Goal: Complete application form

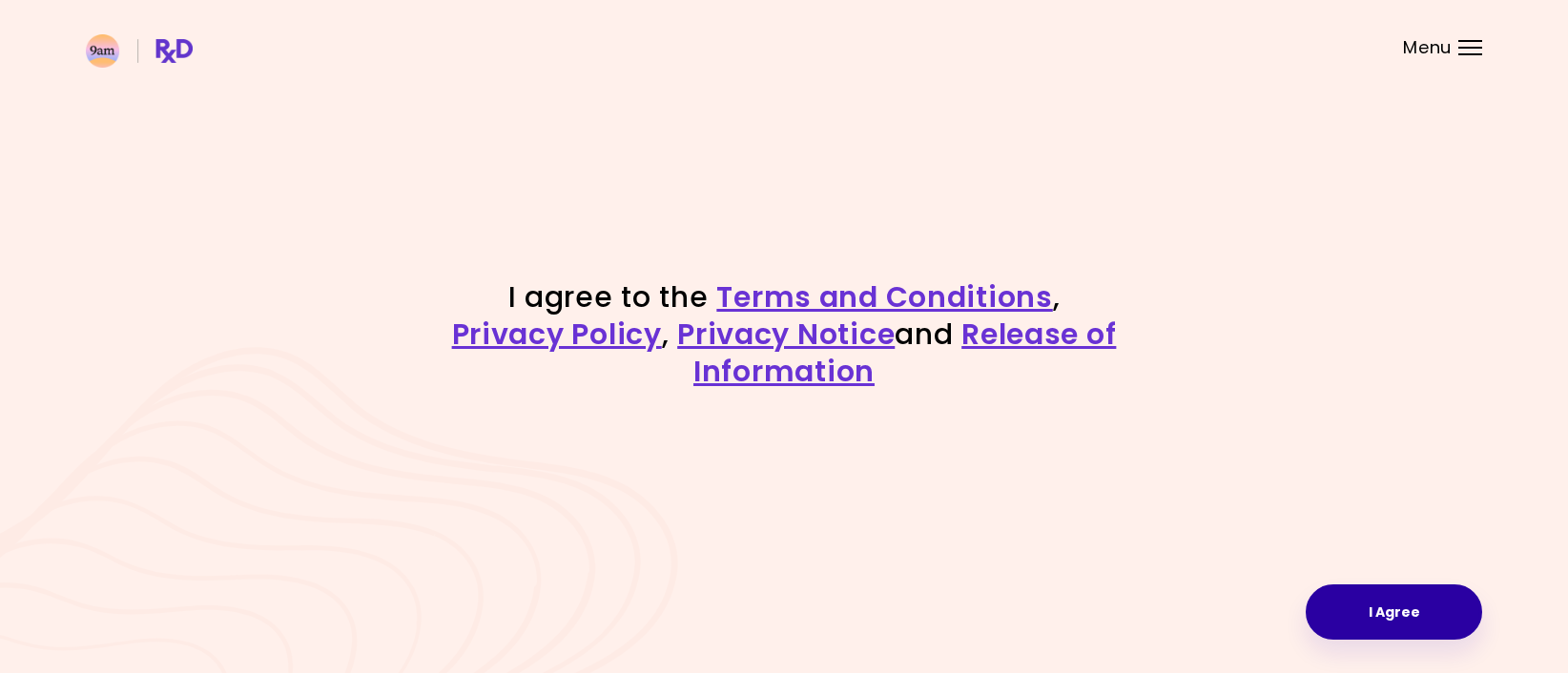
click at [1356, 603] on button "I Agree" at bounding box center [1394, 612] width 177 height 56
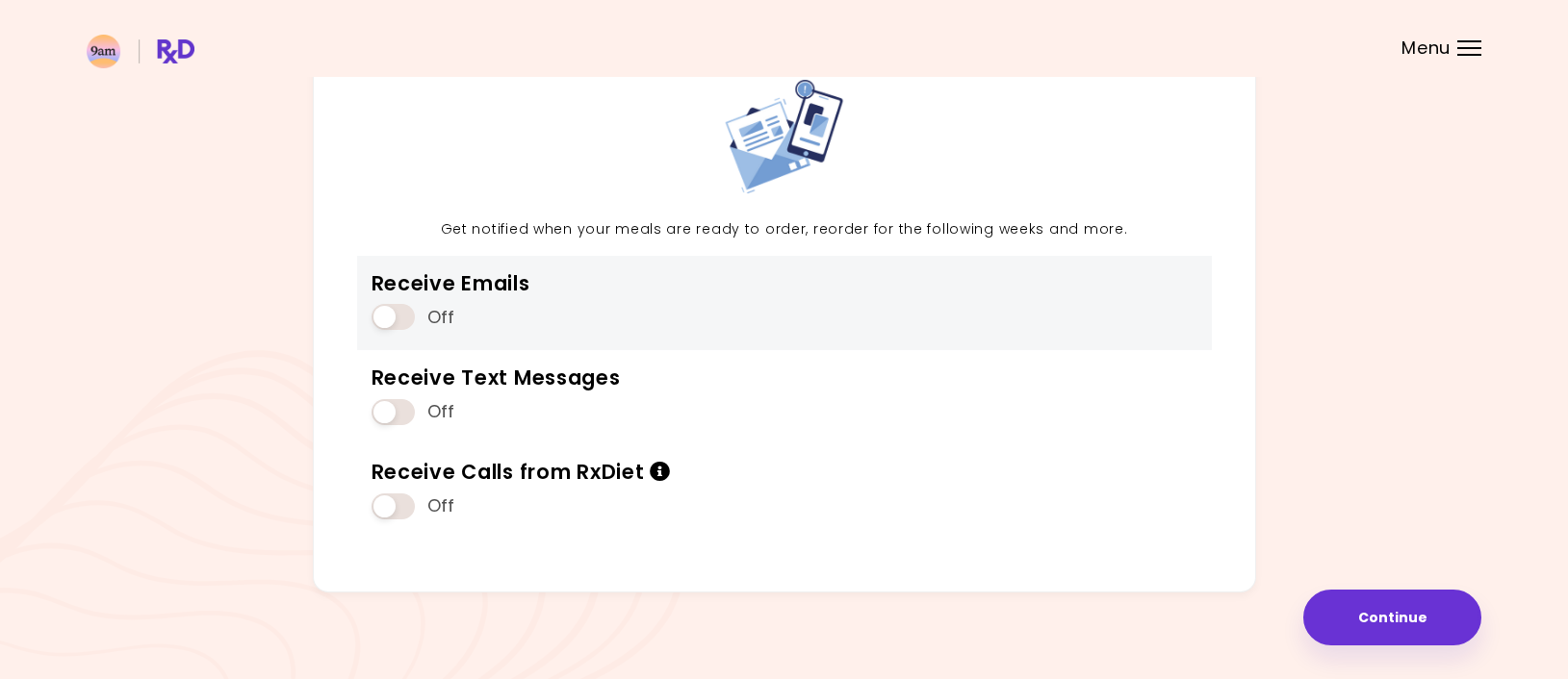
scroll to position [126, 0]
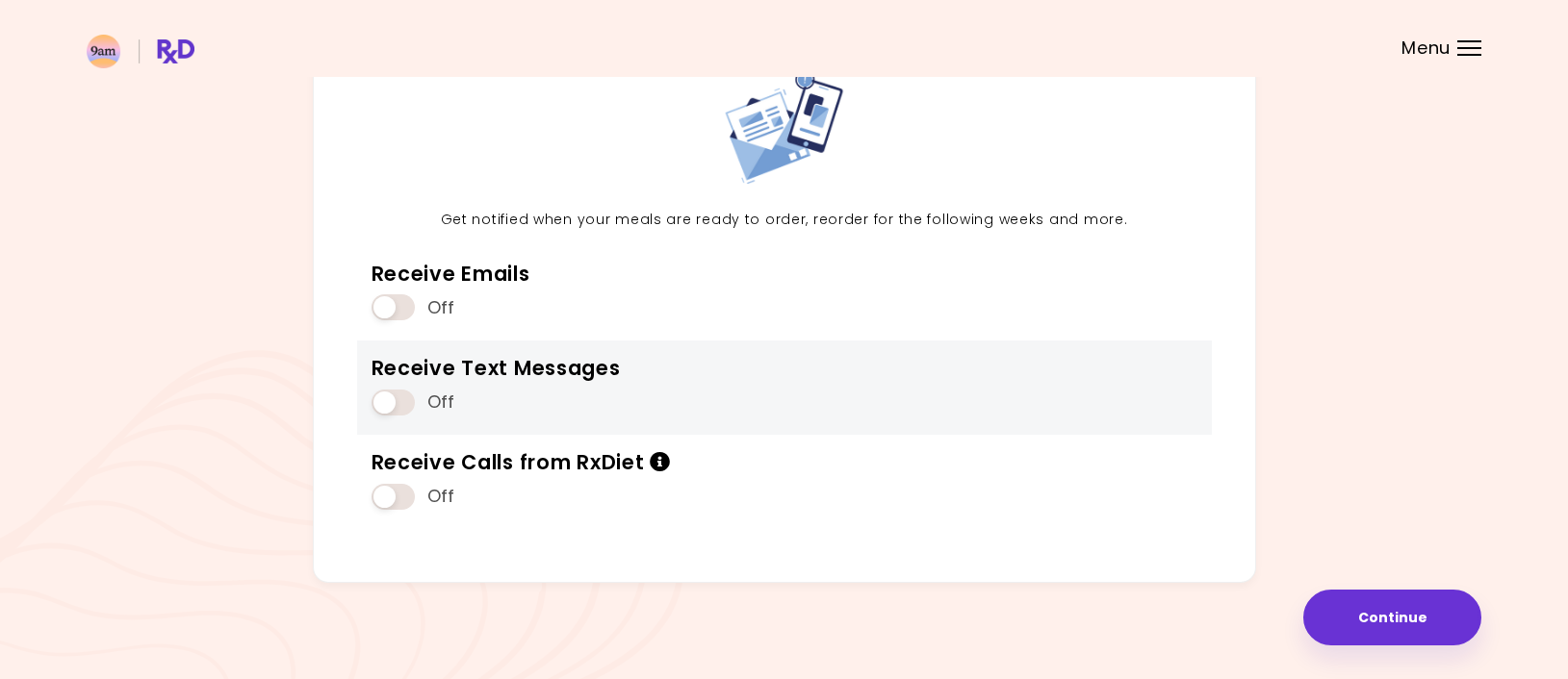
click at [386, 412] on span at bounding box center [393, 402] width 43 height 26
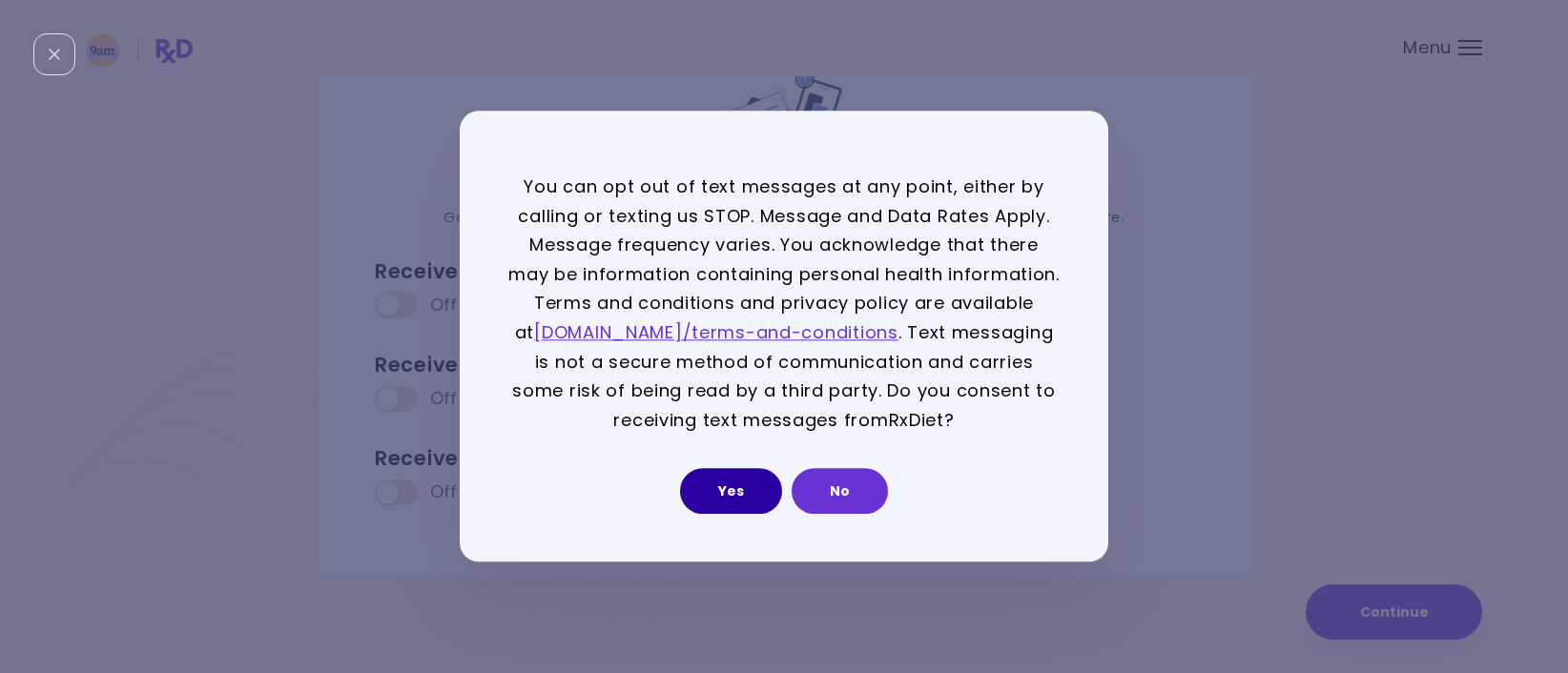
click at [737, 487] on button "Yes" at bounding box center [731, 491] width 102 height 46
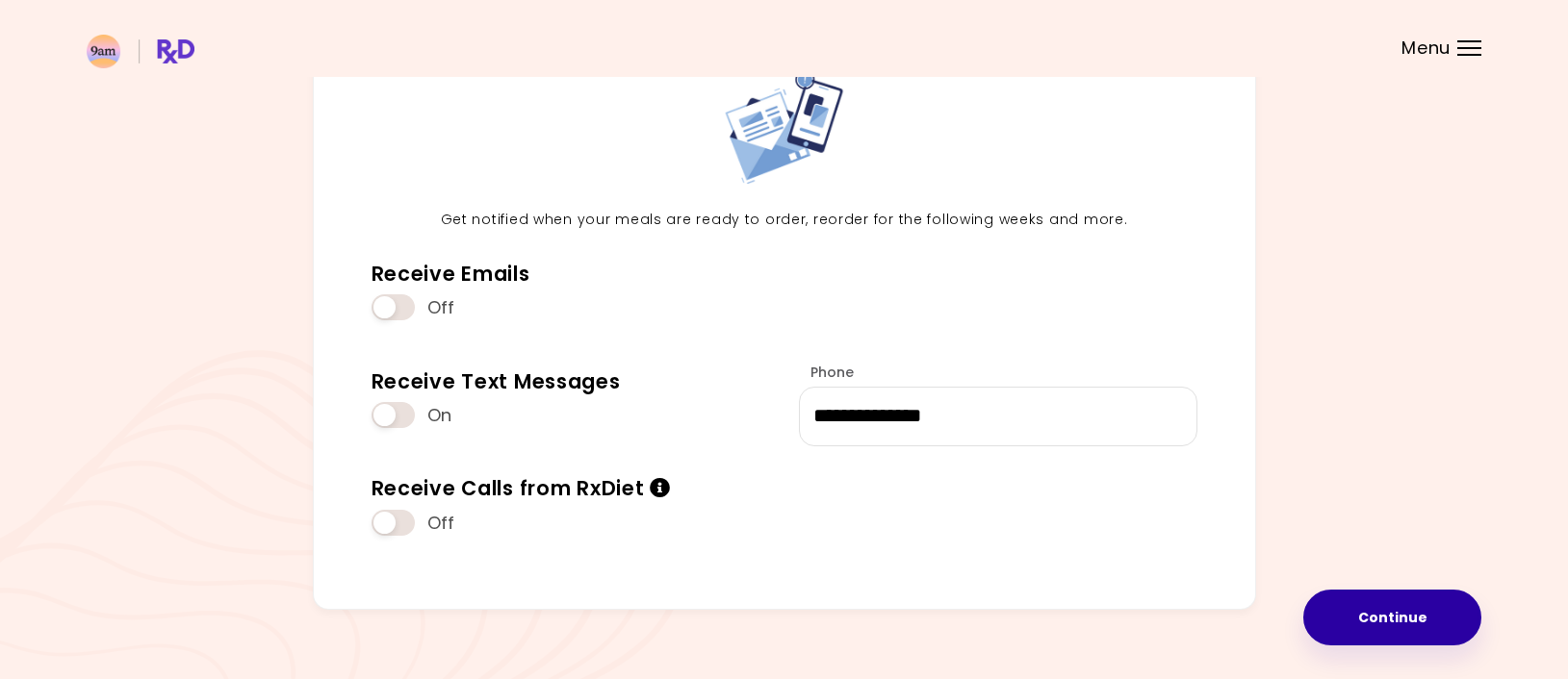
click at [1351, 616] on button "Continue" at bounding box center [1392, 618] width 178 height 56
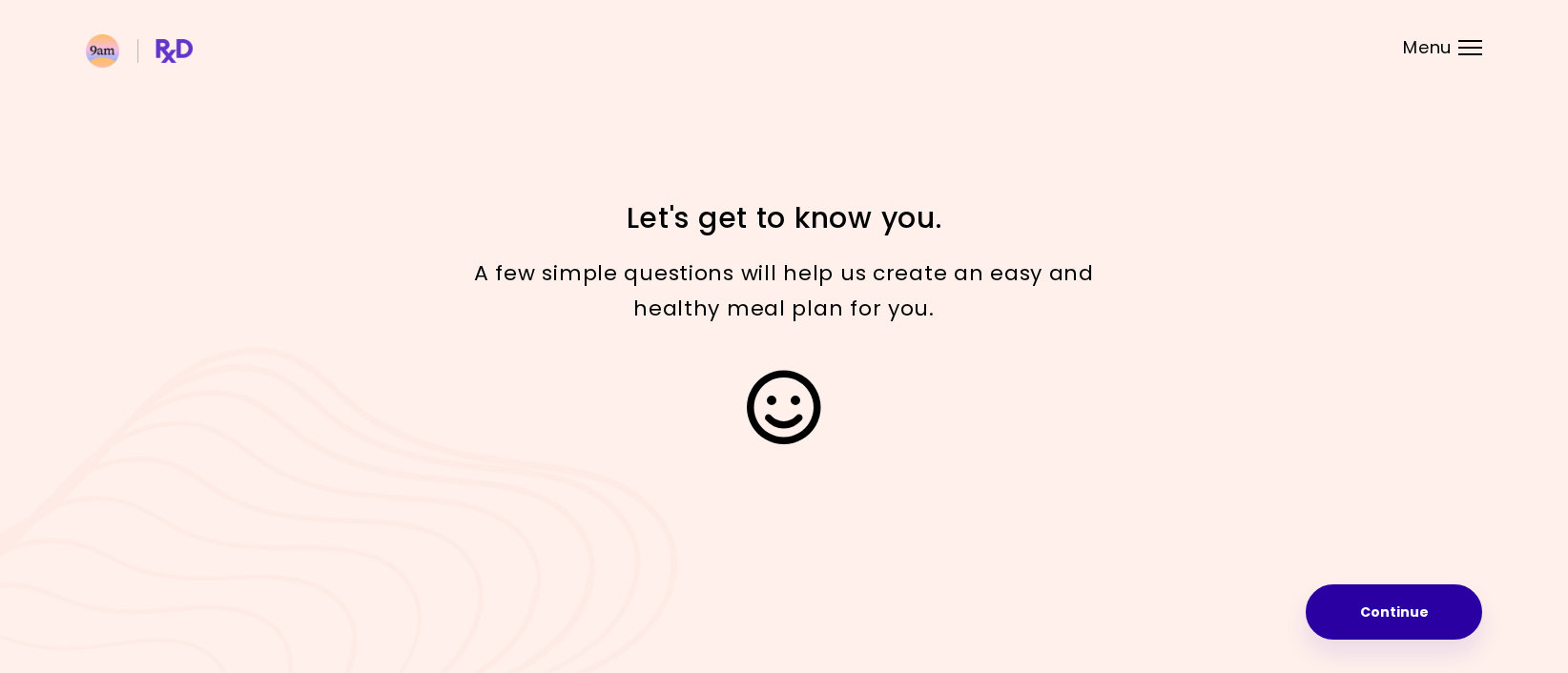
click at [1336, 602] on button "Continue" at bounding box center [1394, 612] width 177 height 56
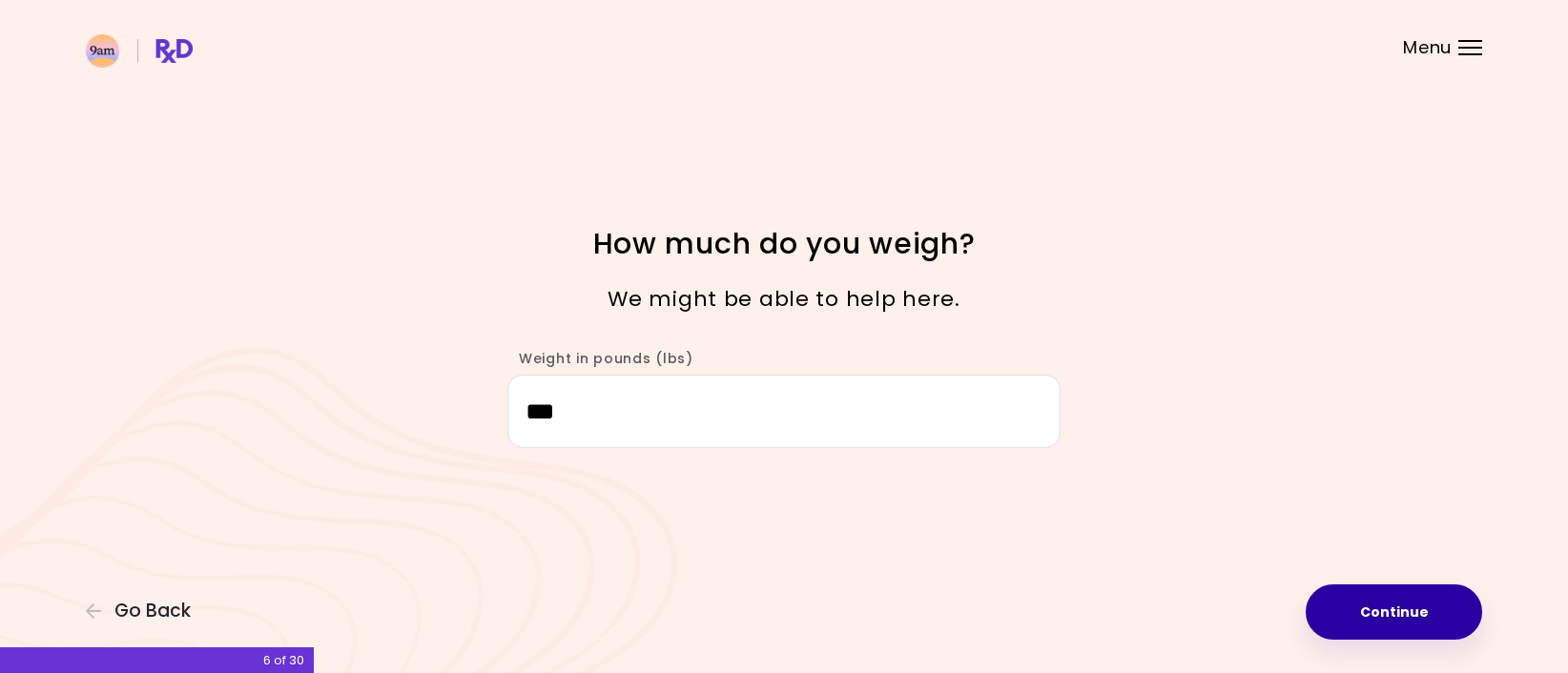
click at [1420, 611] on button "Continue" at bounding box center [1394, 612] width 177 height 56
select select "****"
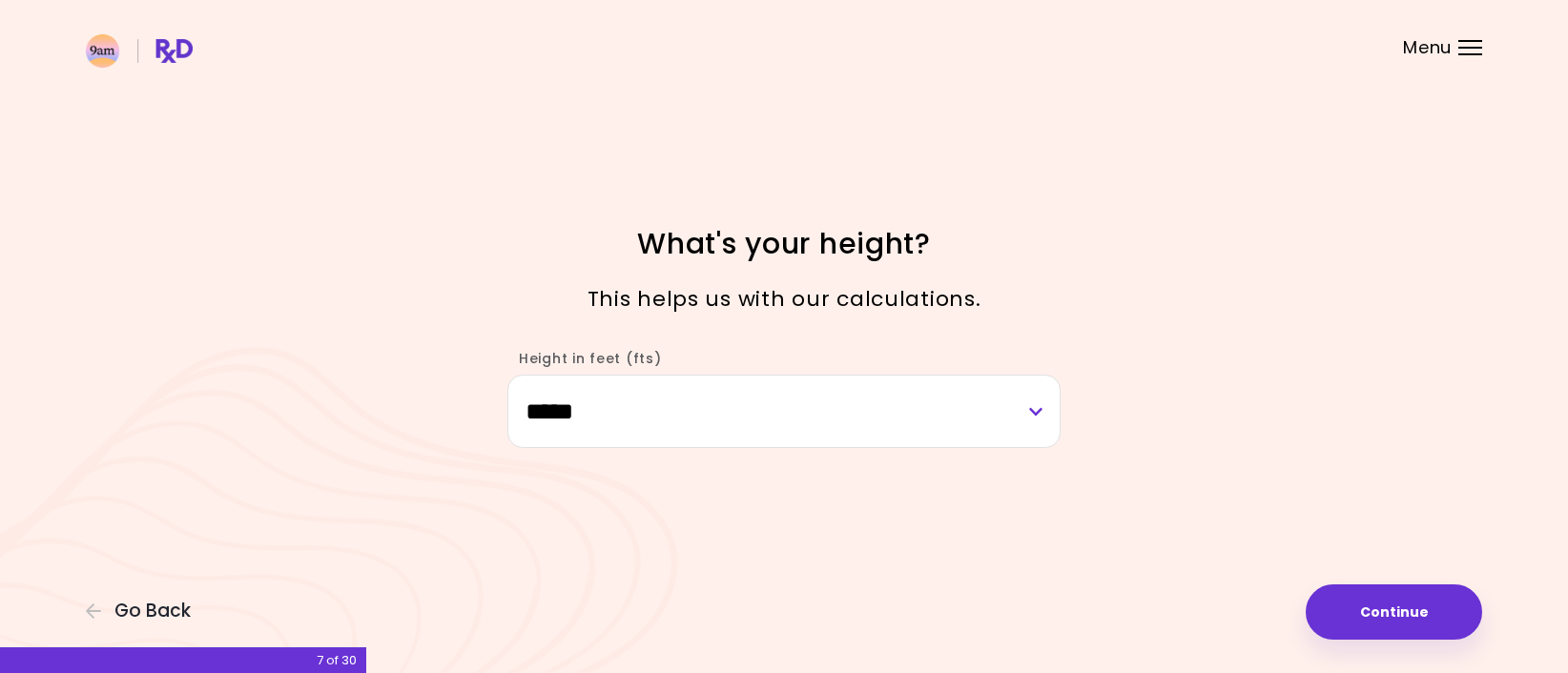
click at [1419, 608] on button "Continue" at bounding box center [1394, 612] width 177 height 56
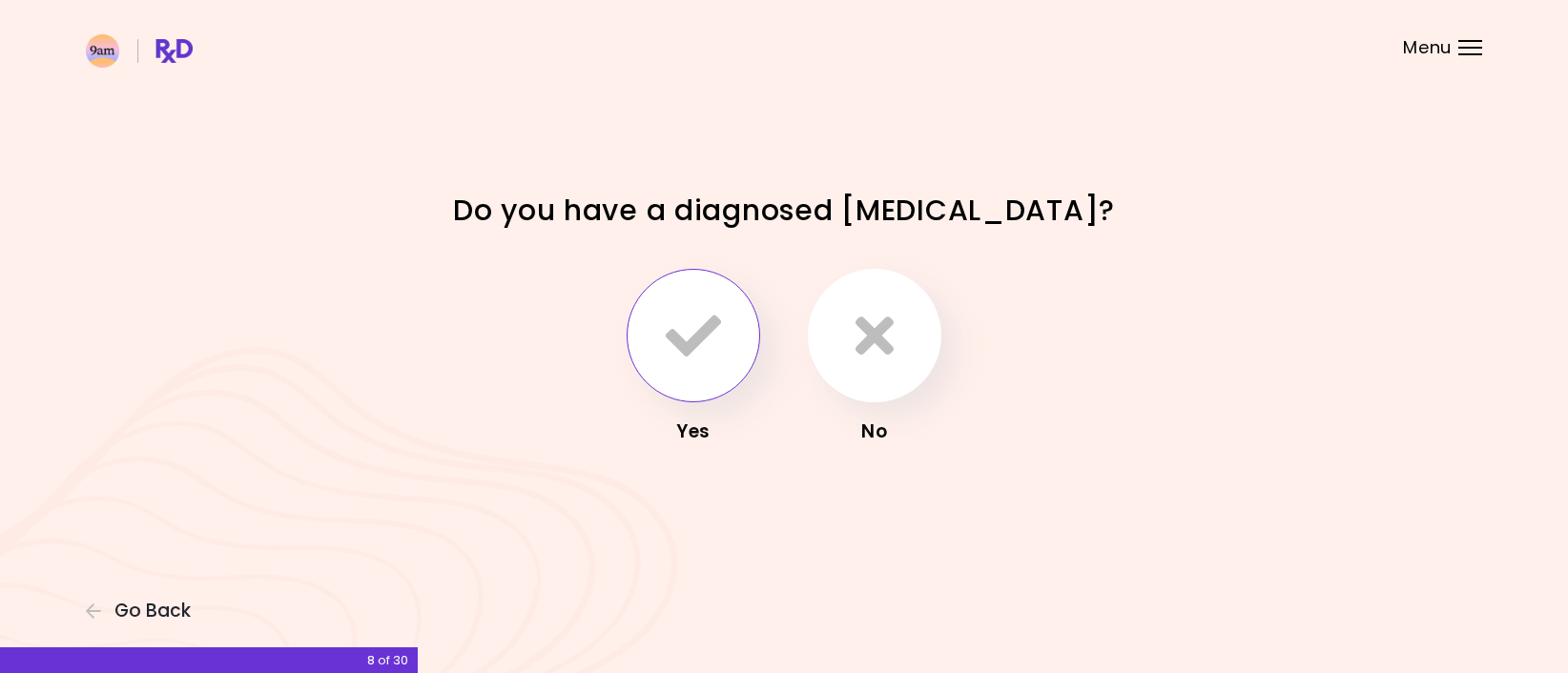
click at [709, 337] on icon "button" at bounding box center [694, 335] width 56 height 56
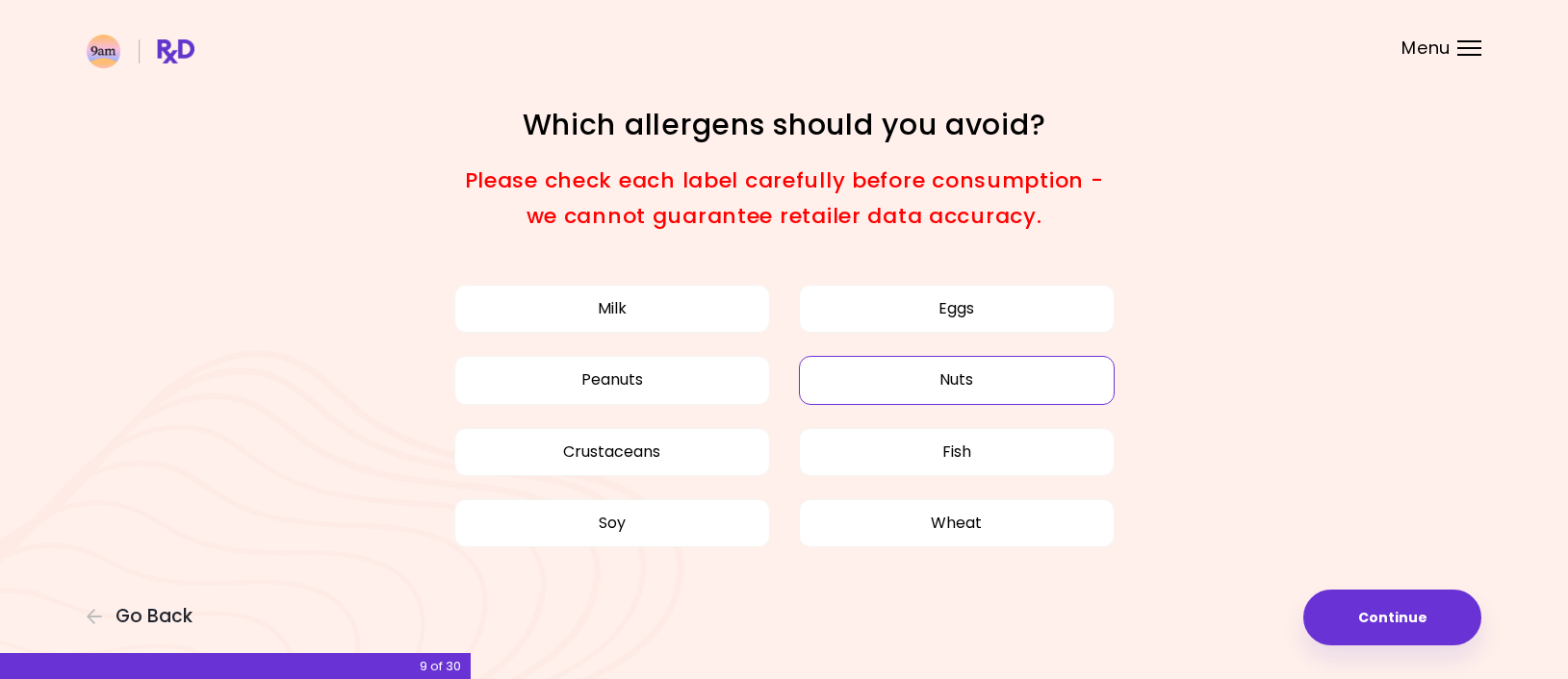
click at [942, 394] on button "Nuts" at bounding box center [956, 379] width 315 height 48
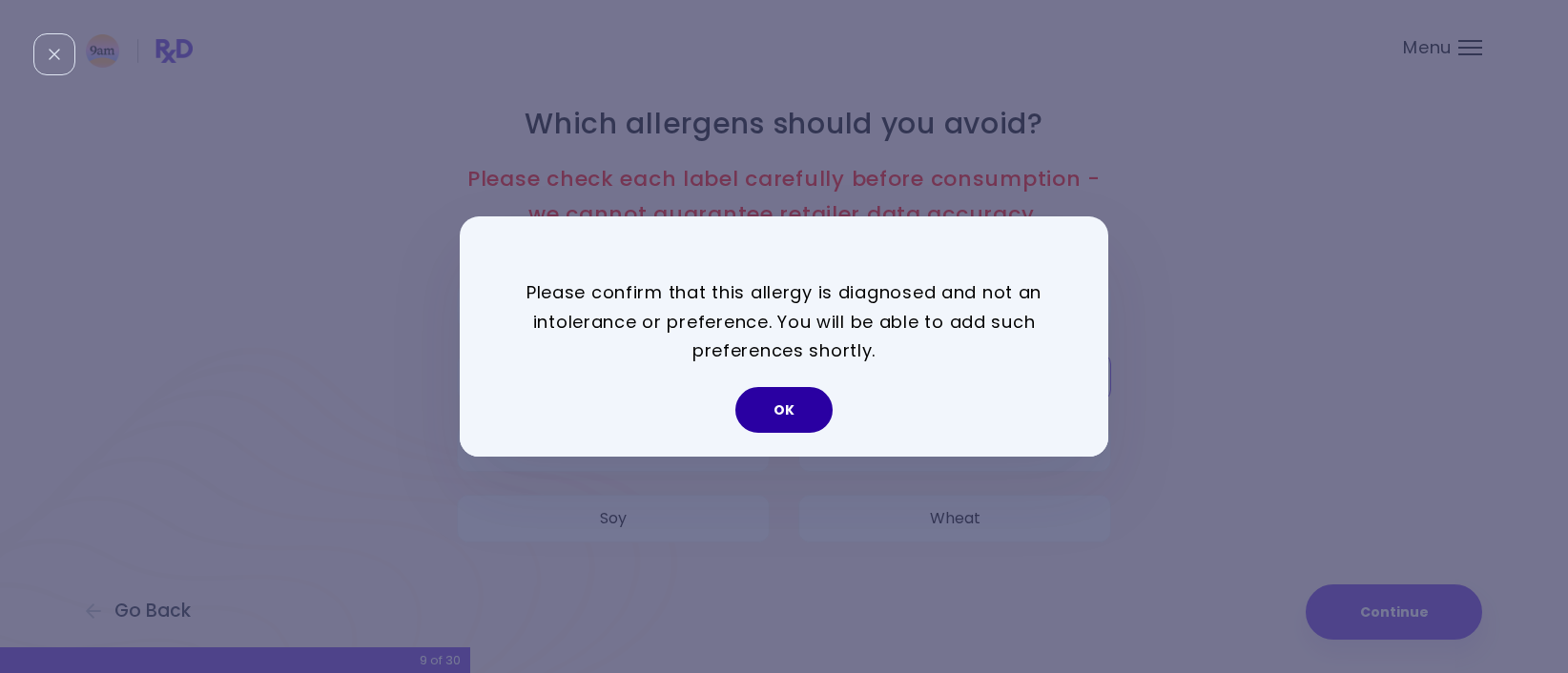
click at [789, 404] on button "OK" at bounding box center [784, 409] width 98 height 46
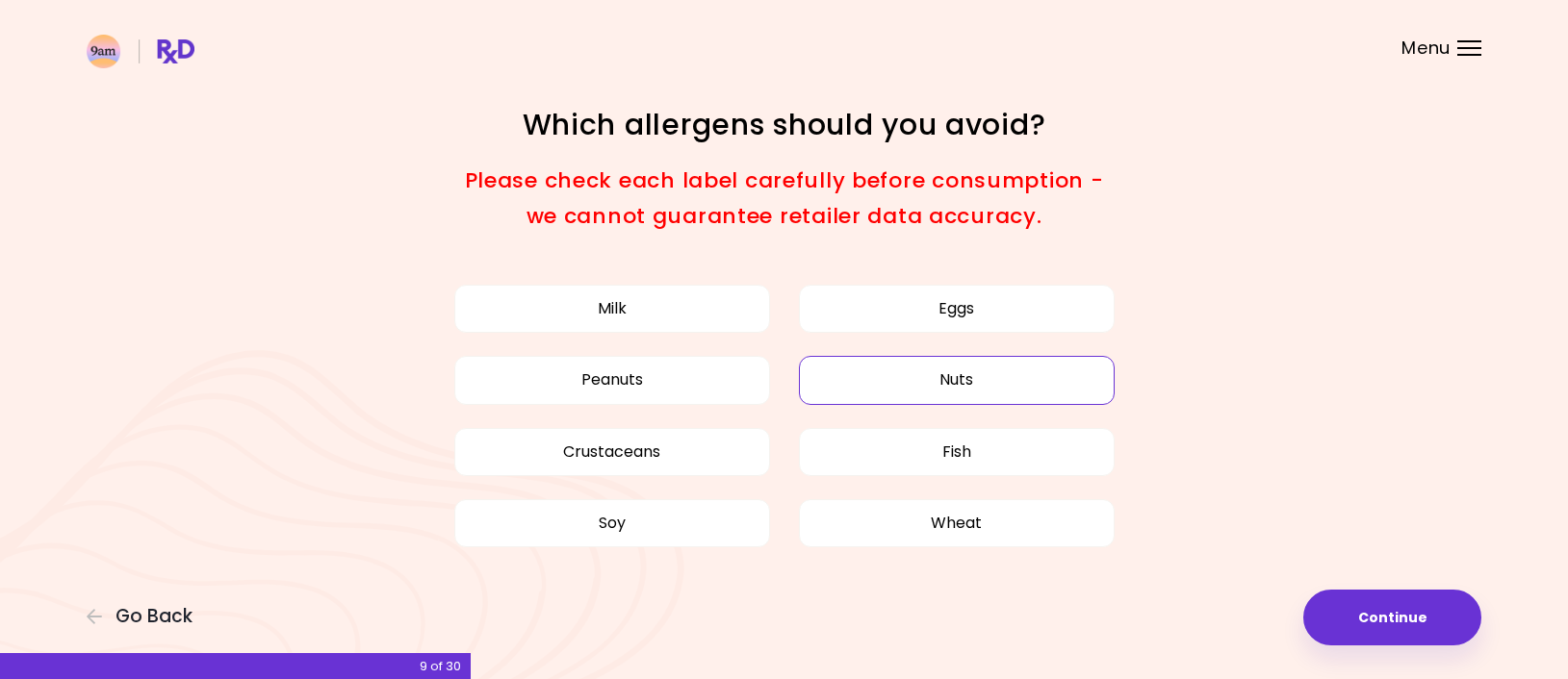
click at [1074, 601] on div "Focusable invisible element Which allergens should you avoid? Please check each…" at bounding box center [784, 344] width 1568 height 689
click at [910, 397] on button "Nuts" at bounding box center [956, 379] width 315 height 48
click at [910, 359] on button "Nuts" at bounding box center [956, 379] width 315 height 48
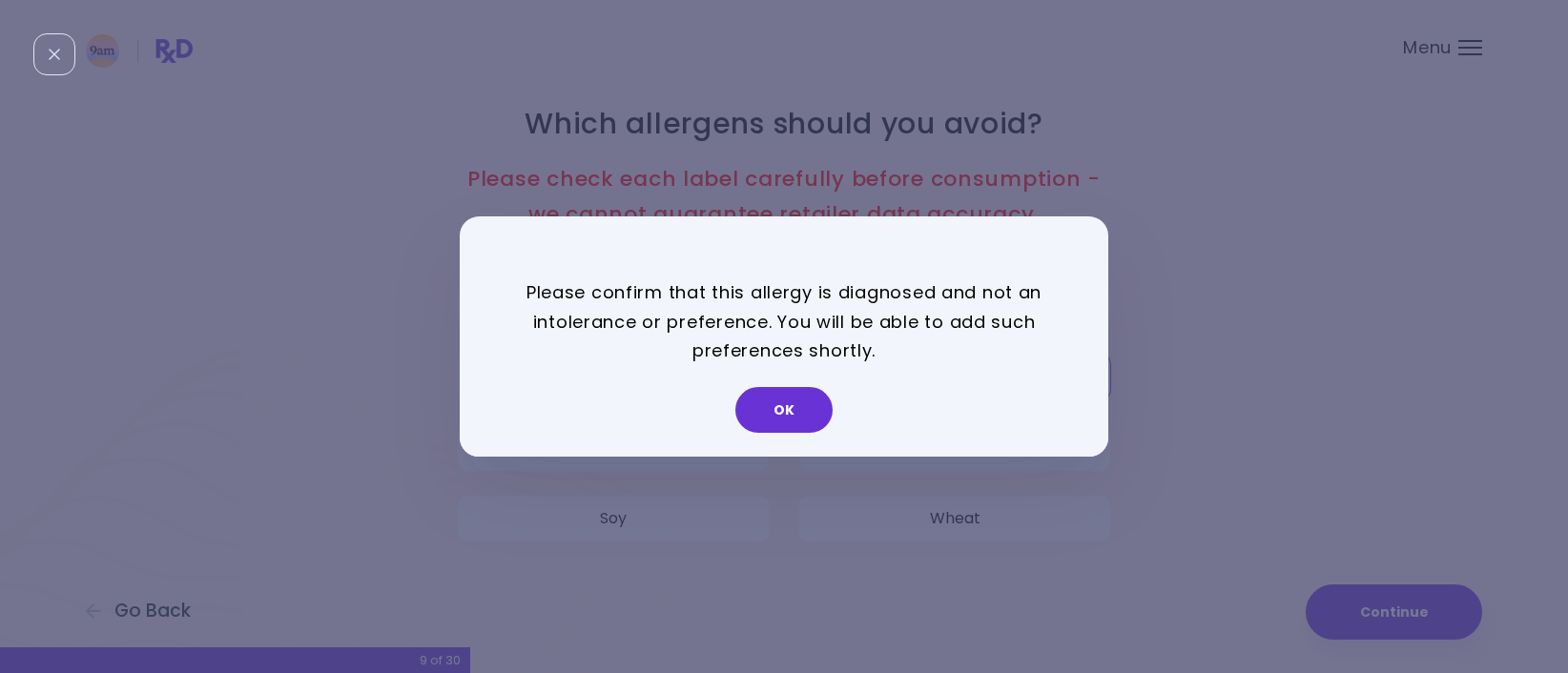
click at [808, 414] on button "OK" at bounding box center [784, 409] width 98 height 46
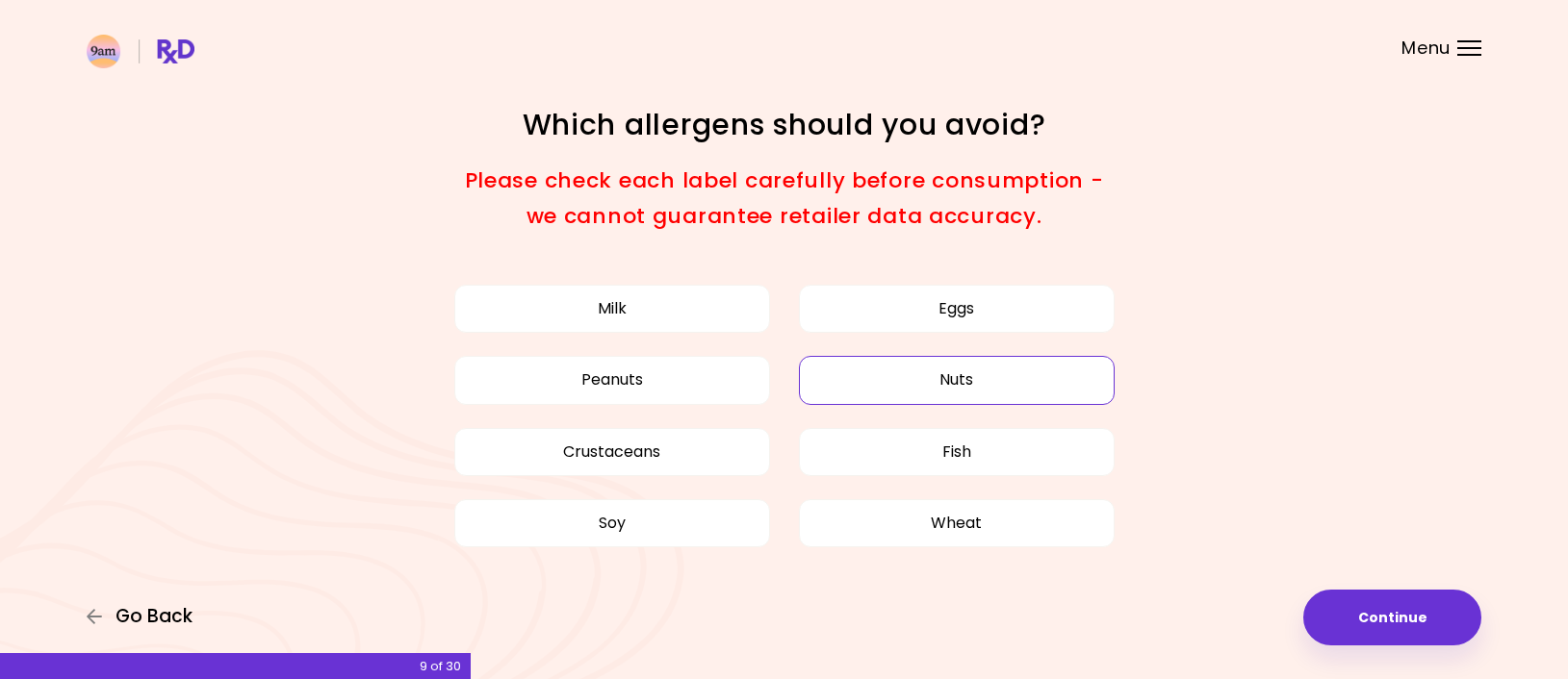
click at [135, 616] on span "Go Back" at bounding box center [154, 616] width 77 height 21
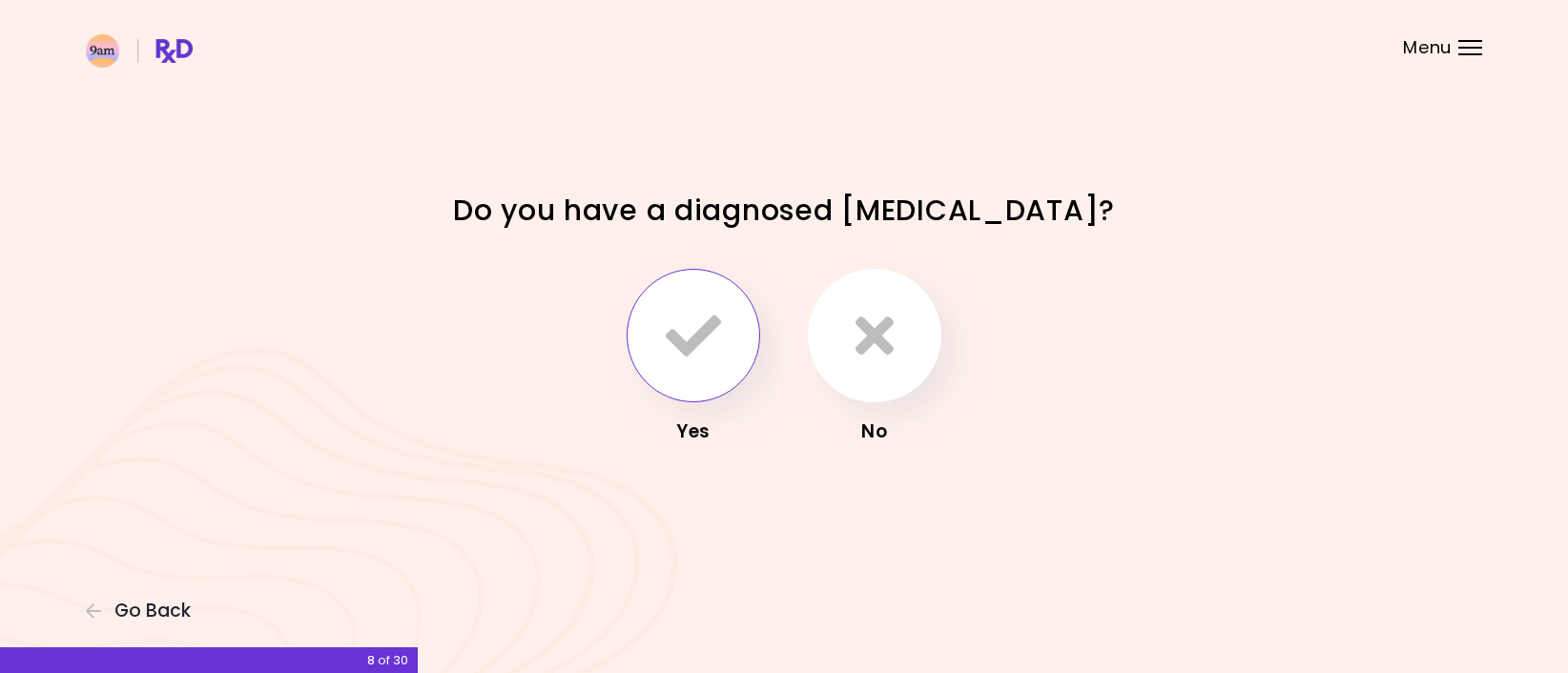
click at [692, 316] on icon "button" at bounding box center [694, 335] width 56 height 56
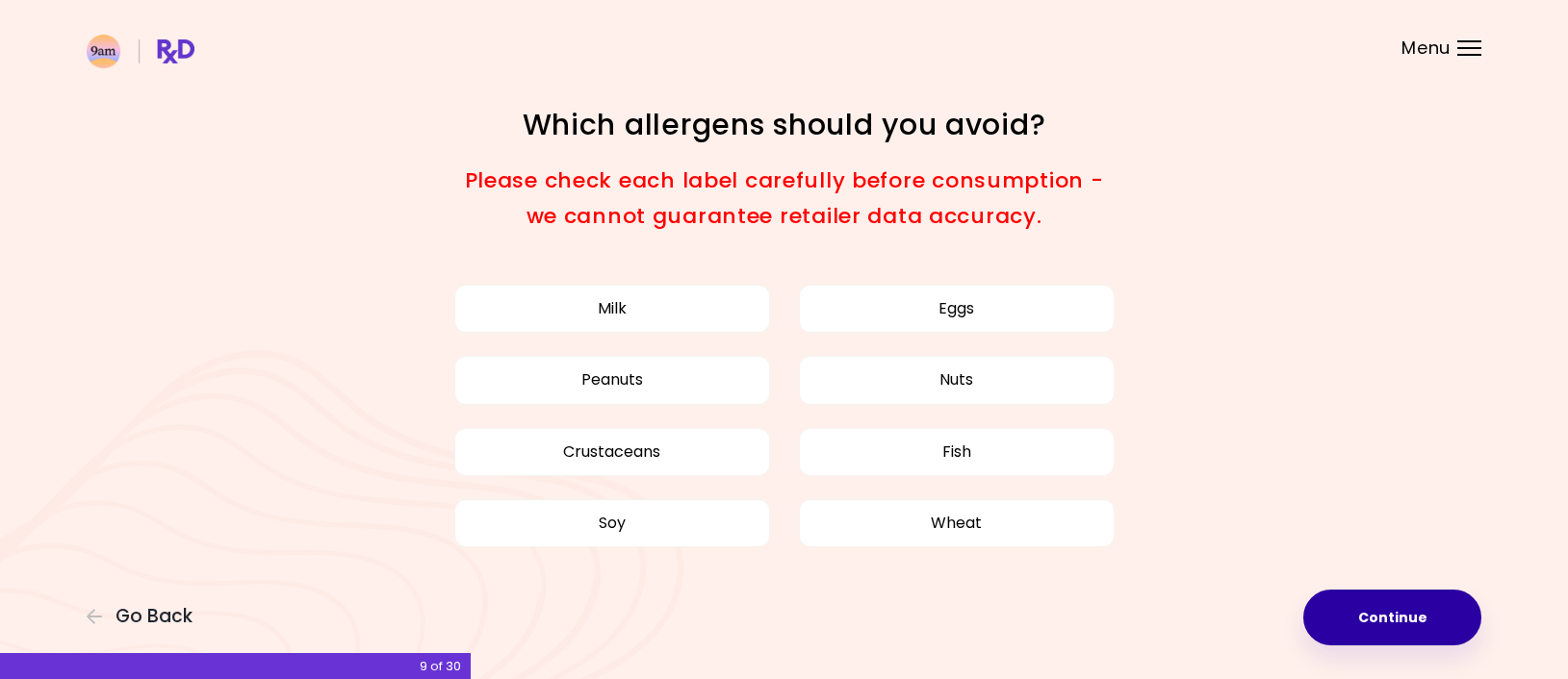
click at [1405, 604] on button "Continue" at bounding box center [1392, 618] width 178 height 56
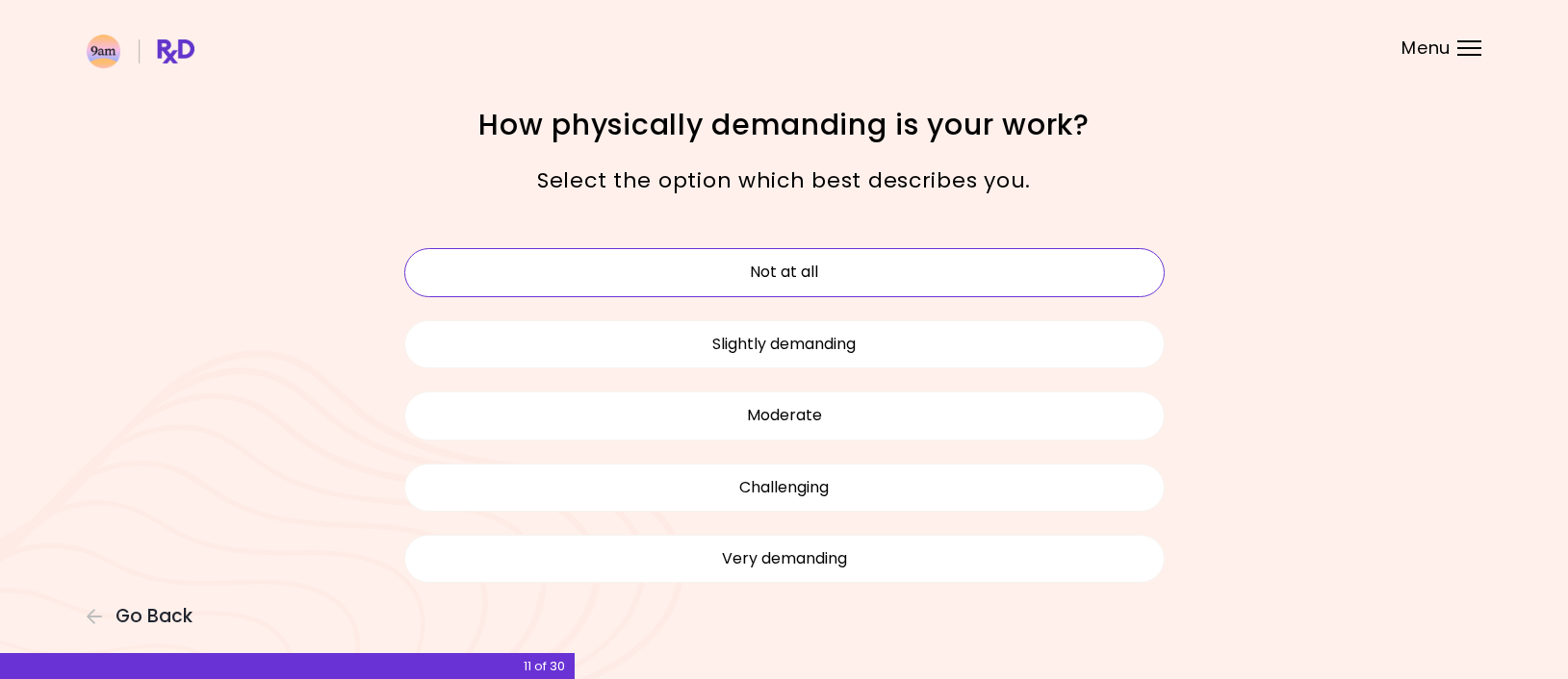
click at [846, 270] on button "Not at all" at bounding box center [784, 272] width 760 height 48
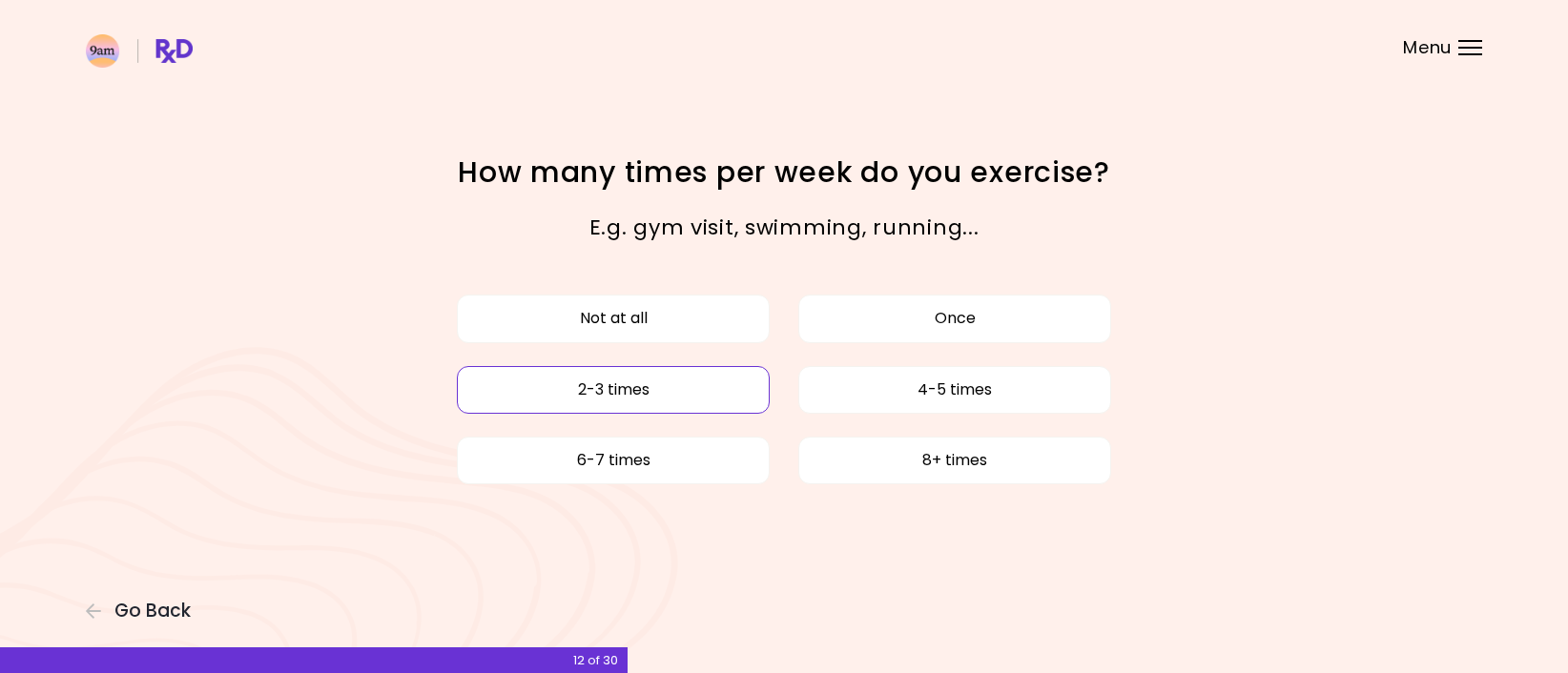
click at [711, 391] on button "2-3 times" at bounding box center [614, 390] width 313 height 48
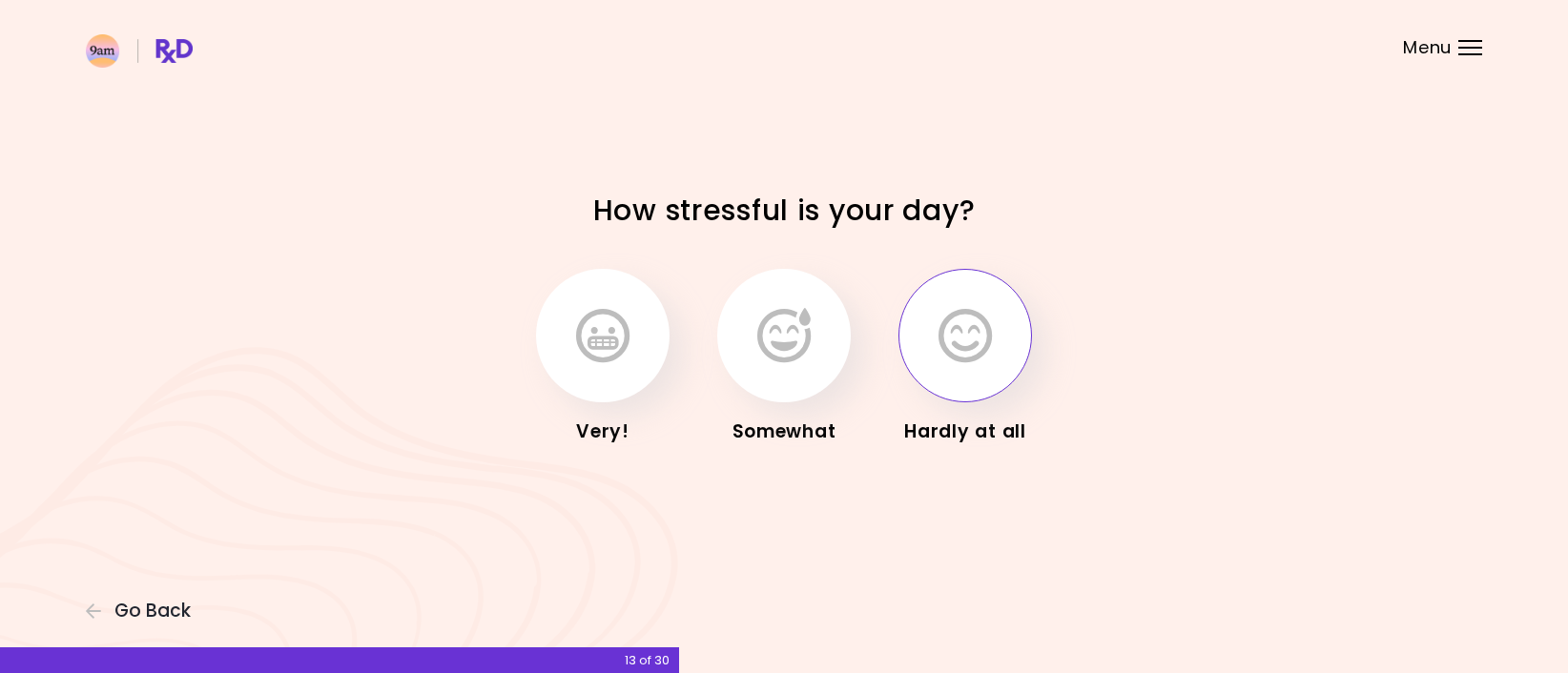
click at [1023, 336] on button "button" at bounding box center [965, 335] width 134 height 134
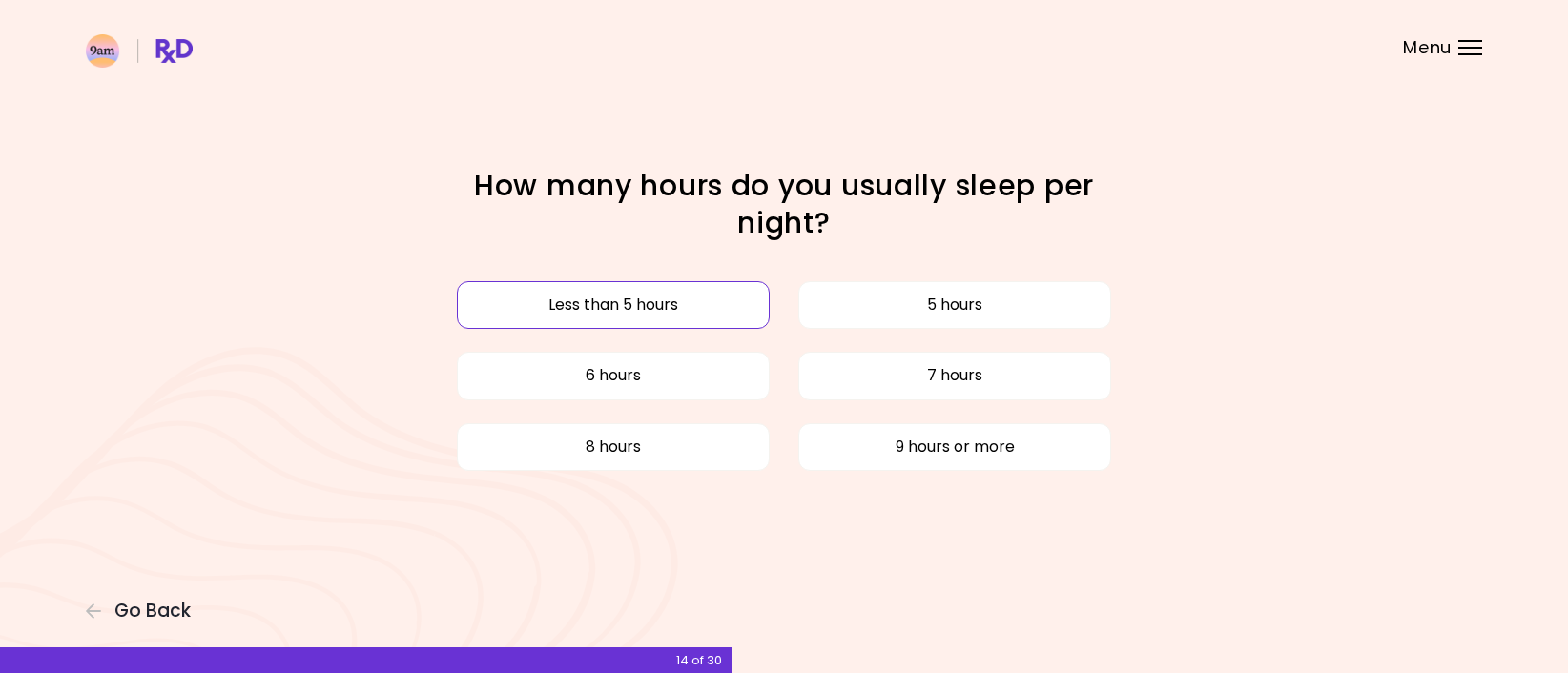
click at [713, 307] on button "Less than 5 hours" at bounding box center [614, 305] width 313 height 48
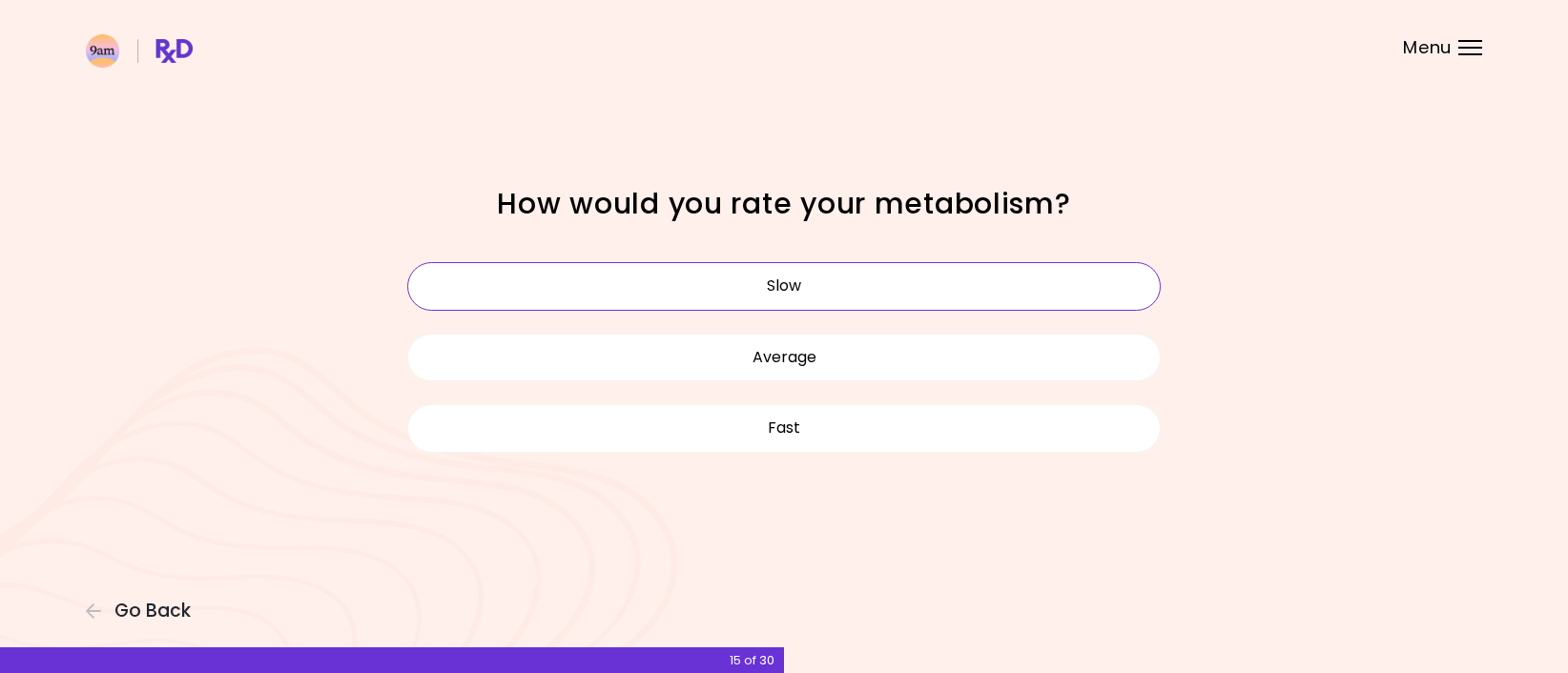
click at [814, 290] on button "Slow" at bounding box center [784, 286] width 753 height 48
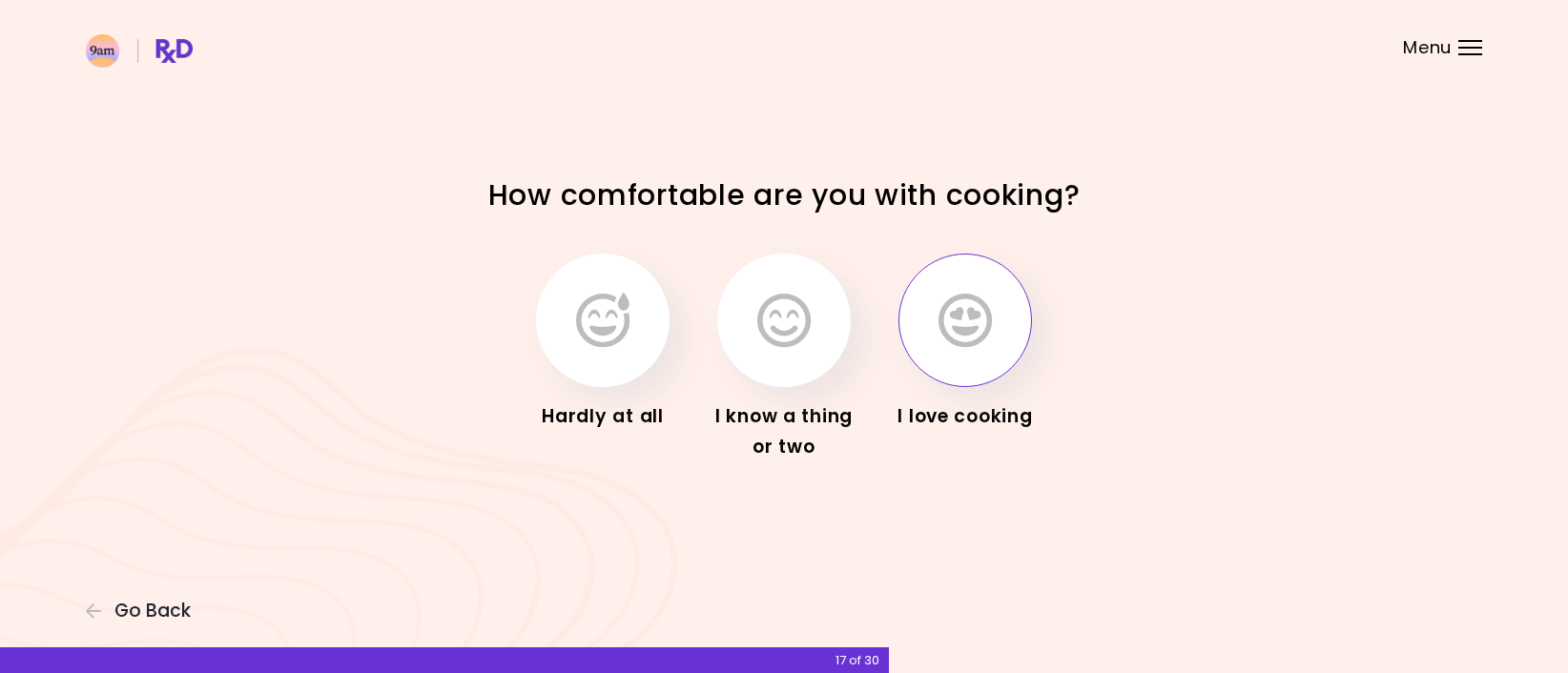
click at [939, 311] on icon "button" at bounding box center [965, 320] width 54 height 56
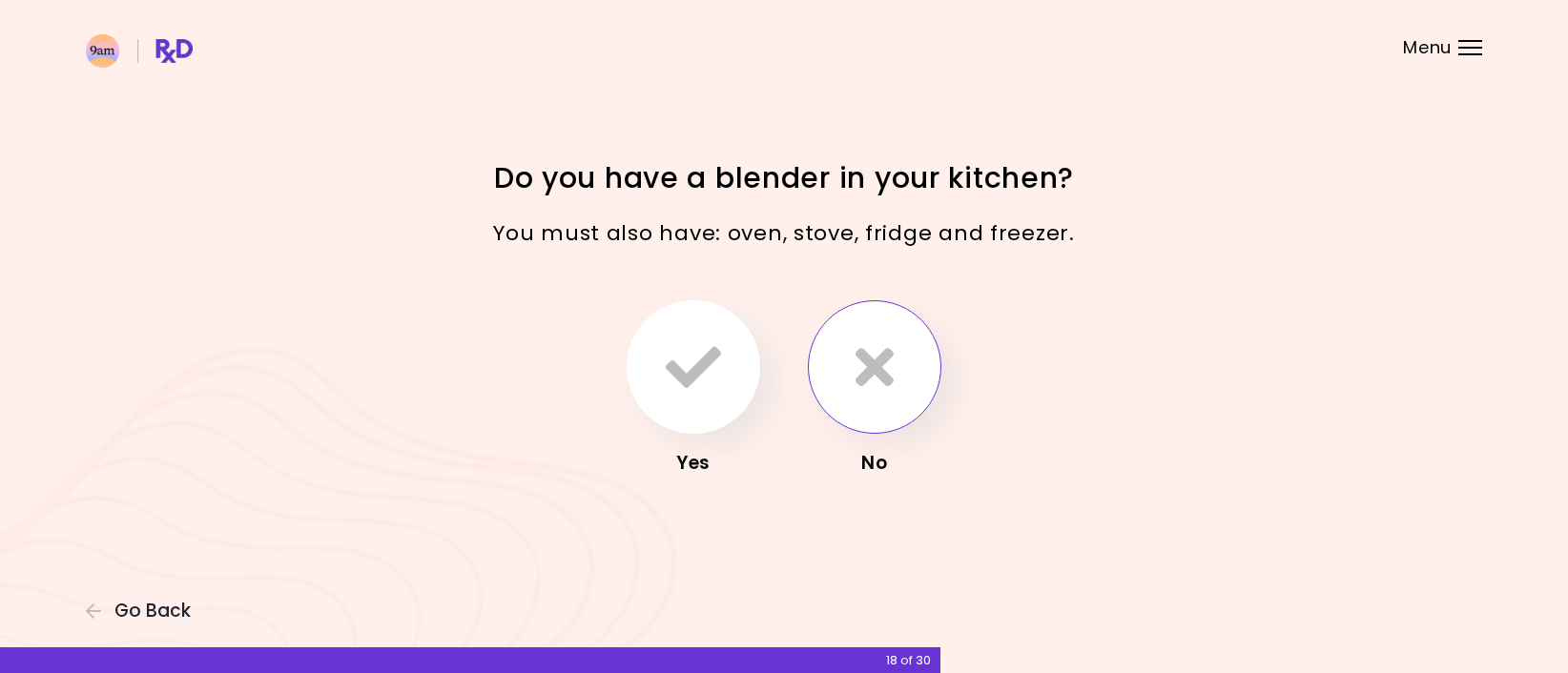
click at [891, 348] on icon "button" at bounding box center [874, 367] width 38 height 56
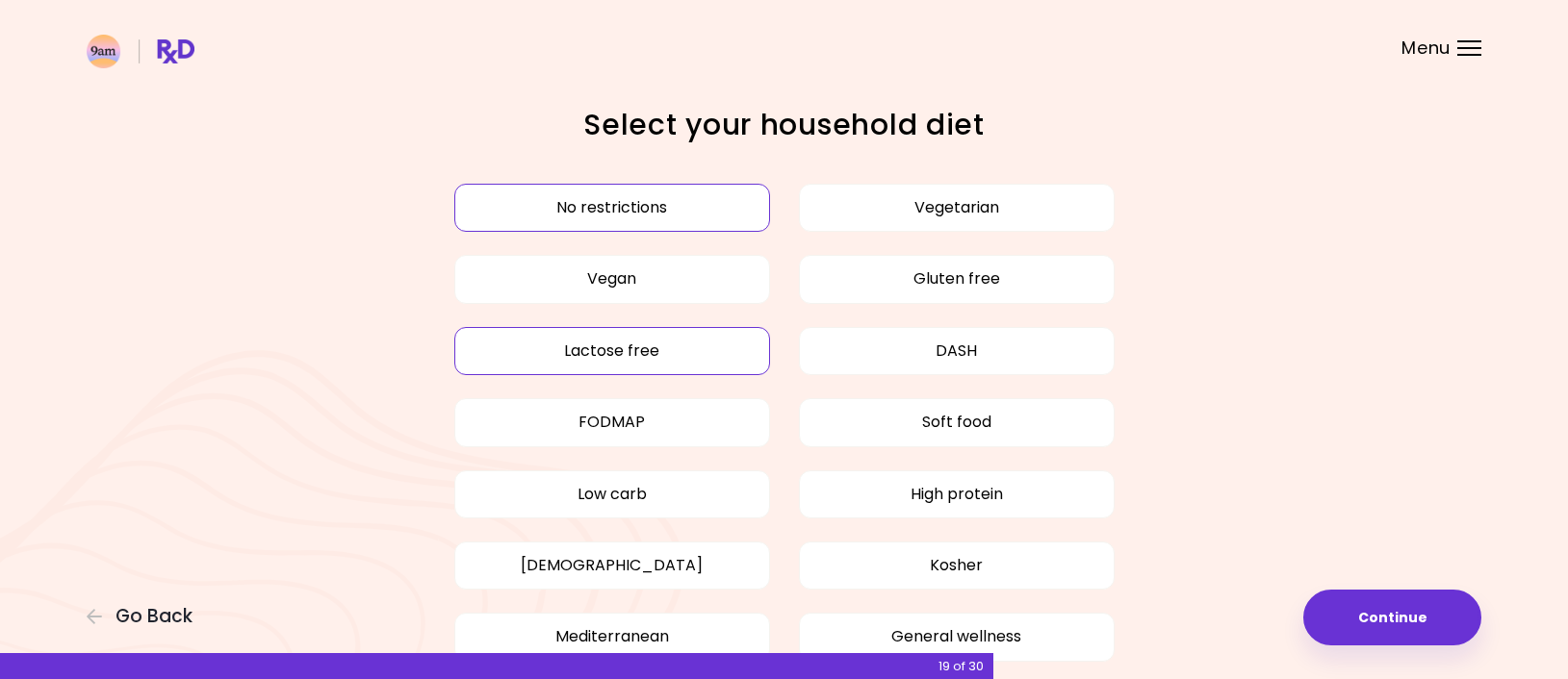
click at [669, 349] on button "Lactose free" at bounding box center [612, 351] width 315 height 48
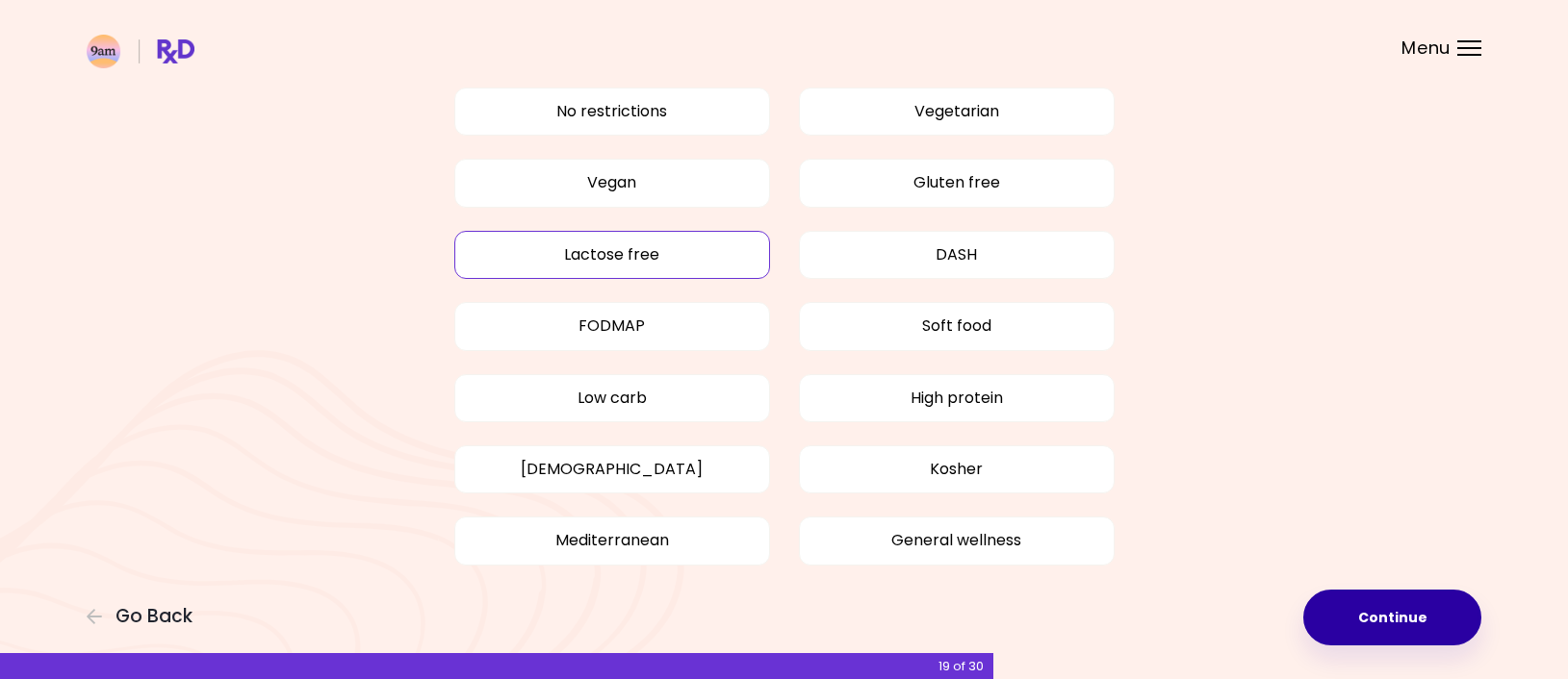
click at [1331, 608] on button "Continue" at bounding box center [1392, 618] width 178 height 56
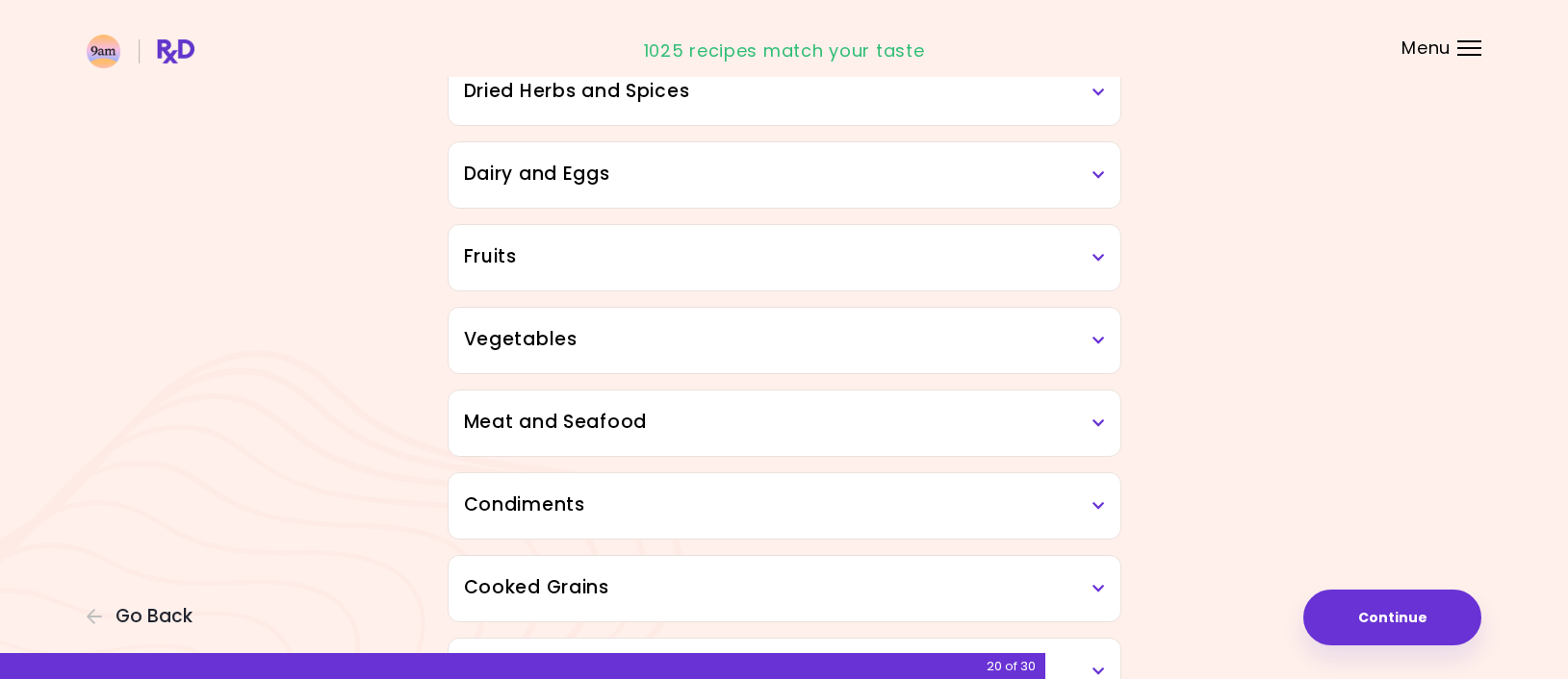
scroll to position [192, 0]
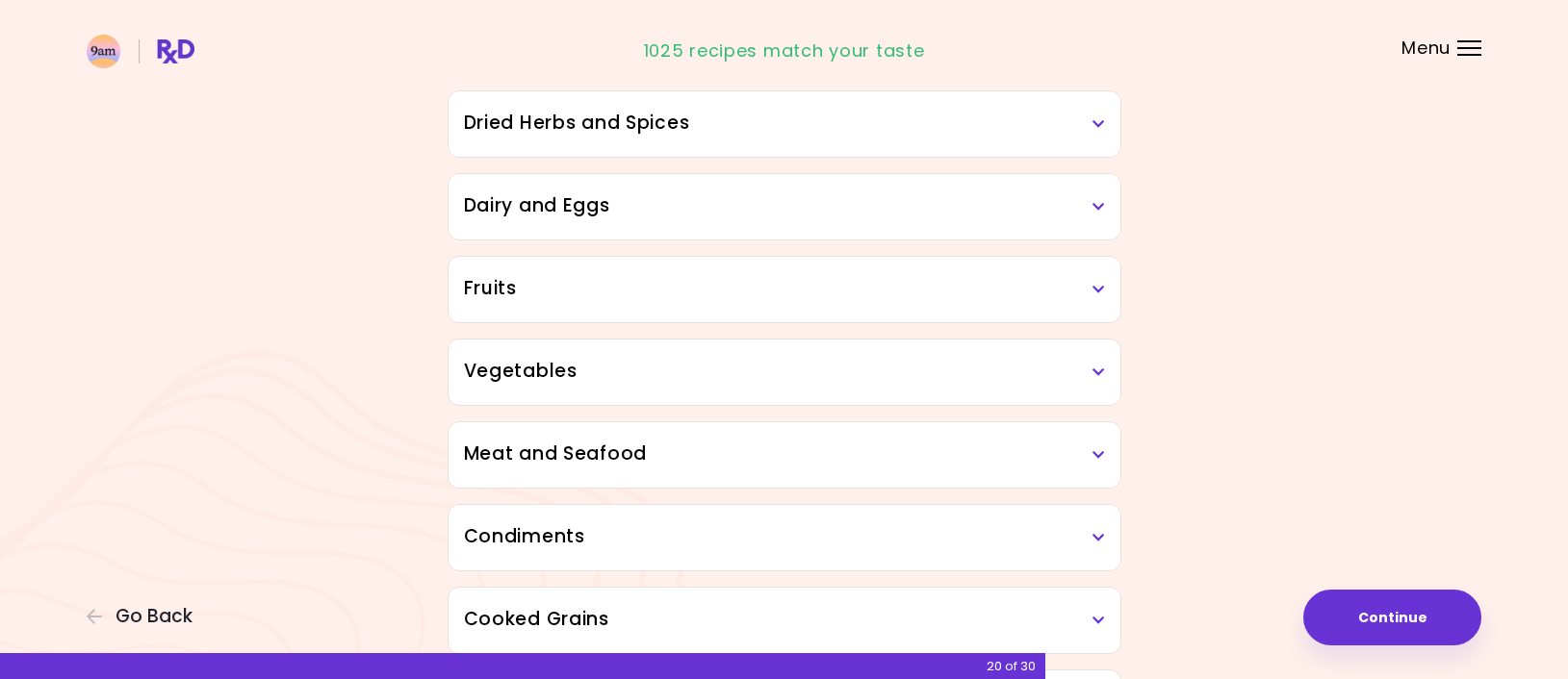
click at [1095, 117] on icon at bounding box center [1098, 124] width 13 height 14
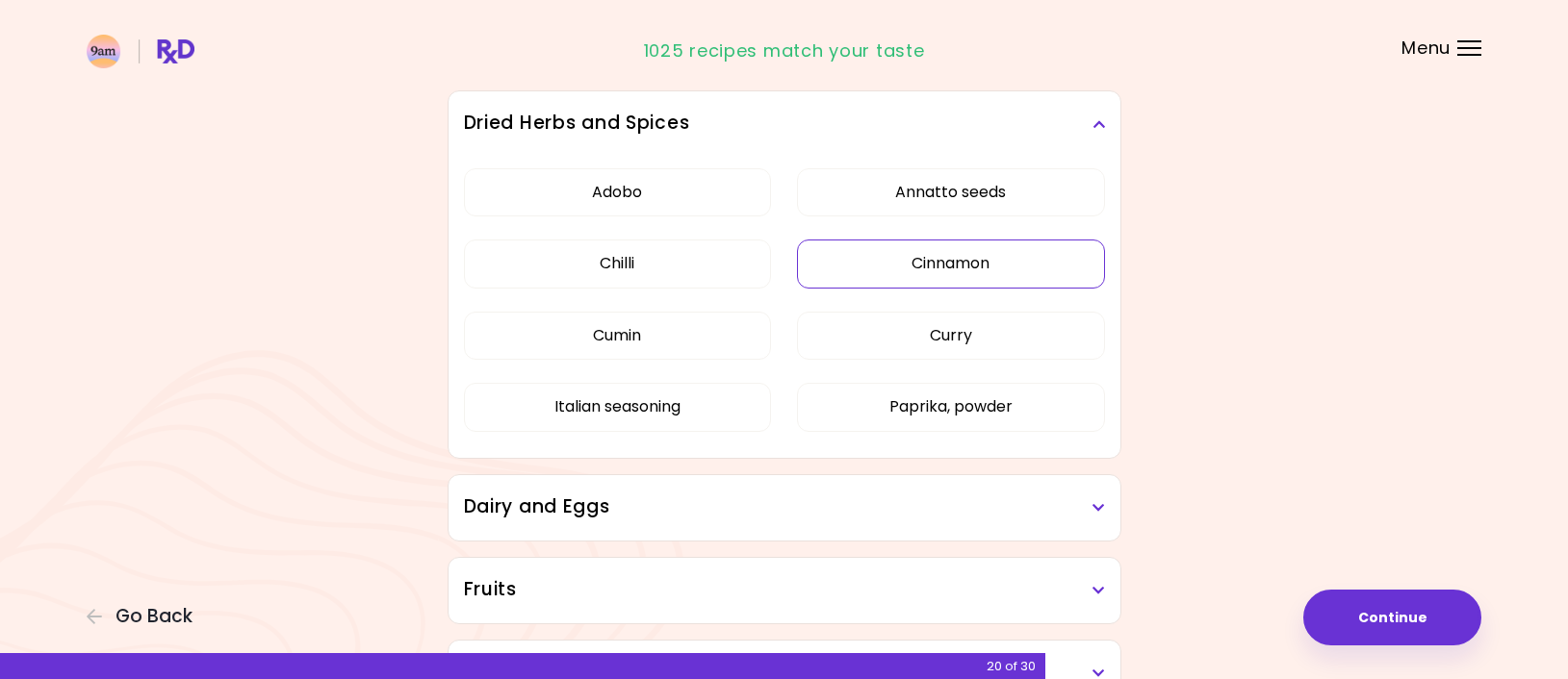
click at [999, 263] on button "Cinnamon" at bounding box center [950, 263] width 307 height 48
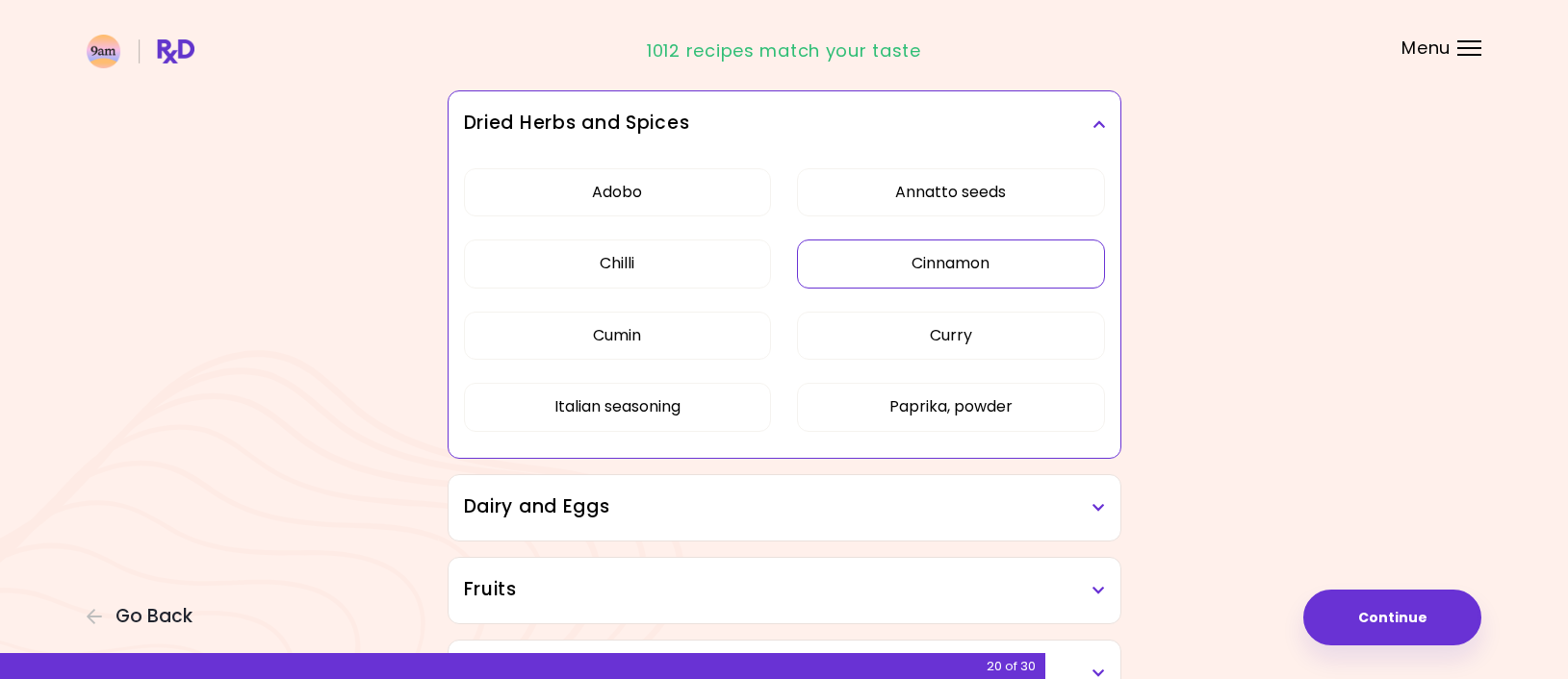
click at [1092, 120] on icon at bounding box center [1098, 124] width 13 height 14
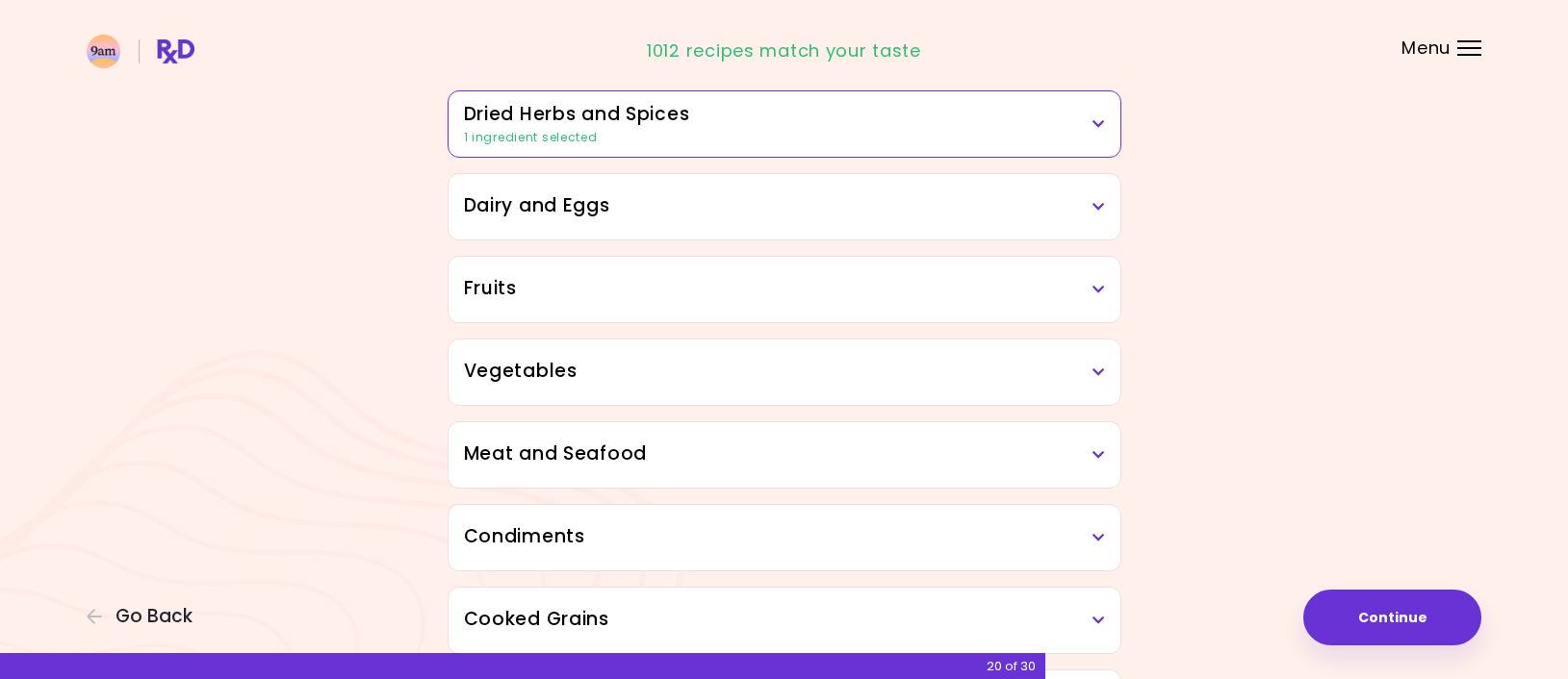
click at [1100, 200] on icon at bounding box center [1098, 207] width 13 height 14
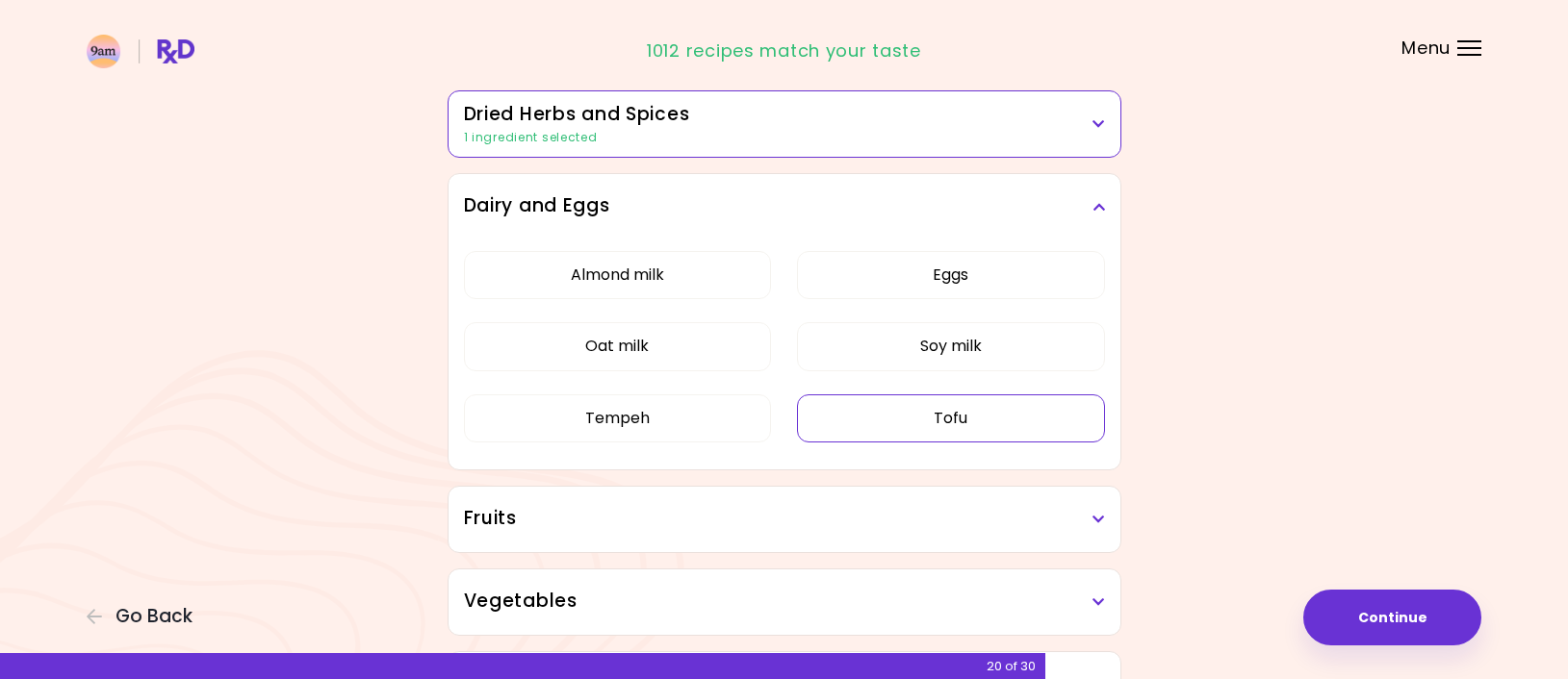
click at [968, 409] on button "Tofu" at bounding box center [950, 418] width 307 height 48
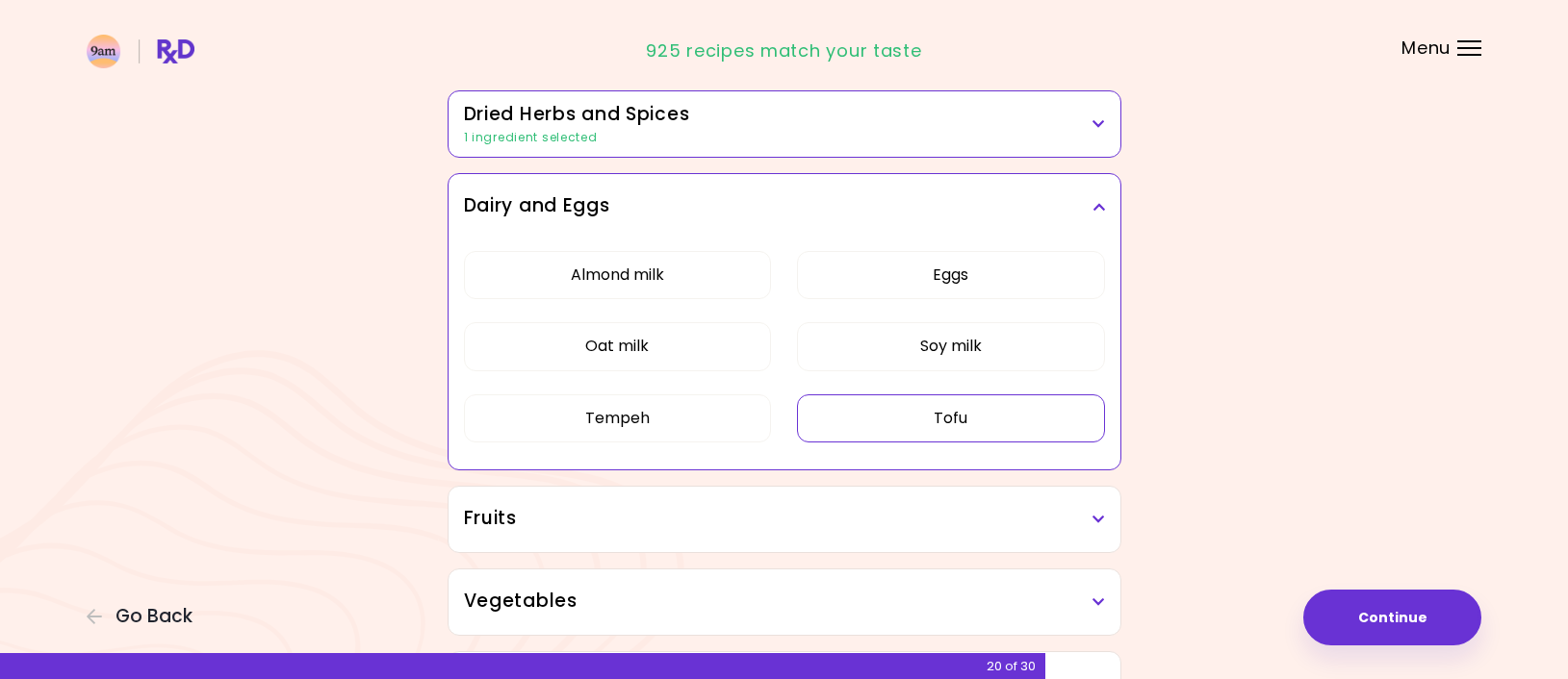
click at [1099, 204] on icon at bounding box center [1098, 207] width 13 height 14
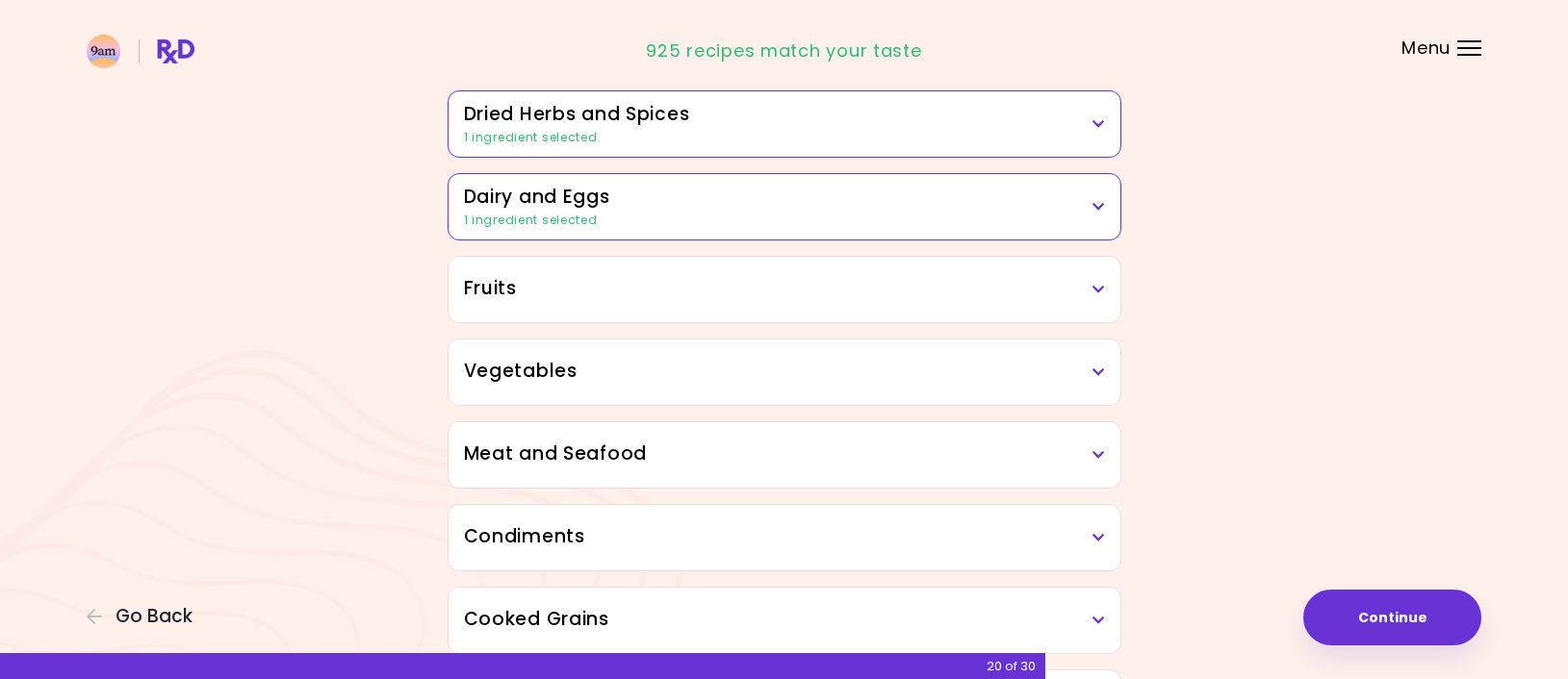
click at [1092, 289] on icon at bounding box center [1098, 290] width 13 height 14
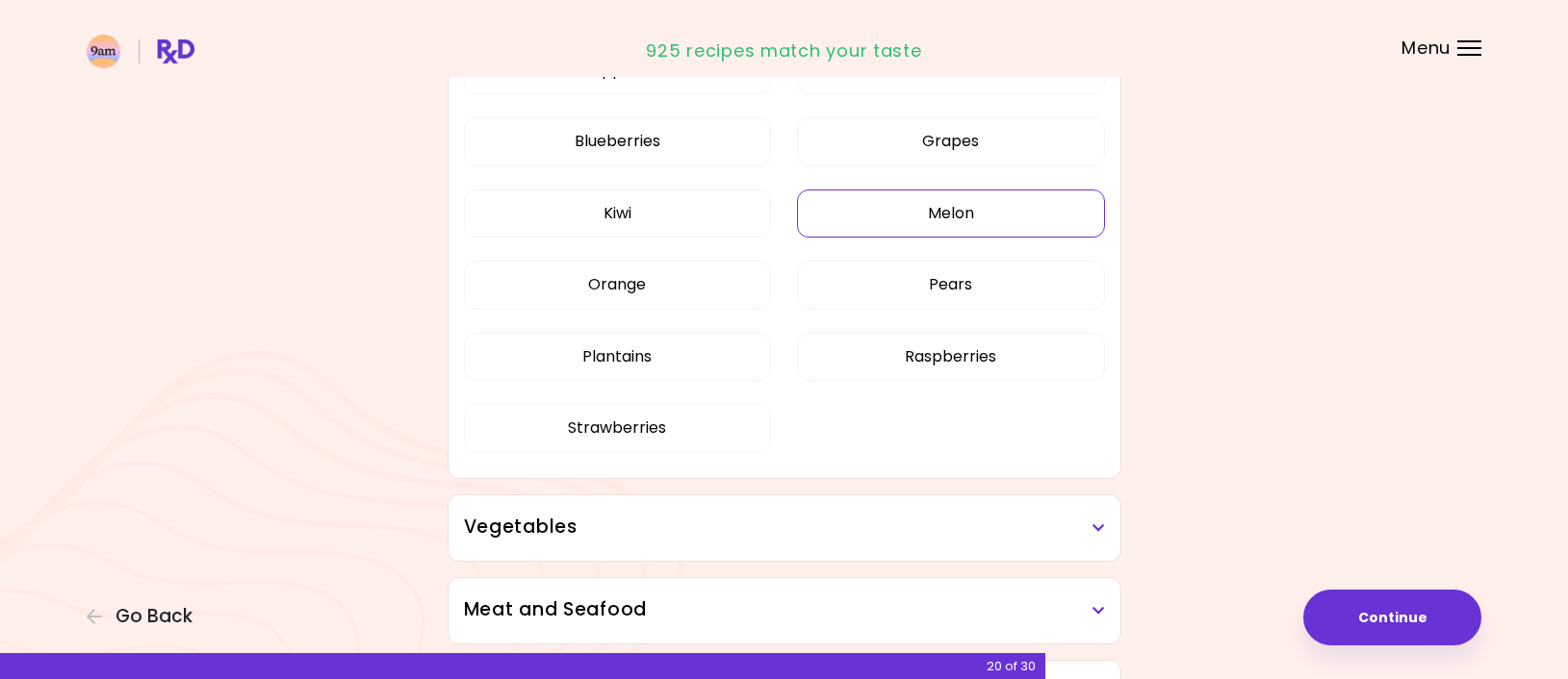
scroll to position [481, 0]
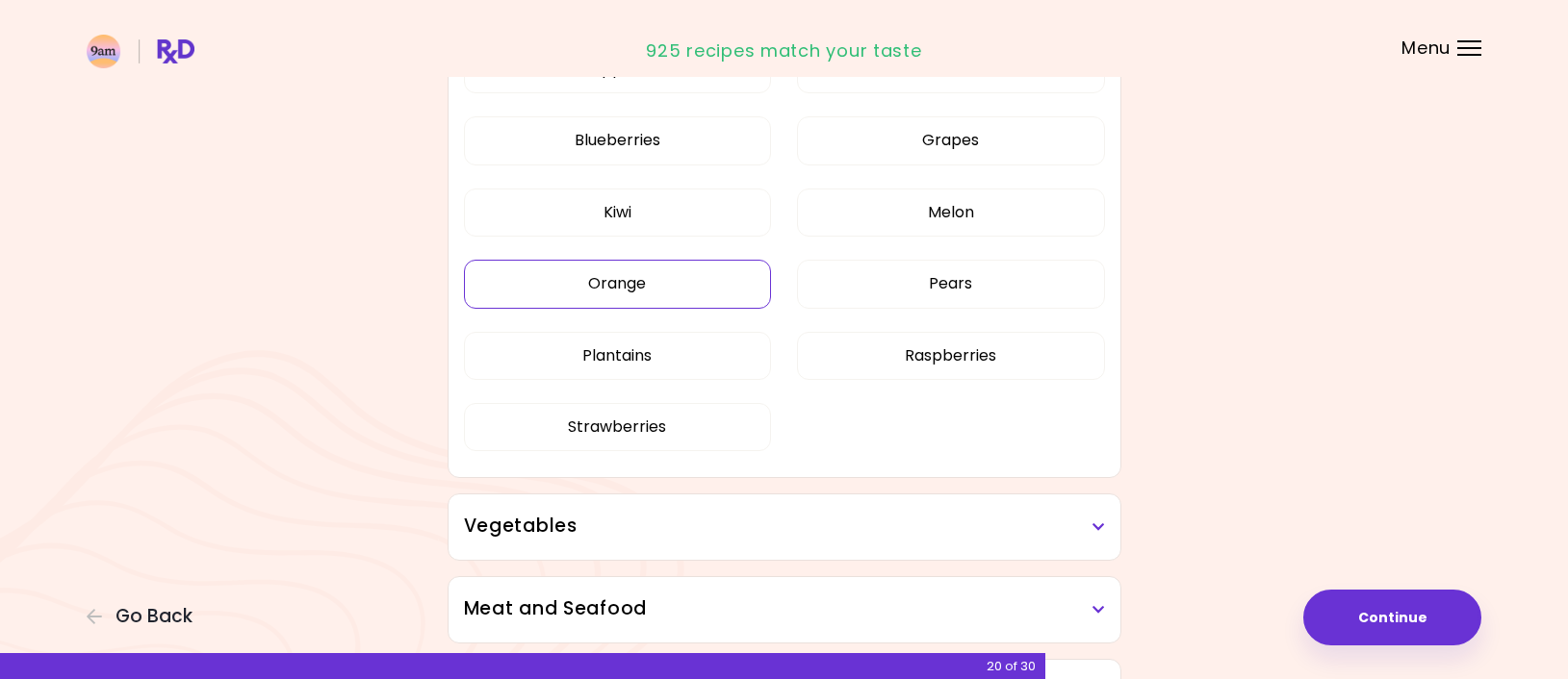
click at [658, 283] on button "Orange" at bounding box center [618, 284] width 307 height 48
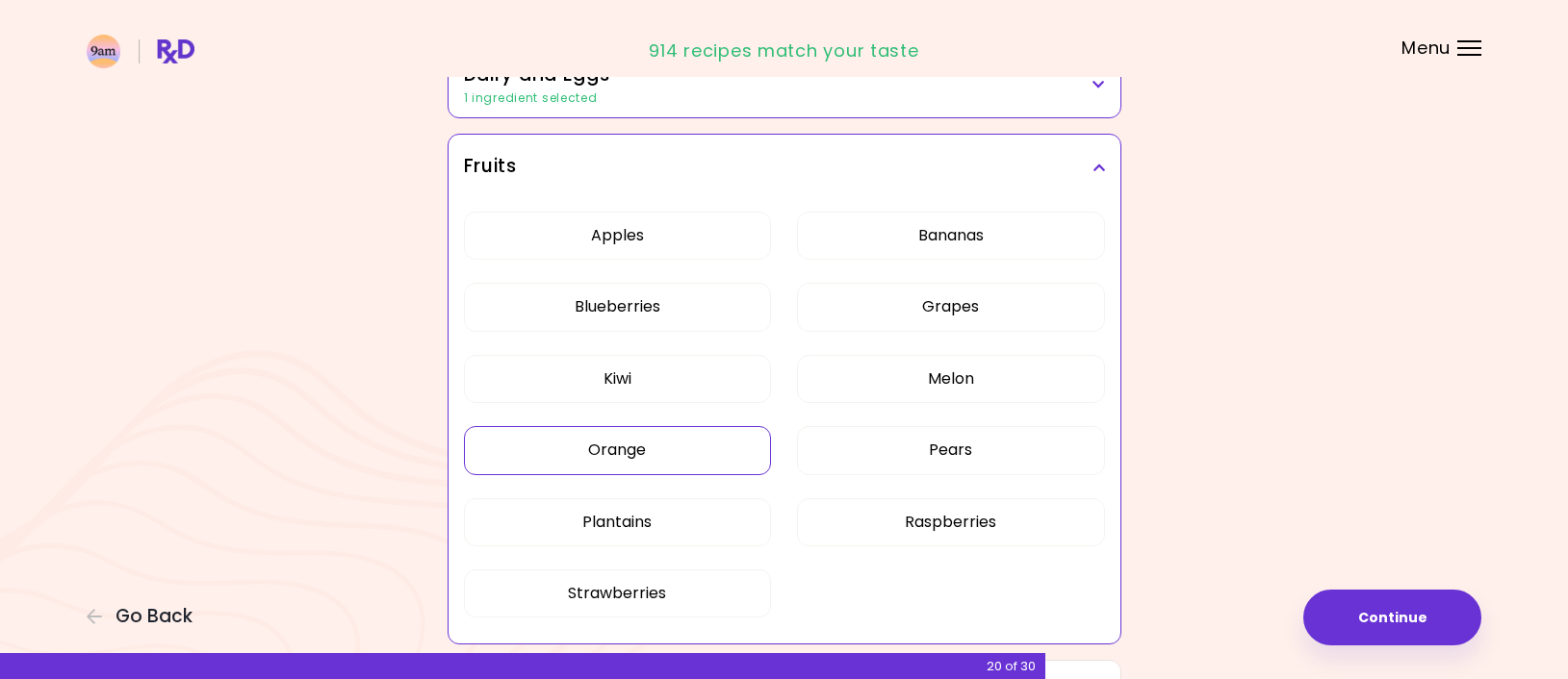
scroll to position [289, 0]
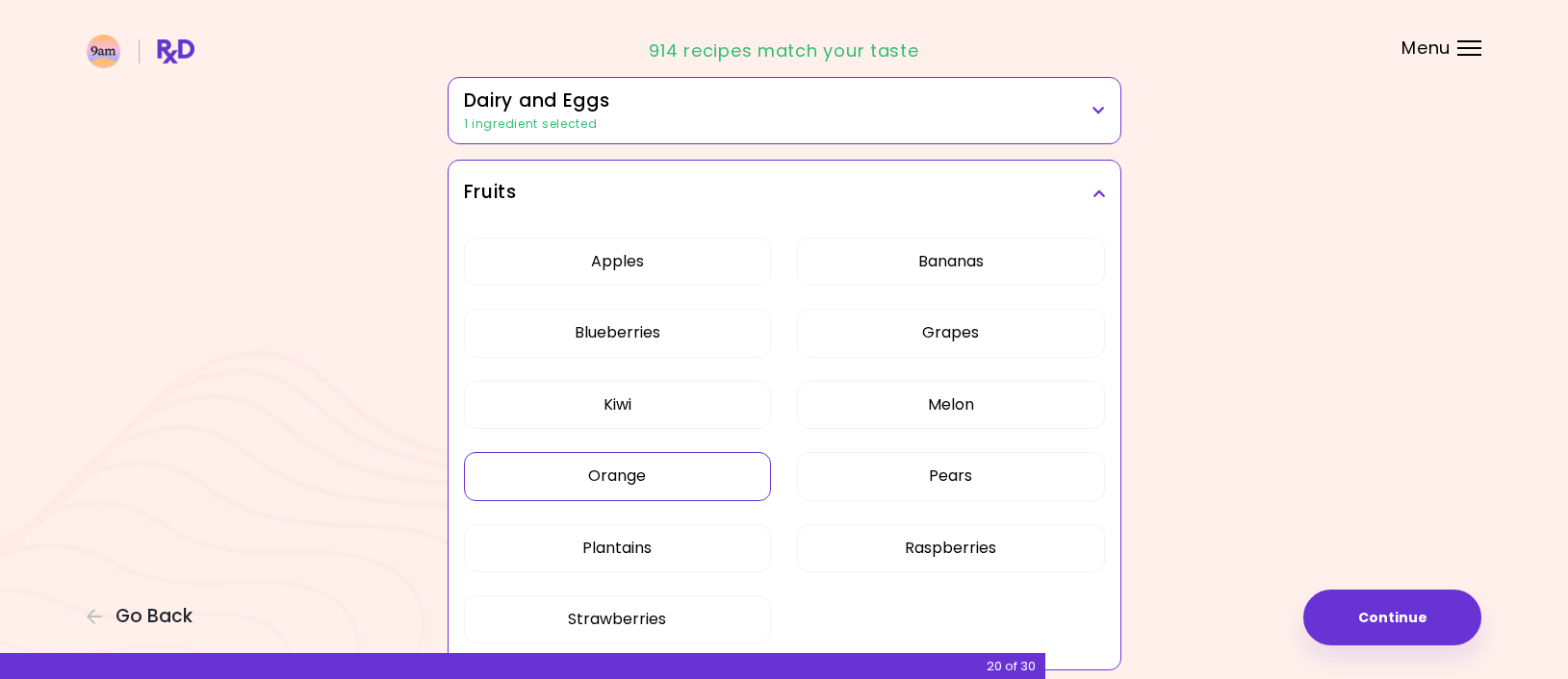
click at [1092, 190] on icon at bounding box center [1098, 193] width 13 height 14
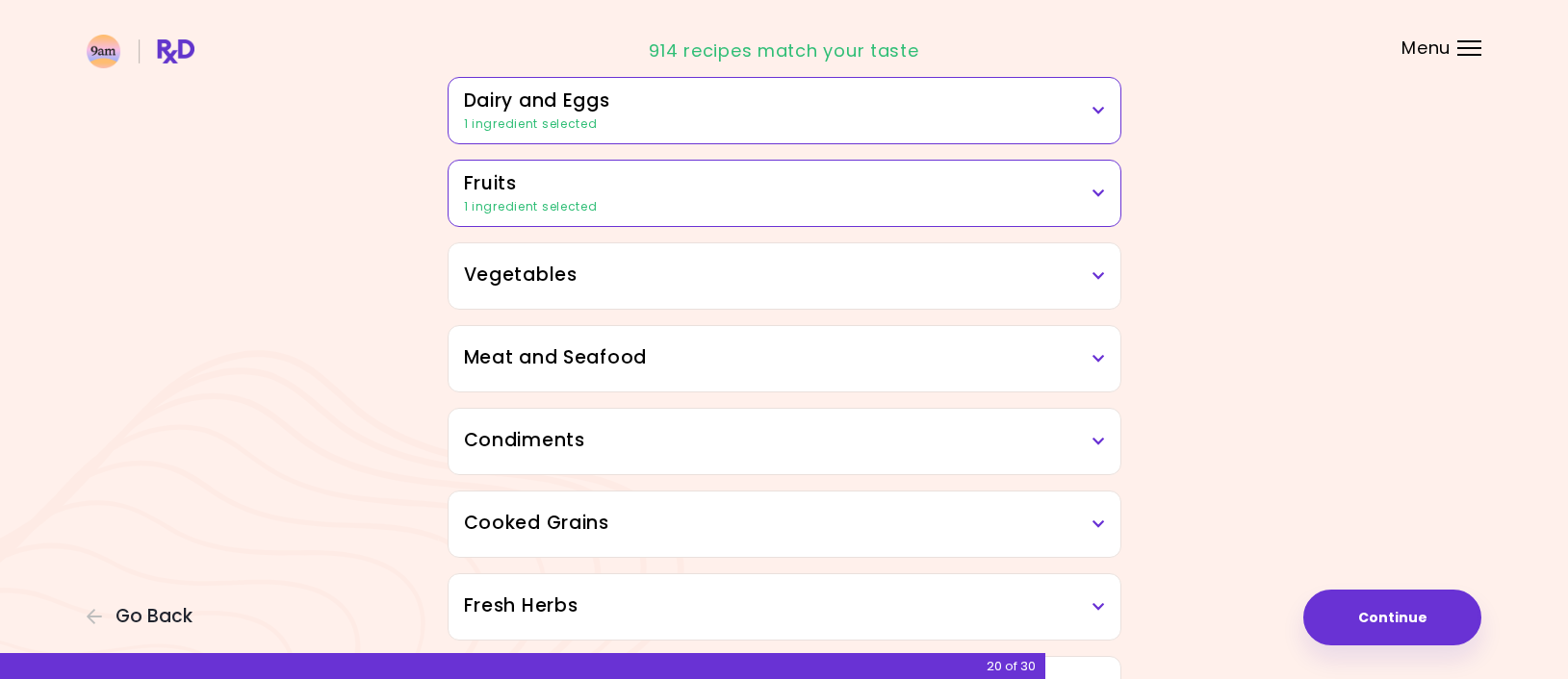
click at [1101, 277] on icon at bounding box center [1098, 276] width 13 height 14
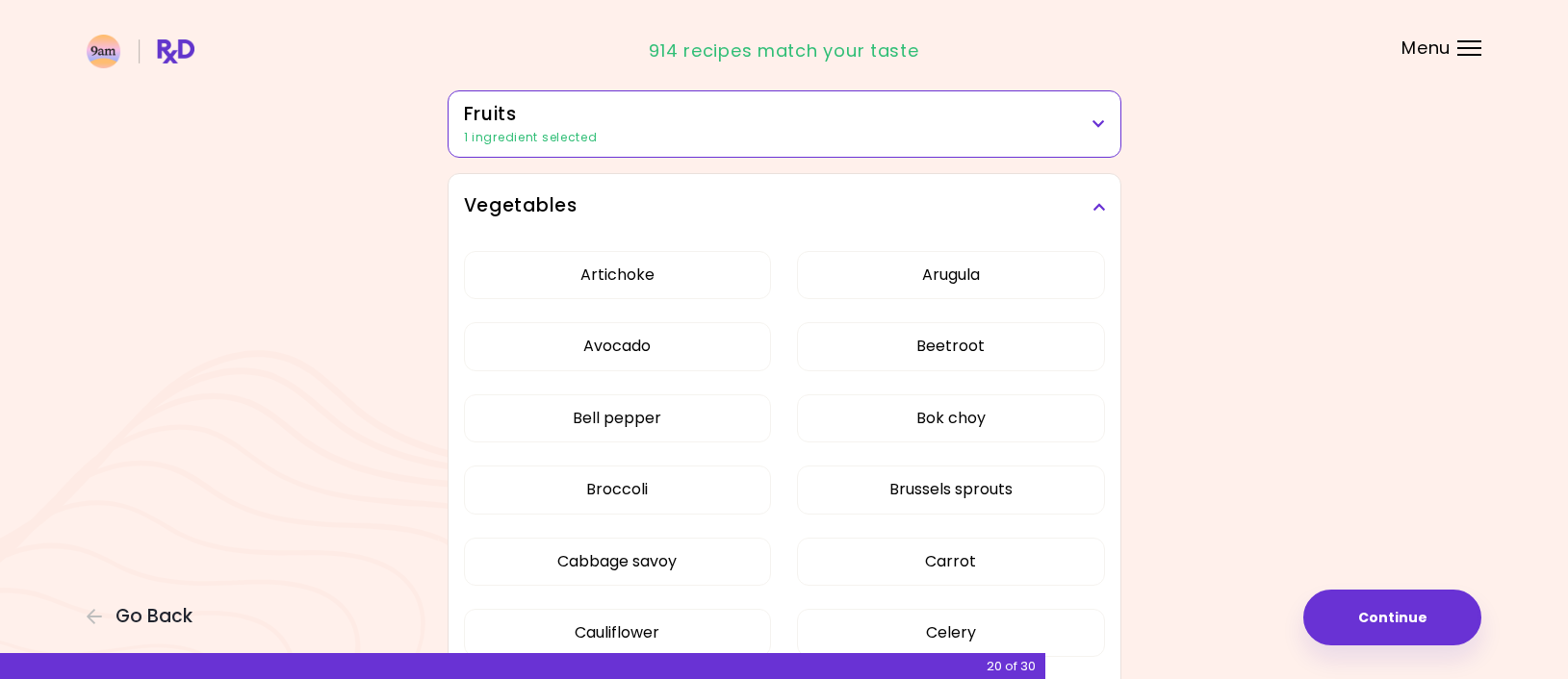
scroll to position [481, 0]
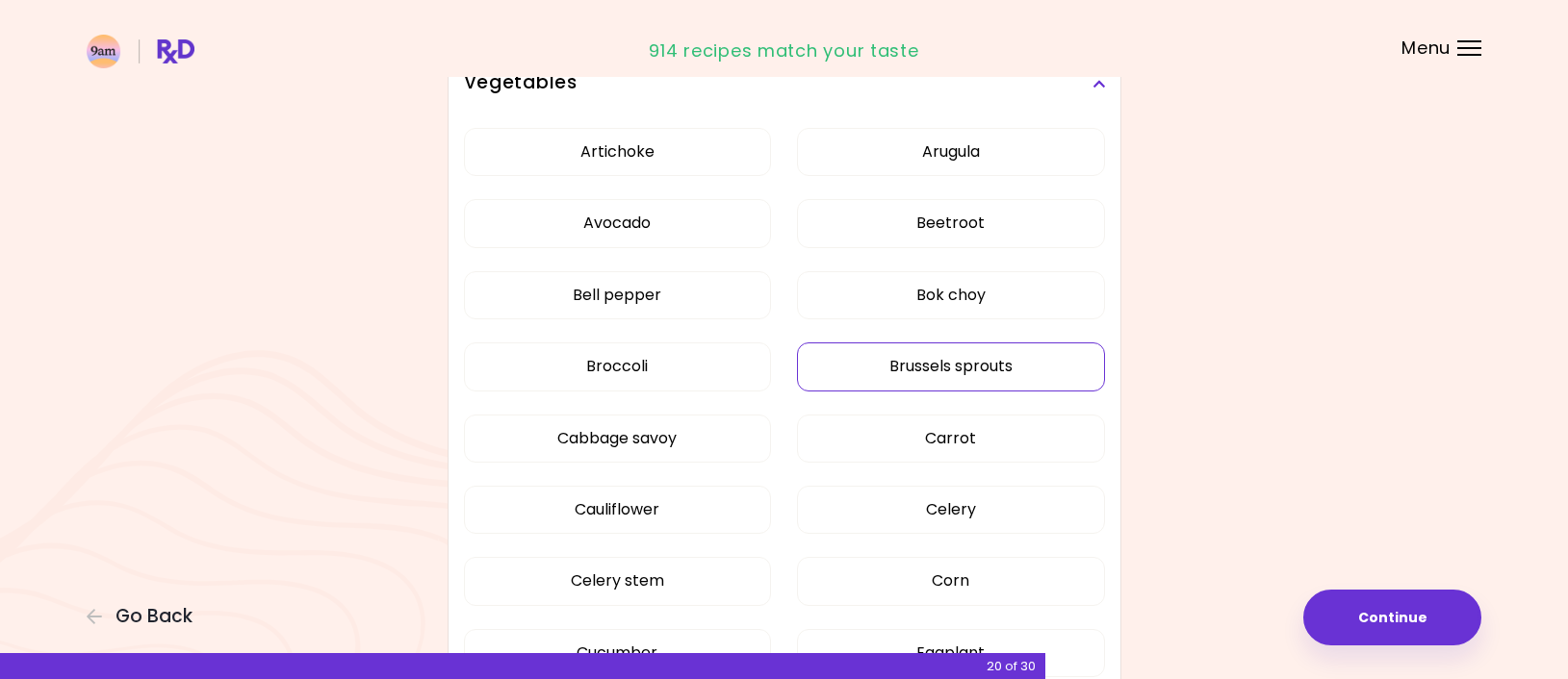
click at [1014, 363] on button "Brussels sprouts" at bounding box center [950, 367] width 307 height 48
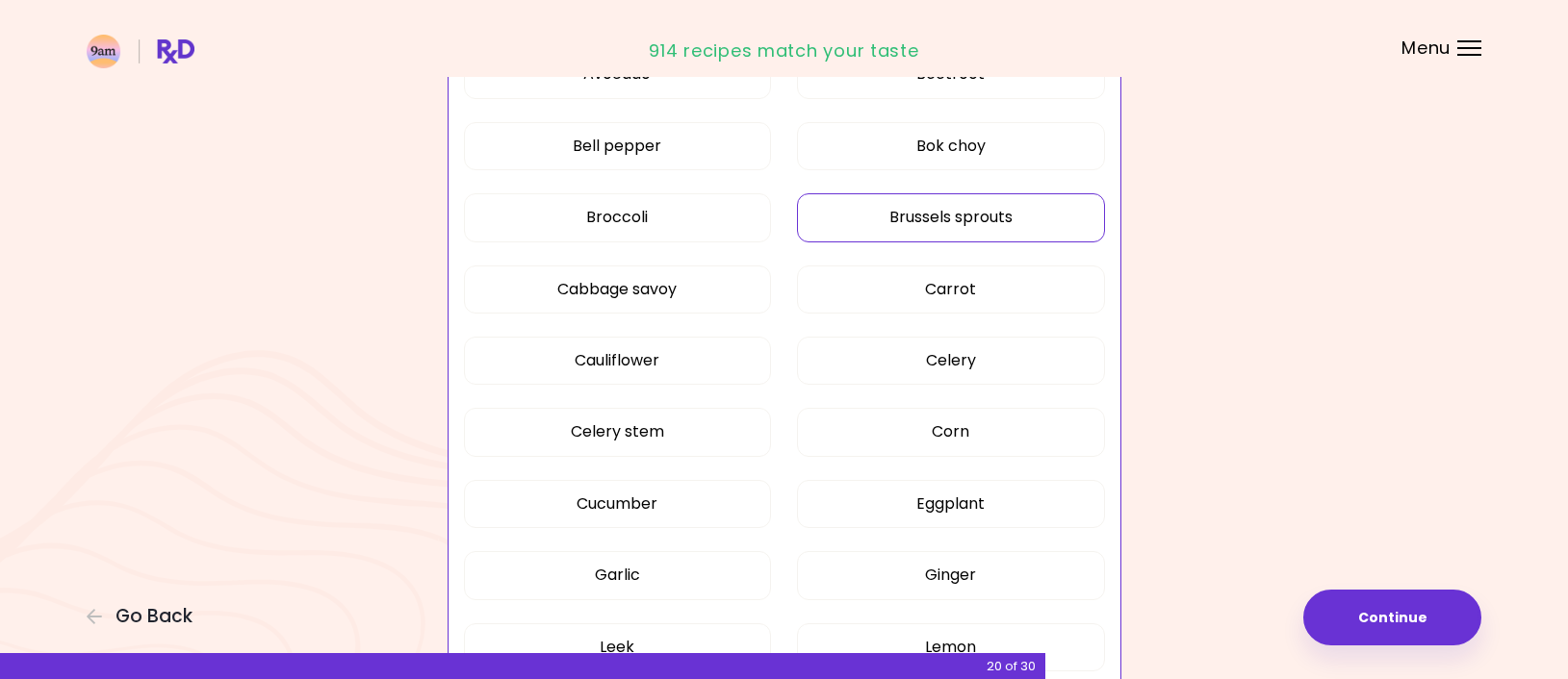
scroll to position [674, 0]
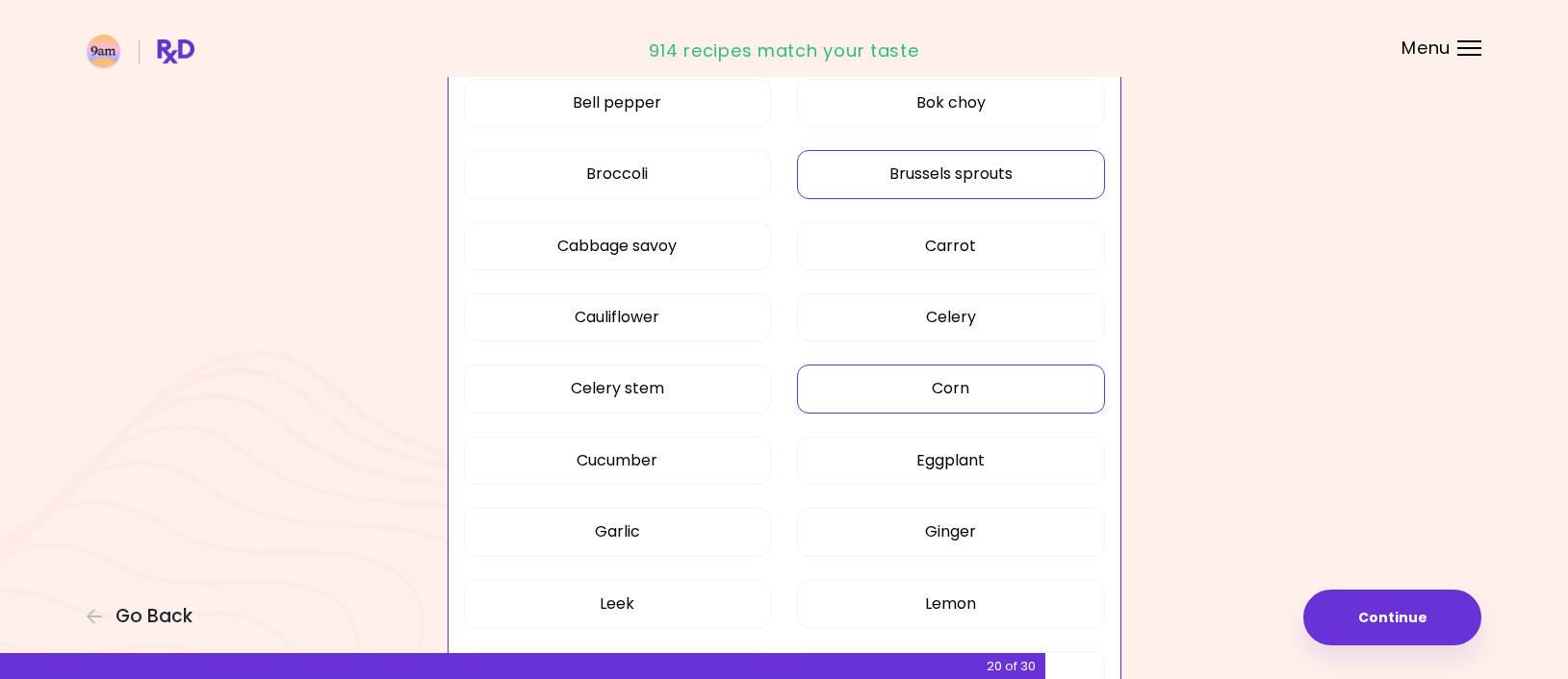
click at [1001, 378] on button "Corn" at bounding box center [950, 388] width 307 height 48
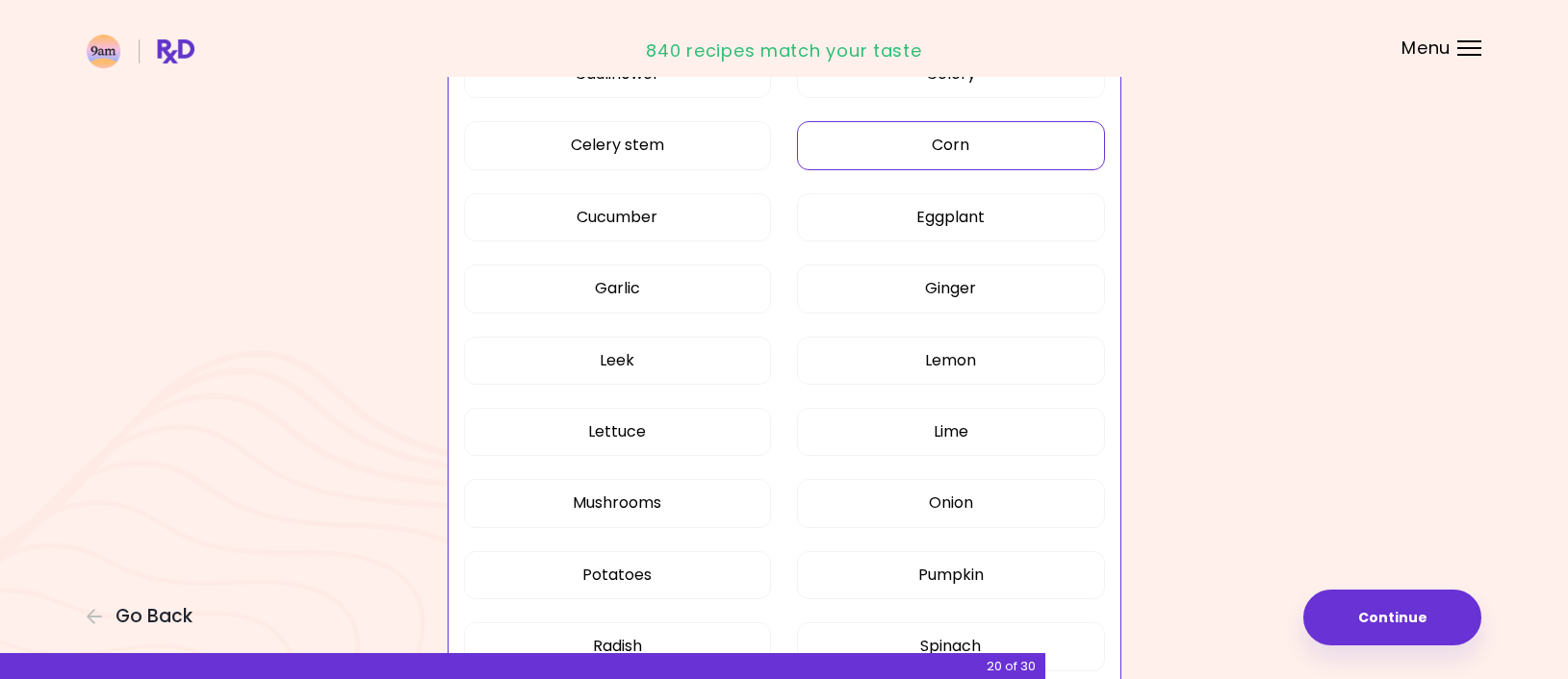
scroll to position [962, 0]
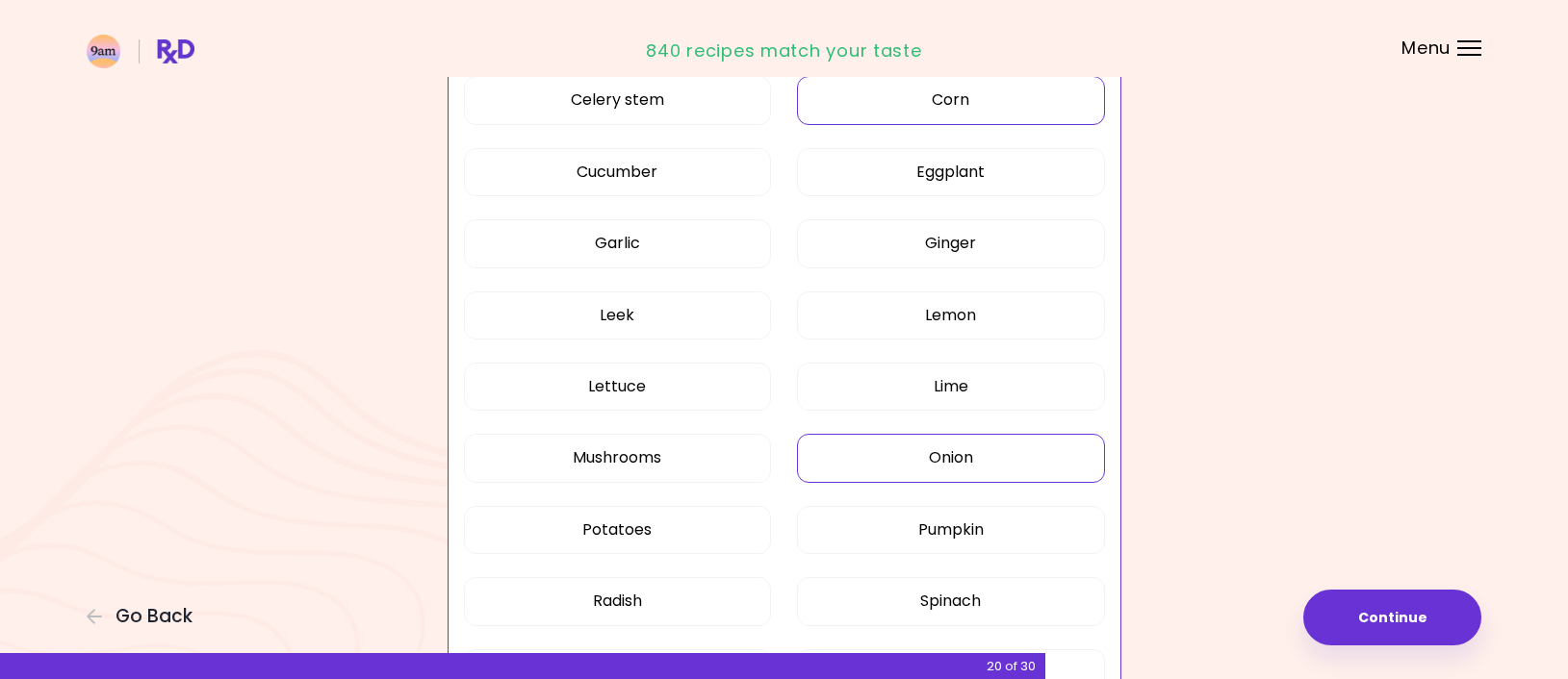
click at [974, 444] on button "Onion" at bounding box center [950, 457] width 307 height 48
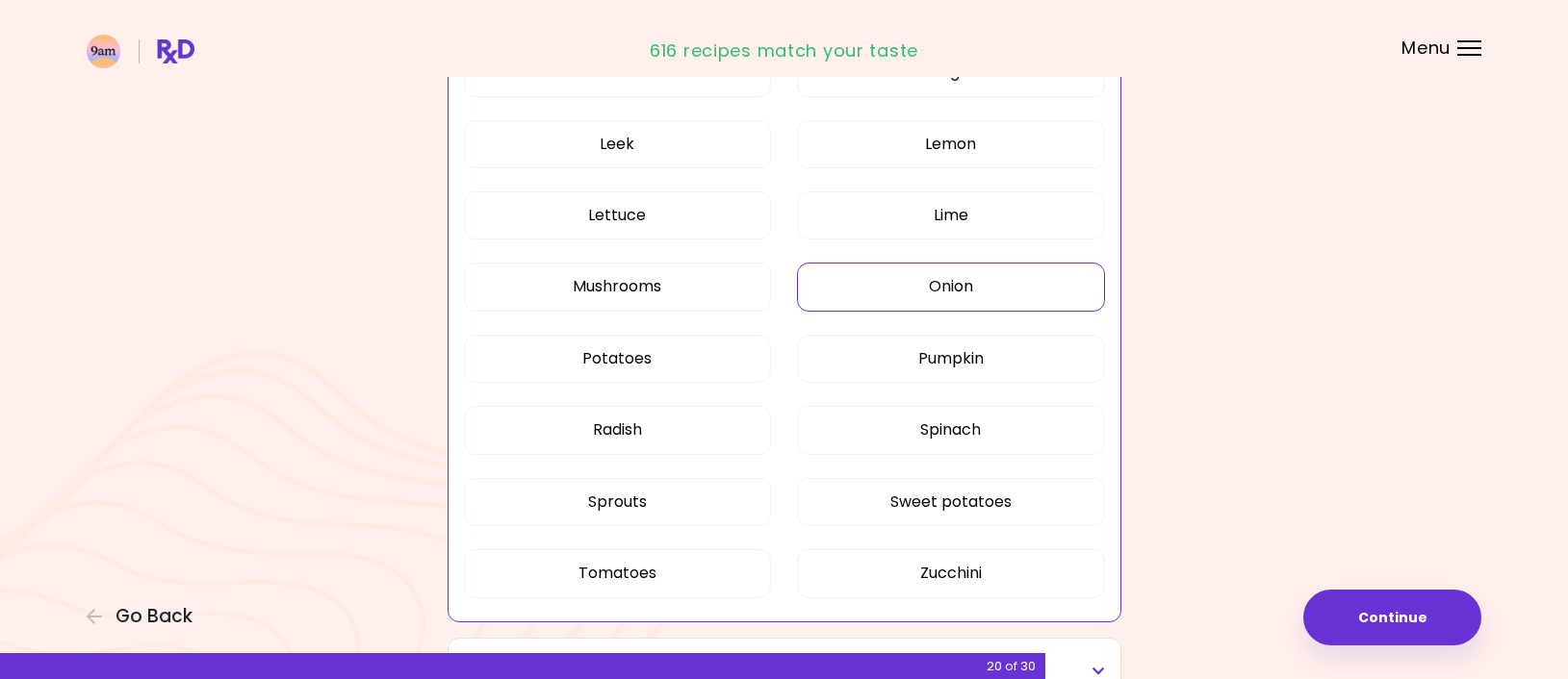
scroll to position [1155, 0]
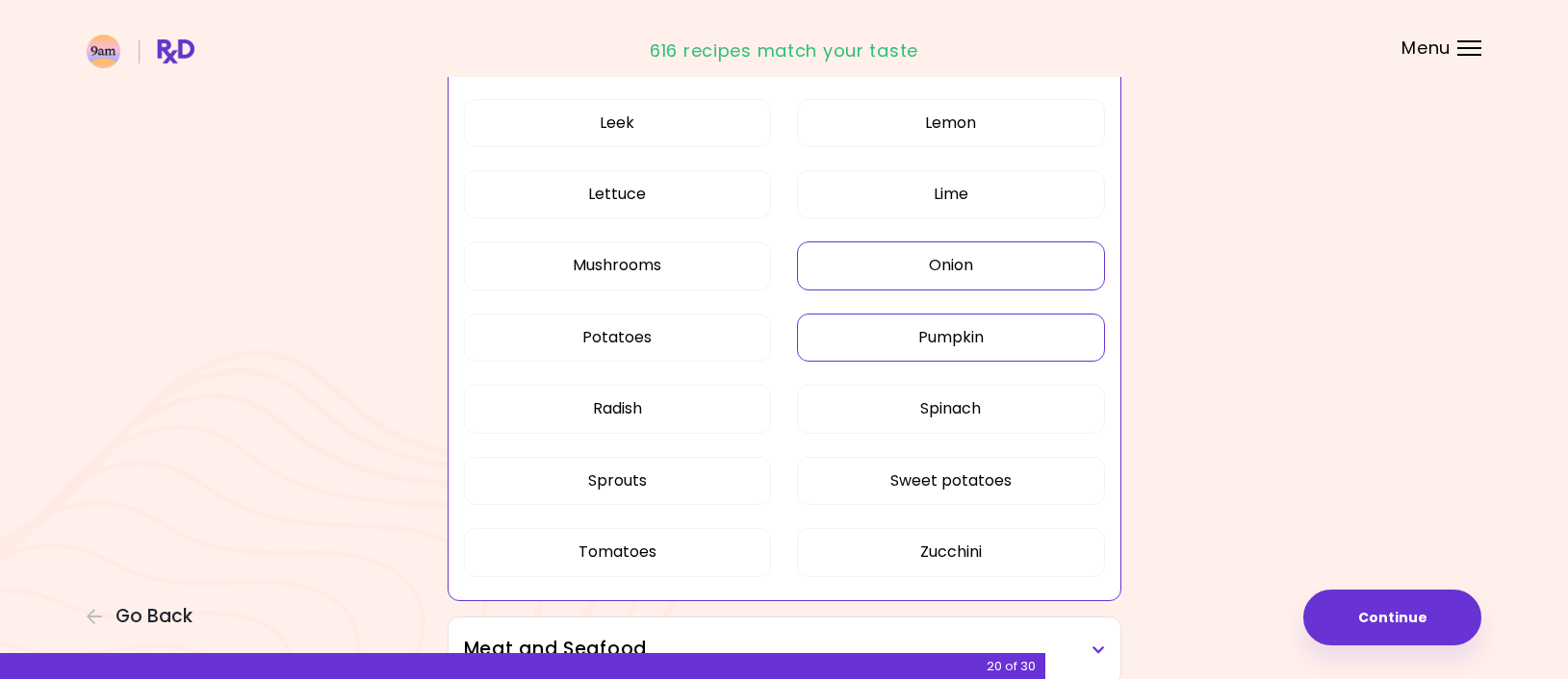
click at [1028, 346] on button "Pumpkin" at bounding box center [950, 337] width 307 height 48
click at [641, 552] on button "Tomatoes" at bounding box center [618, 552] width 307 height 48
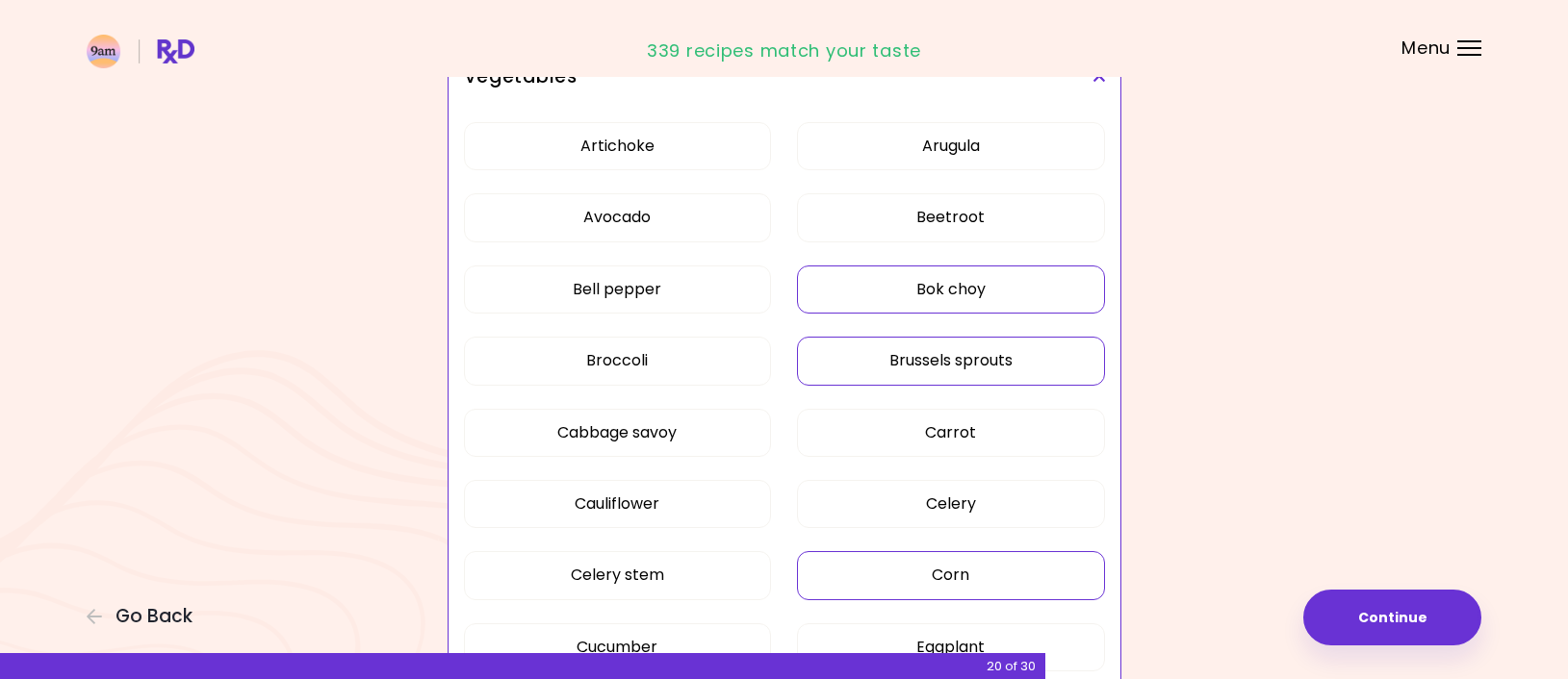
scroll to position [481, 0]
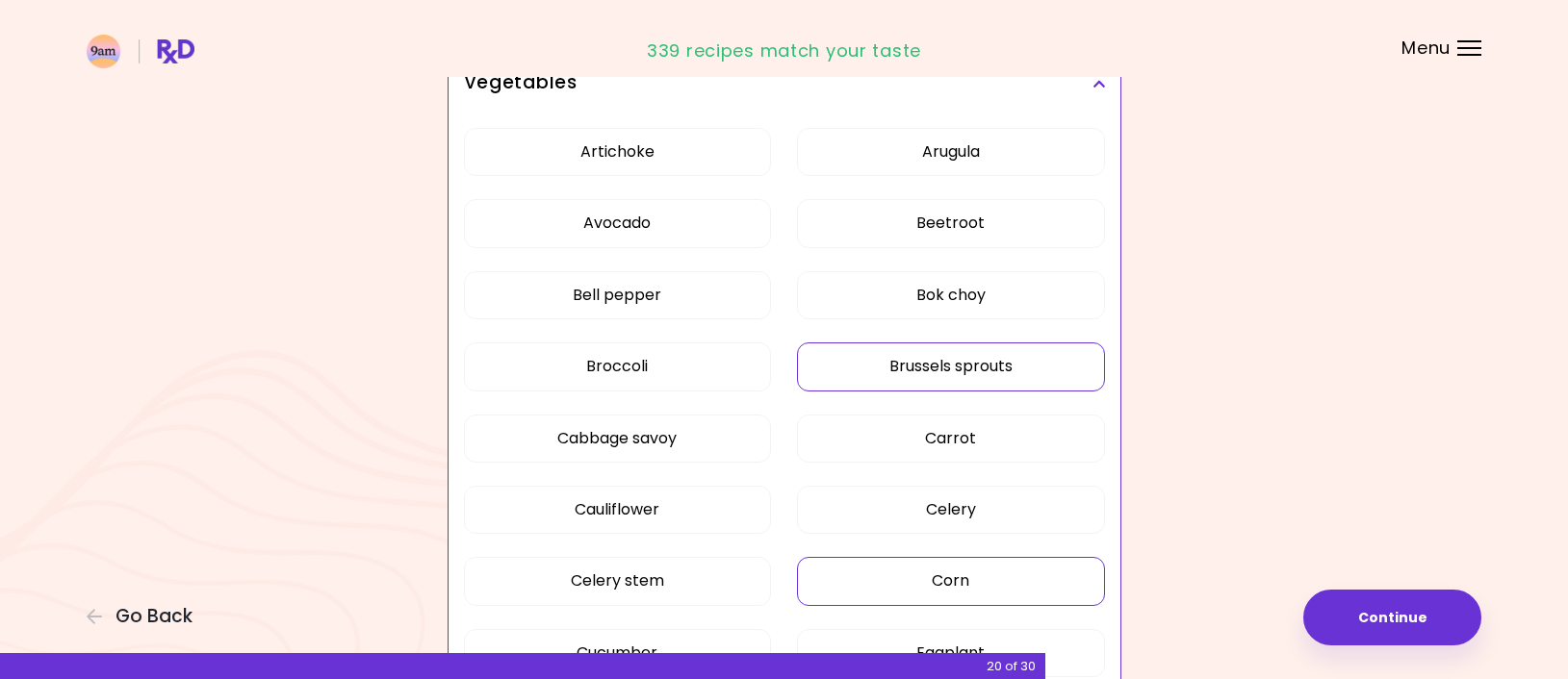
click at [1088, 80] on h3 "Vegetables" at bounding box center [784, 83] width 641 height 28
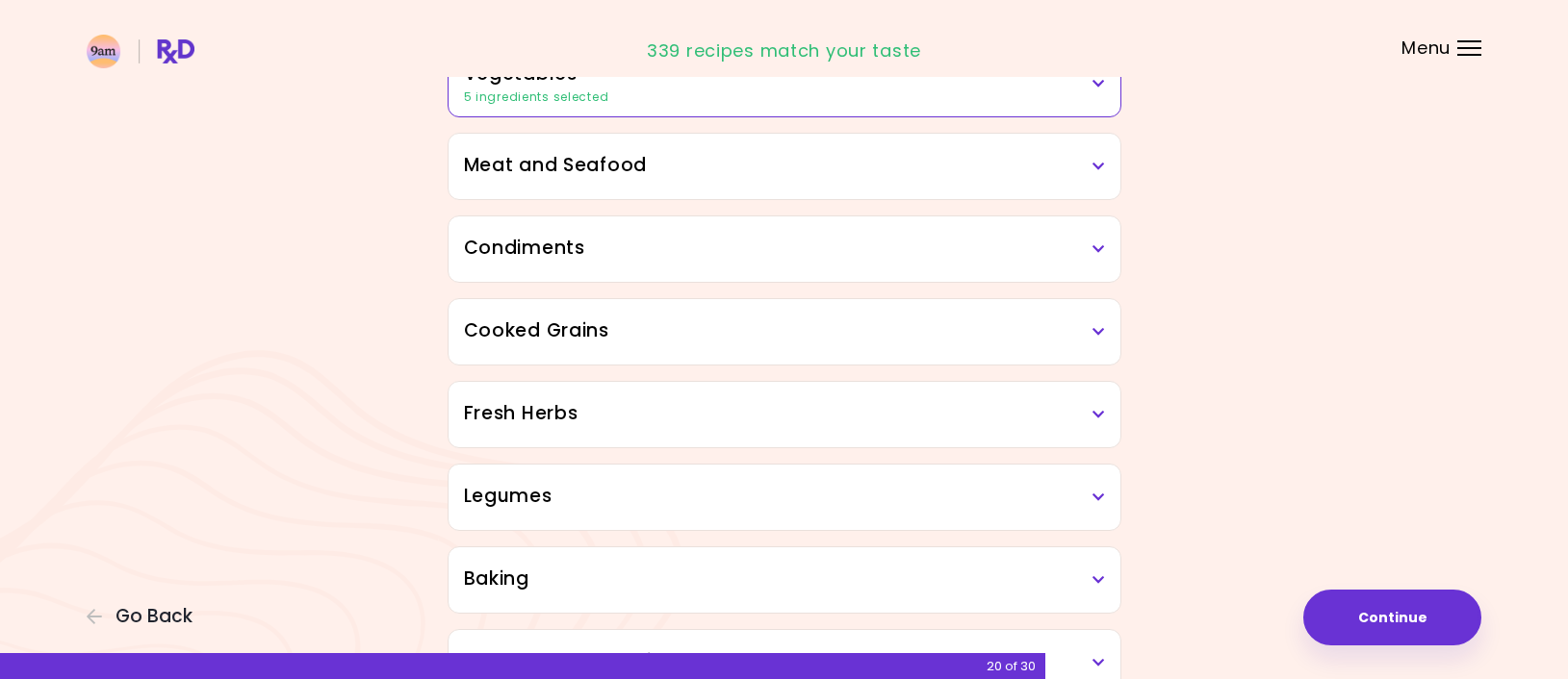
click at [1094, 168] on icon at bounding box center [1098, 167] width 13 height 14
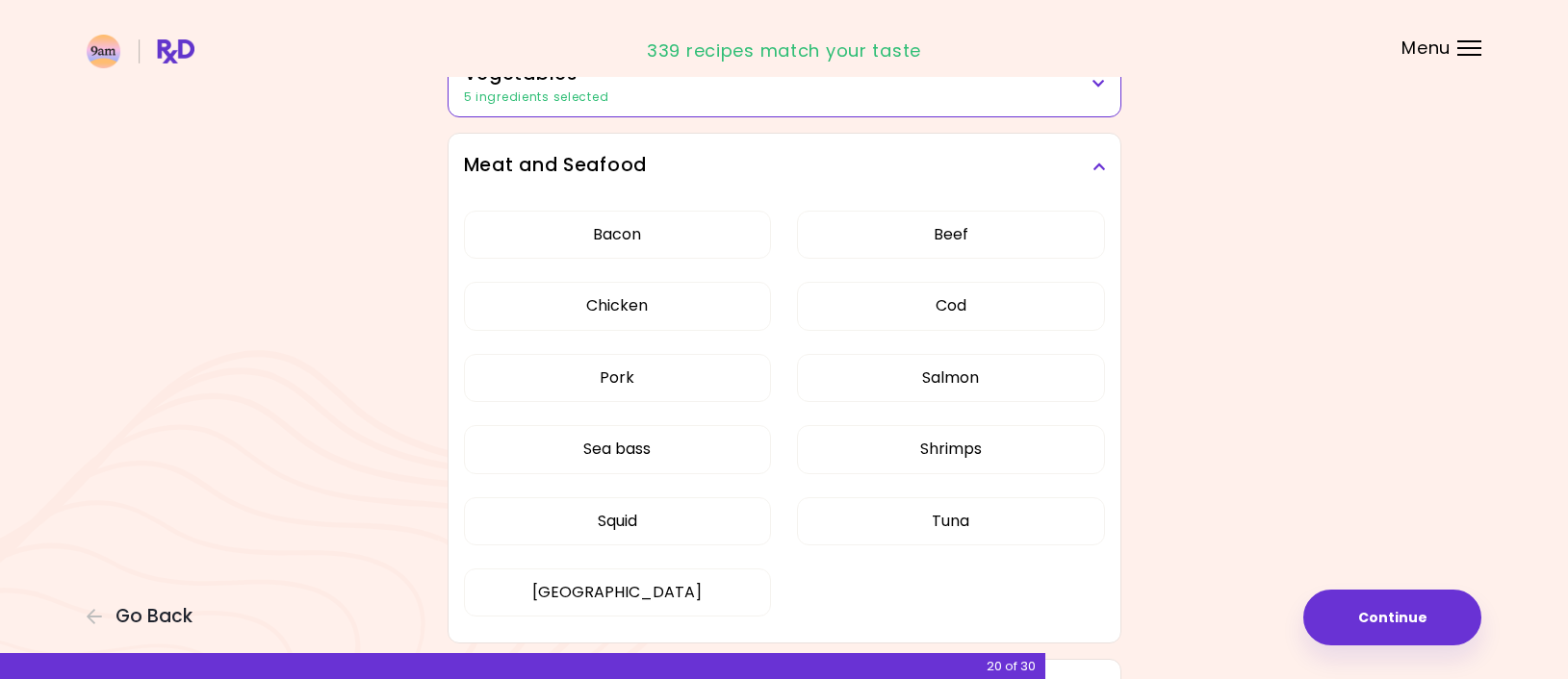
click at [1088, 164] on h3 "Meat and Seafood" at bounding box center [784, 166] width 641 height 28
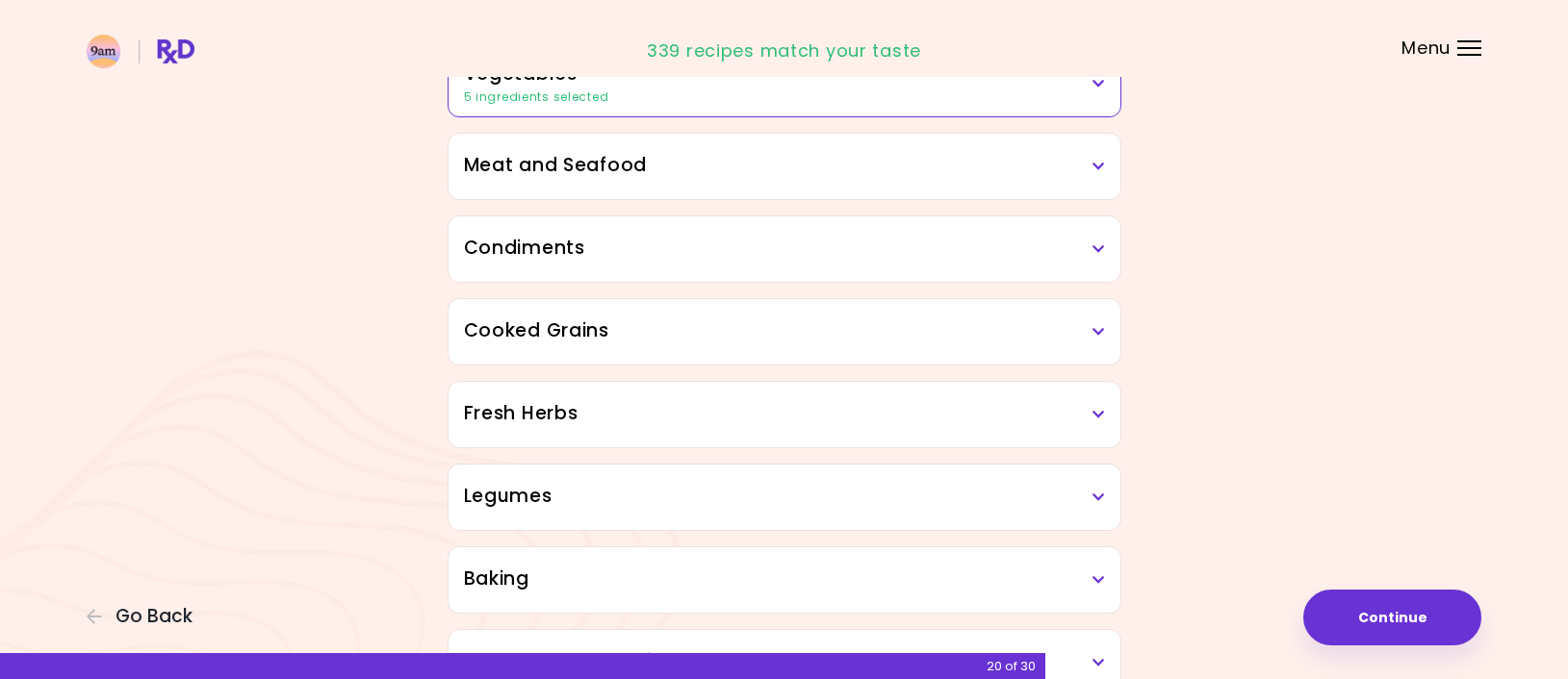
click at [1101, 252] on icon at bounding box center [1098, 249] width 13 height 14
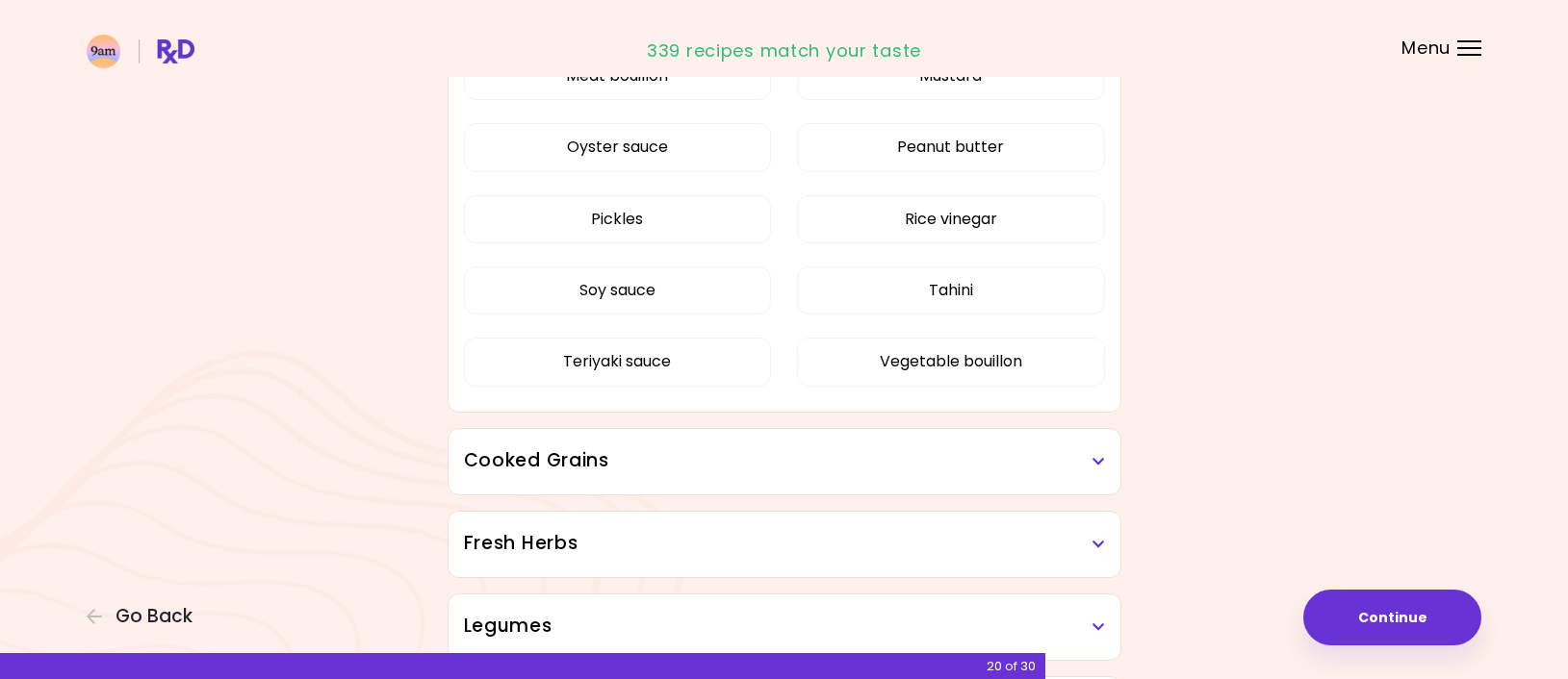
scroll to position [962, 0]
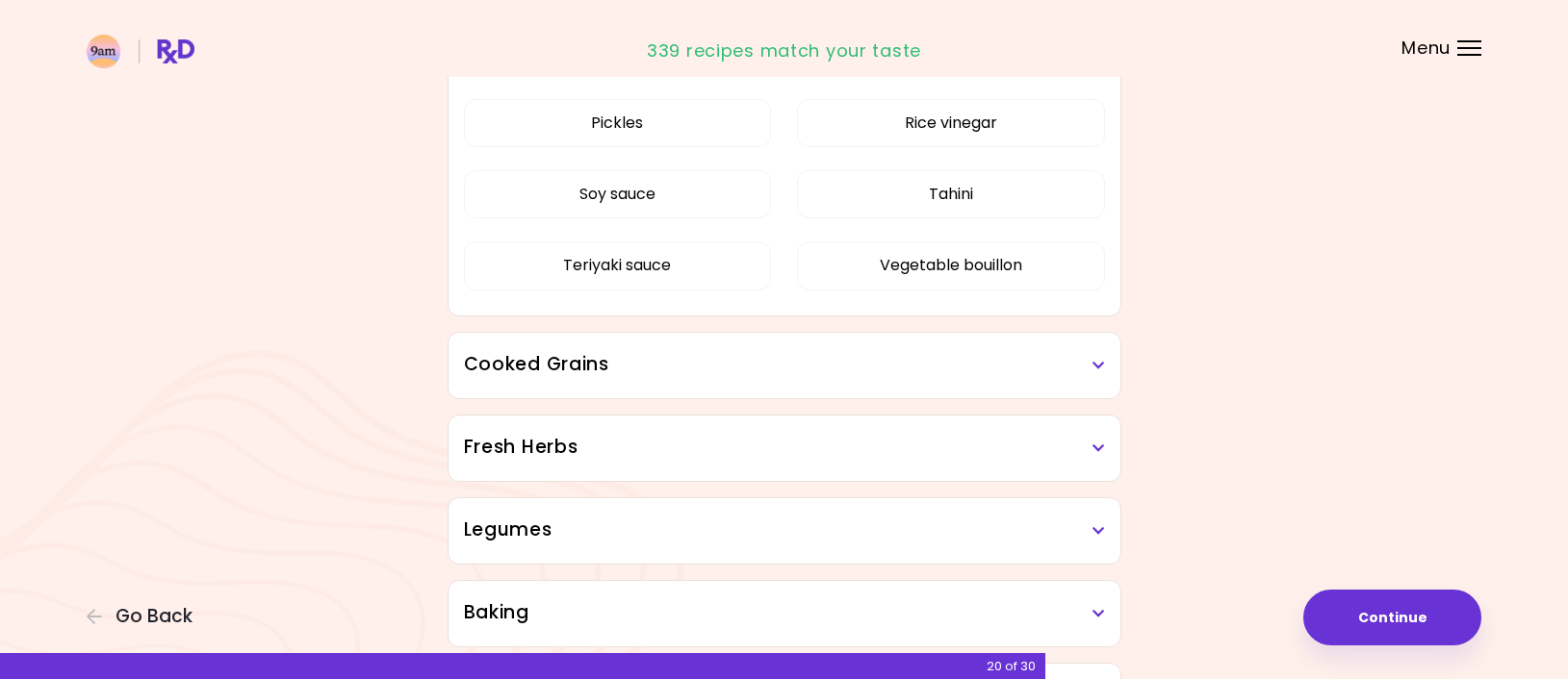
click at [1097, 369] on icon at bounding box center [1098, 366] width 13 height 14
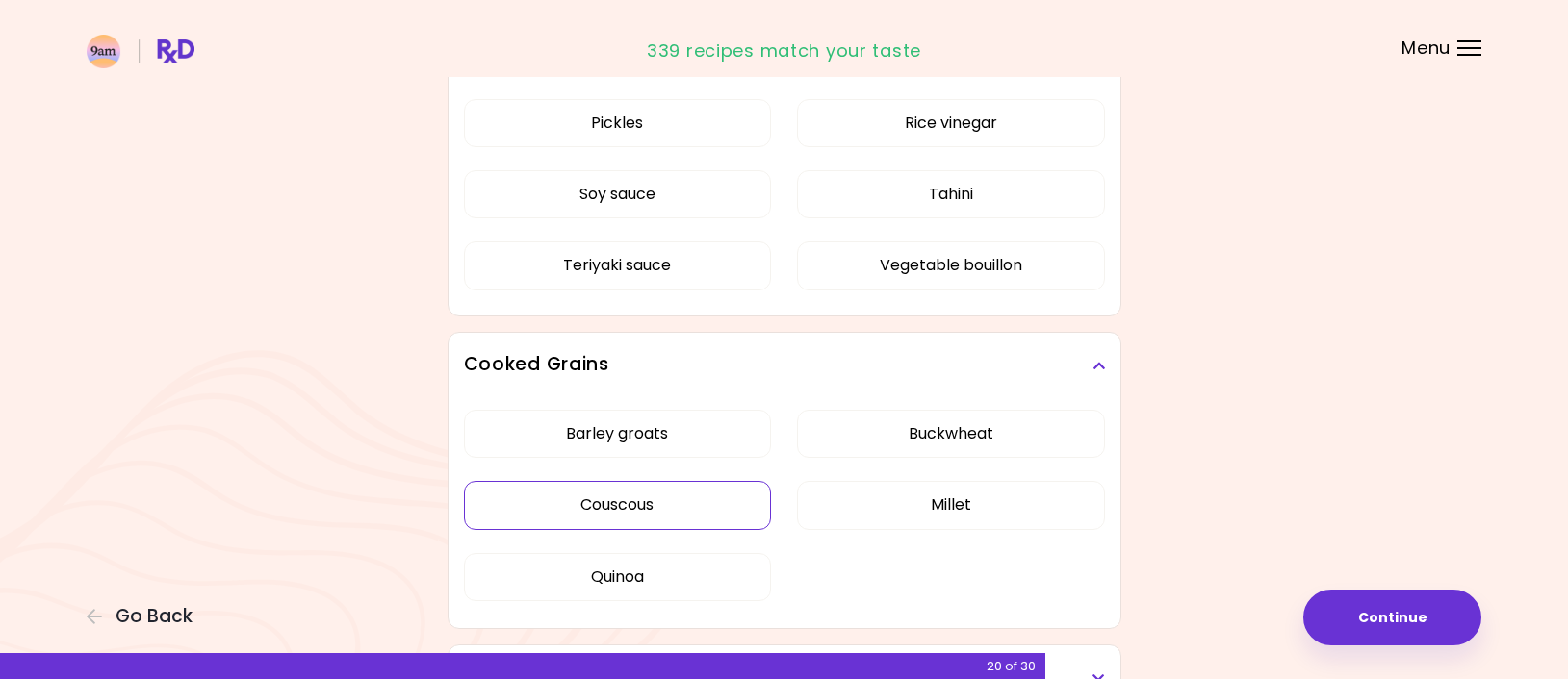
click at [670, 487] on button "Couscous" at bounding box center [618, 505] width 307 height 48
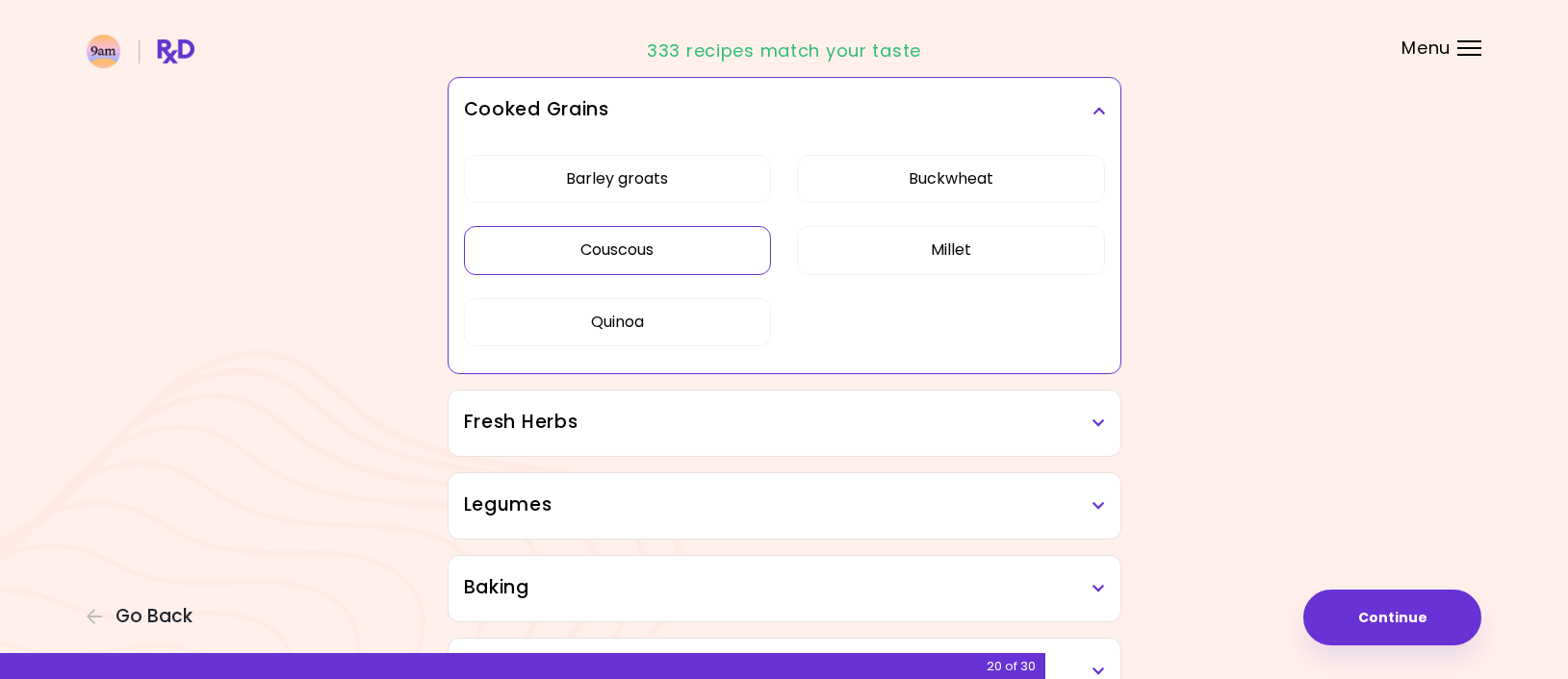
scroll to position [674, 0]
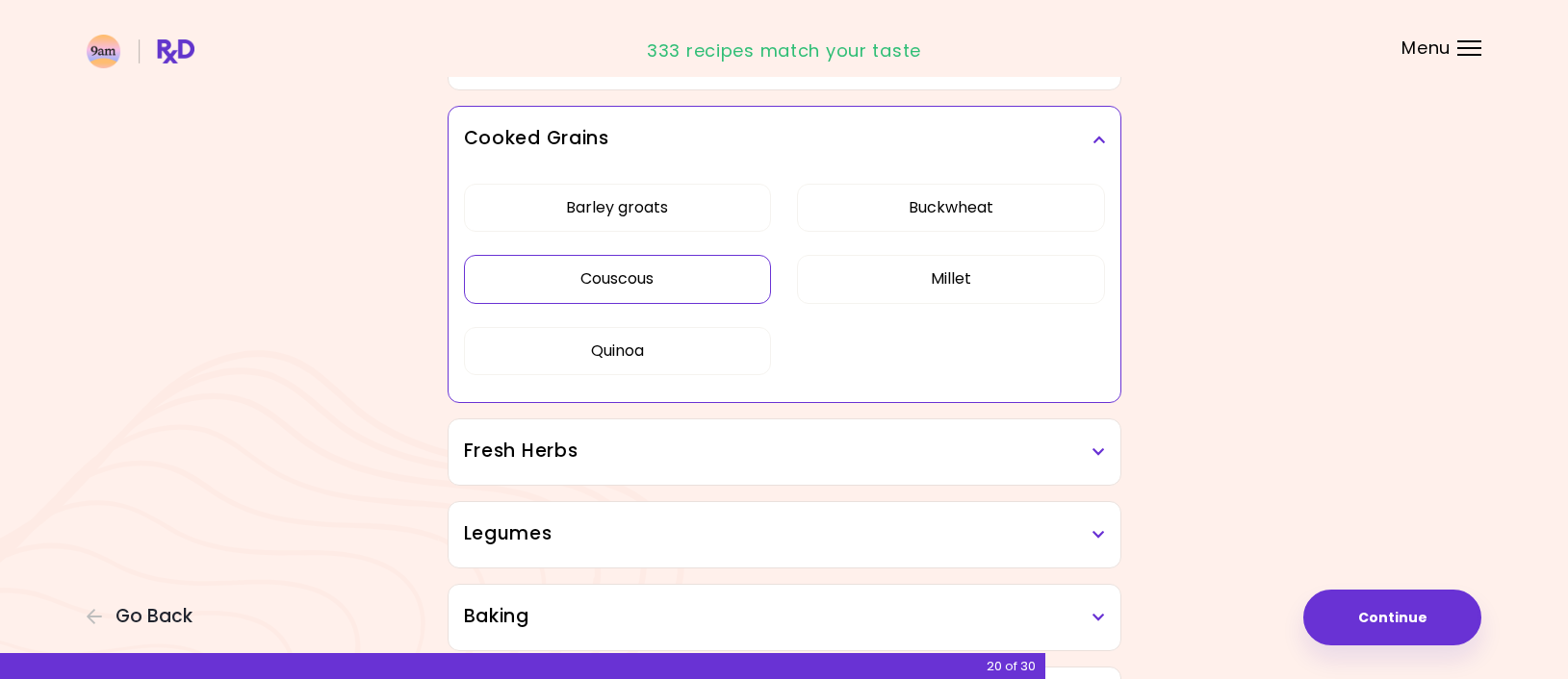
click at [1087, 135] on h3 "Cooked Grains" at bounding box center [784, 139] width 641 height 28
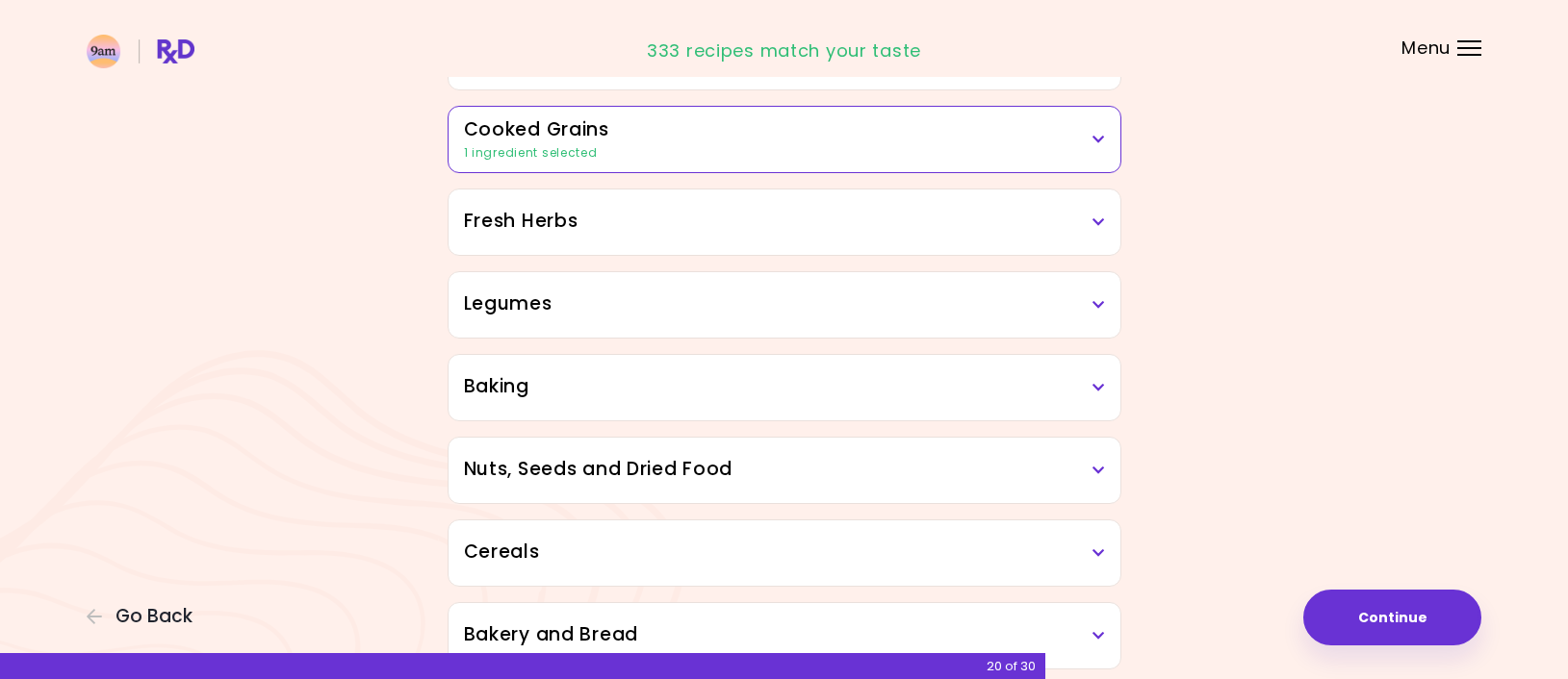
click at [1086, 217] on h3 "Fresh Herbs" at bounding box center [784, 222] width 641 height 28
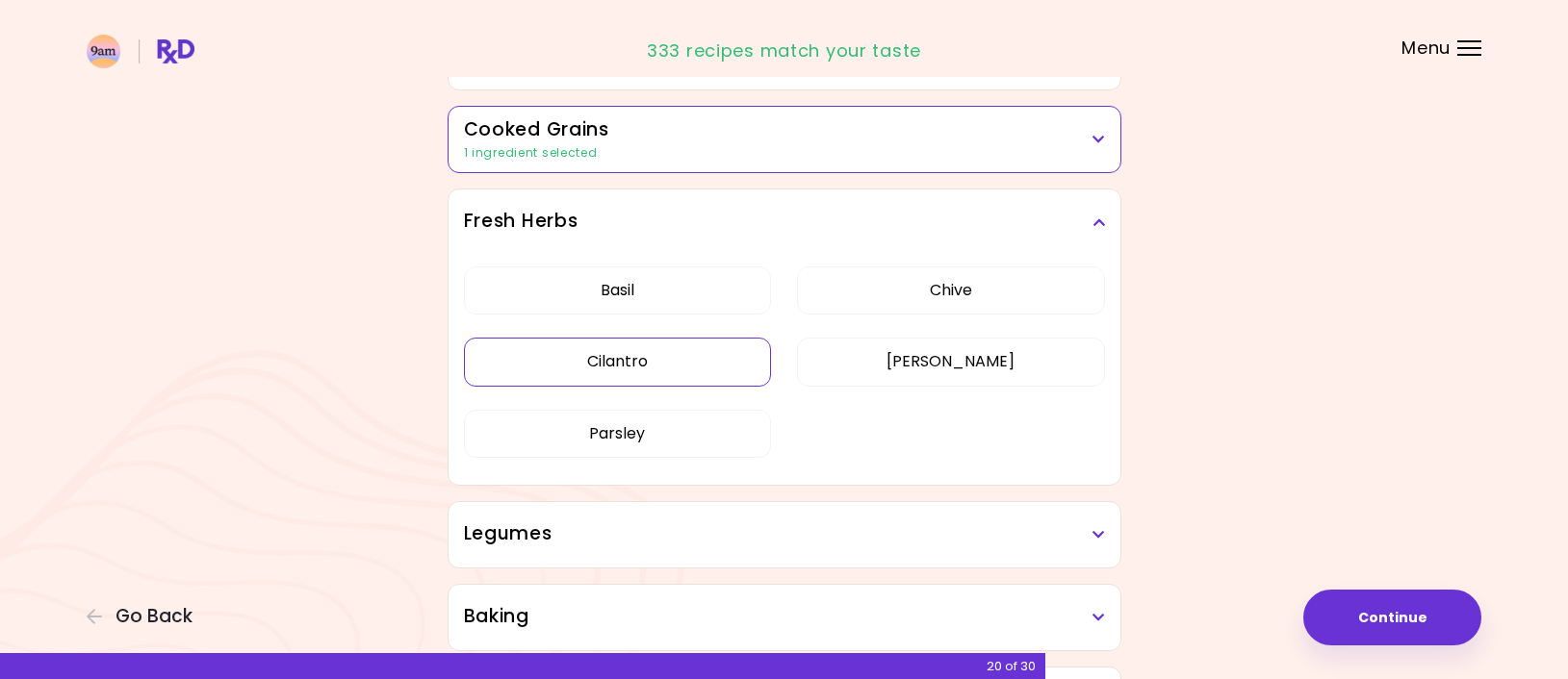
click at [727, 355] on button "Cilantro" at bounding box center [618, 362] width 307 height 48
click at [1095, 528] on icon at bounding box center [1098, 535] width 13 height 14
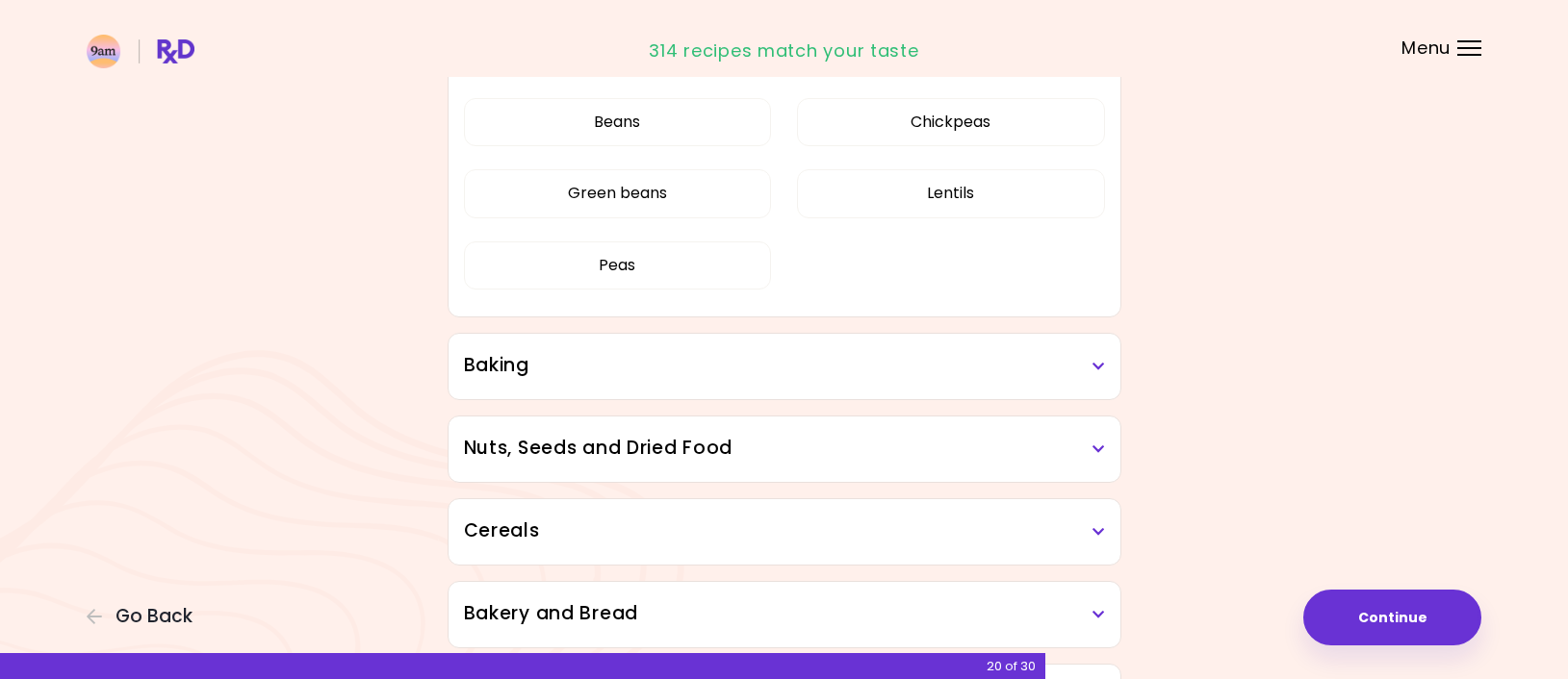
scroll to position [1251, 0]
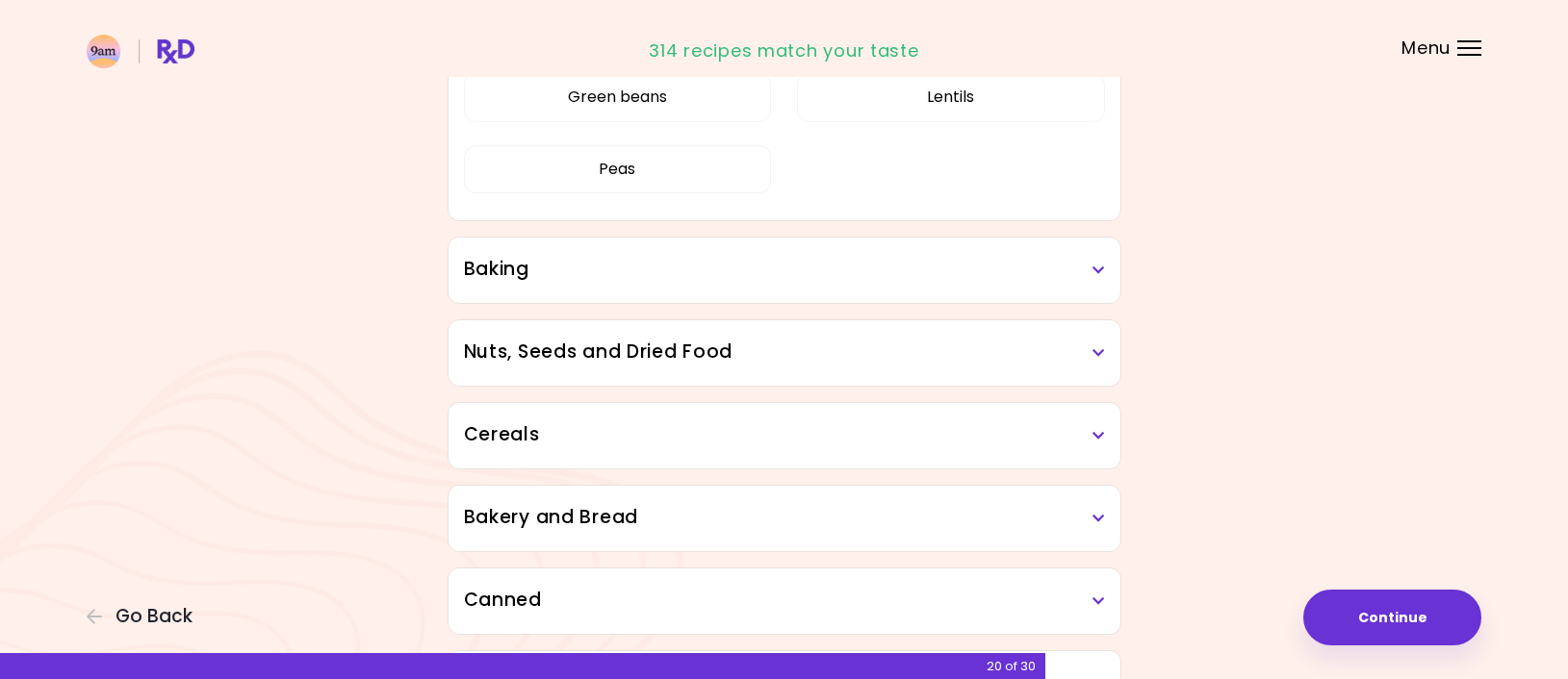
click at [1092, 259] on h3 "Baking" at bounding box center [784, 270] width 641 height 28
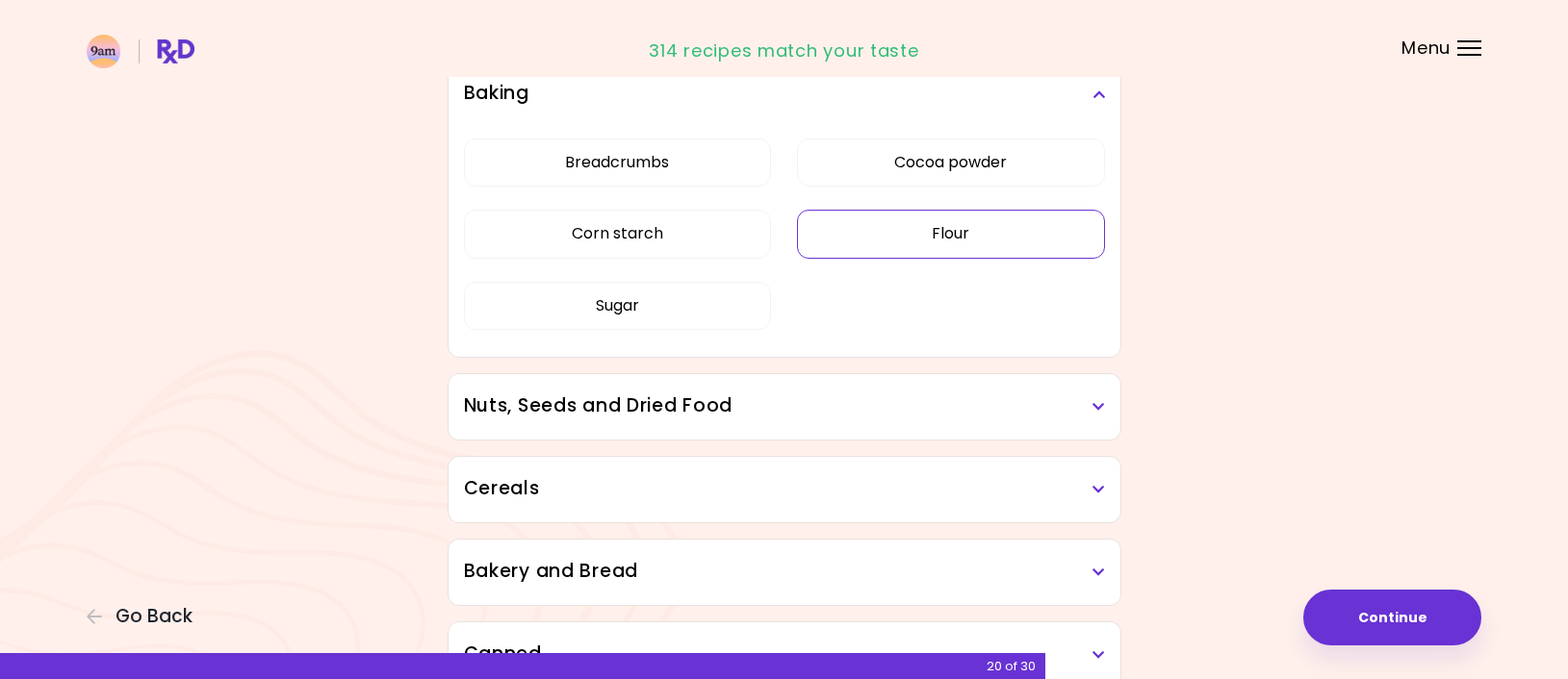
scroll to position [1444, 0]
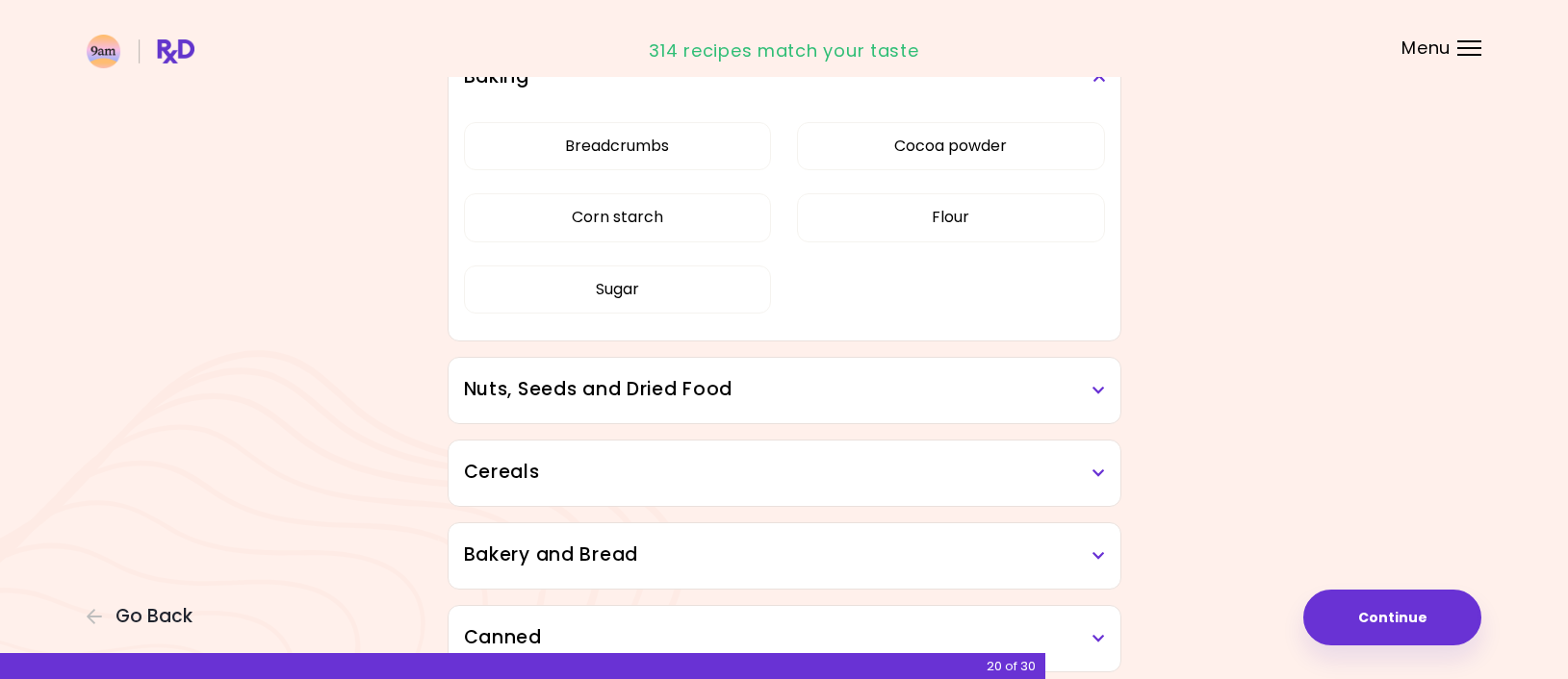
click at [1099, 388] on icon at bounding box center [1098, 391] width 13 height 14
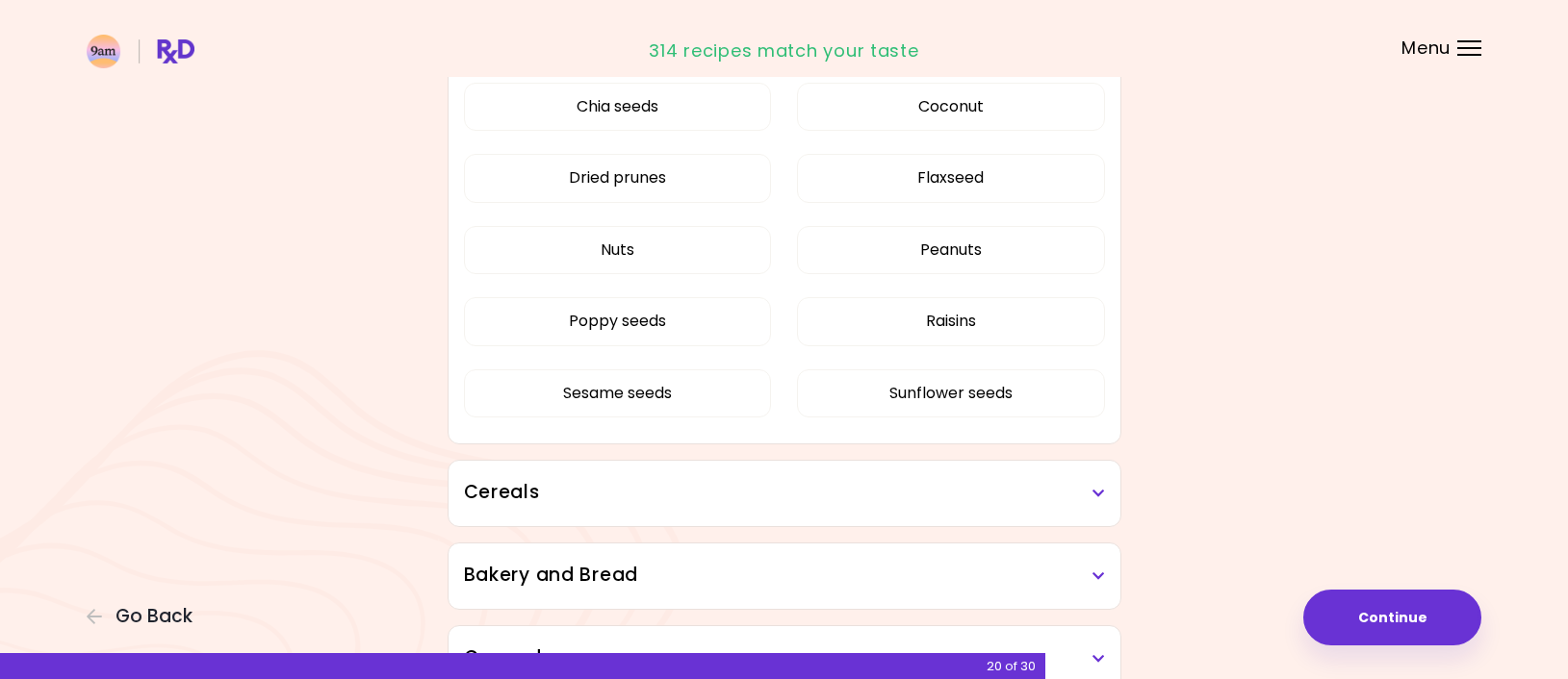
scroll to position [1828, 0]
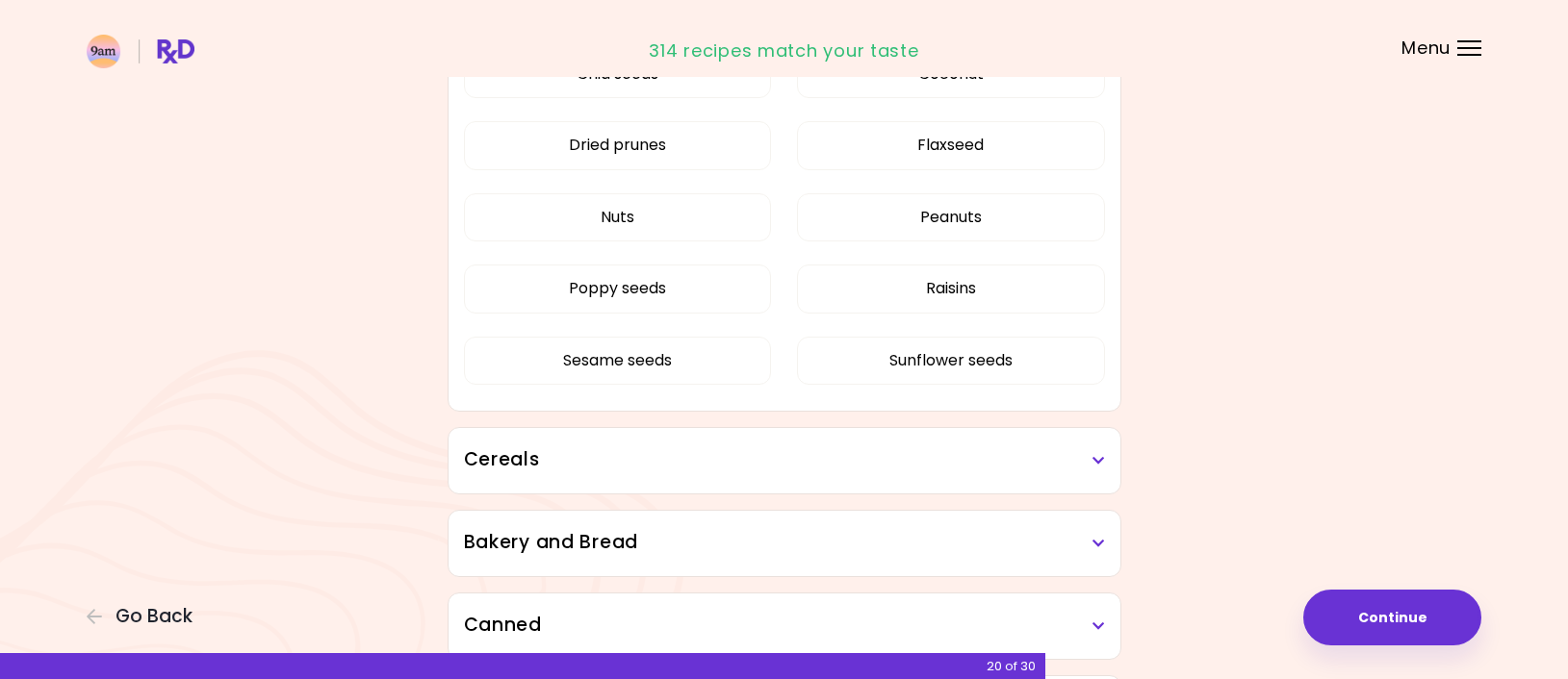
click at [1084, 455] on h3 "Cereals" at bounding box center [784, 460] width 641 height 28
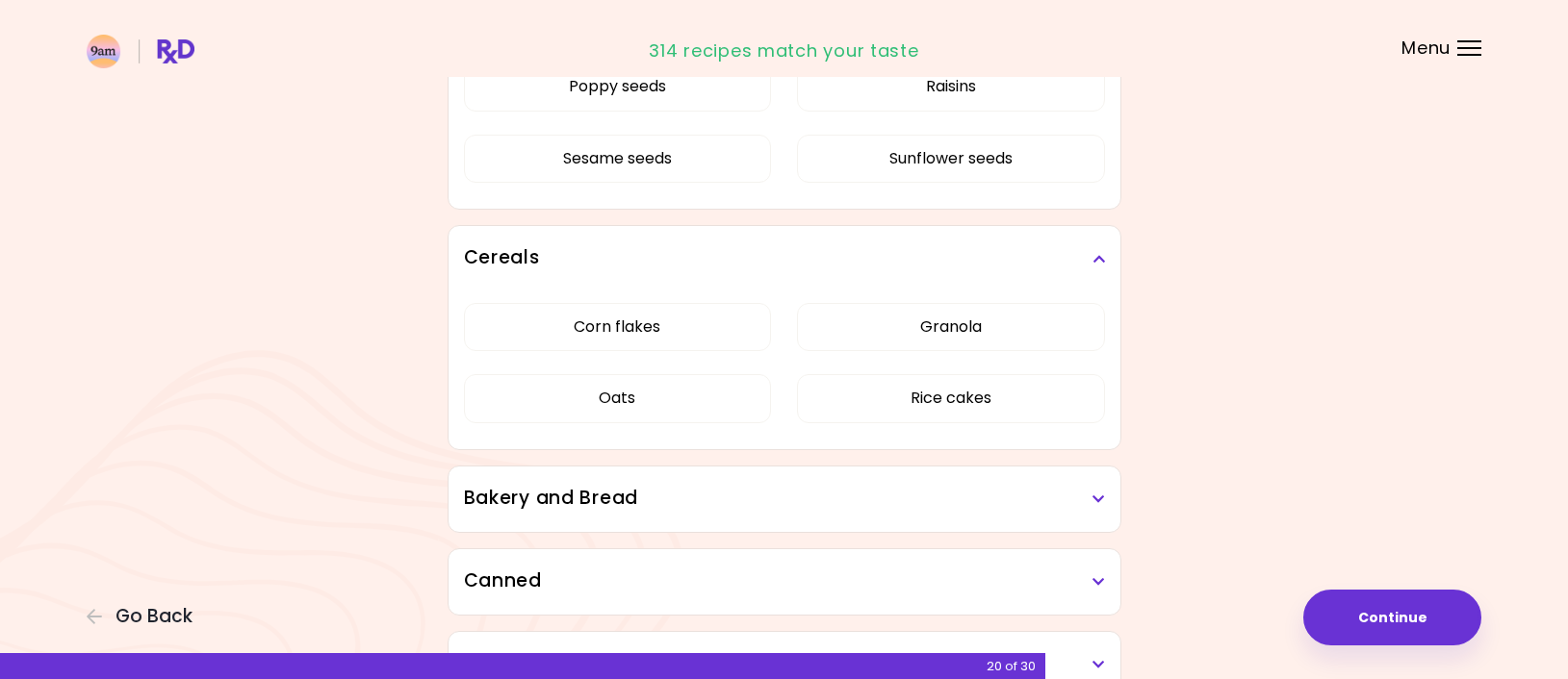
scroll to position [2117, 0]
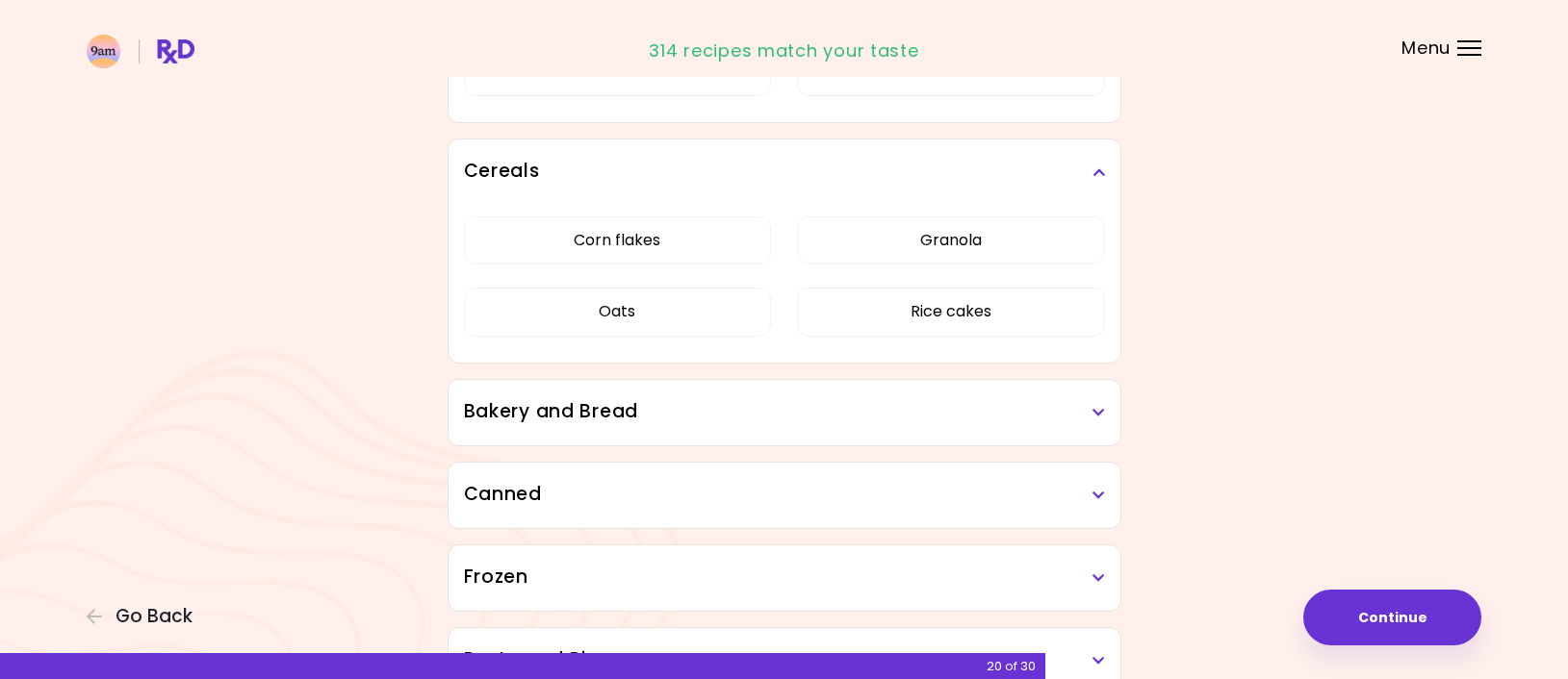
click at [1097, 409] on icon at bounding box center [1098, 413] width 13 height 14
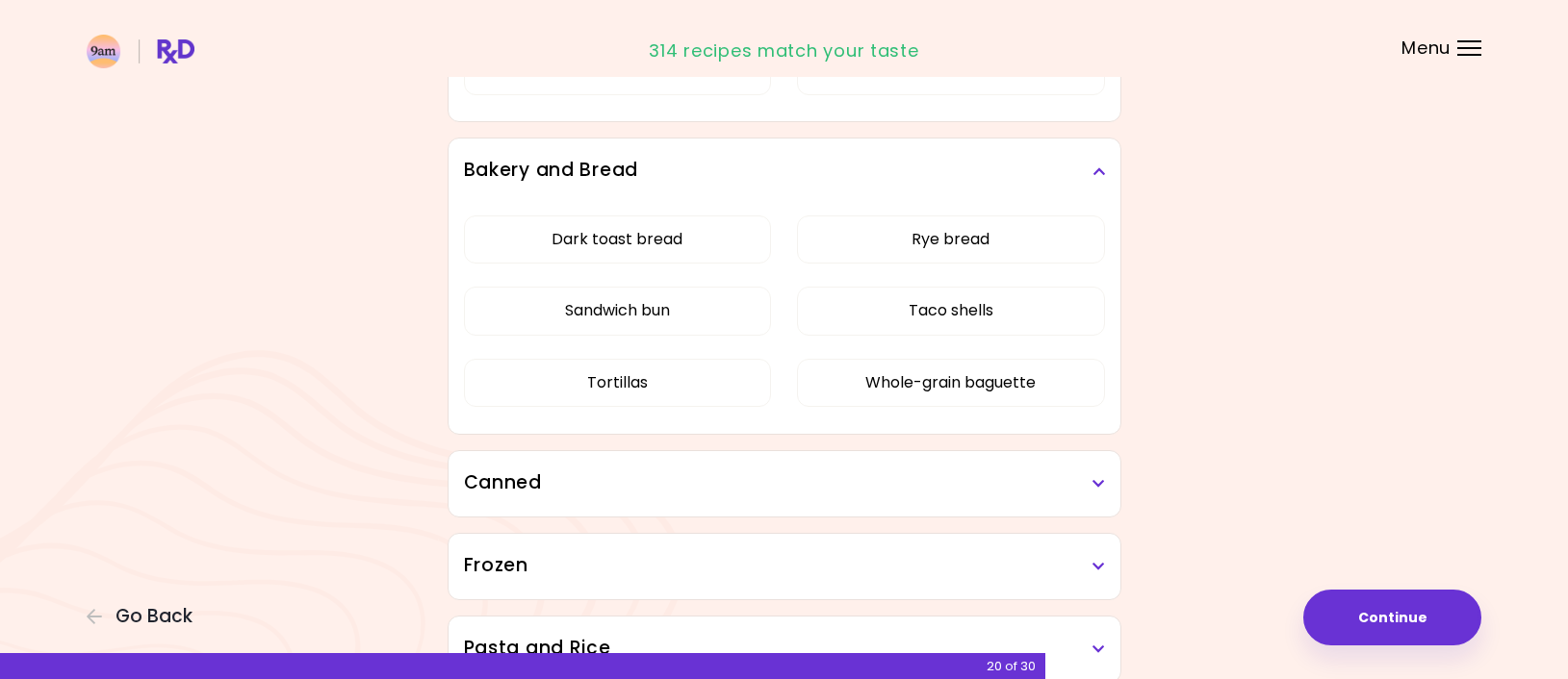
scroll to position [2406, 0]
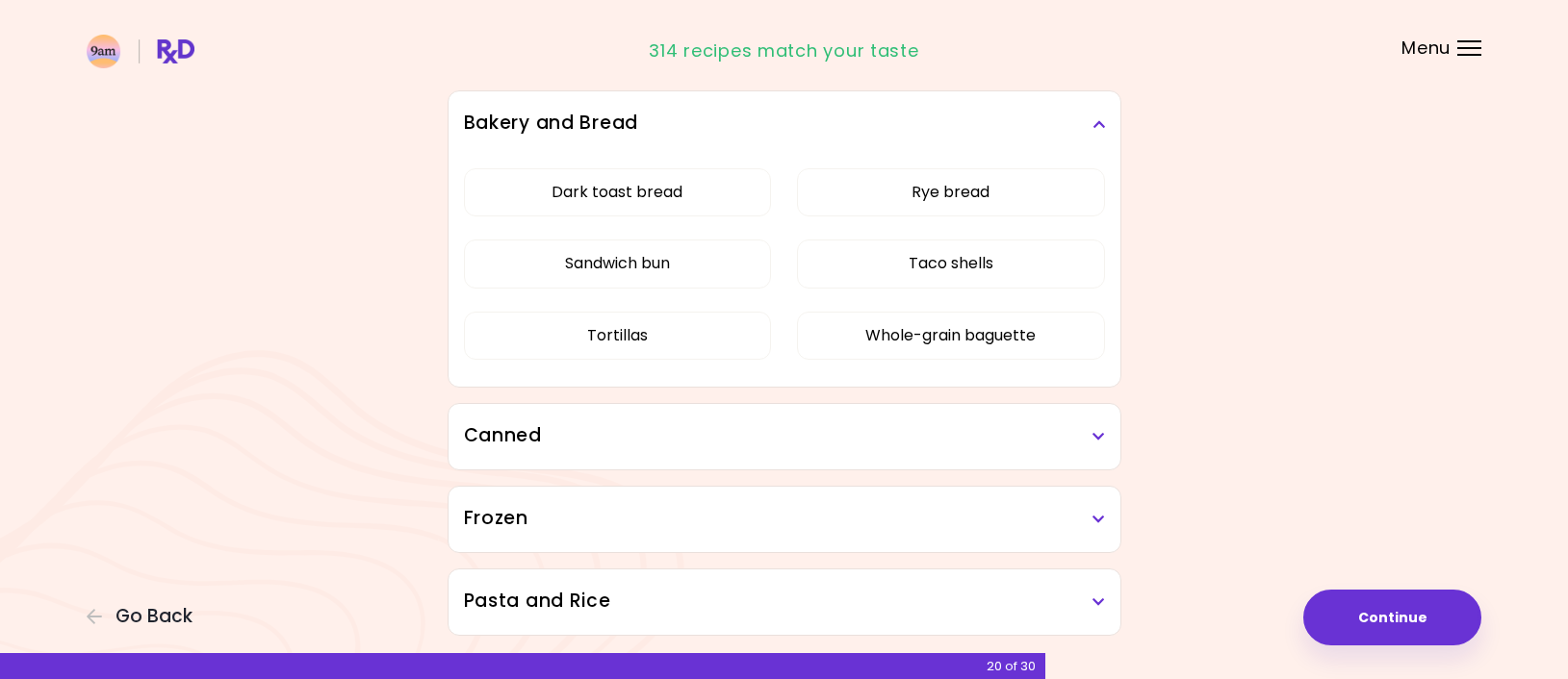
click at [1089, 434] on h3 "Canned" at bounding box center [784, 437] width 641 height 28
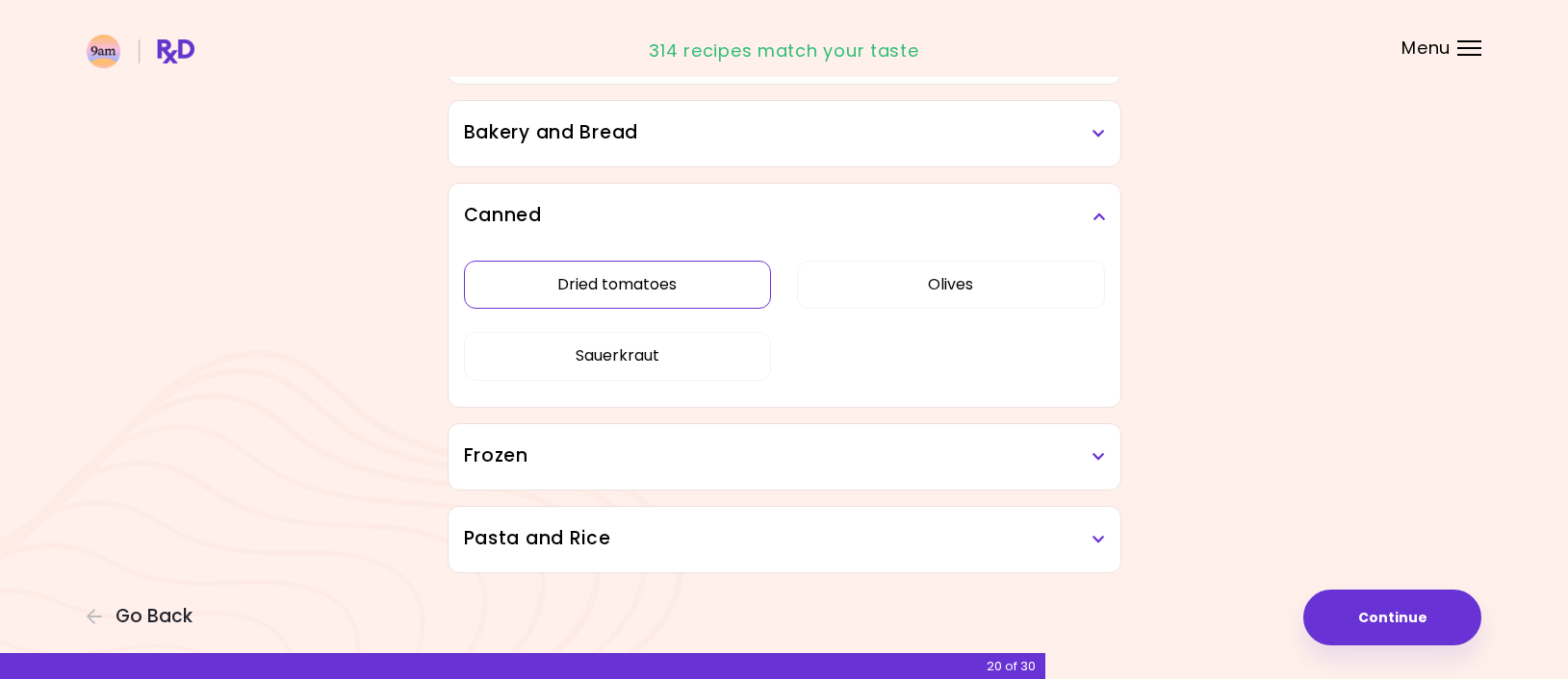
click at [673, 408] on div "Dried tomatoes Olives Sauerkraut" at bounding box center [784, 328] width 641 height 159
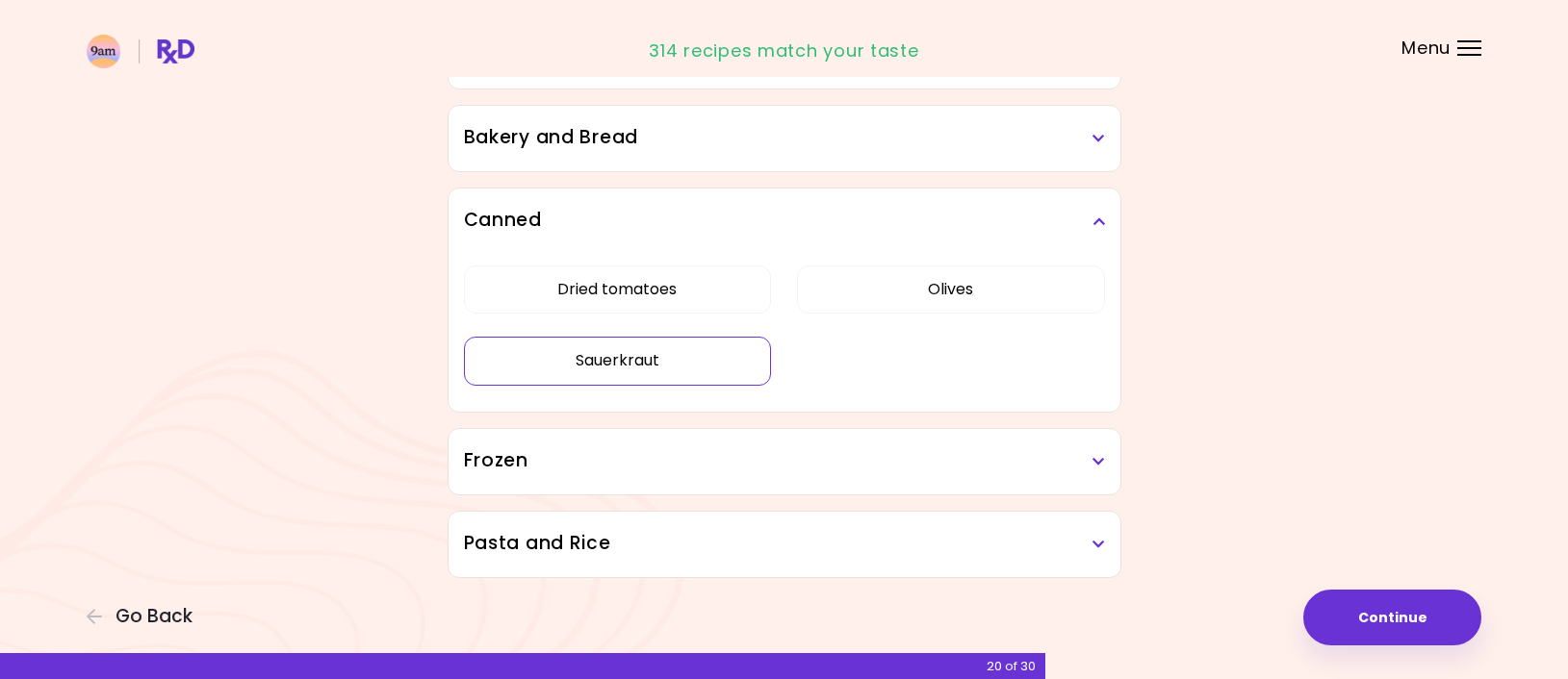
click at [679, 367] on button "Sauerkraut" at bounding box center [618, 361] width 307 height 48
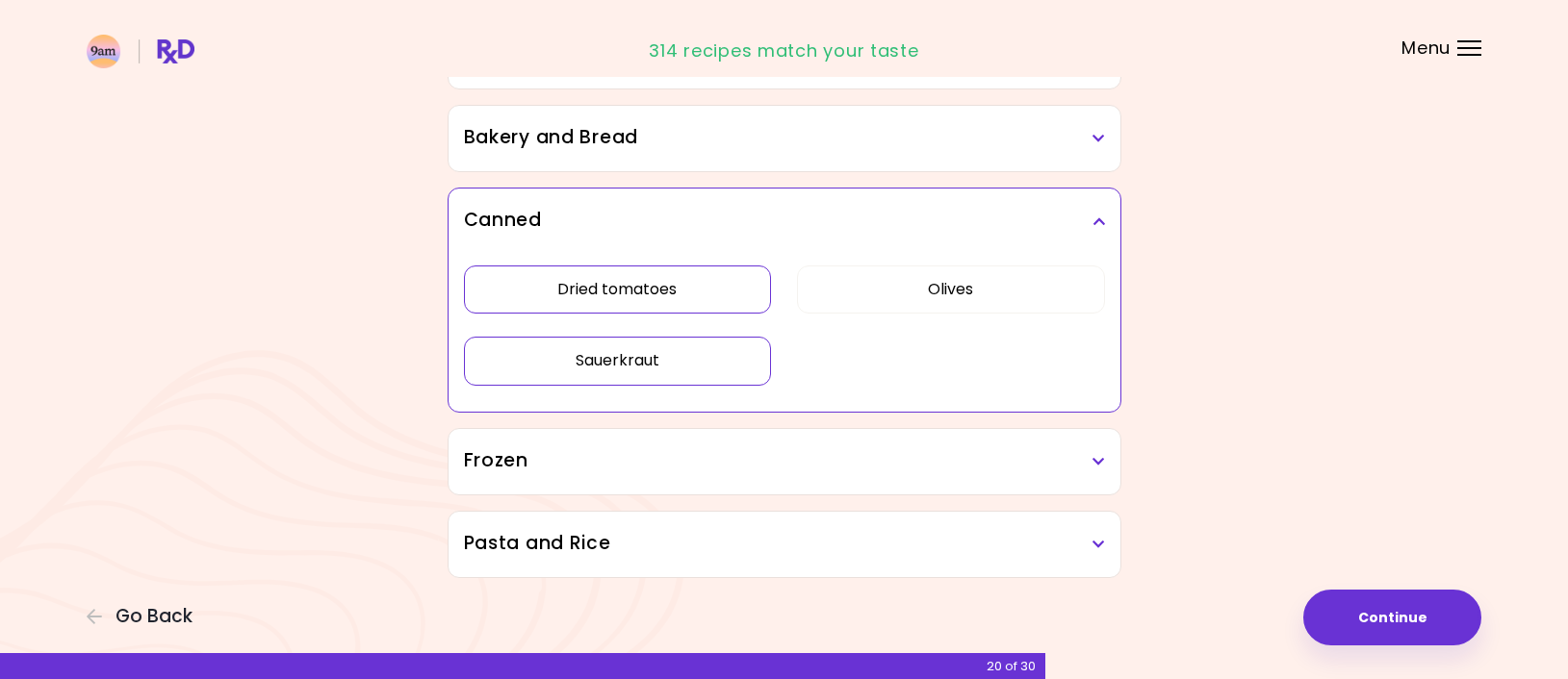
click at [658, 291] on button "Dried tomatoes" at bounding box center [618, 289] width 307 height 48
click at [1103, 456] on icon at bounding box center [1098, 462] width 13 height 14
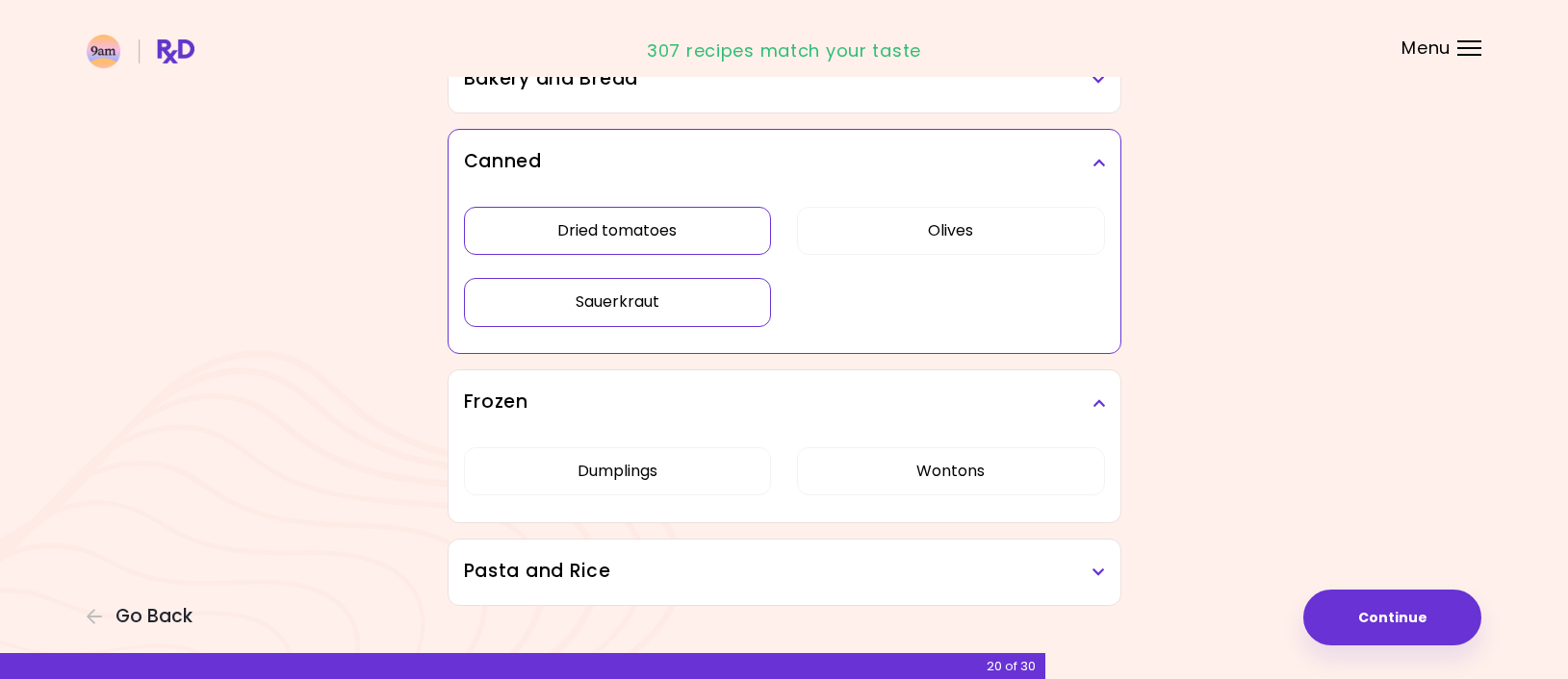
scroll to position [1258, 0]
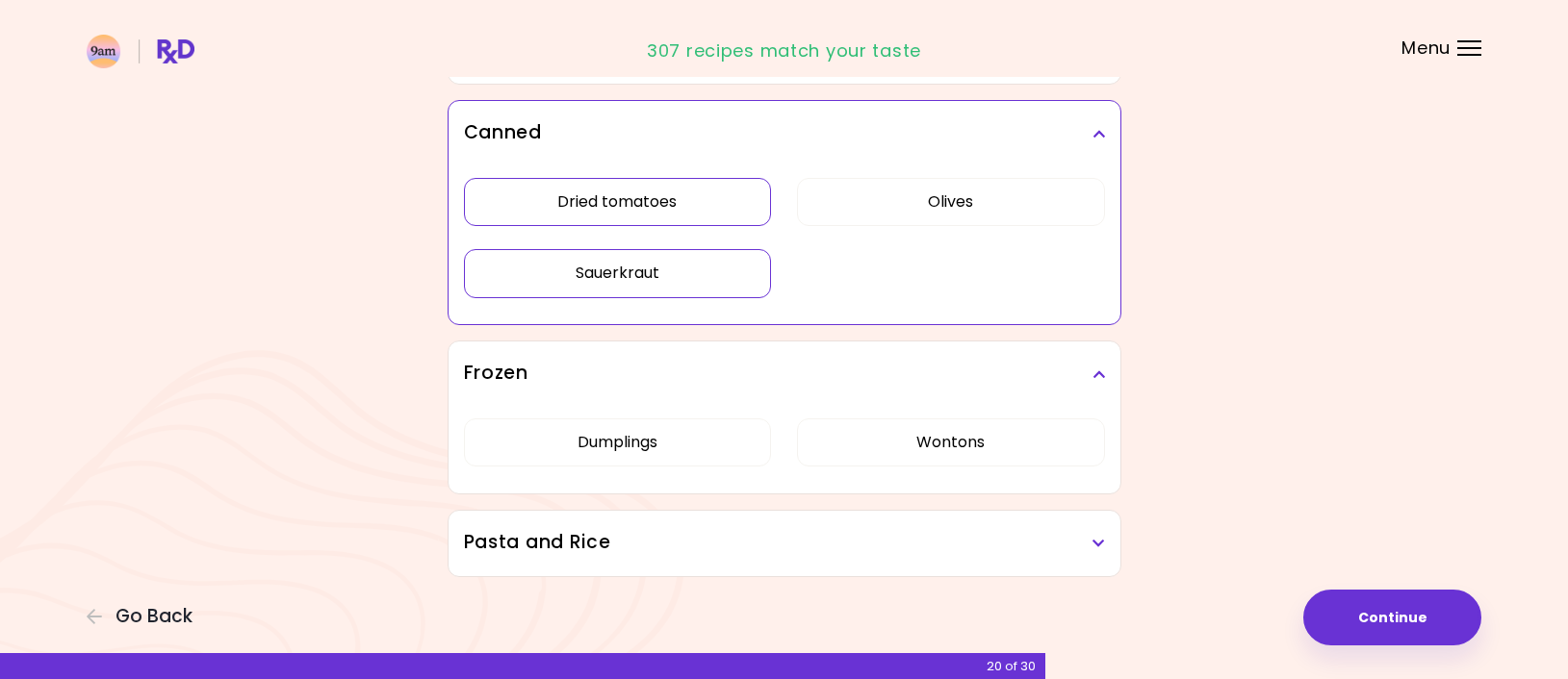
click at [1096, 539] on icon at bounding box center [1098, 544] width 13 height 14
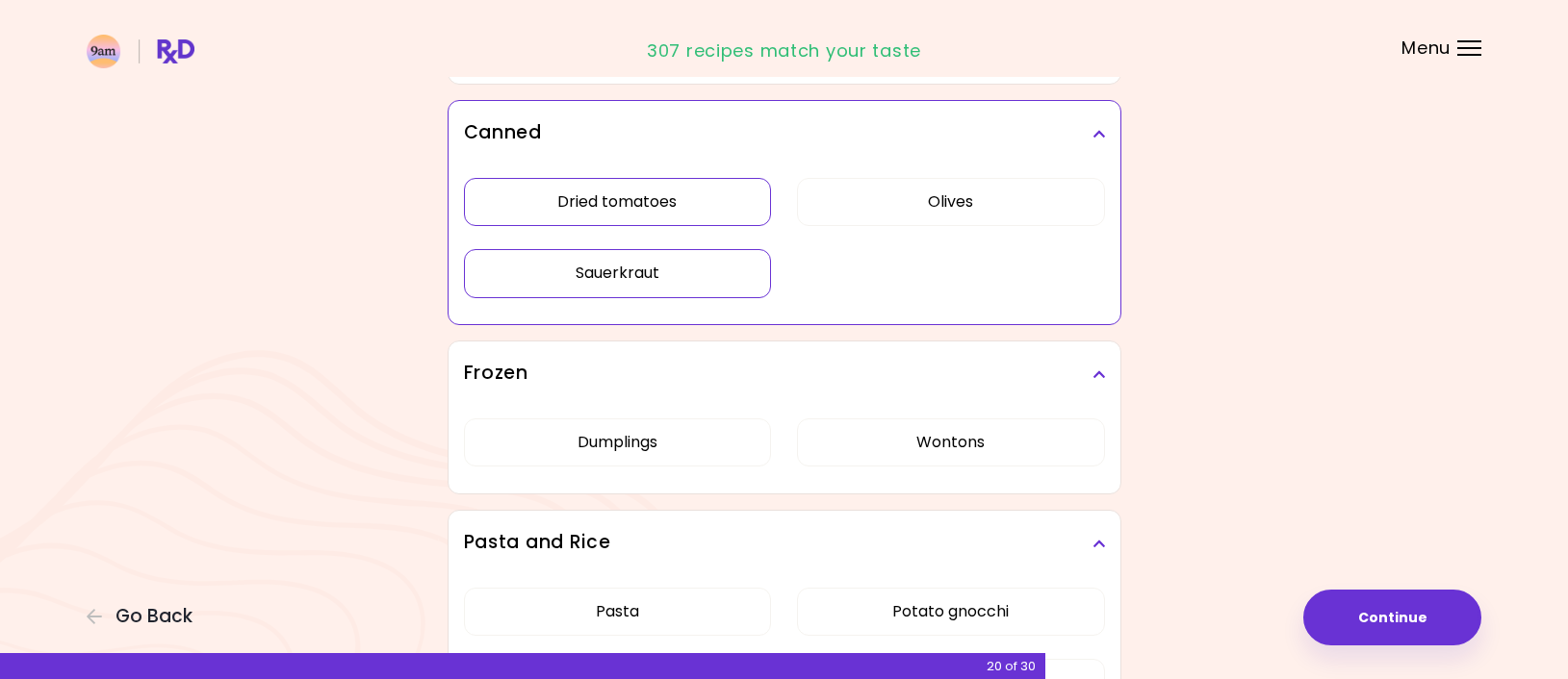
scroll to position [1416, 0]
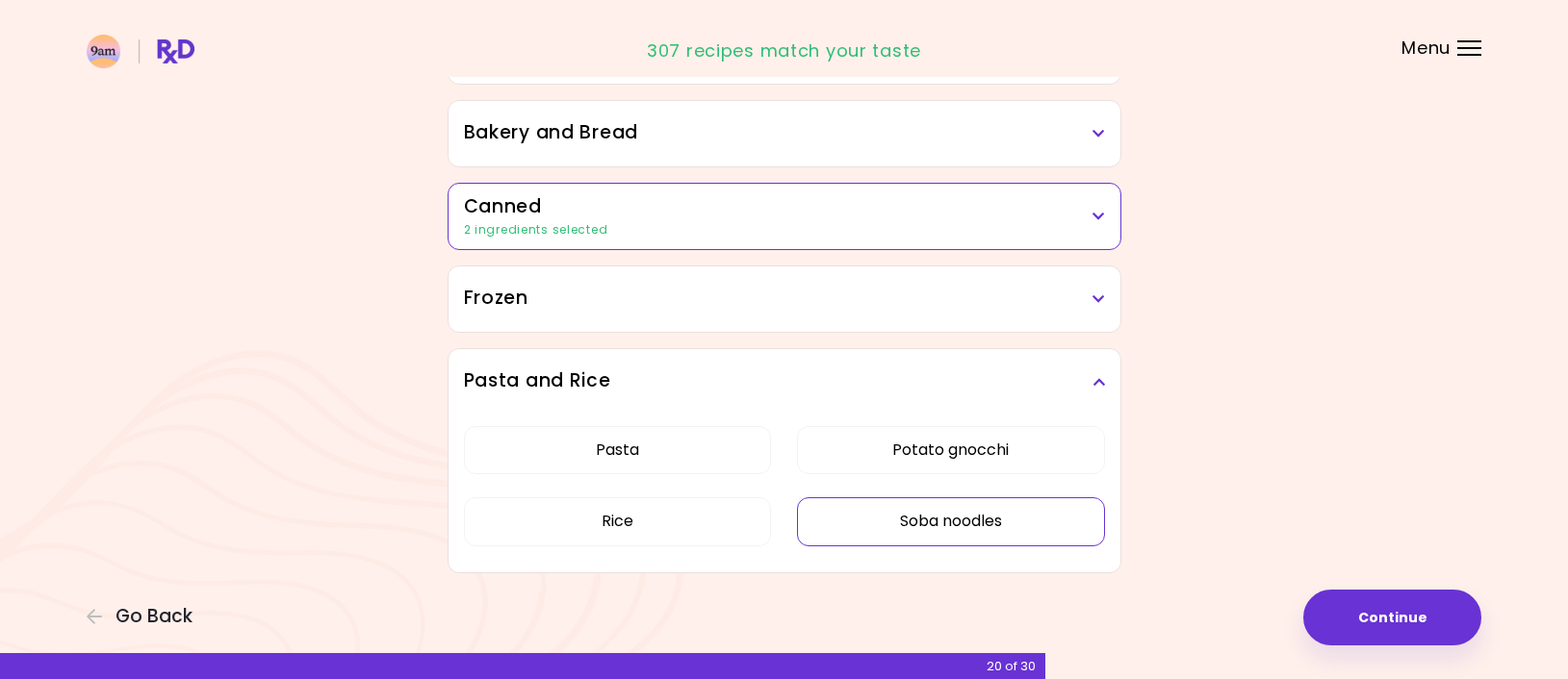
click at [984, 522] on button "Soba noodles" at bounding box center [950, 521] width 307 height 48
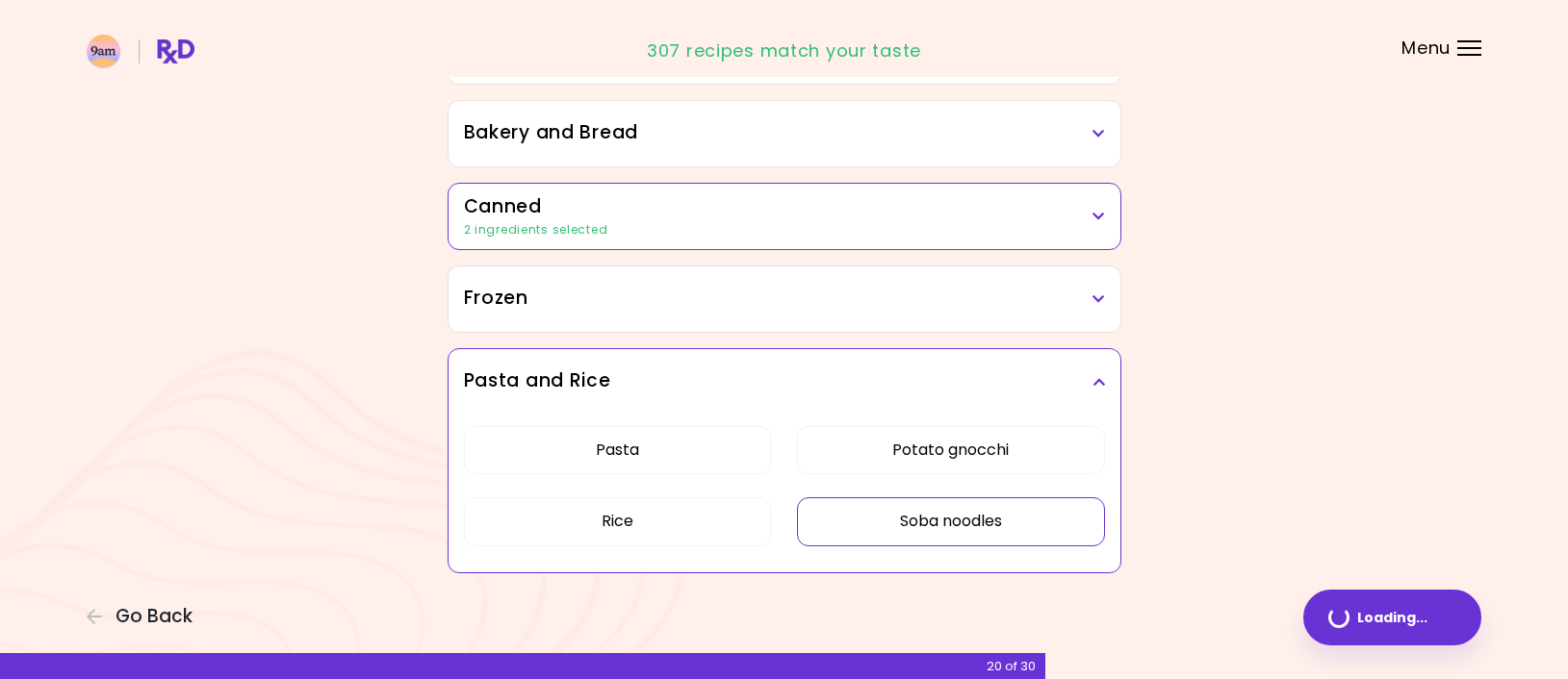
scroll to position [1171, 0]
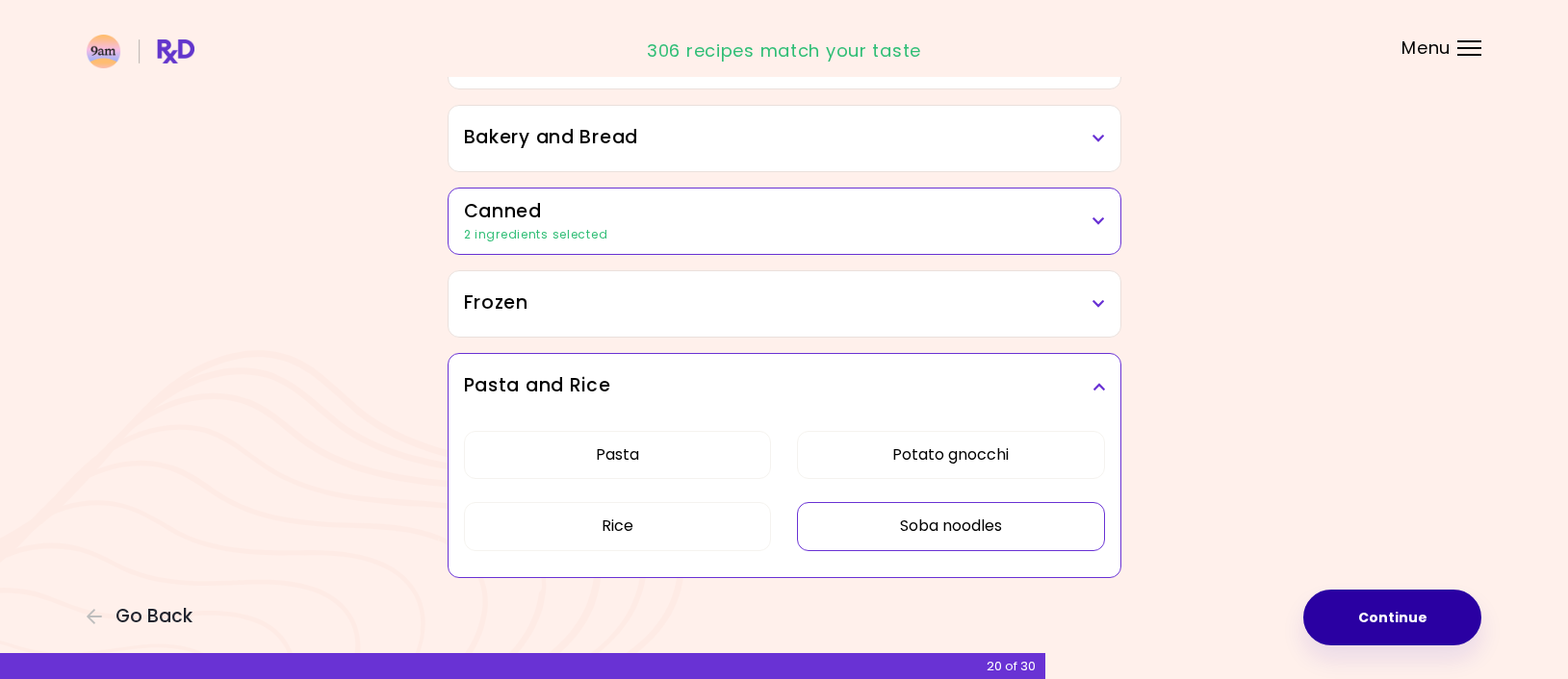
click at [1397, 619] on button "Continue" at bounding box center [1392, 618] width 178 height 56
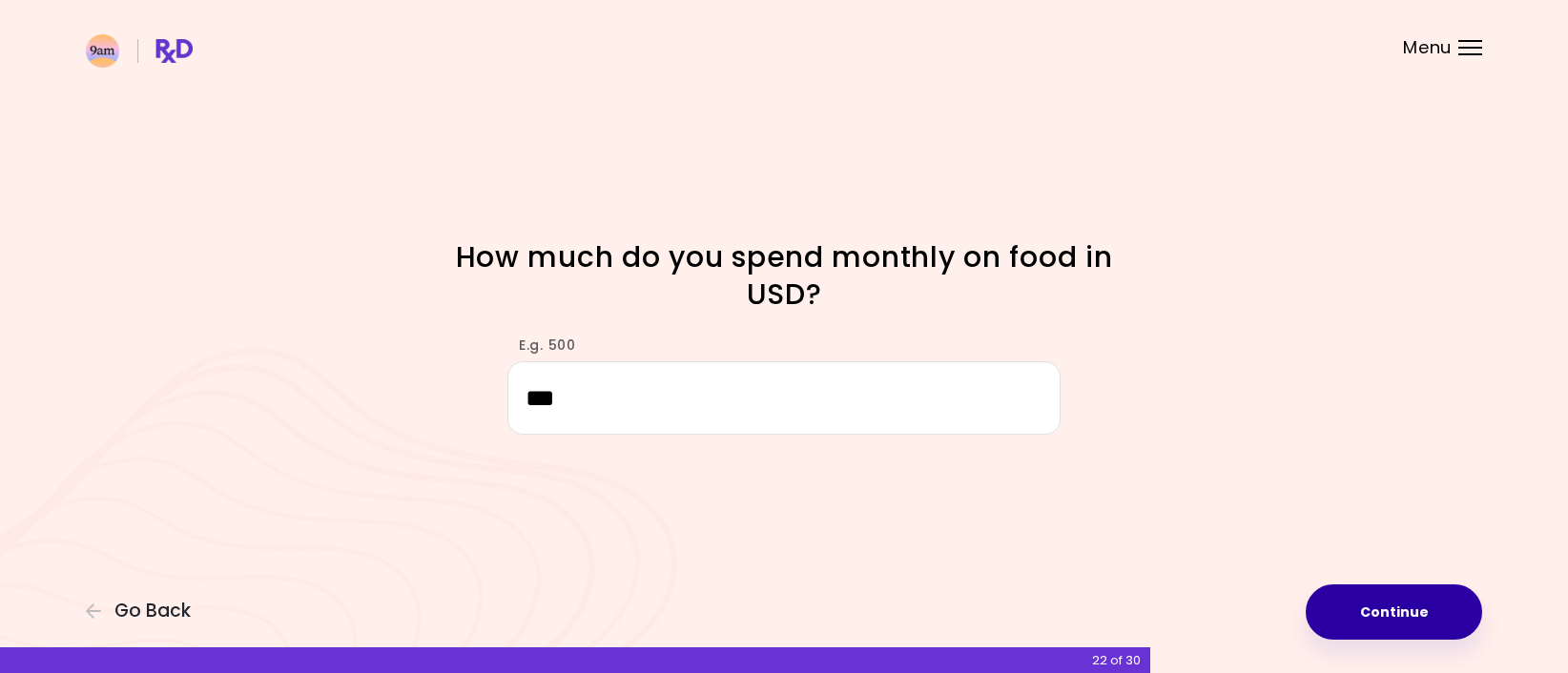
type input "***"
click at [1359, 605] on button "Continue" at bounding box center [1394, 612] width 177 height 56
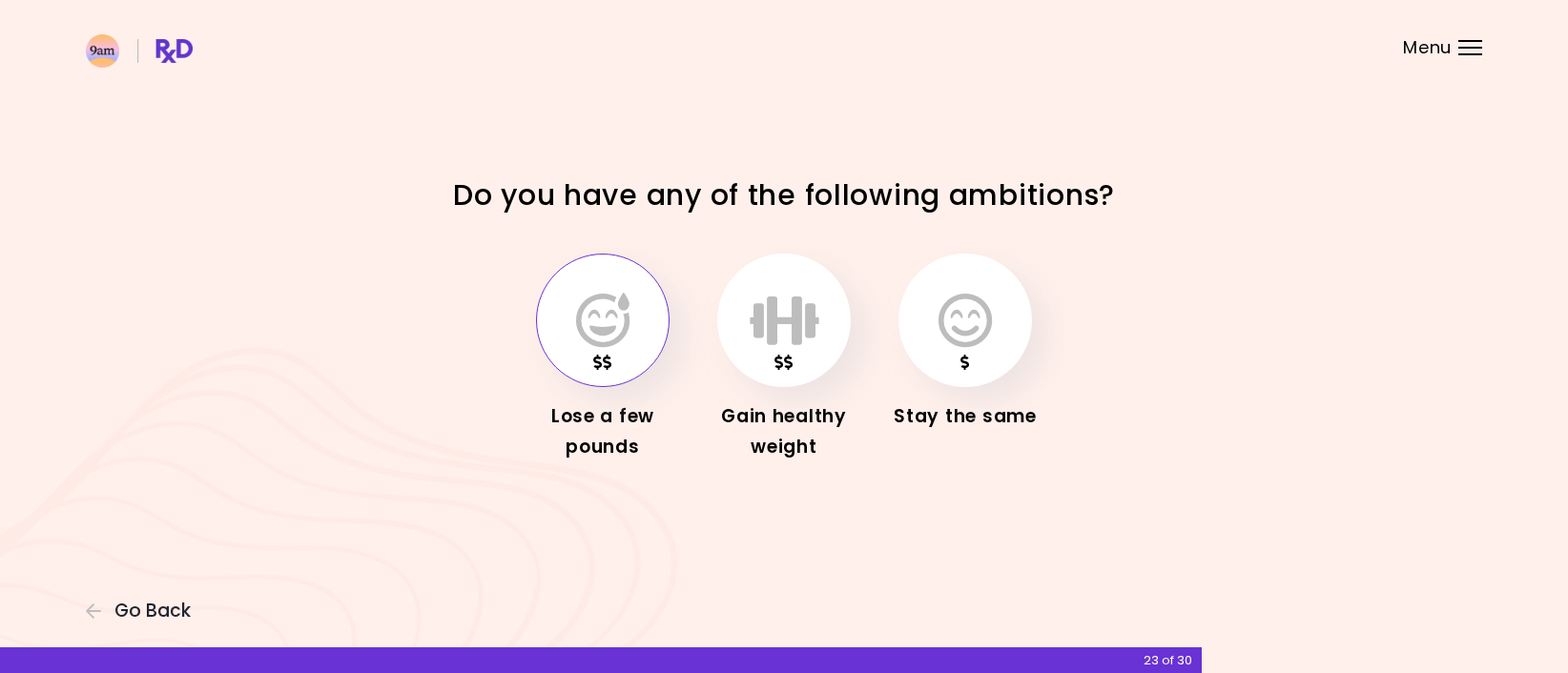
click at [593, 355] on button "button" at bounding box center [603, 320] width 134 height 134
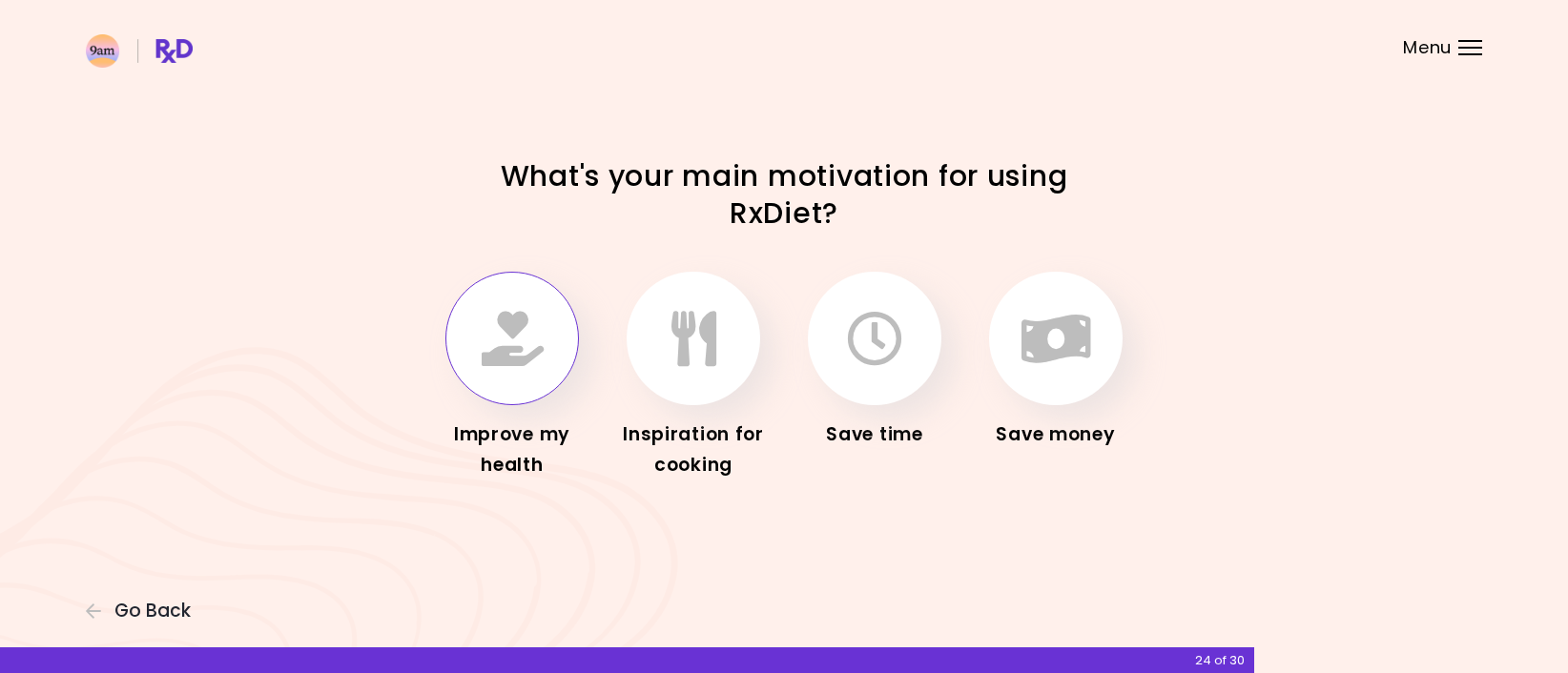
click at [536, 359] on icon "button" at bounding box center [512, 338] width 62 height 56
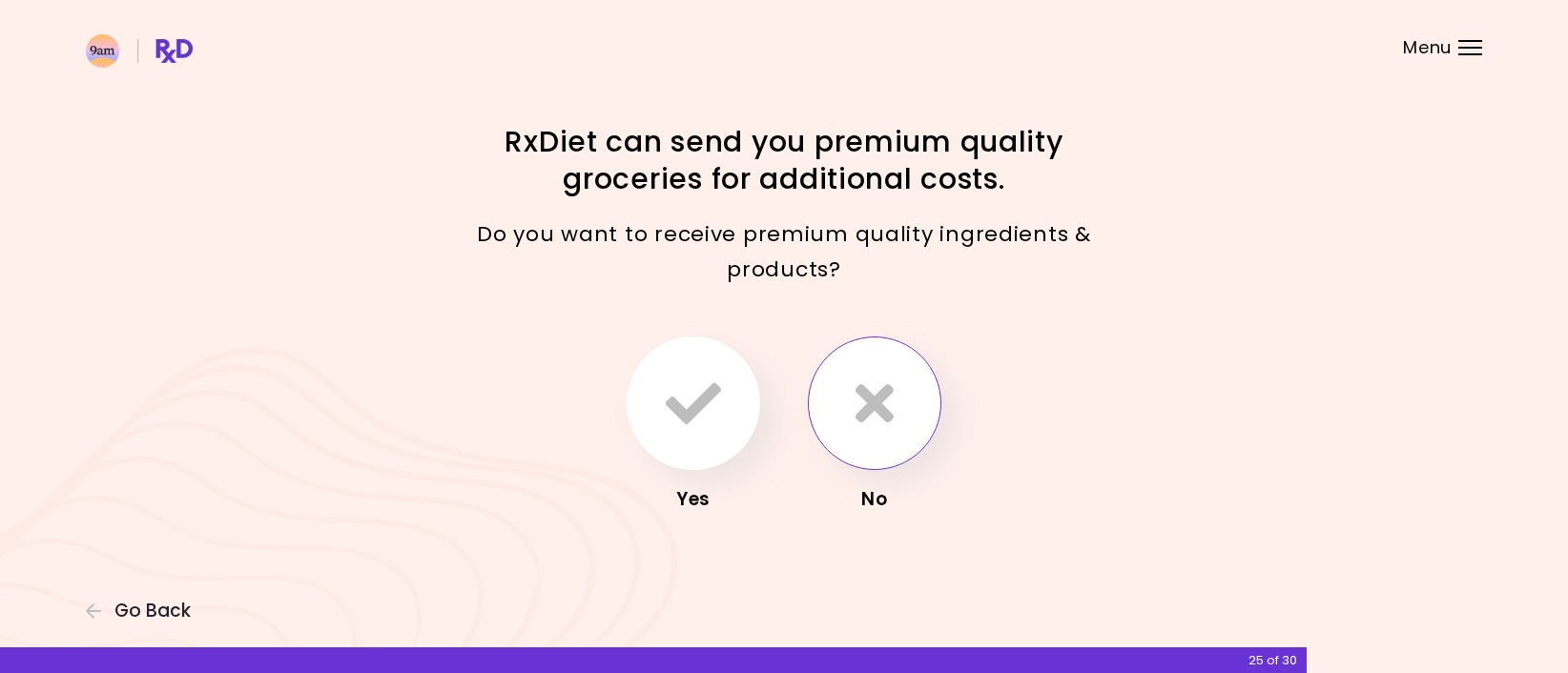
click at [877, 399] on icon "button" at bounding box center [874, 403] width 38 height 56
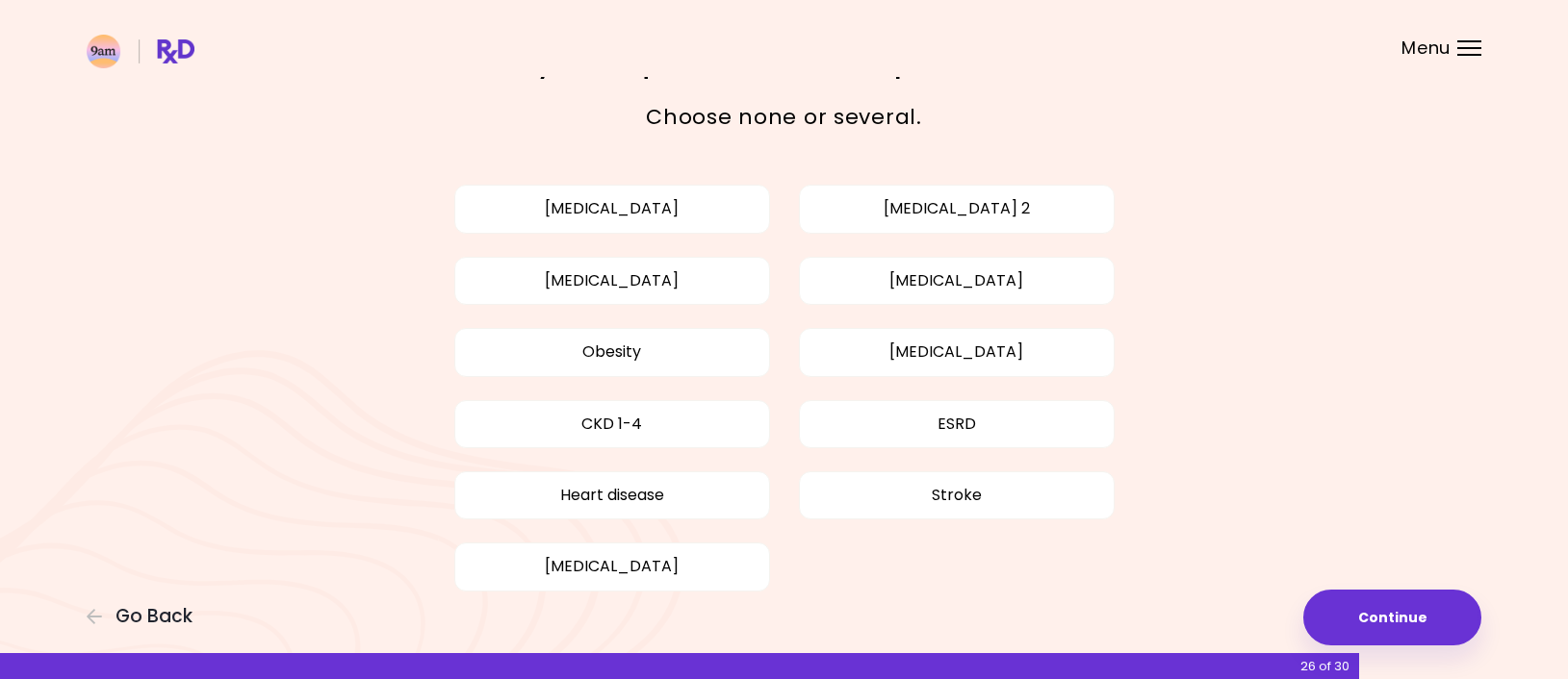
scroll to position [115, 0]
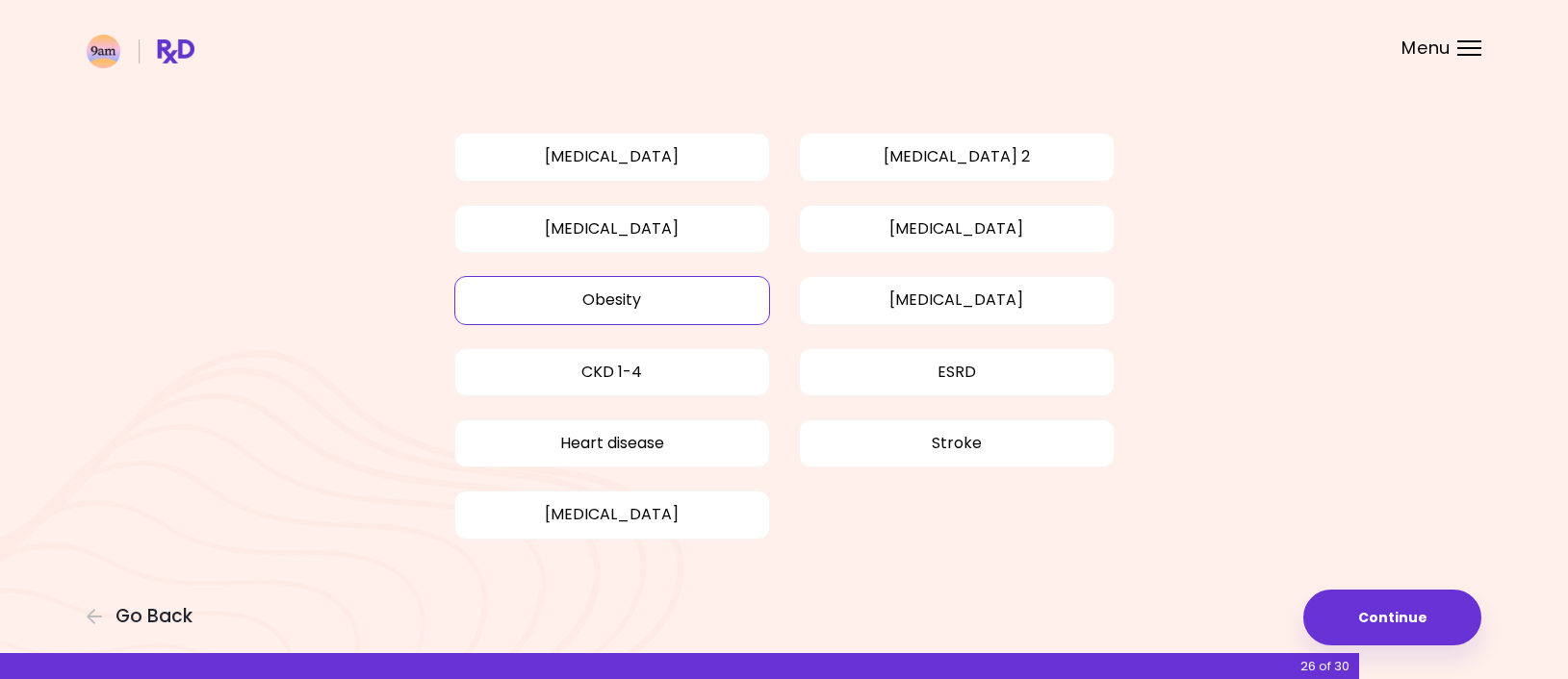
click at [593, 316] on button "Obesity" at bounding box center [612, 300] width 315 height 48
click at [1432, 627] on button "Continue" at bounding box center [1392, 618] width 178 height 56
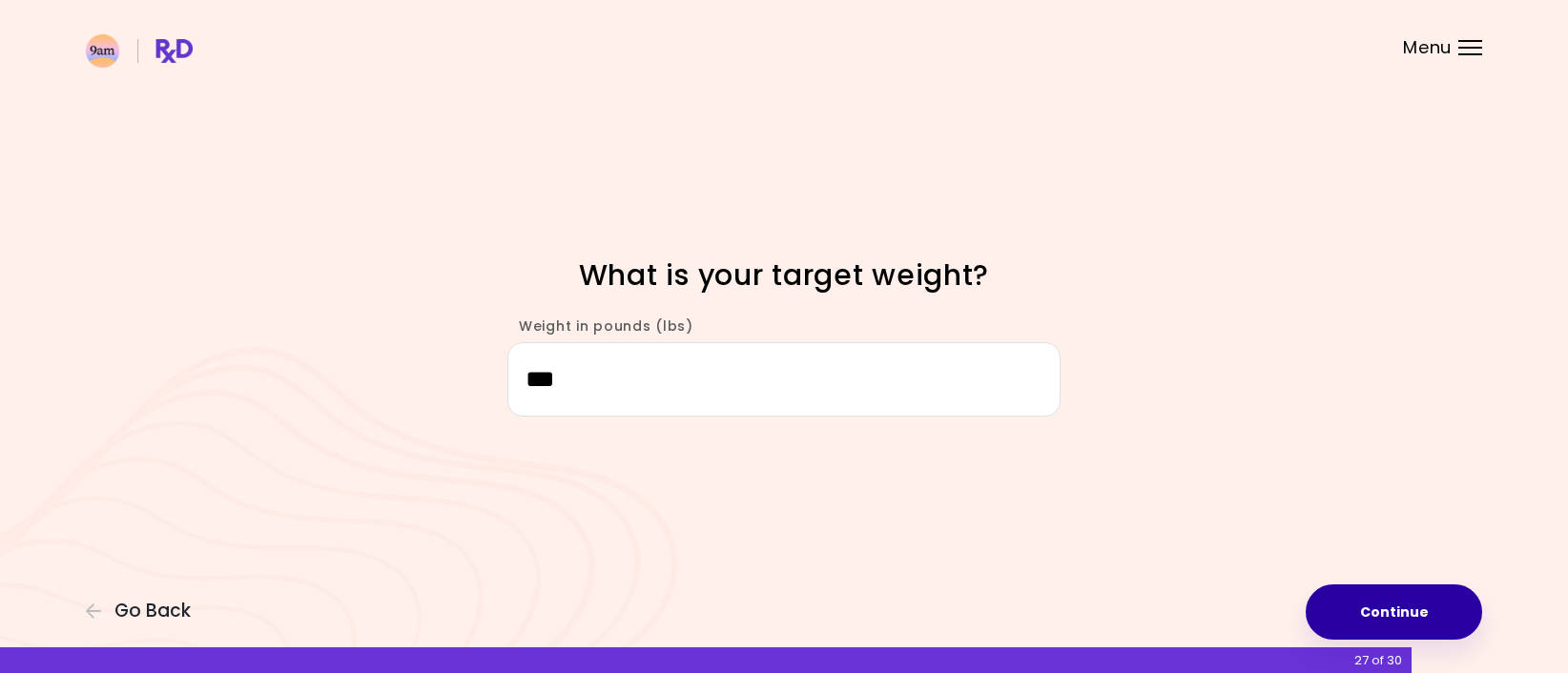
type input "***"
click at [1355, 601] on button "Continue" at bounding box center [1394, 612] width 177 height 56
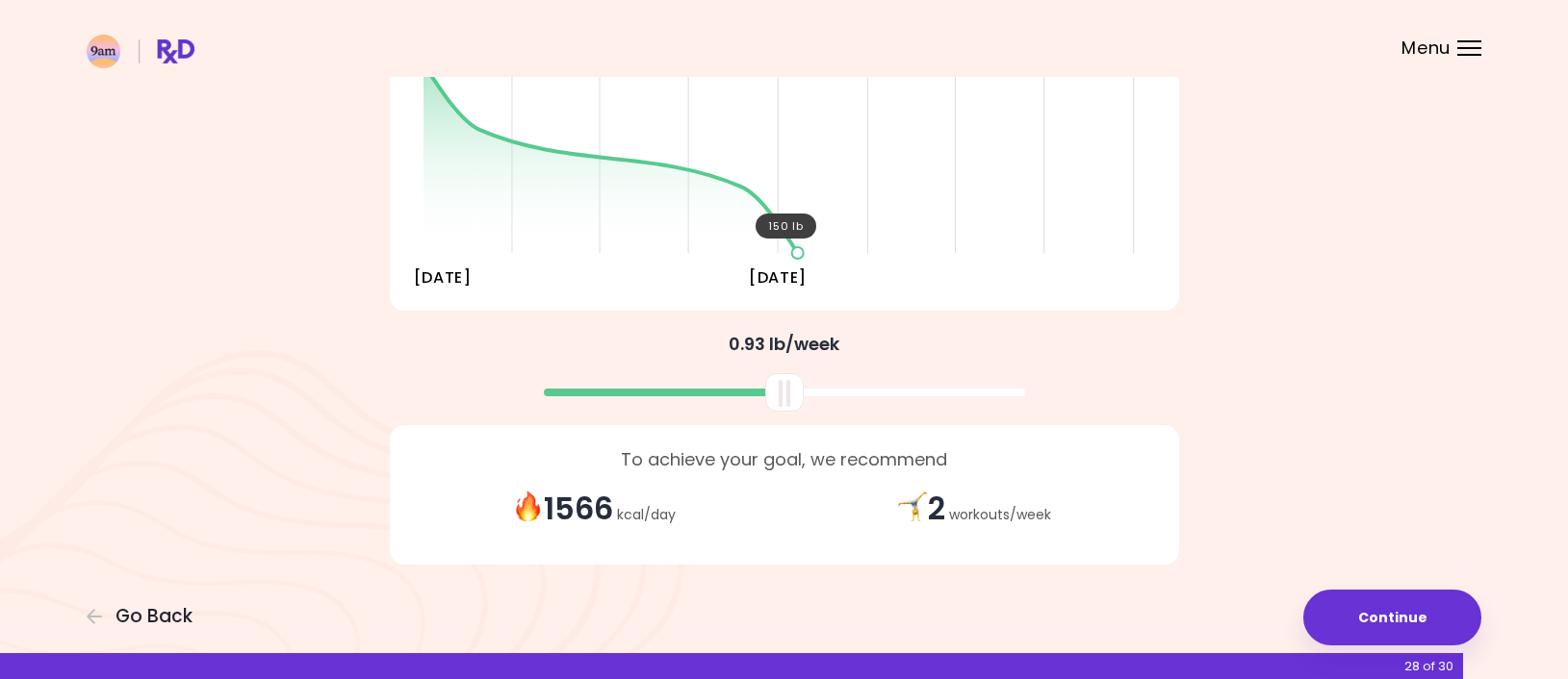
scroll to position [315, 0]
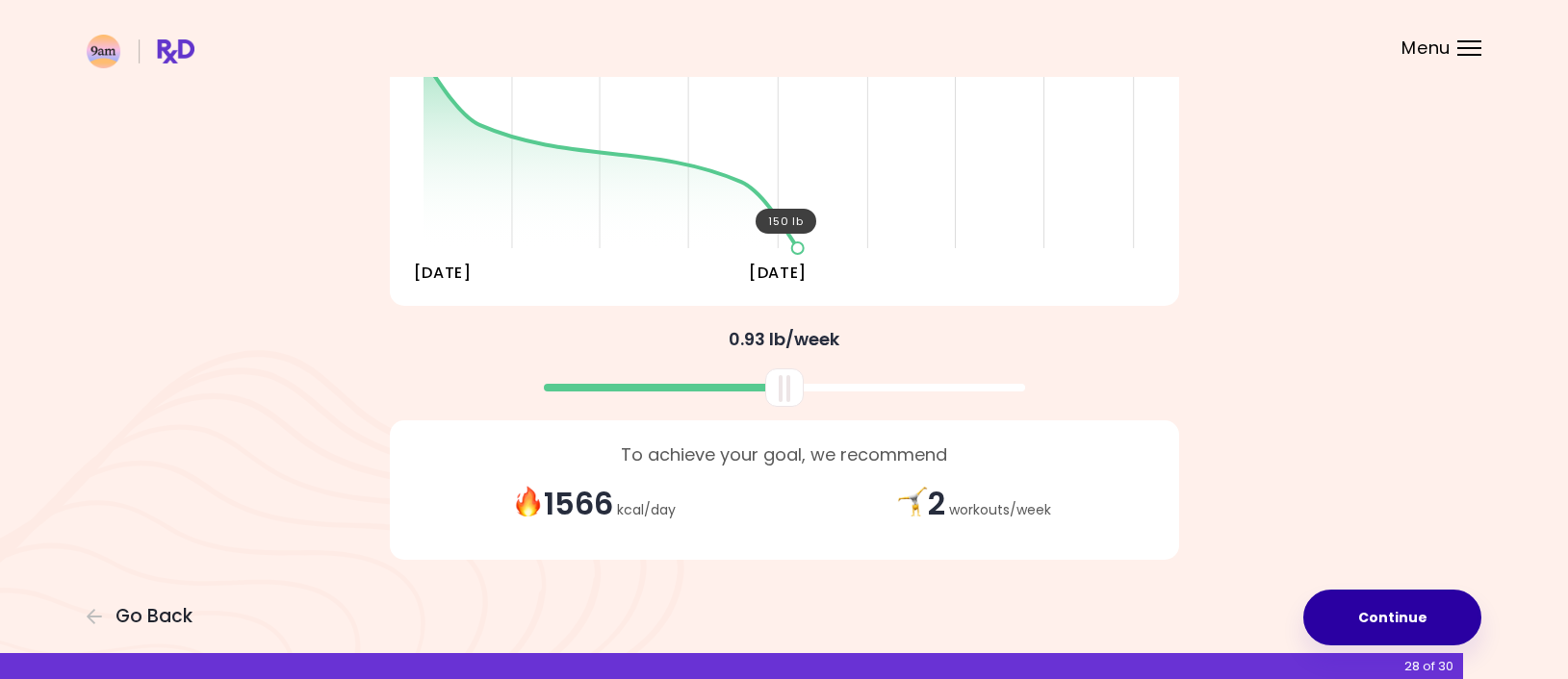
click at [1338, 603] on button "Continue" at bounding box center [1392, 618] width 178 height 56
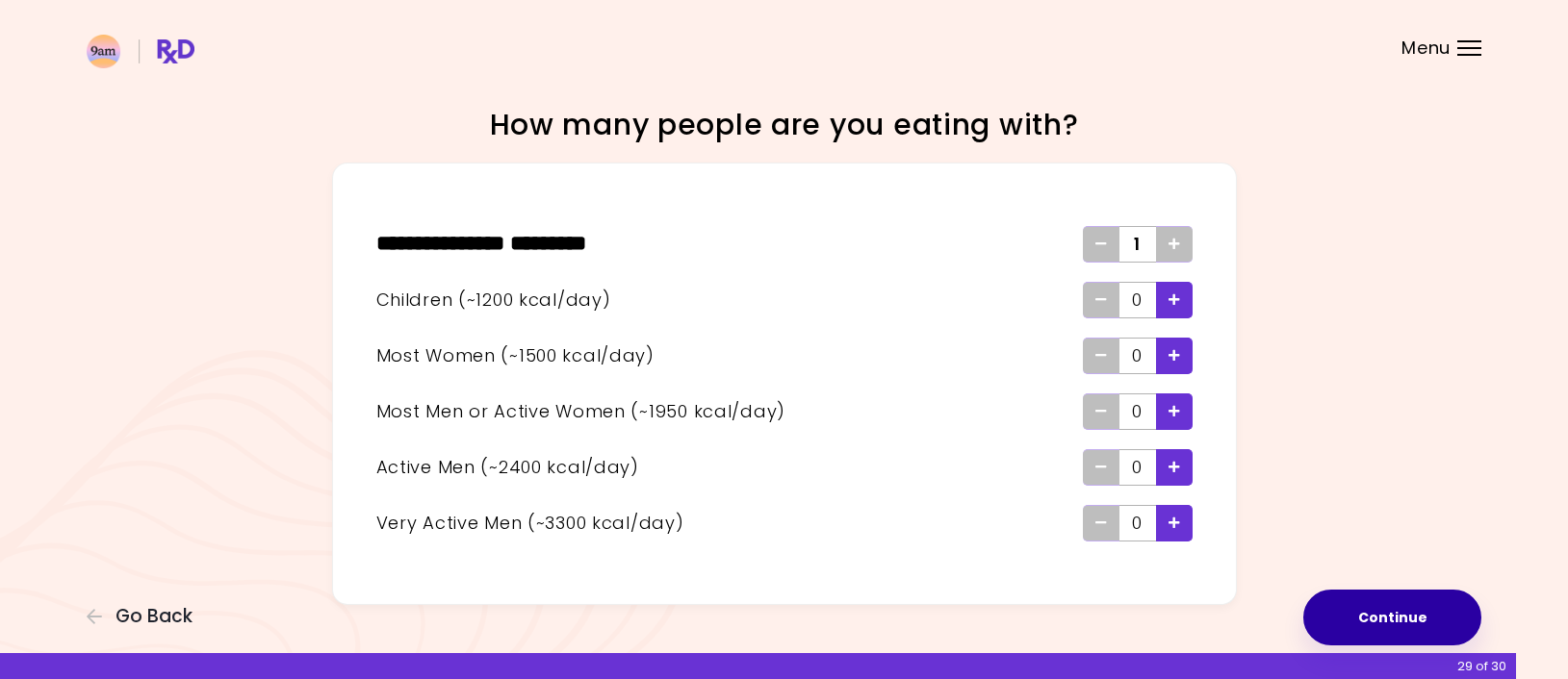
click at [1341, 626] on button "Continue" at bounding box center [1392, 618] width 178 height 56
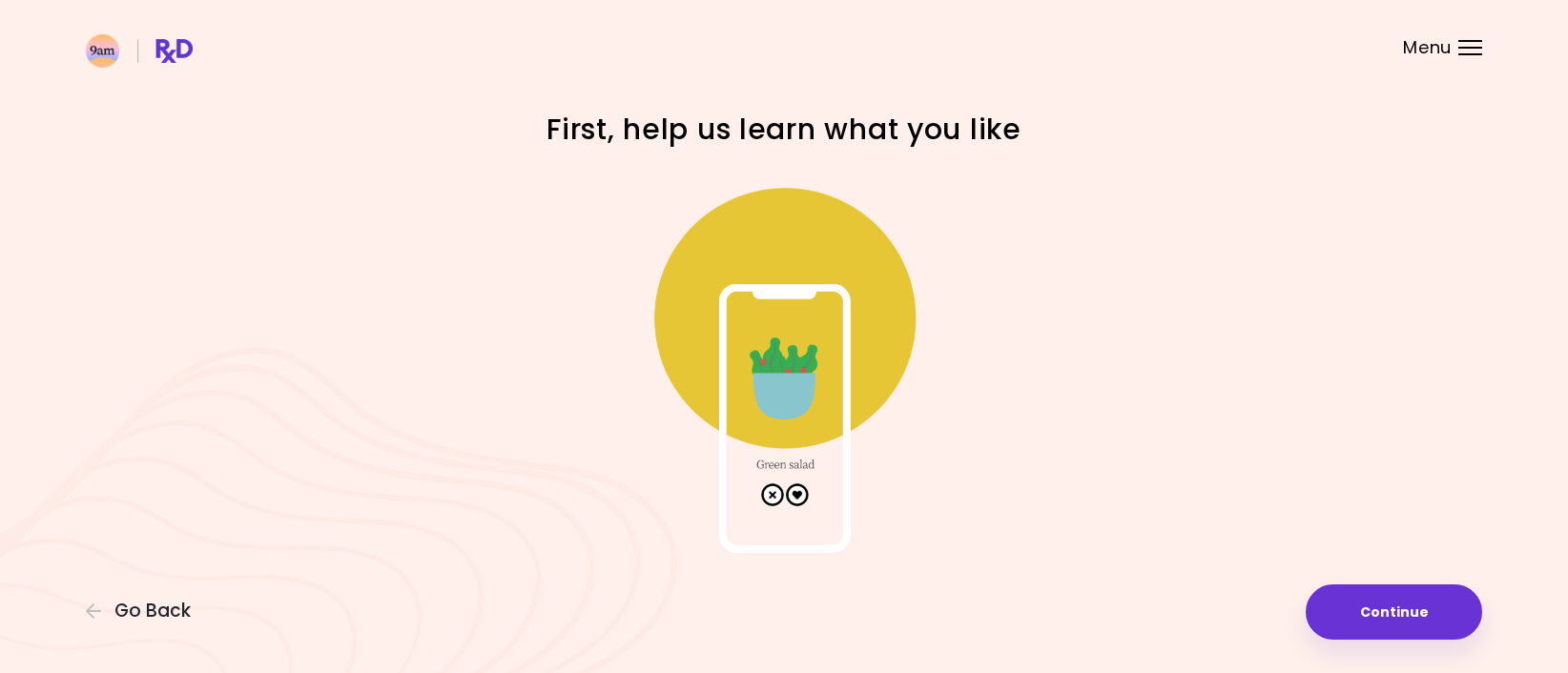
click at [795, 494] on img at bounding box center [784, 362] width 382 height 382
click at [1367, 601] on button "Continue" at bounding box center [1394, 612] width 177 height 56
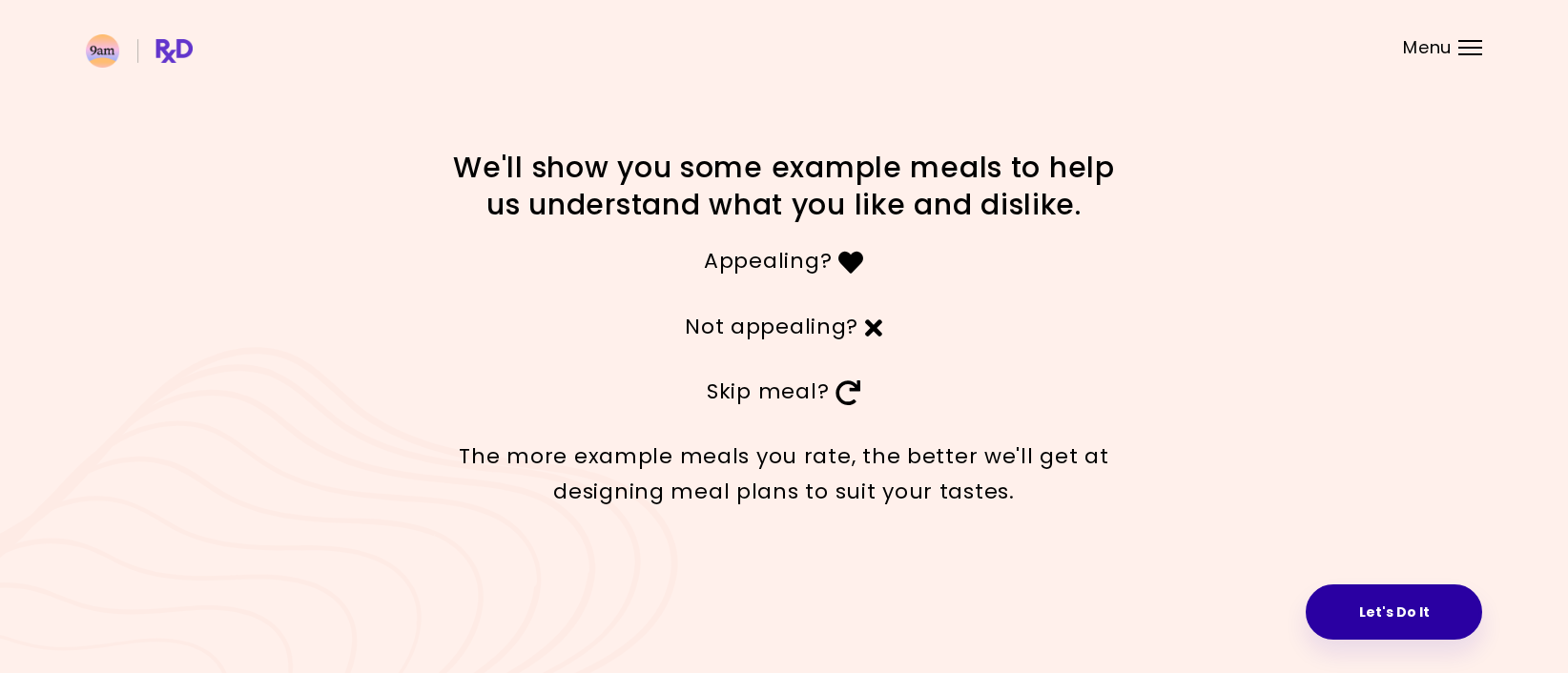
click at [1362, 612] on button "Let's Do It" at bounding box center [1394, 612] width 177 height 56
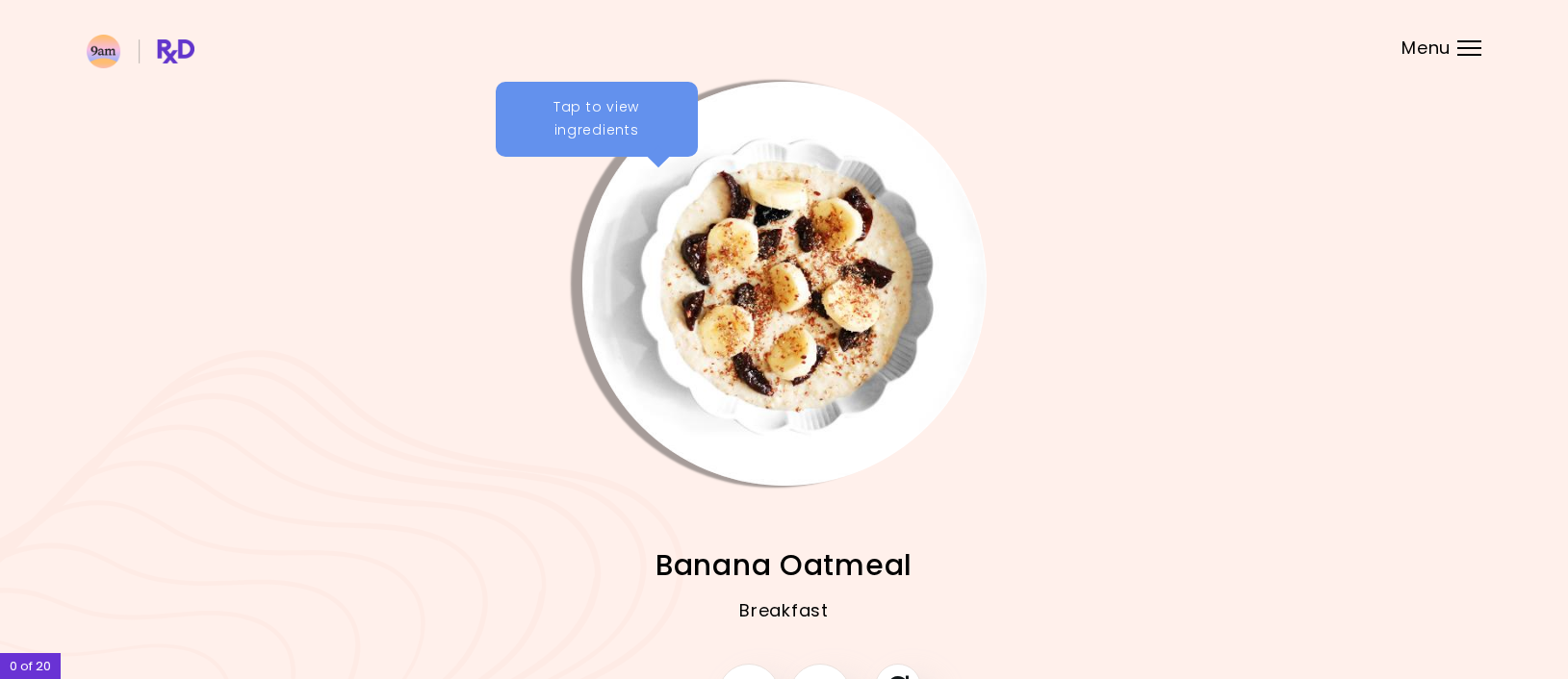
click at [625, 144] on div "Tap to view ingredients" at bounding box center [596, 119] width 202 height 75
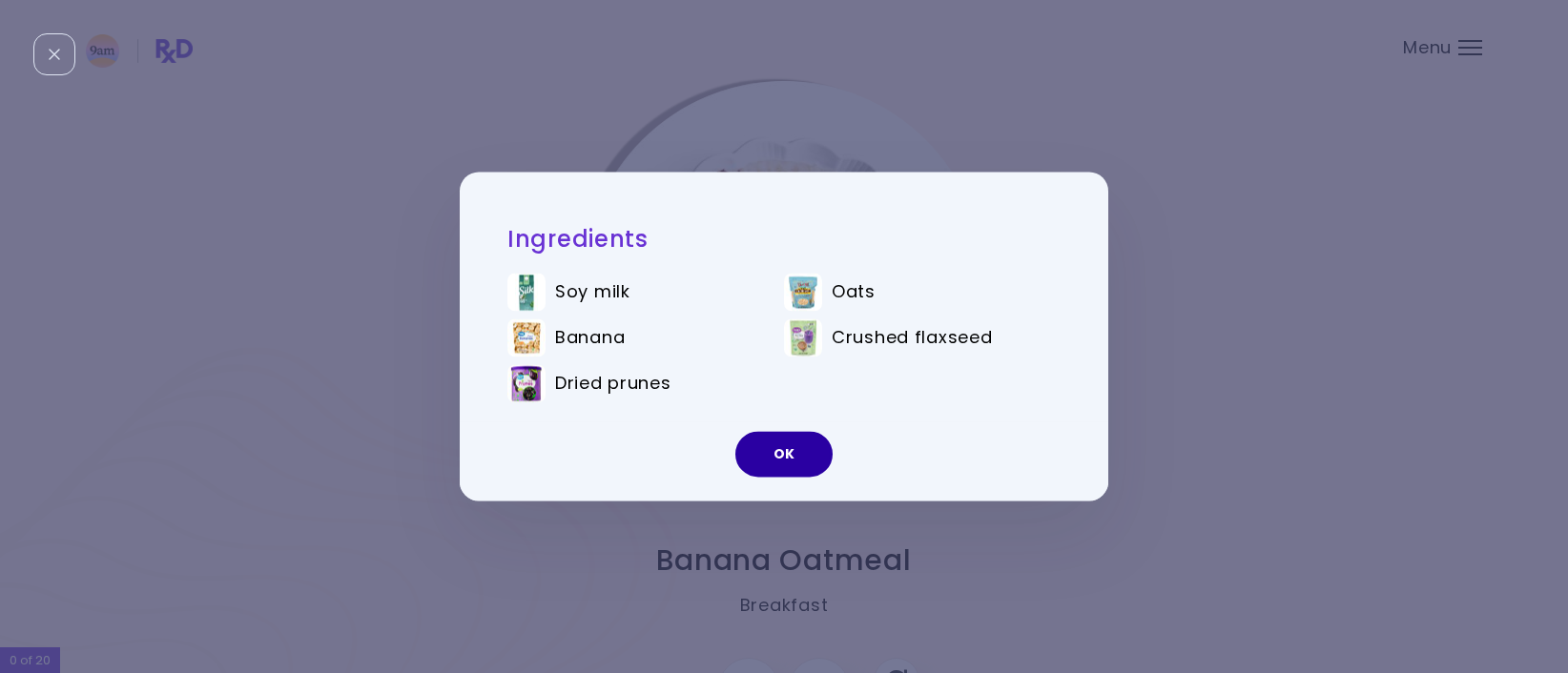
click at [816, 466] on button "OK" at bounding box center [784, 454] width 98 height 46
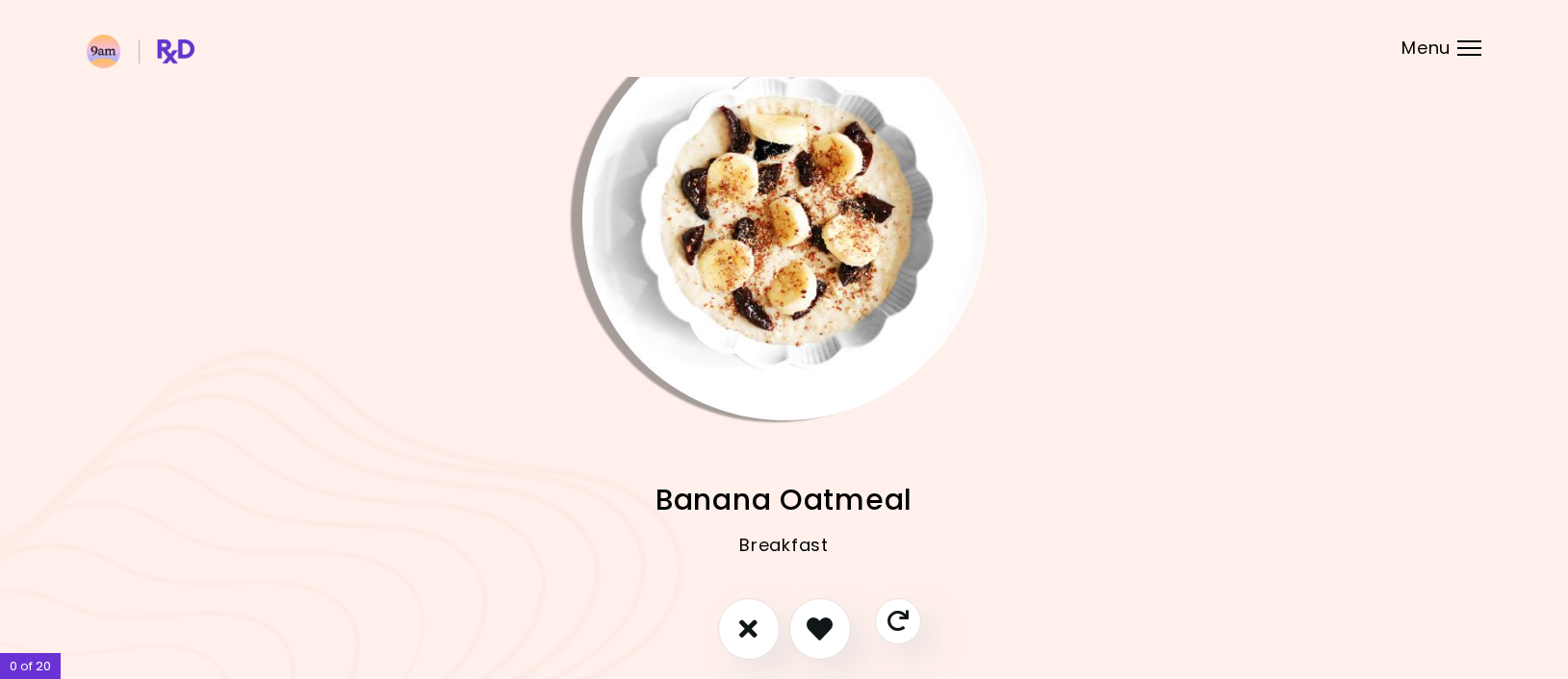
scroll to position [146, 0]
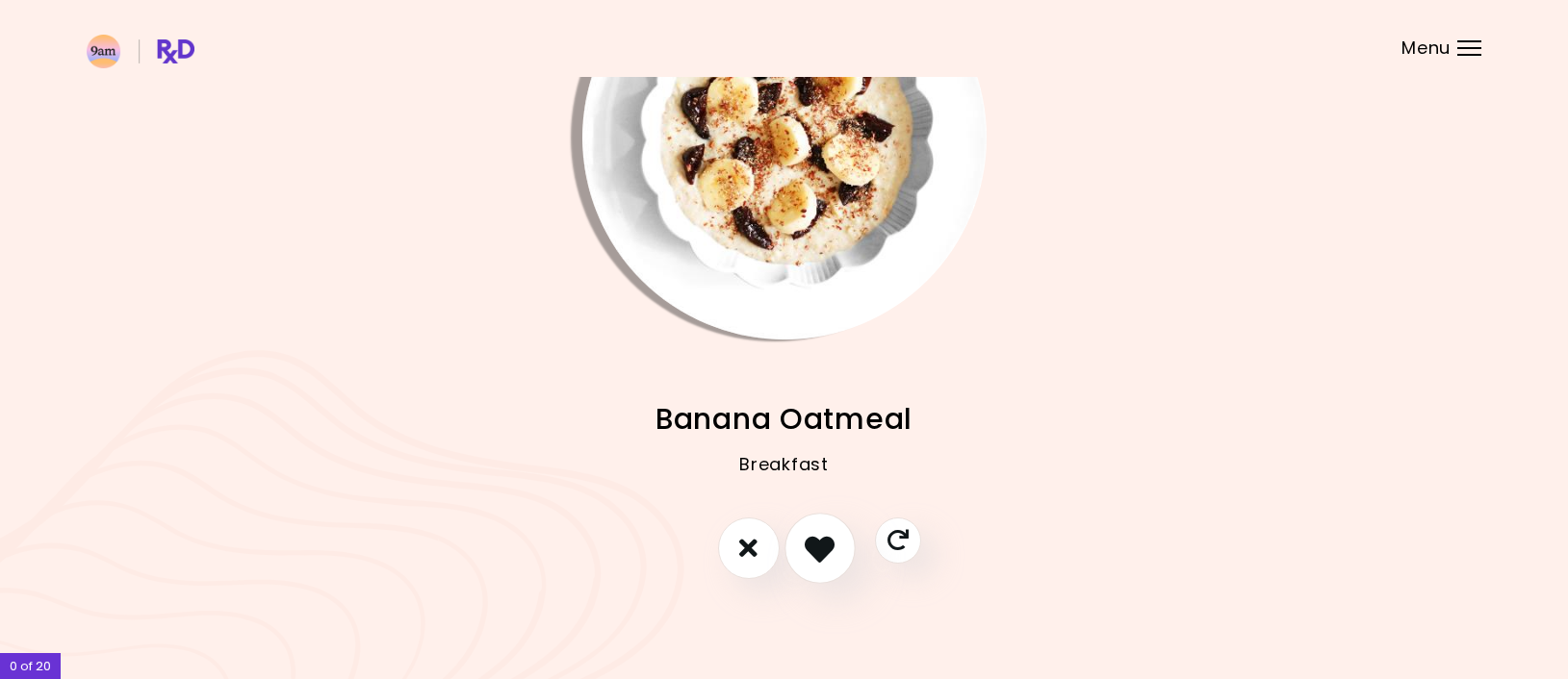
click at [814, 559] on icon "I like this recipe" at bounding box center [819, 548] width 30 height 30
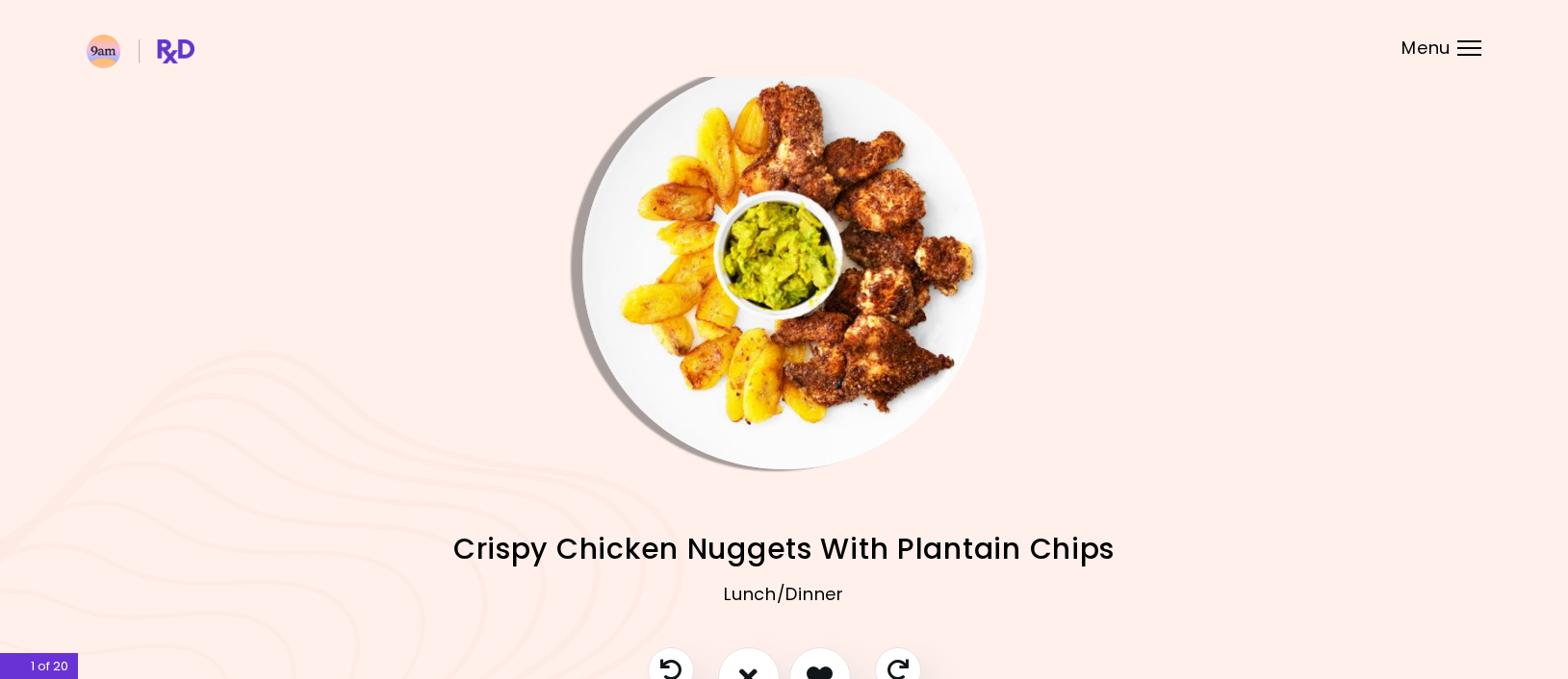
scroll to position [0, 0]
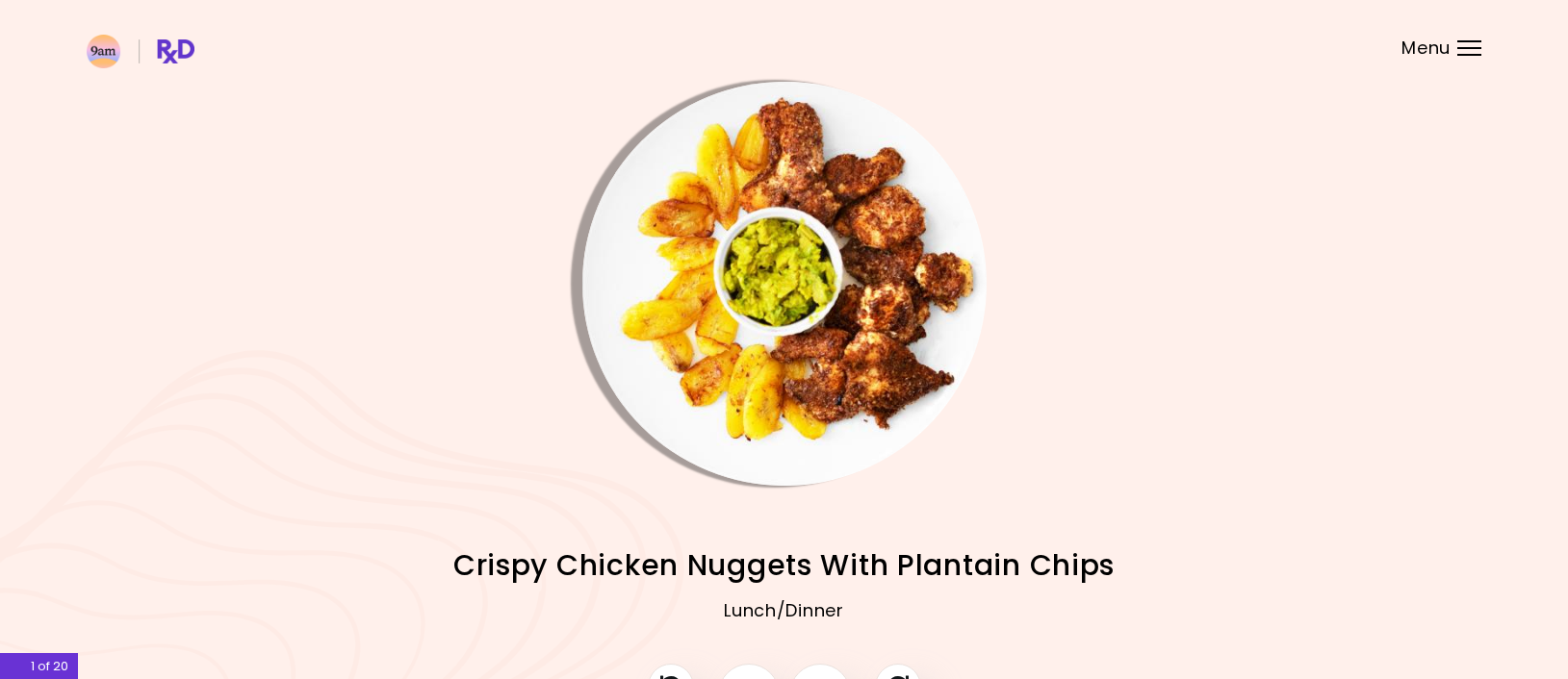
click at [716, 153] on img "Info - Crispy Chicken Nuggets With Plantain Chips" at bounding box center [784, 284] width 404 height 404
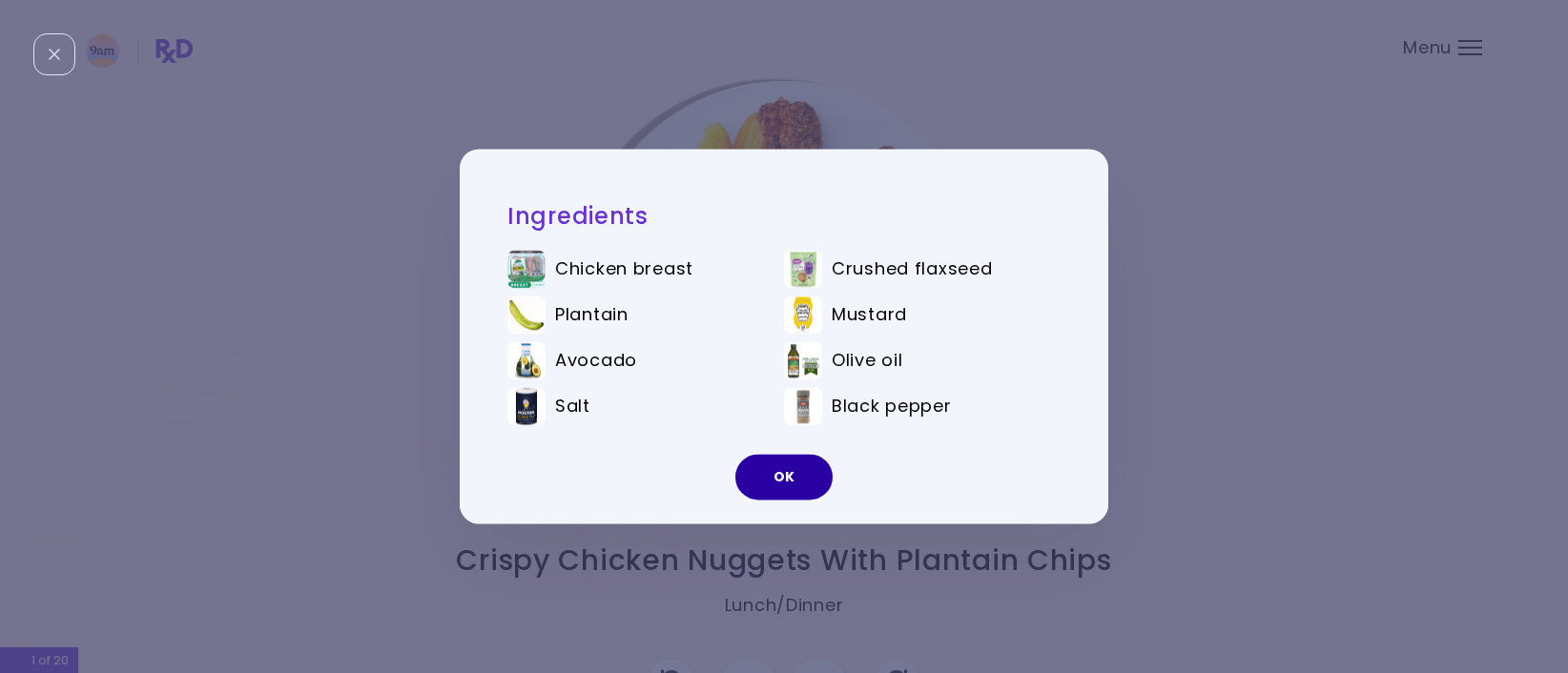
click at [772, 469] on button "OK" at bounding box center [784, 478] width 98 height 46
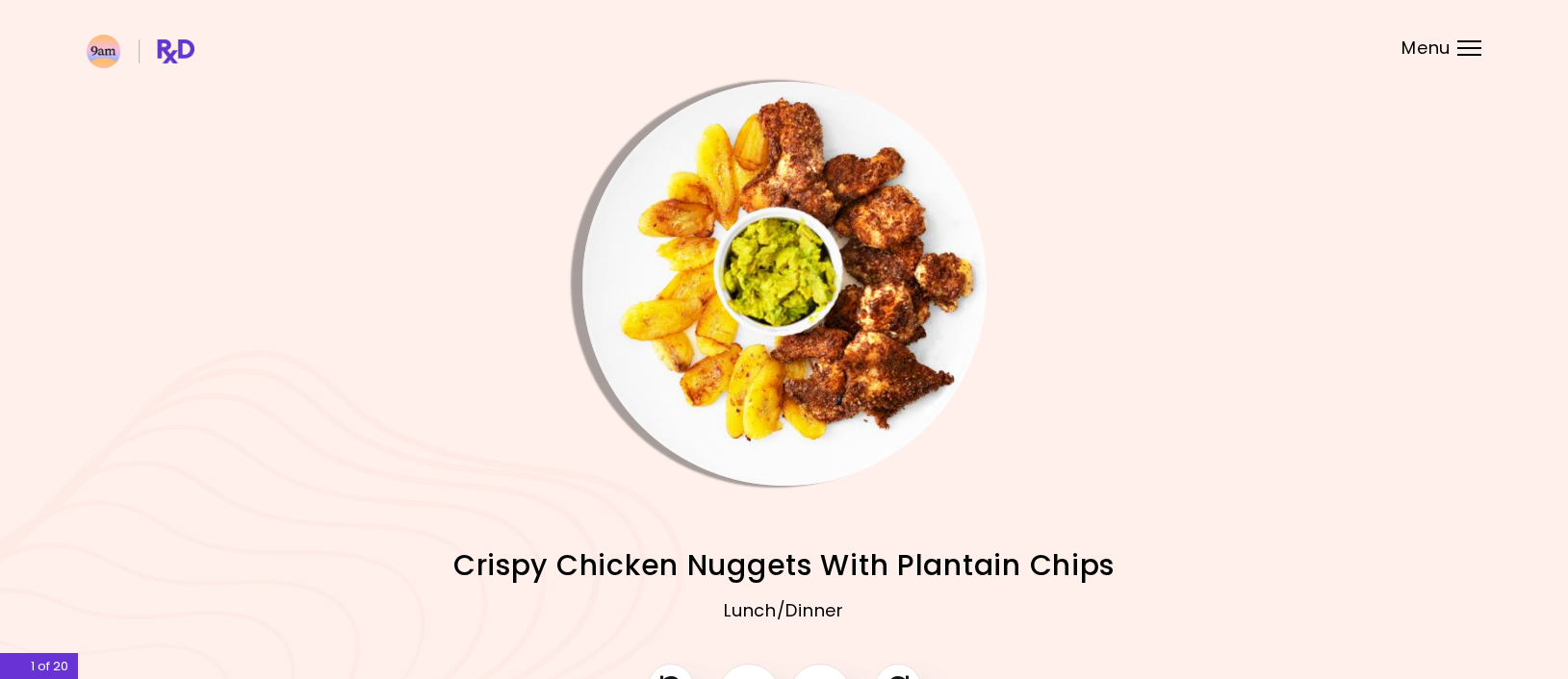
scroll to position [97, 0]
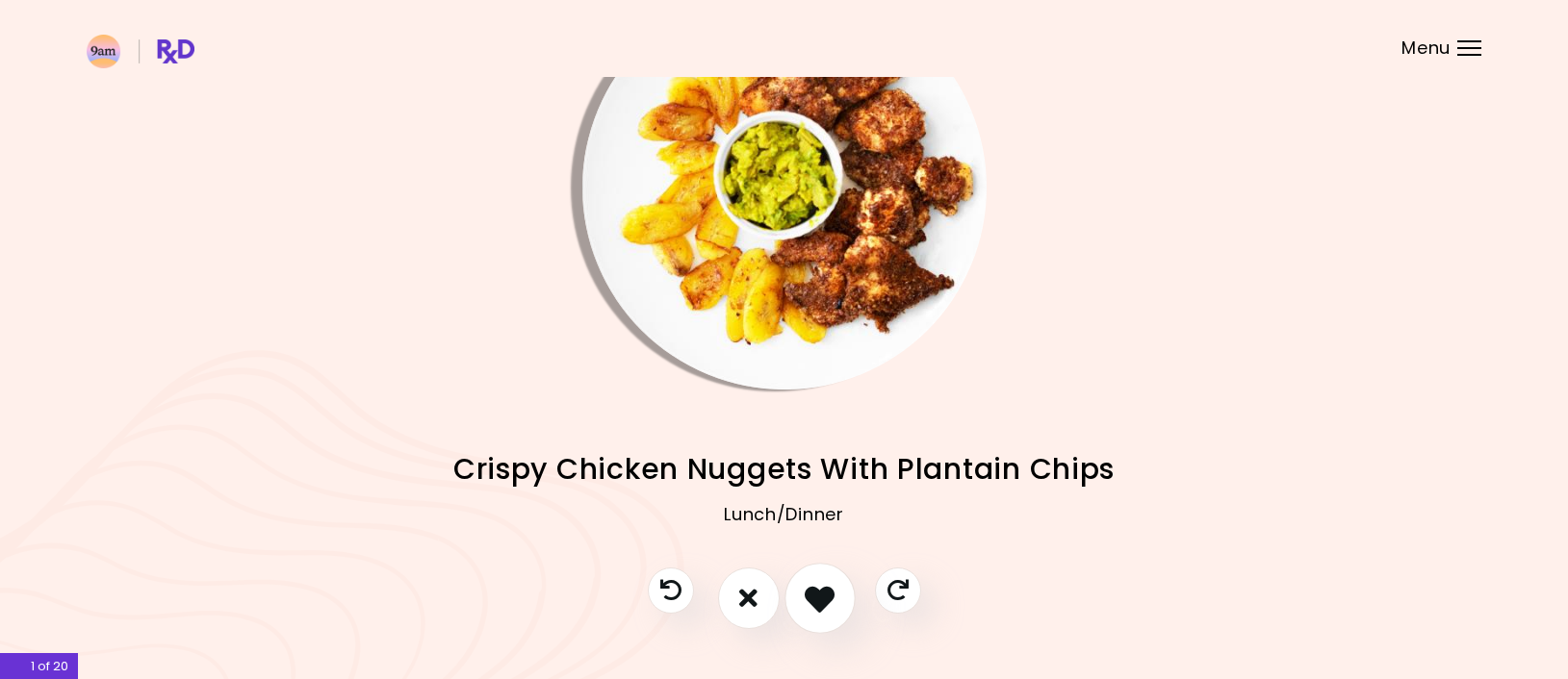
click at [813, 591] on icon "I like this recipe" at bounding box center [819, 598] width 30 height 30
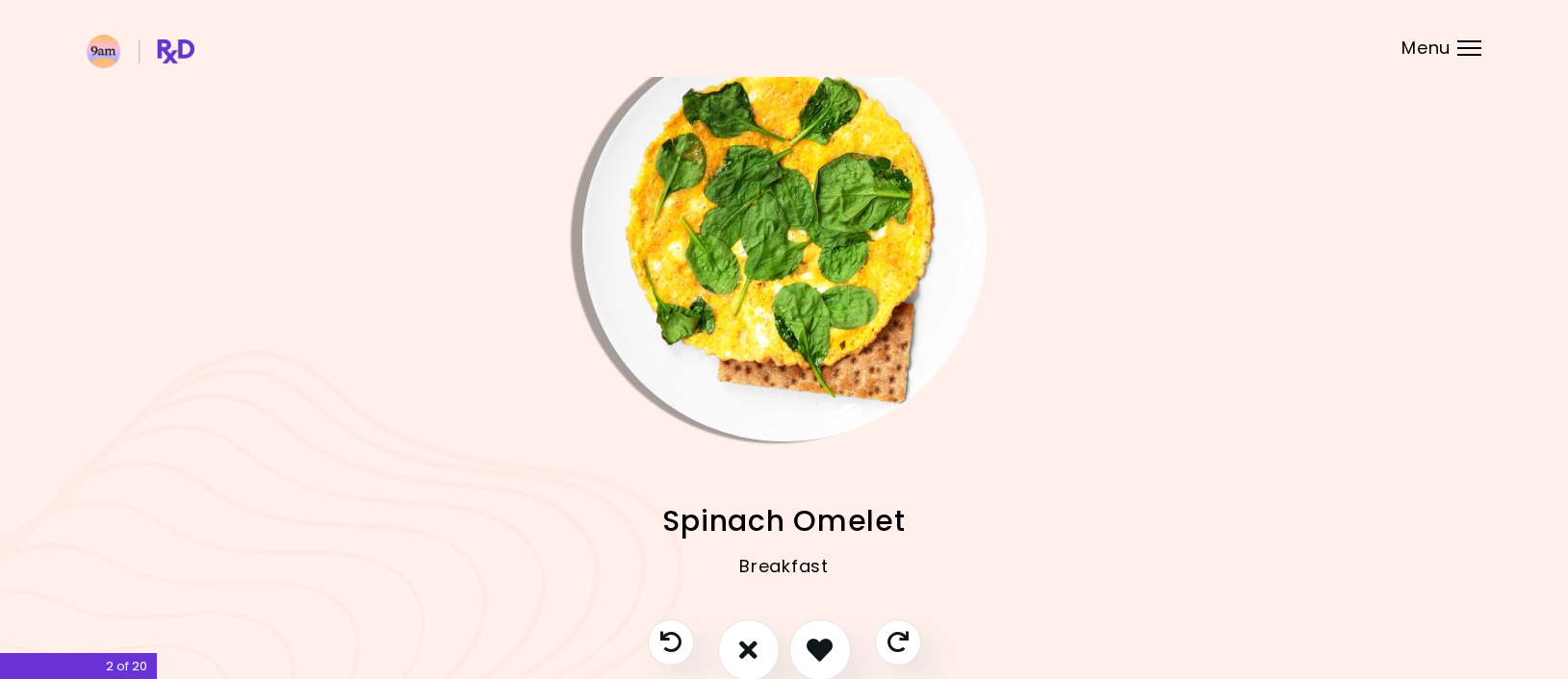
scroll to position [0, 0]
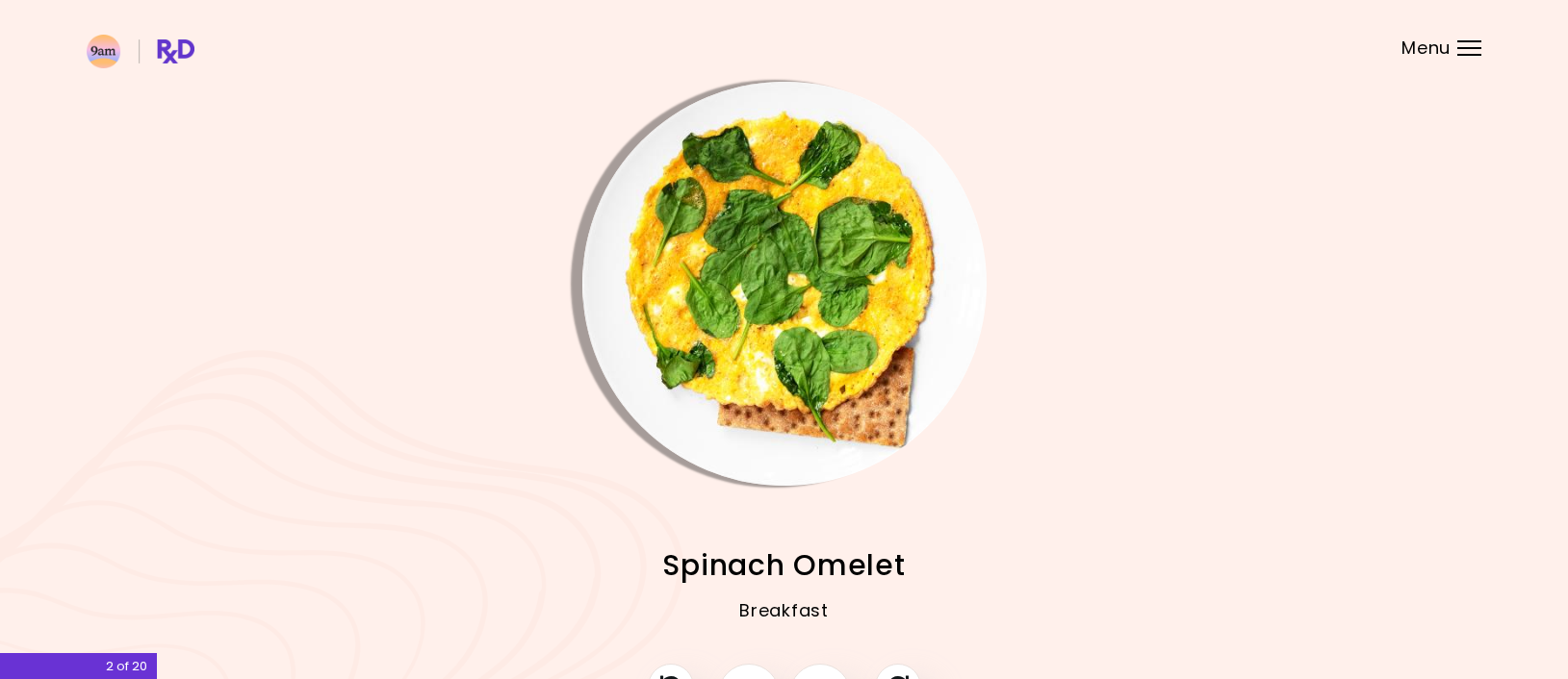
click at [873, 403] on img "Info - Spinach Omelet" at bounding box center [784, 284] width 404 height 404
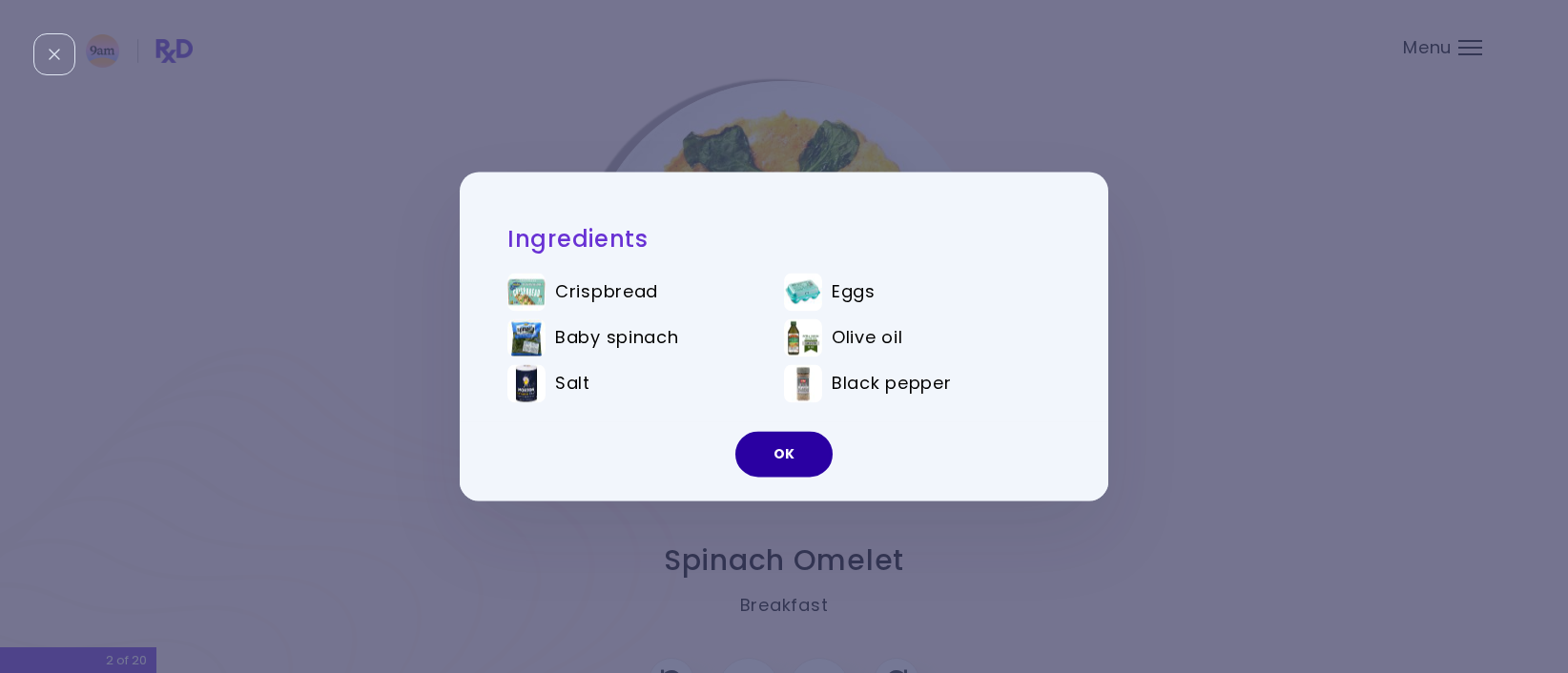
click at [796, 454] on button "OK" at bounding box center [784, 454] width 98 height 46
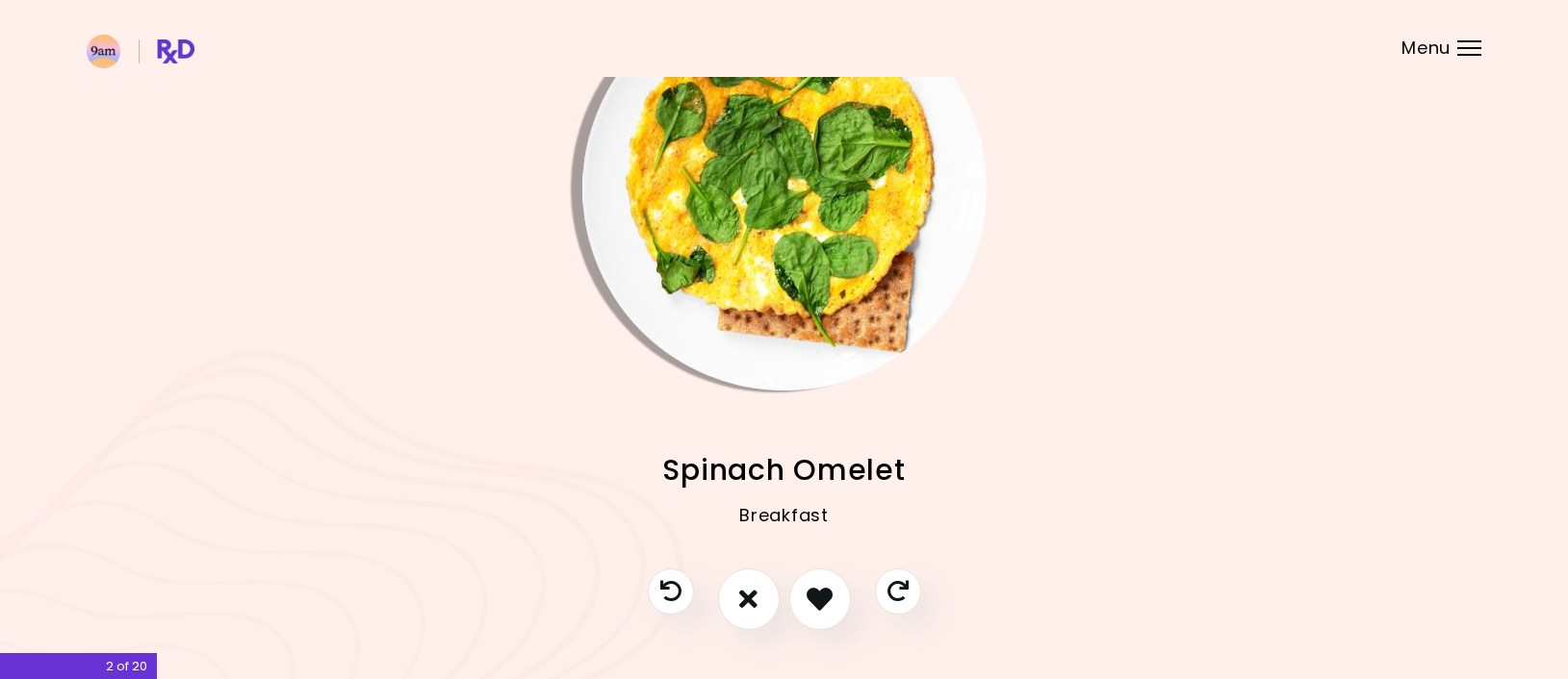
scroll to position [97, 0]
click at [815, 580] on button "I like this recipe" at bounding box center [820, 598] width 71 height 71
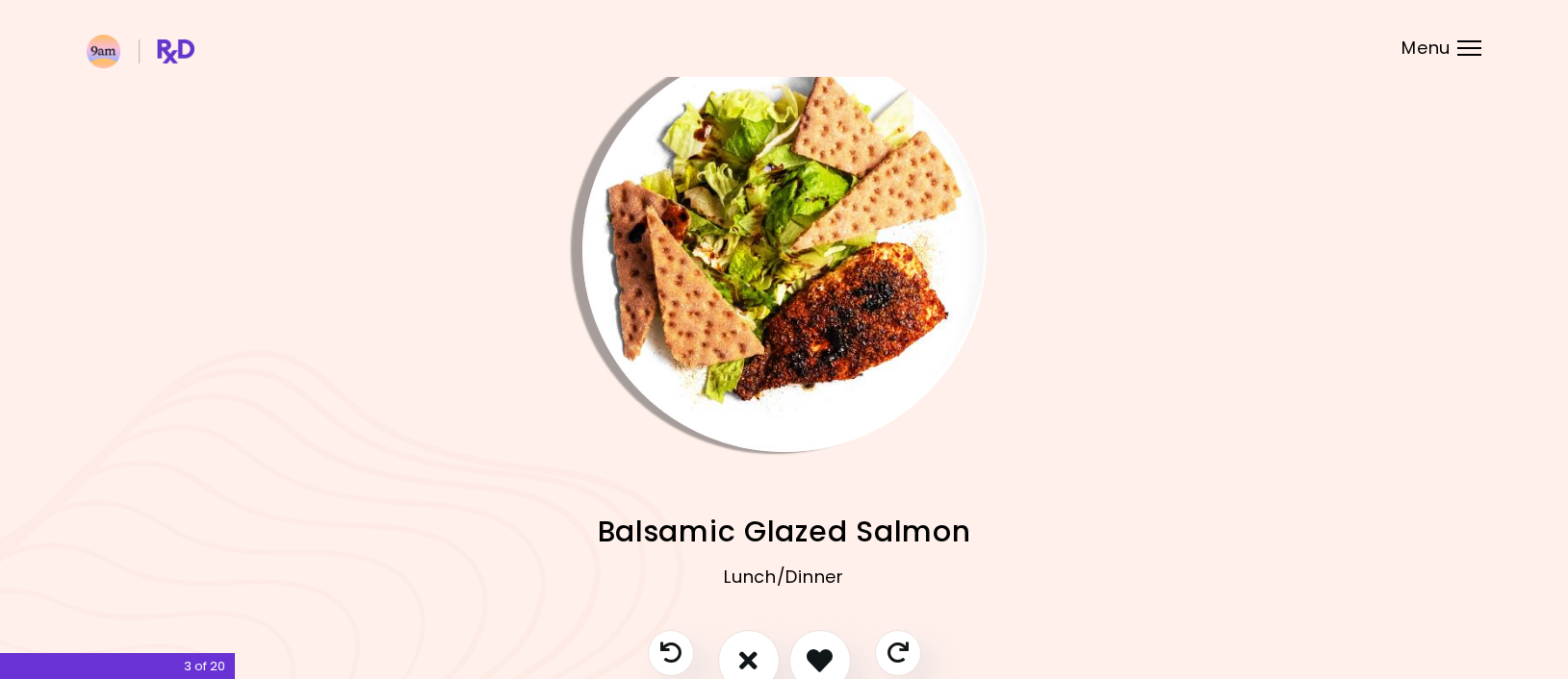
scroll to position [0, 0]
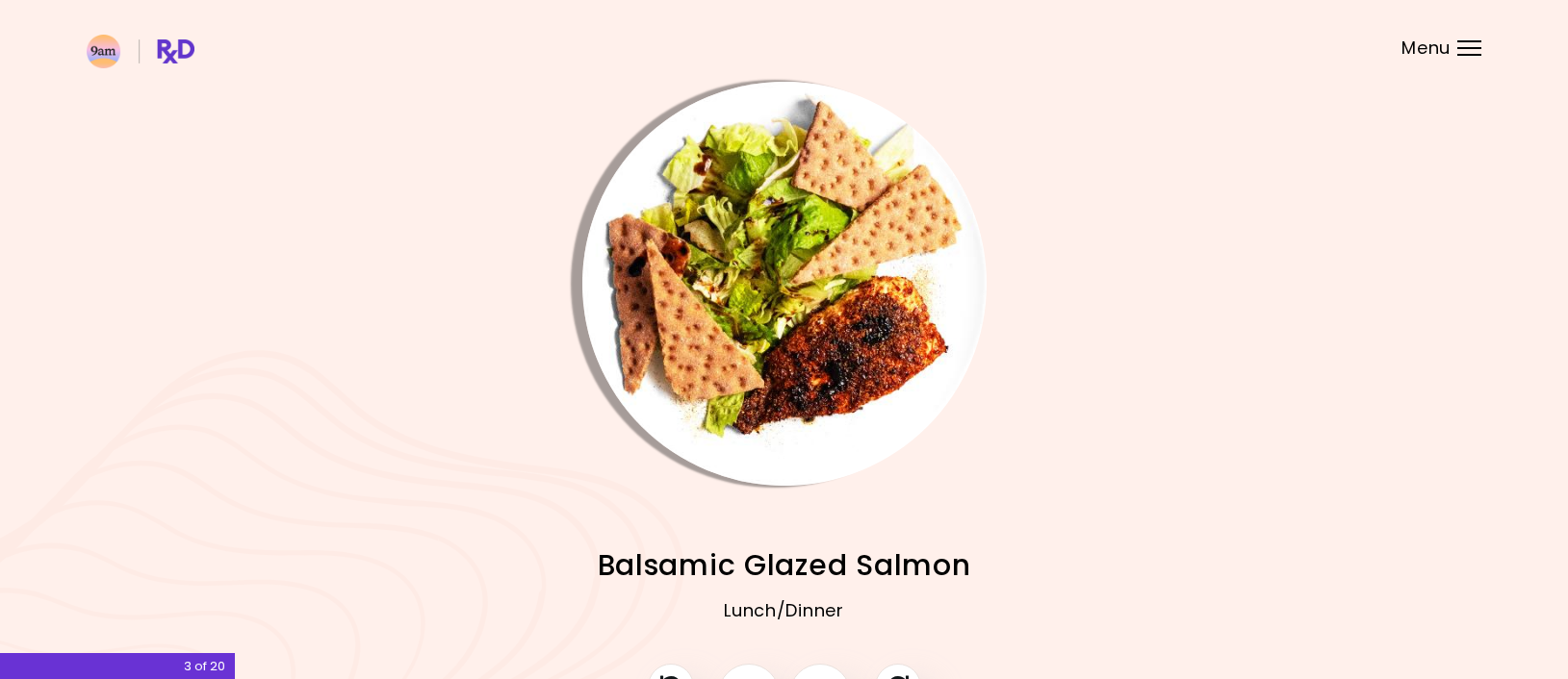
click at [813, 385] on img "Info - Balsamic Glazed Salmon" at bounding box center [784, 284] width 404 height 404
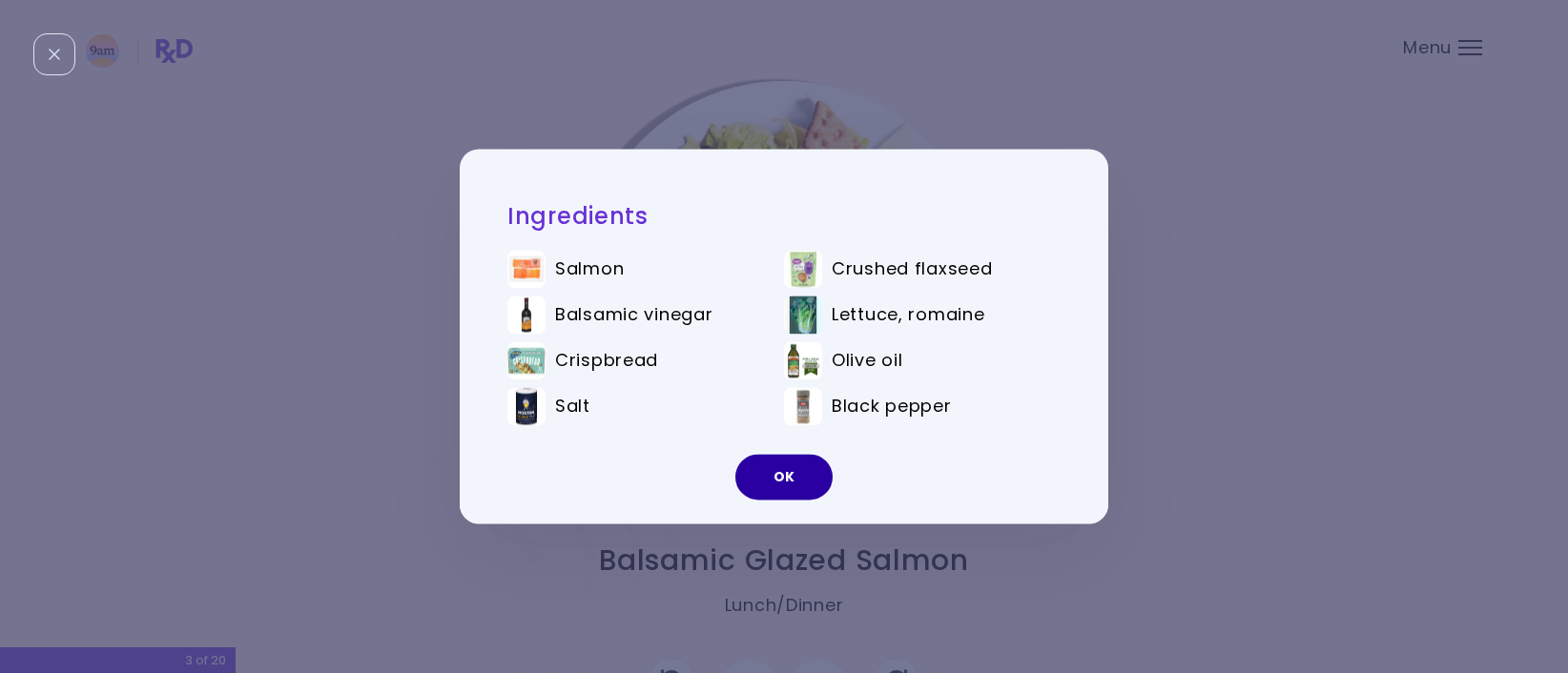
click at [789, 468] on button "OK" at bounding box center [784, 478] width 98 height 46
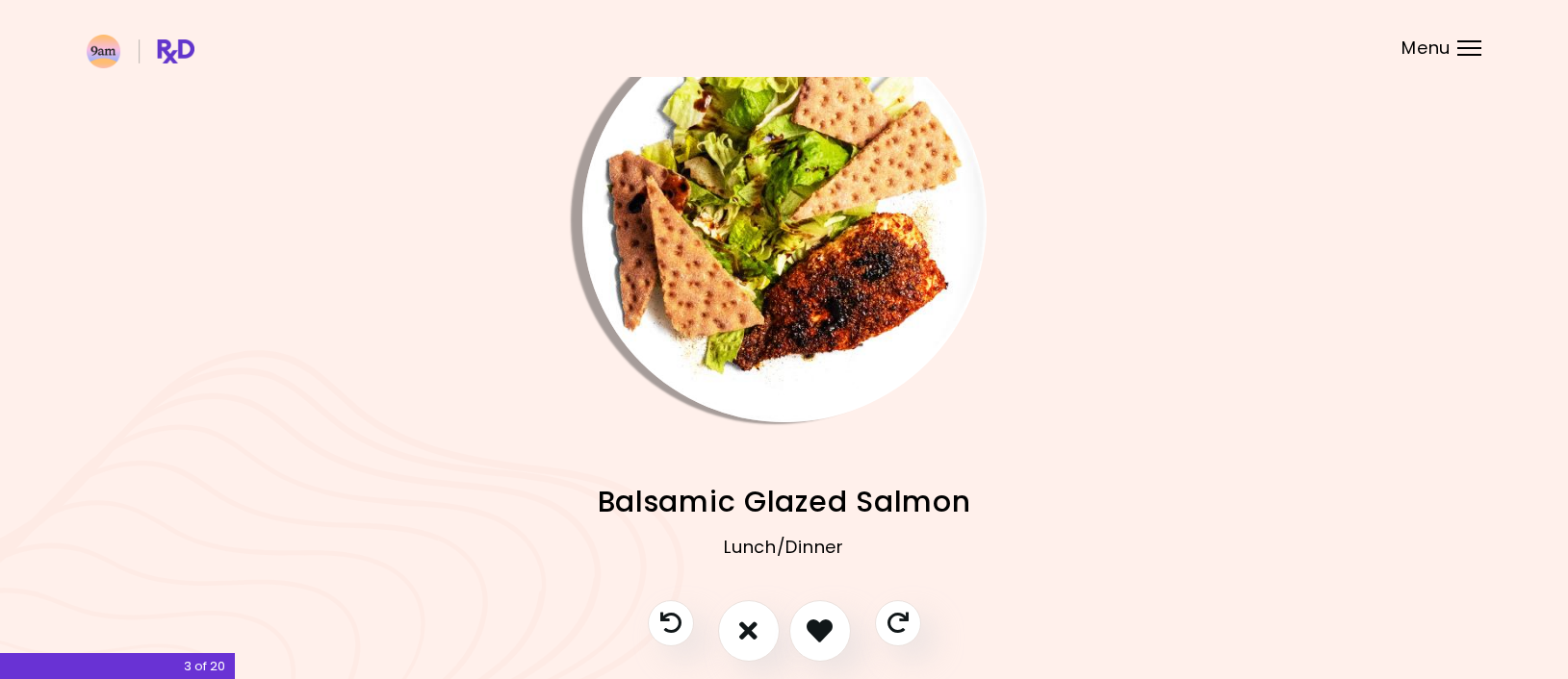
scroll to position [97, 0]
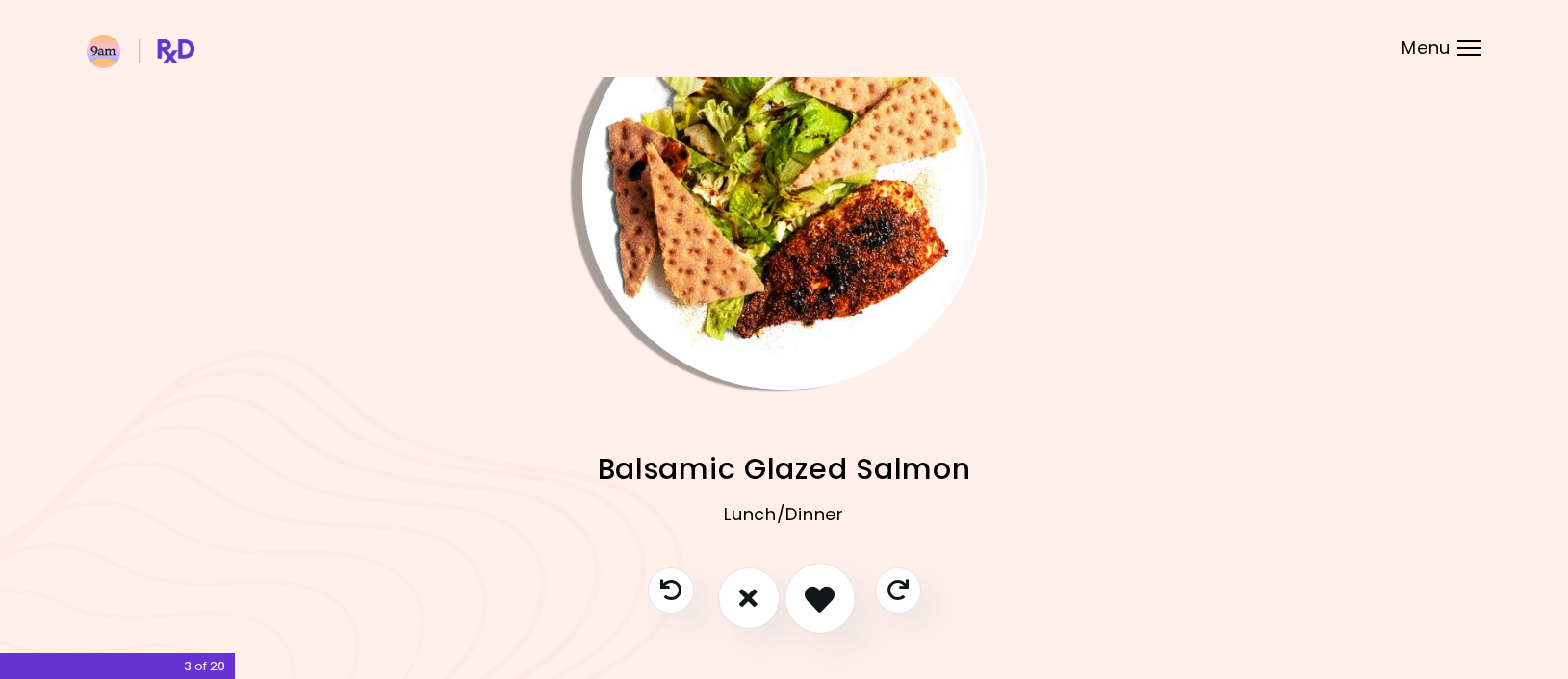
click at [821, 599] on icon "I like this recipe" at bounding box center [819, 598] width 30 height 30
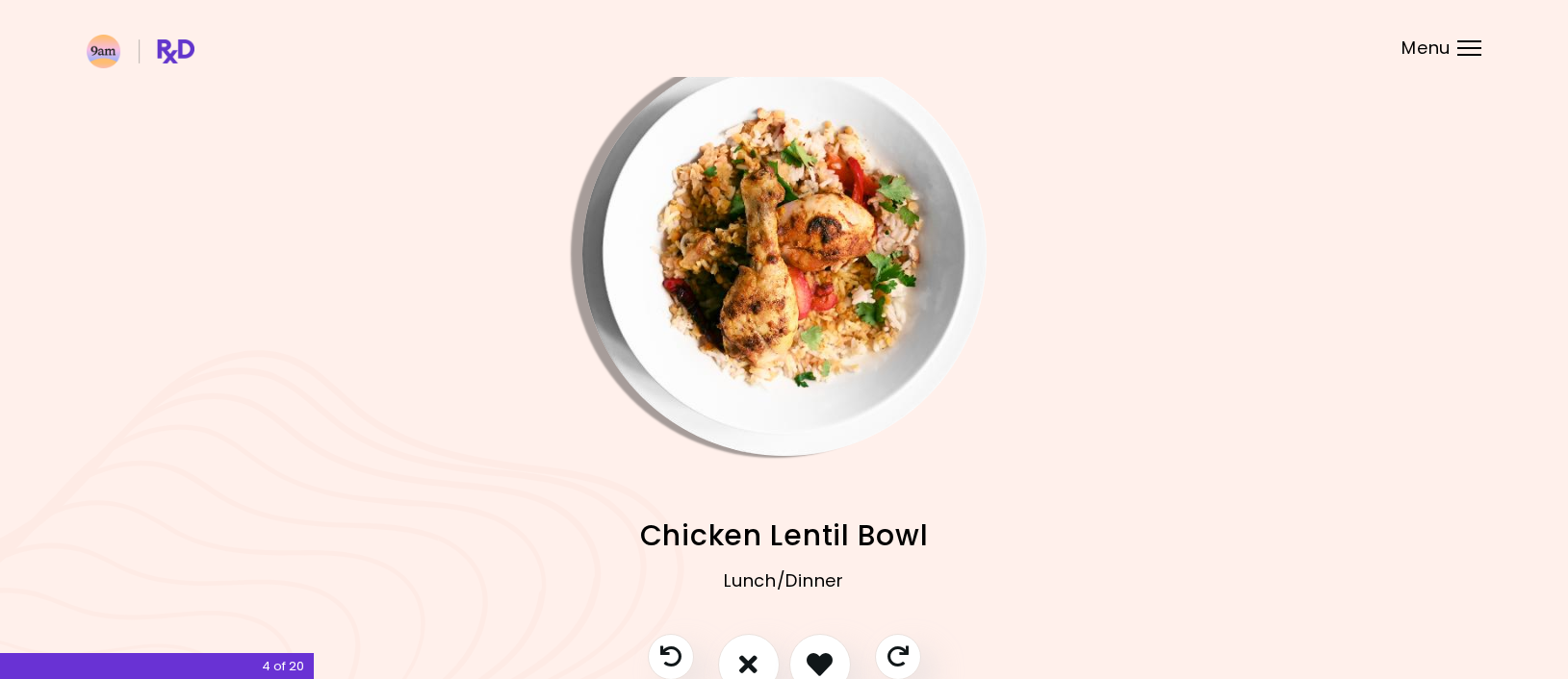
scroll to position [0, 0]
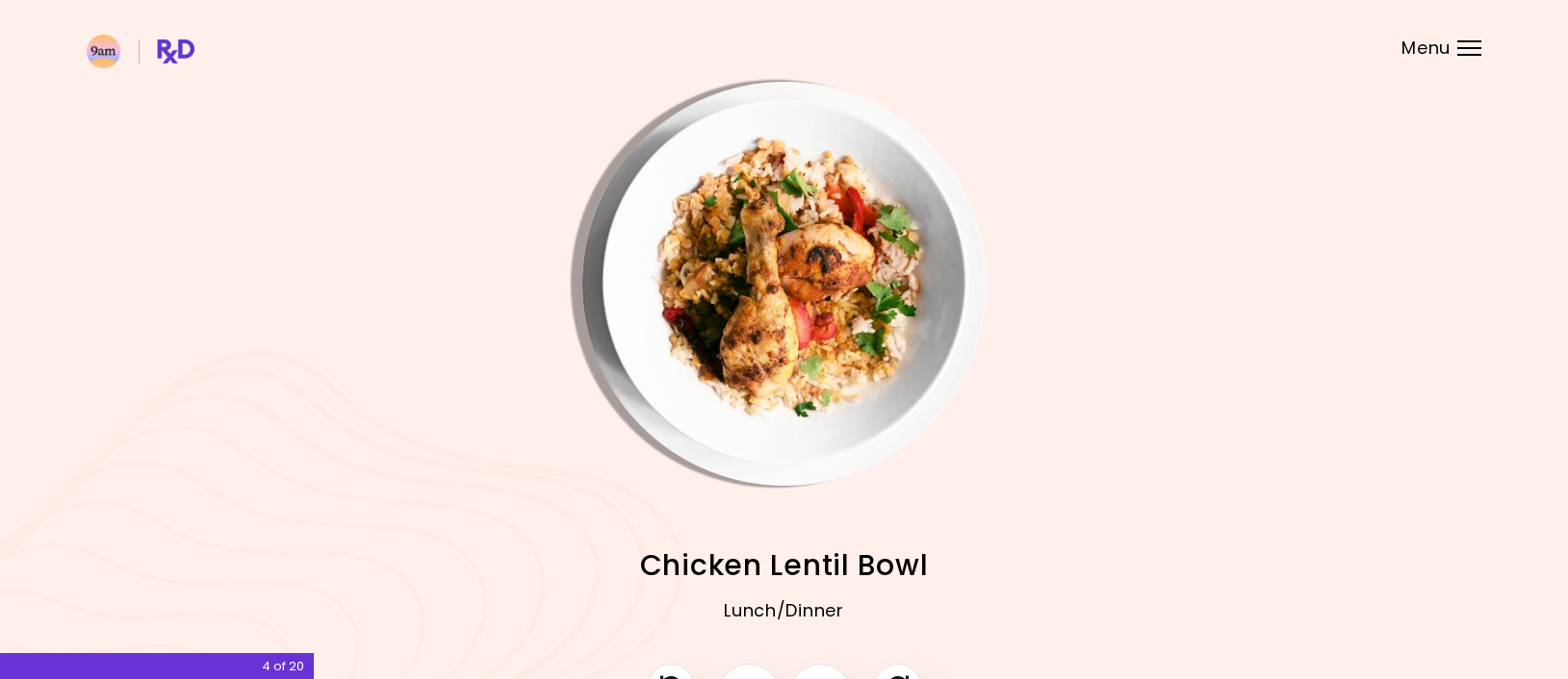
click at [814, 411] on img "Info - Chicken Lentil Bowl" at bounding box center [784, 284] width 404 height 404
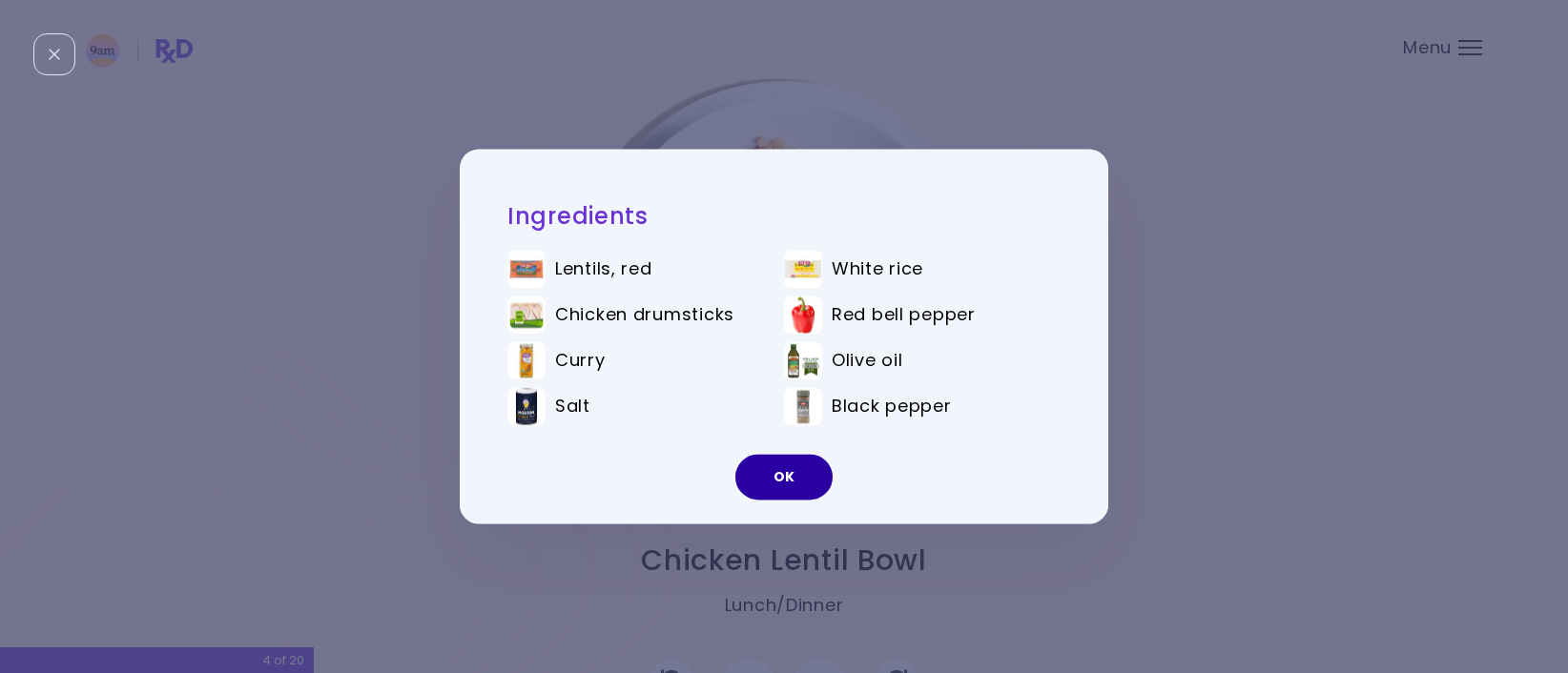
click at [781, 466] on button "OK" at bounding box center [784, 478] width 98 height 46
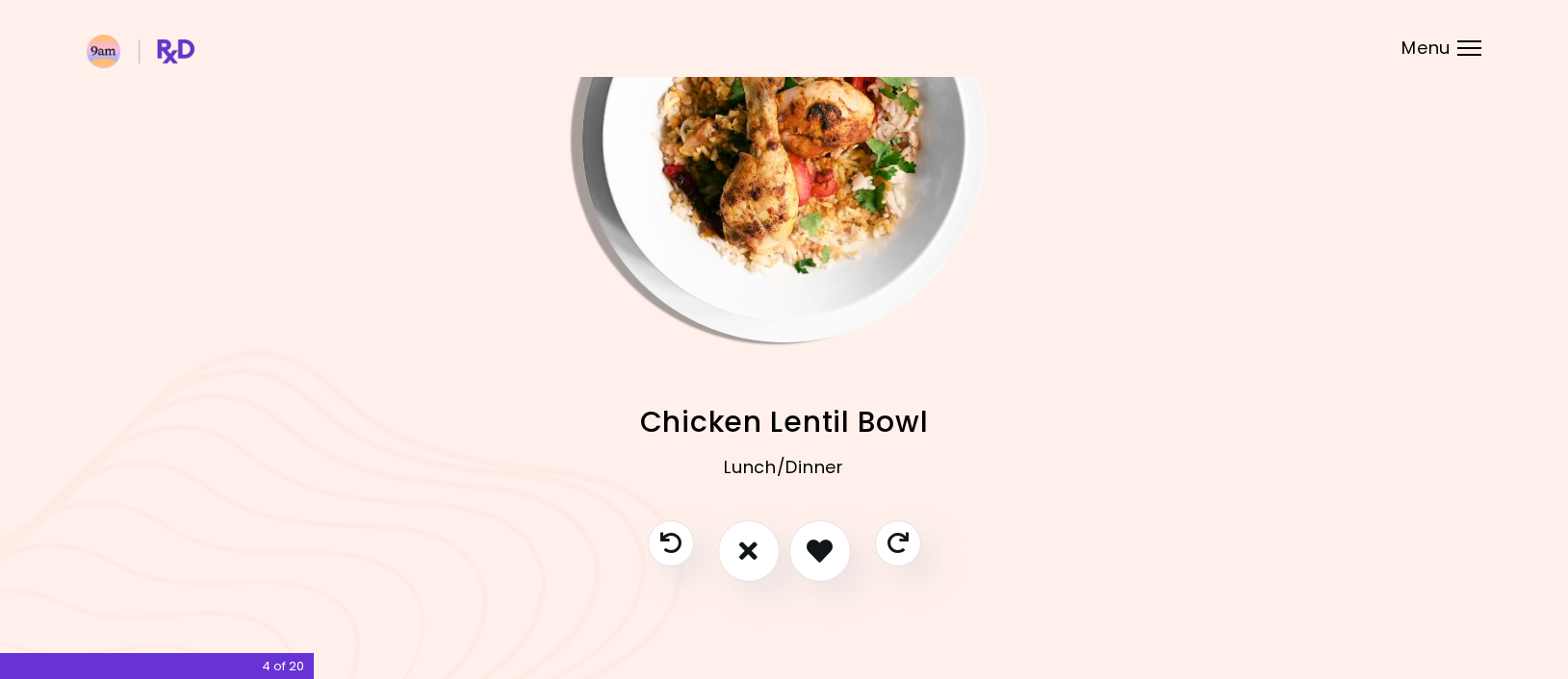
scroll to position [146, 0]
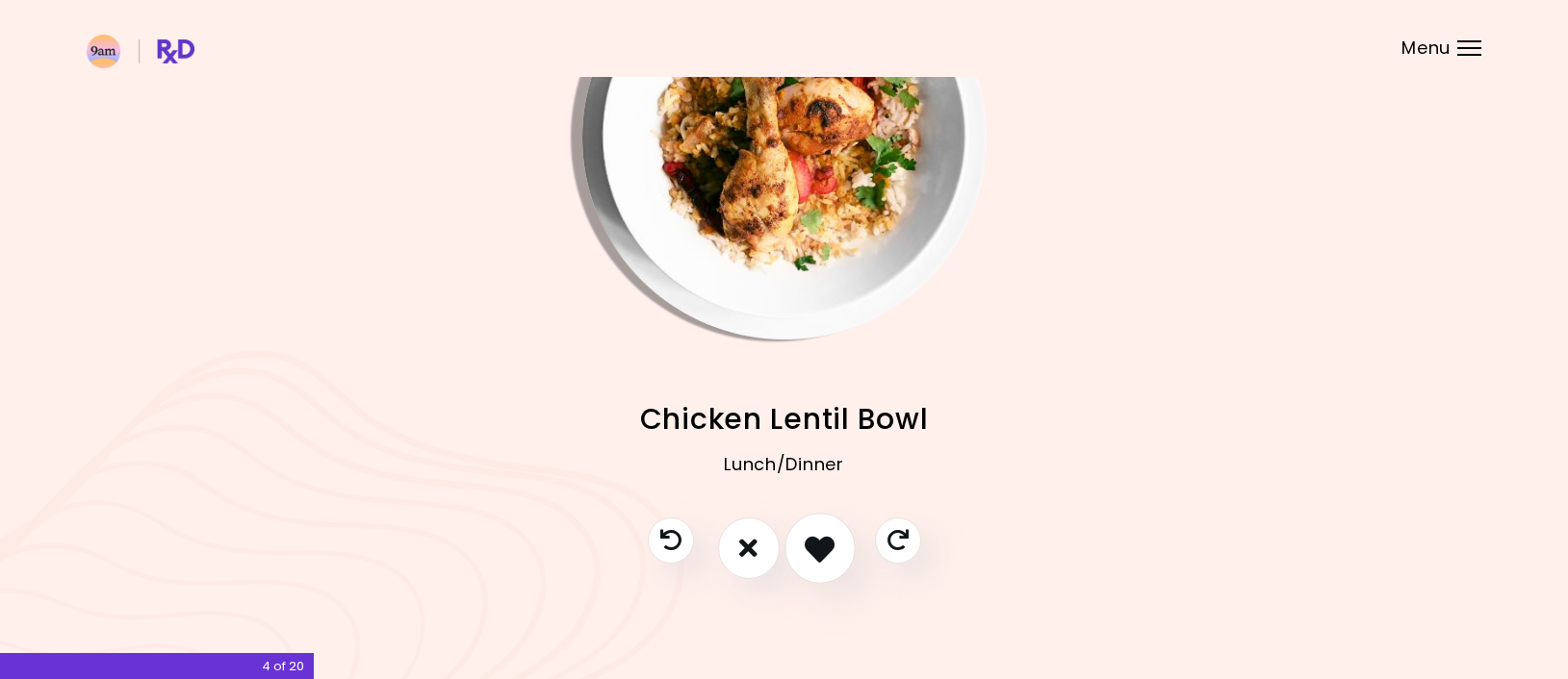
click at [809, 545] on icon "I like this recipe" at bounding box center [819, 548] width 30 height 30
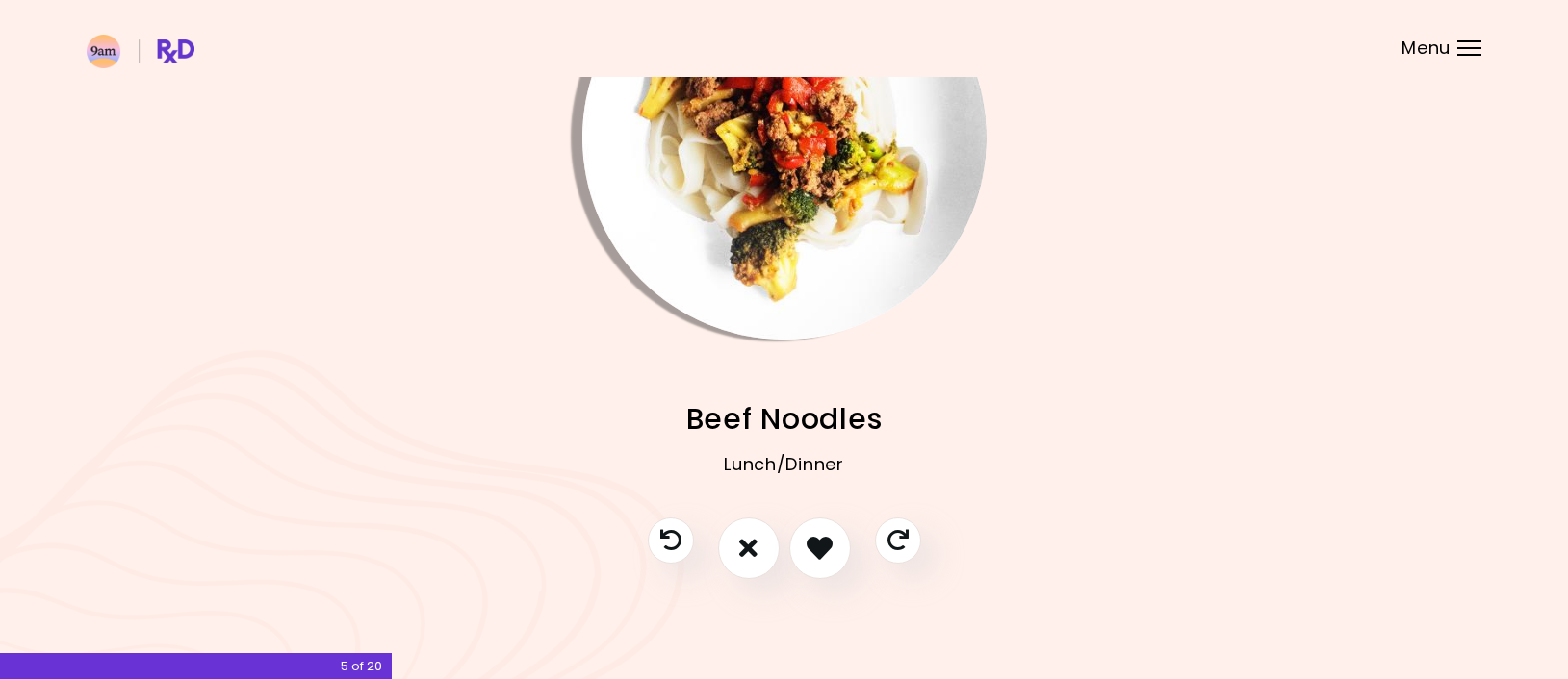
scroll to position [50, 0]
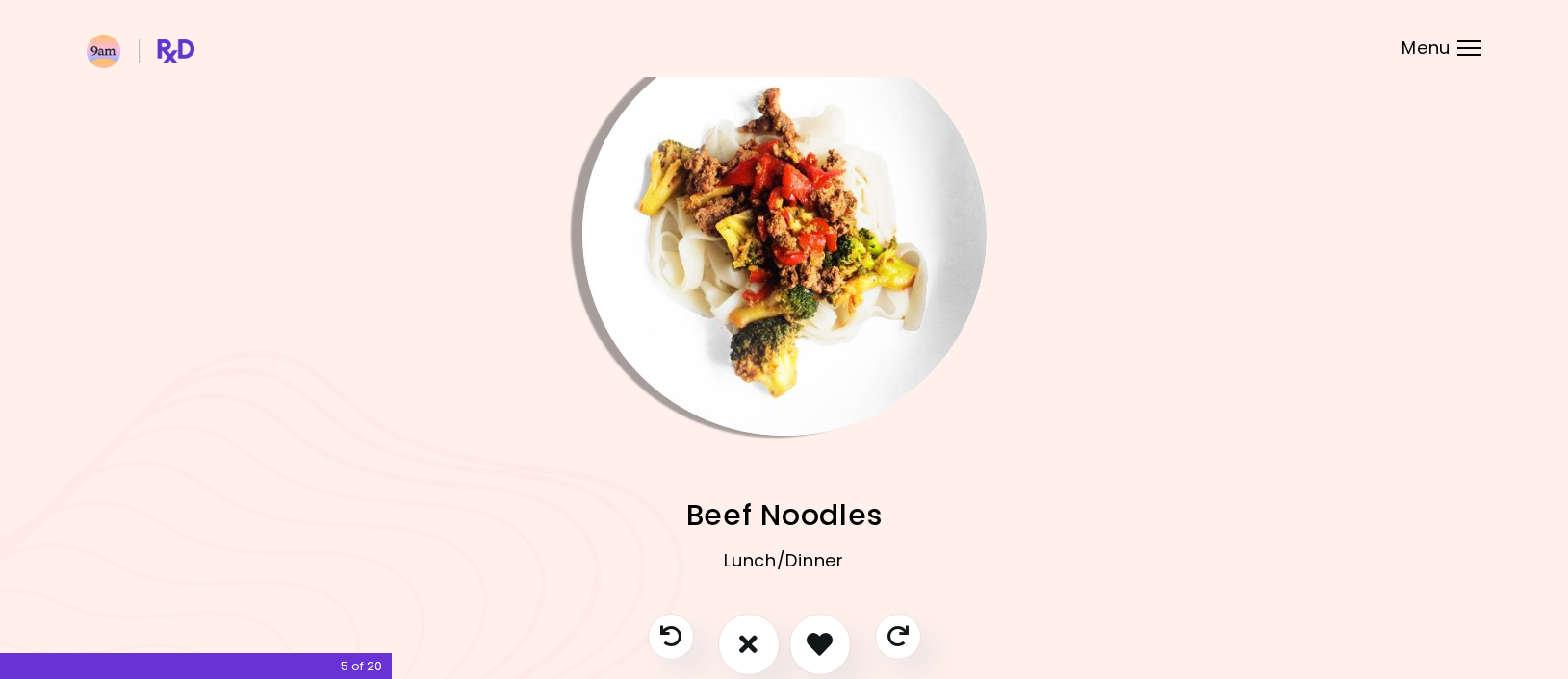
click at [861, 384] on img "Info - Beef Noodles" at bounding box center [784, 234] width 404 height 404
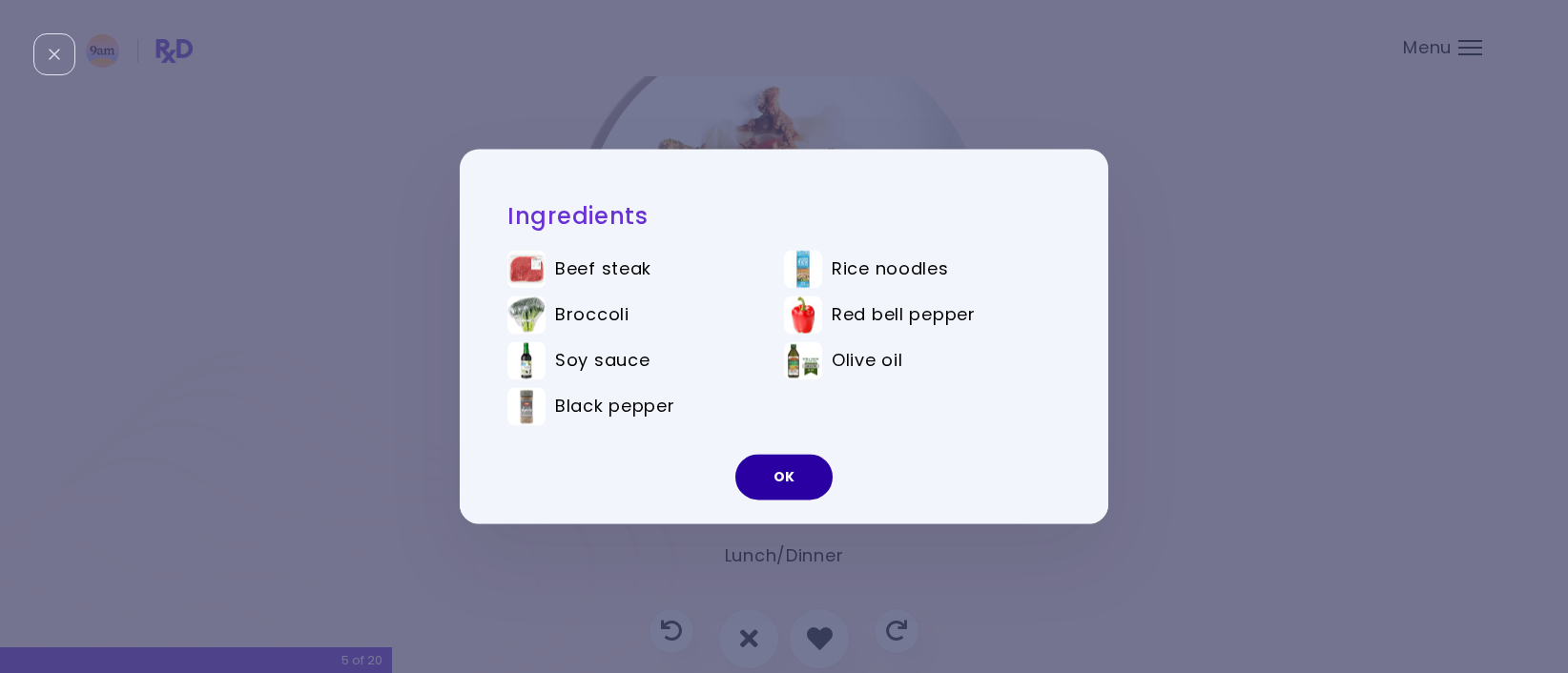
click at [813, 474] on button "OK" at bounding box center [784, 478] width 98 height 46
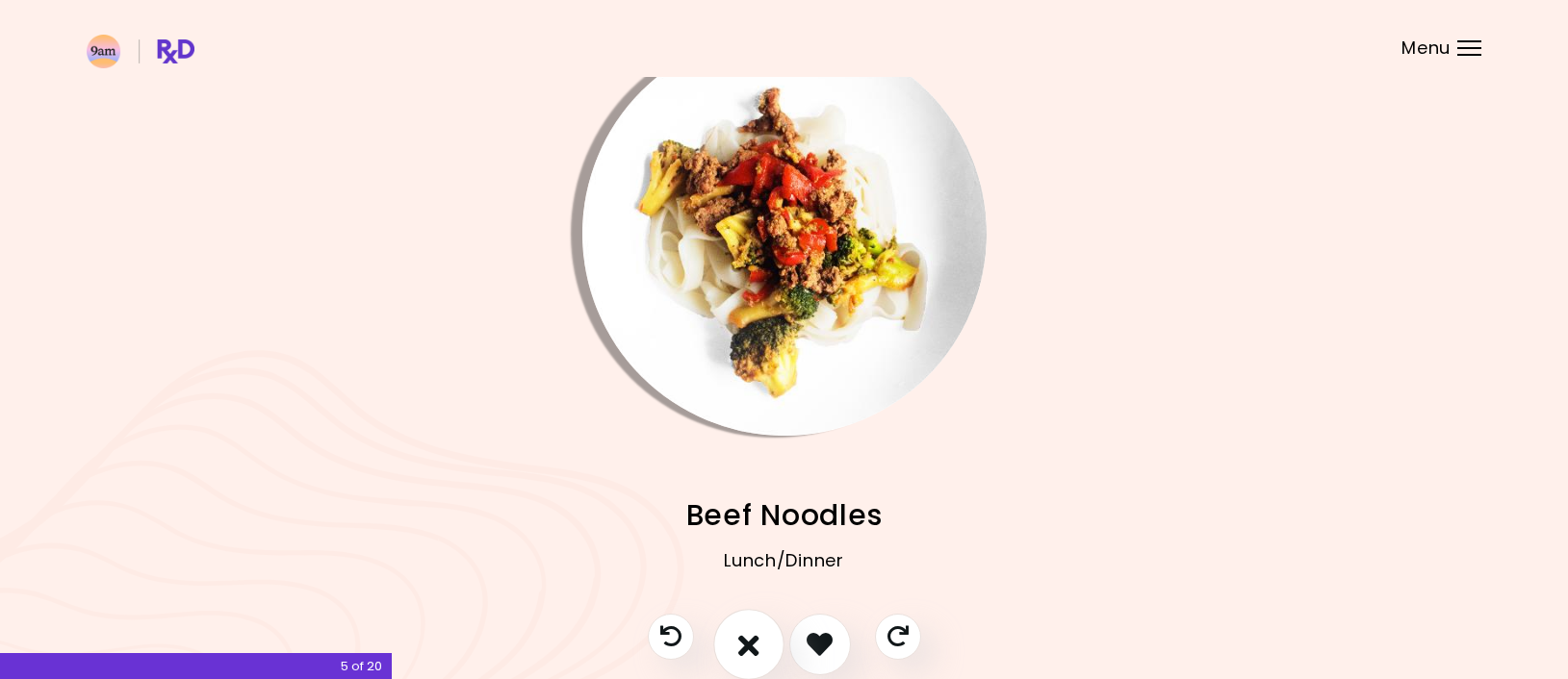
click at [749, 634] on icon "I don't like this recipe" at bounding box center [748, 645] width 21 height 30
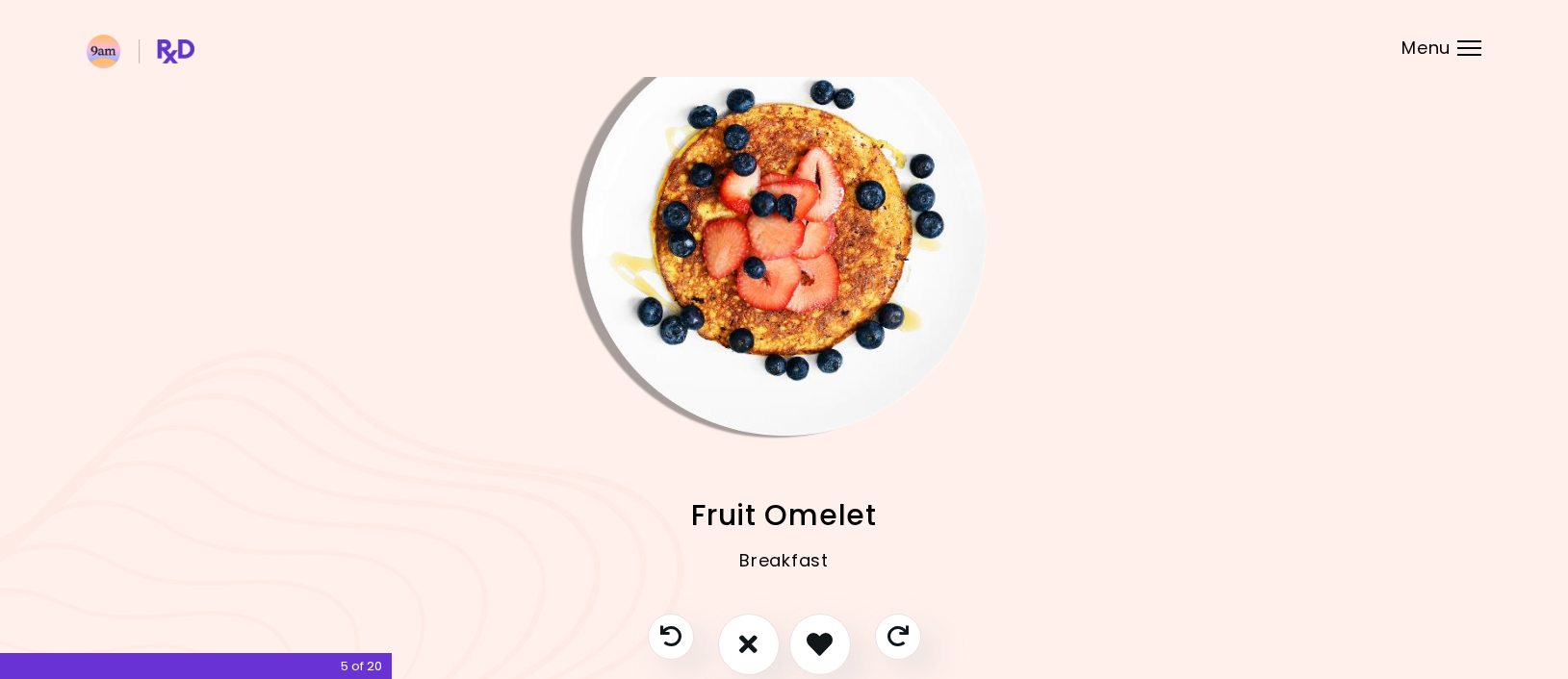
click at [794, 275] on img "Info - Fruit Omelet" at bounding box center [784, 234] width 404 height 404
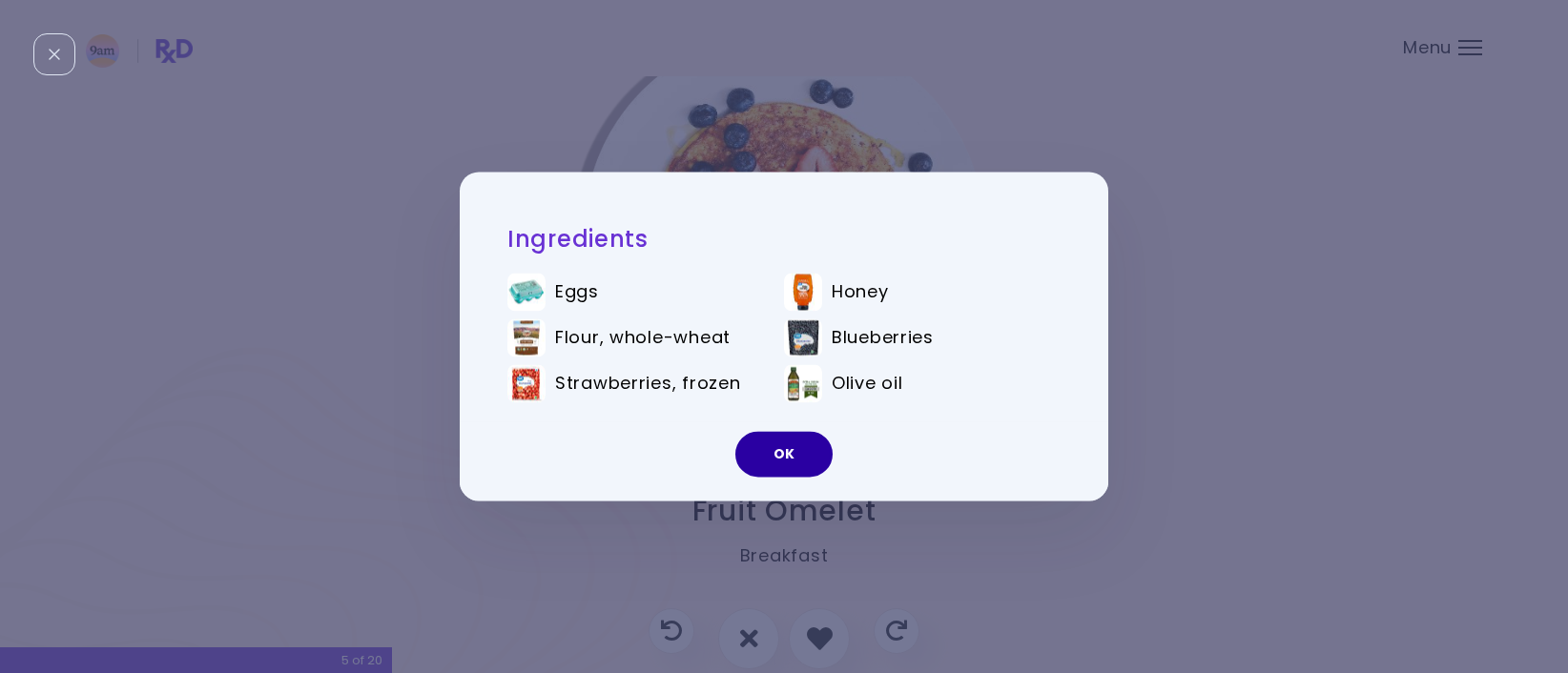
click at [789, 446] on button "OK" at bounding box center [784, 454] width 98 height 46
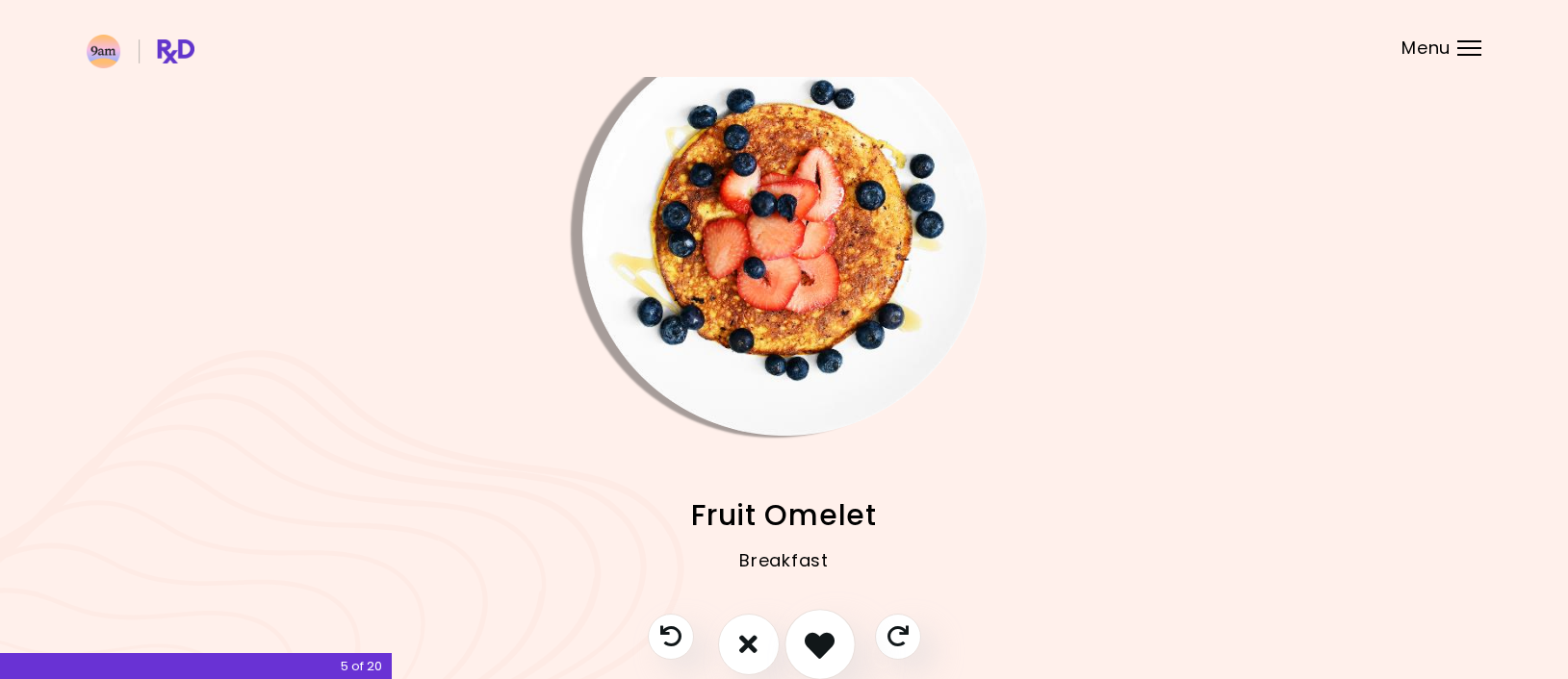
click at [815, 631] on icon "I like this recipe" at bounding box center [819, 645] width 30 height 30
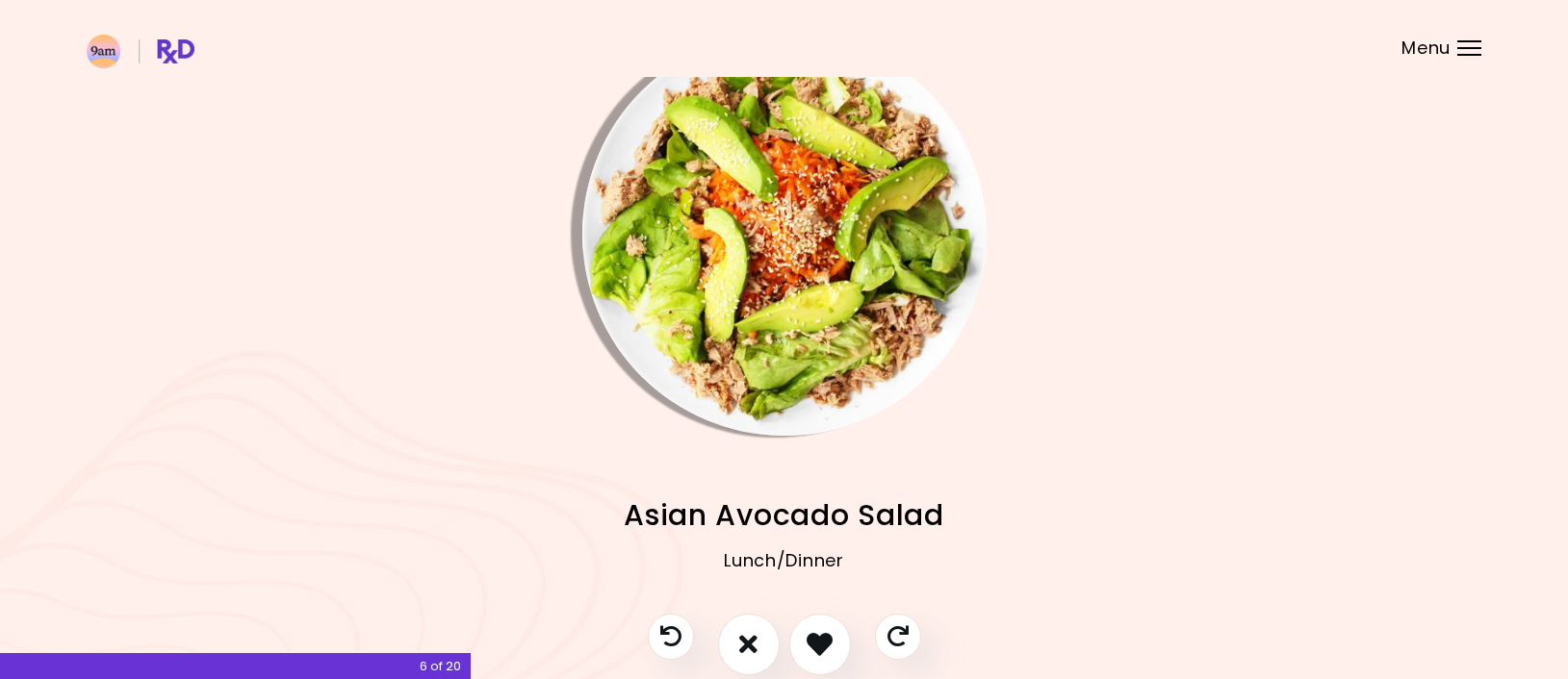
click at [796, 248] on img "Info - Asian Avocado Salad" at bounding box center [784, 234] width 404 height 404
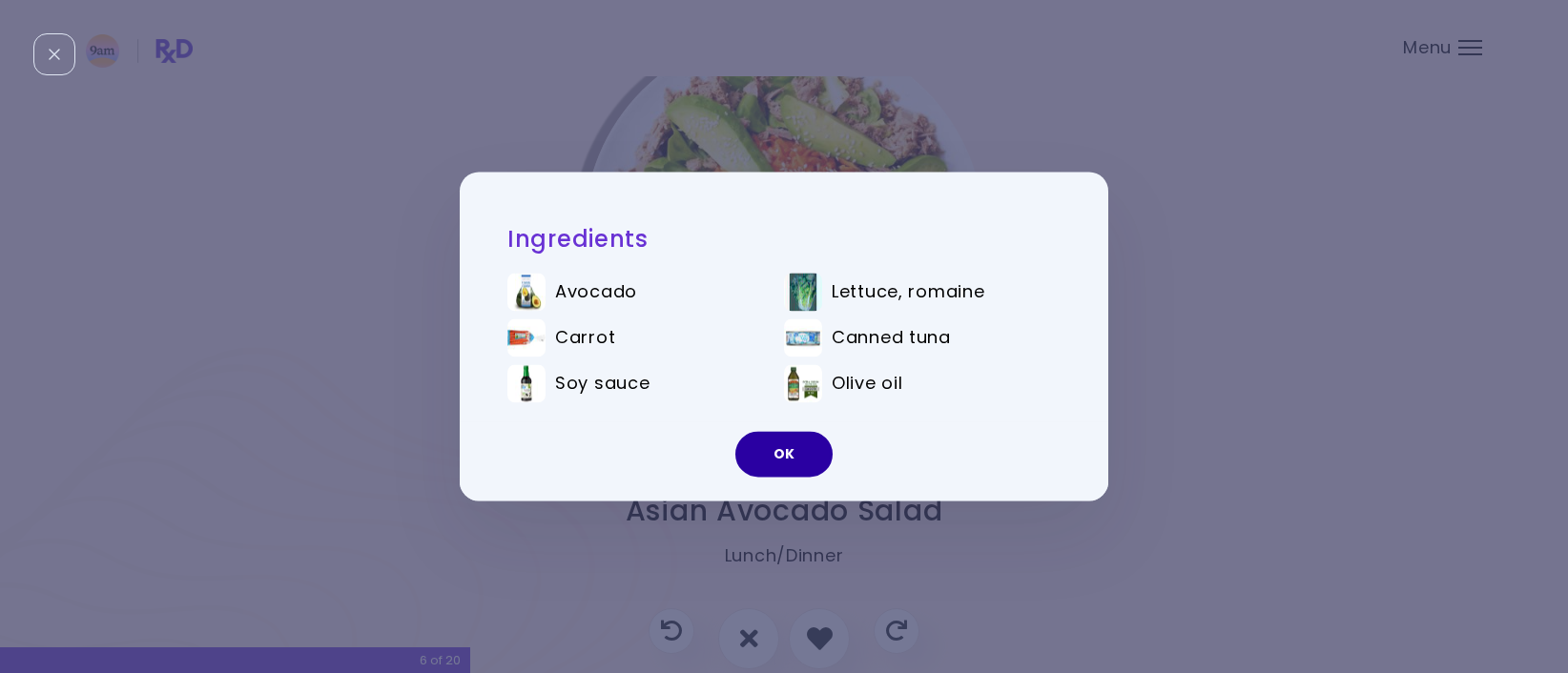
click at [785, 465] on button "OK" at bounding box center [784, 454] width 98 height 46
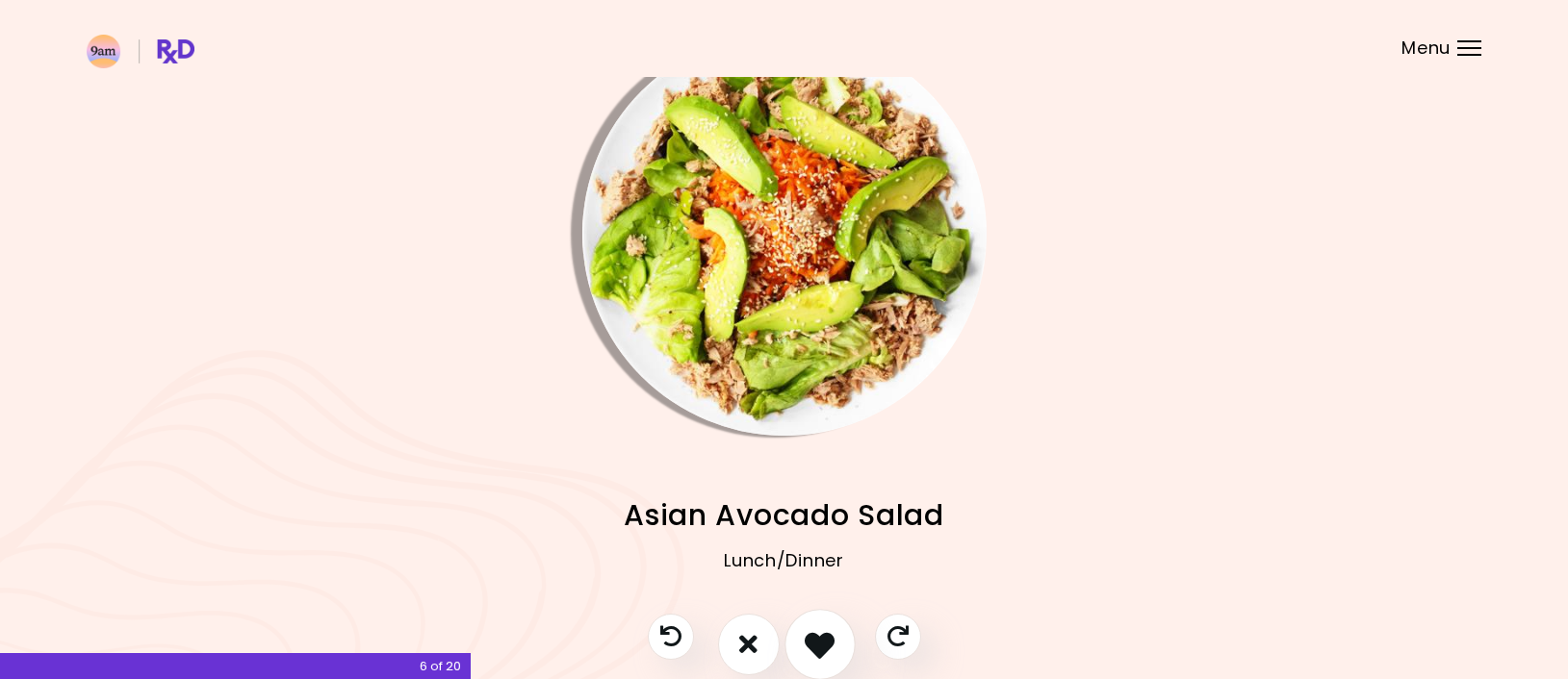
click at [813, 635] on icon "I like this recipe" at bounding box center [819, 645] width 30 height 30
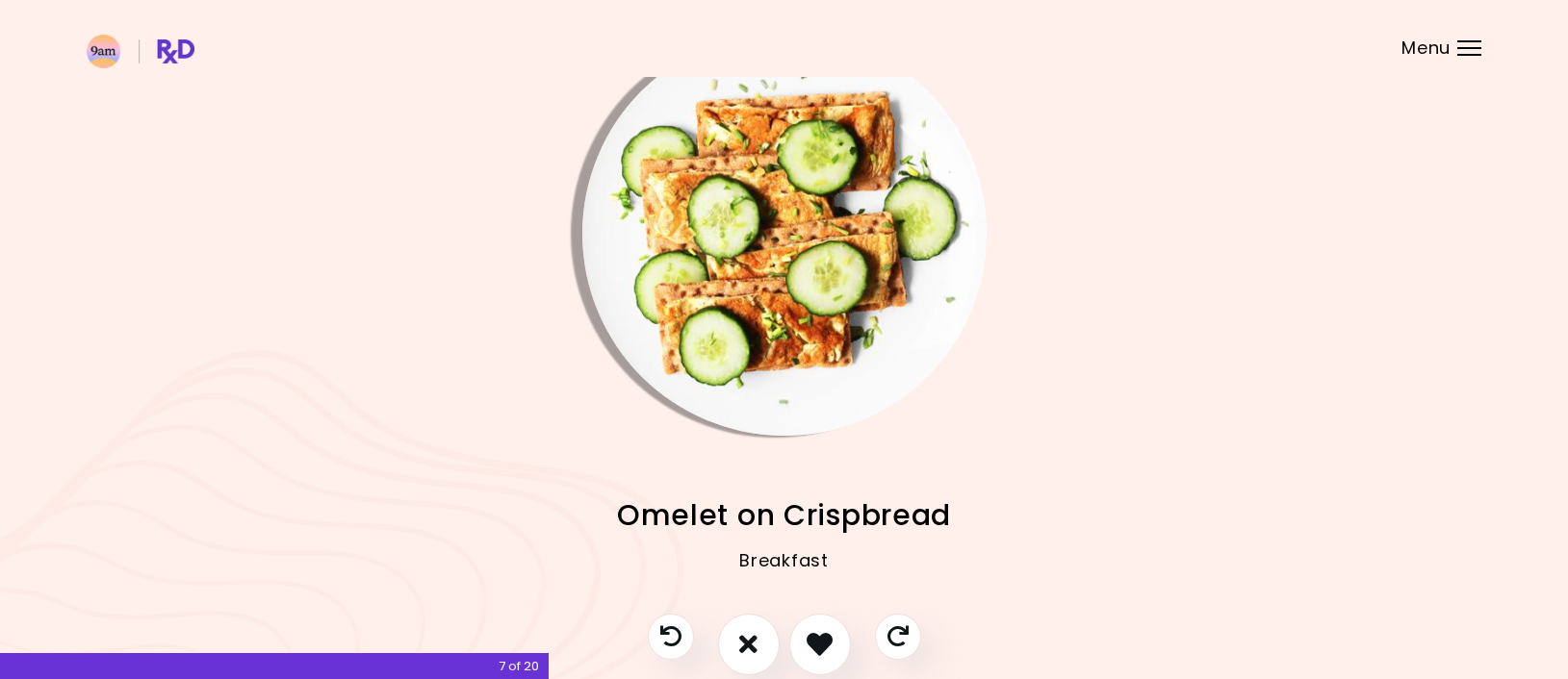
click at [893, 349] on img "Info - Omelet on Crispbread" at bounding box center [784, 234] width 404 height 404
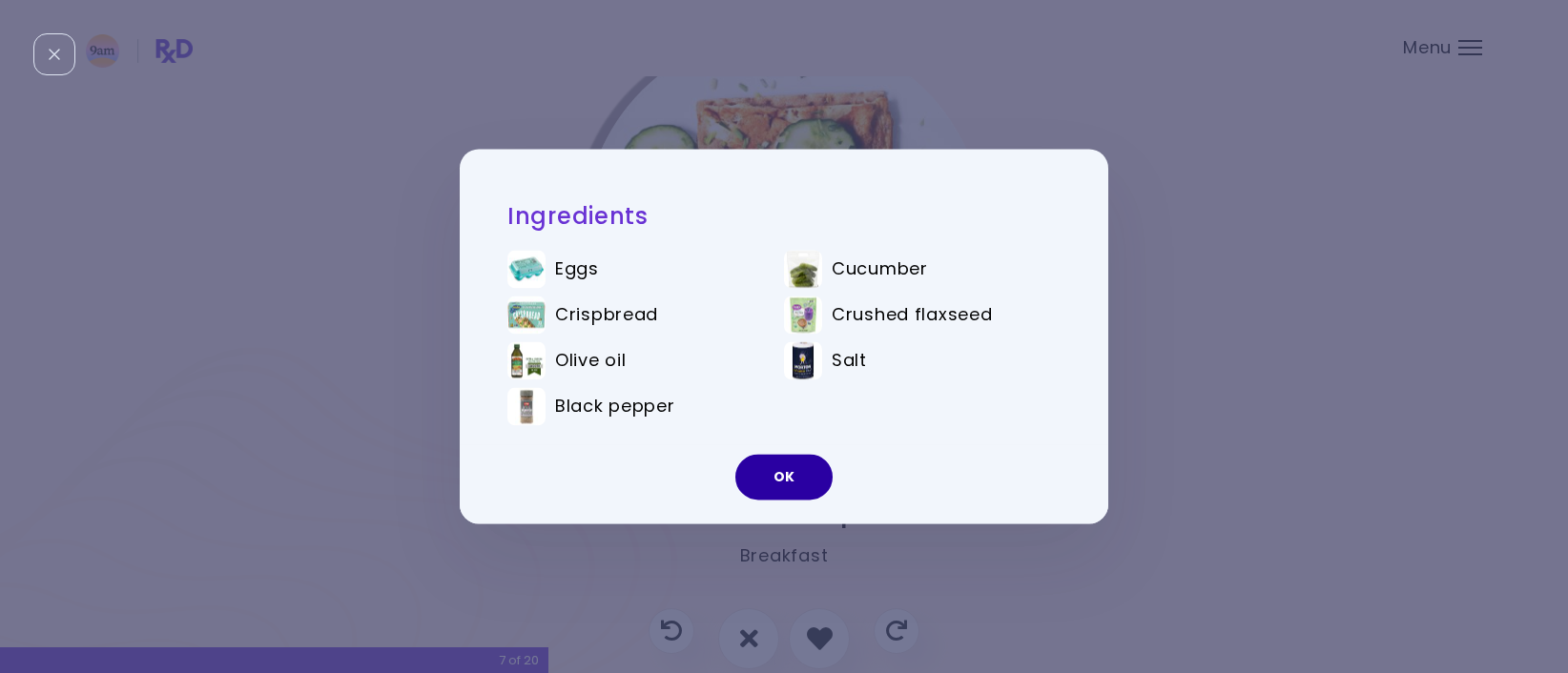
click at [790, 484] on button "OK" at bounding box center [784, 478] width 98 height 46
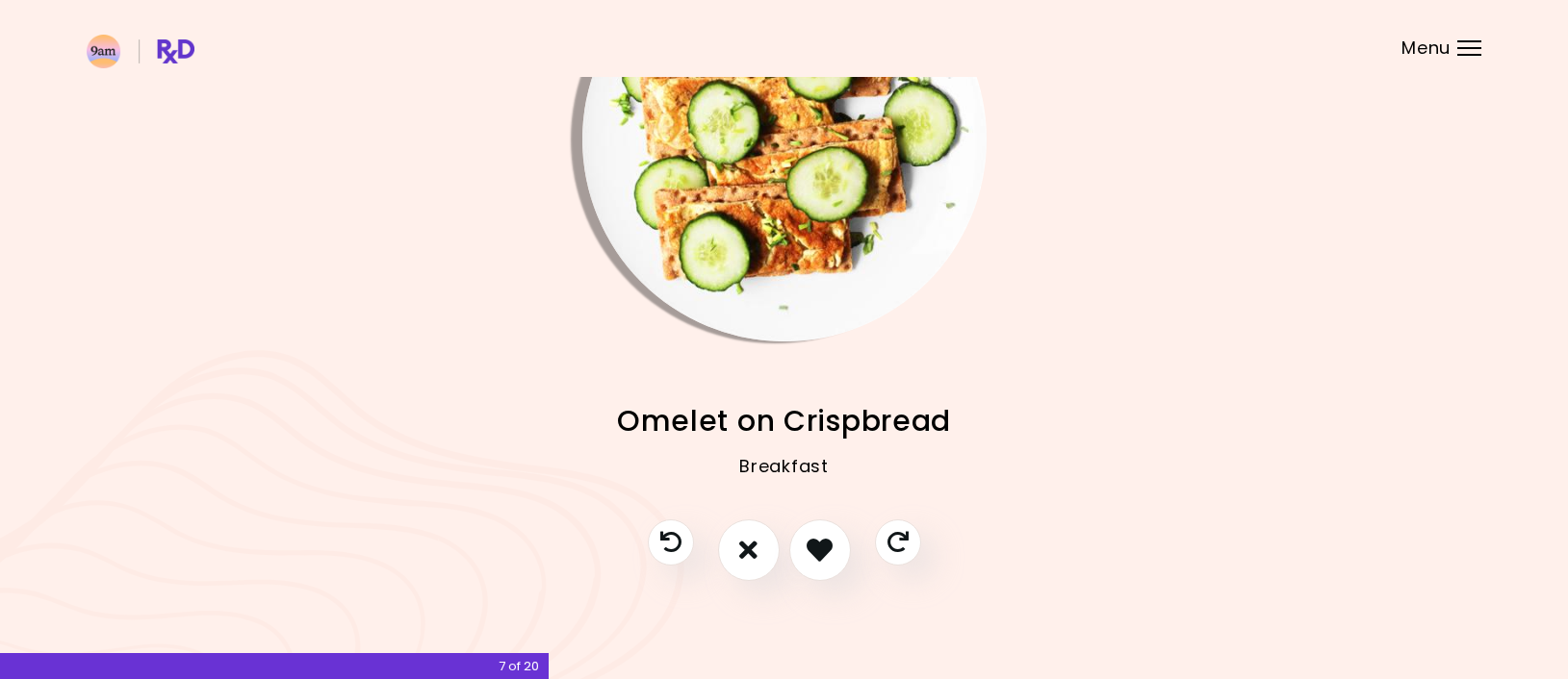
scroll to position [146, 0]
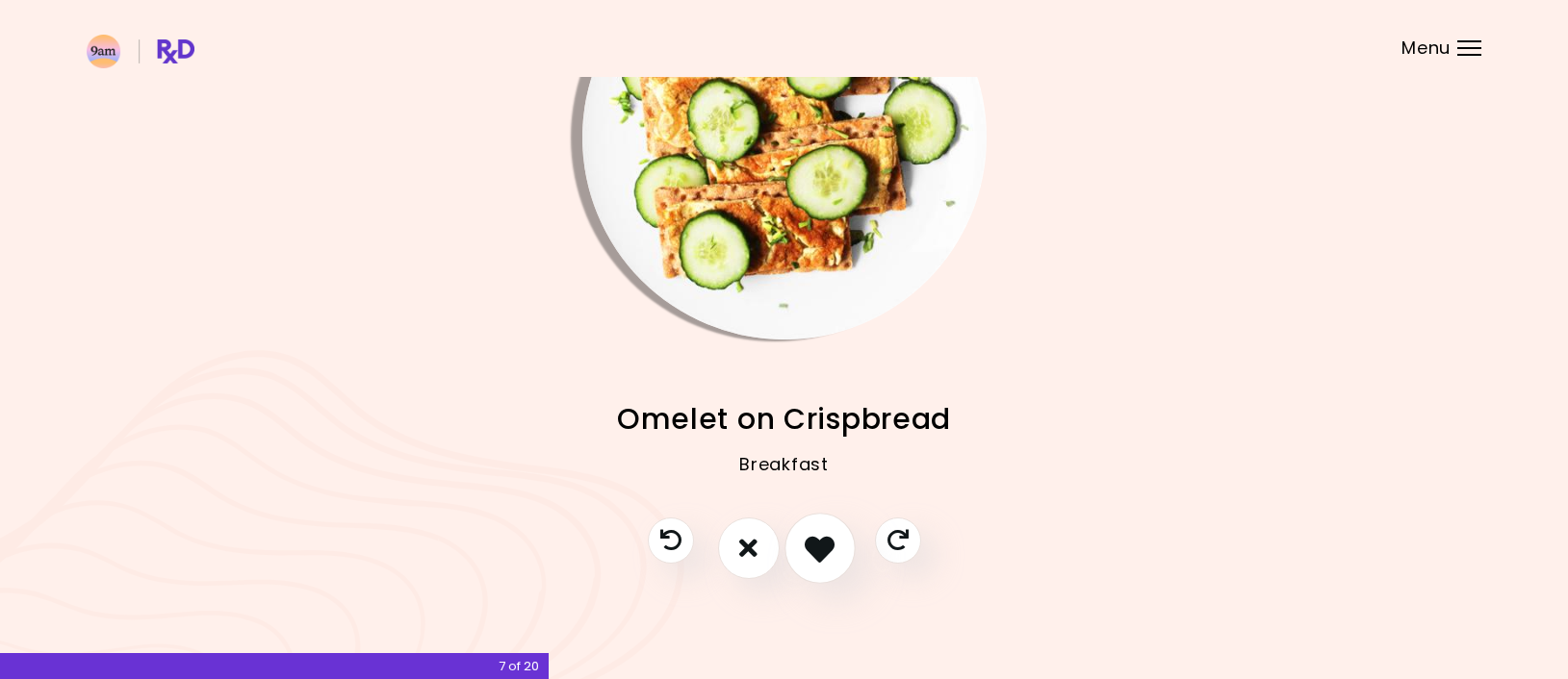
click at [812, 547] on icon "I like this recipe" at bounding box center [819, 548] width 30 height 30
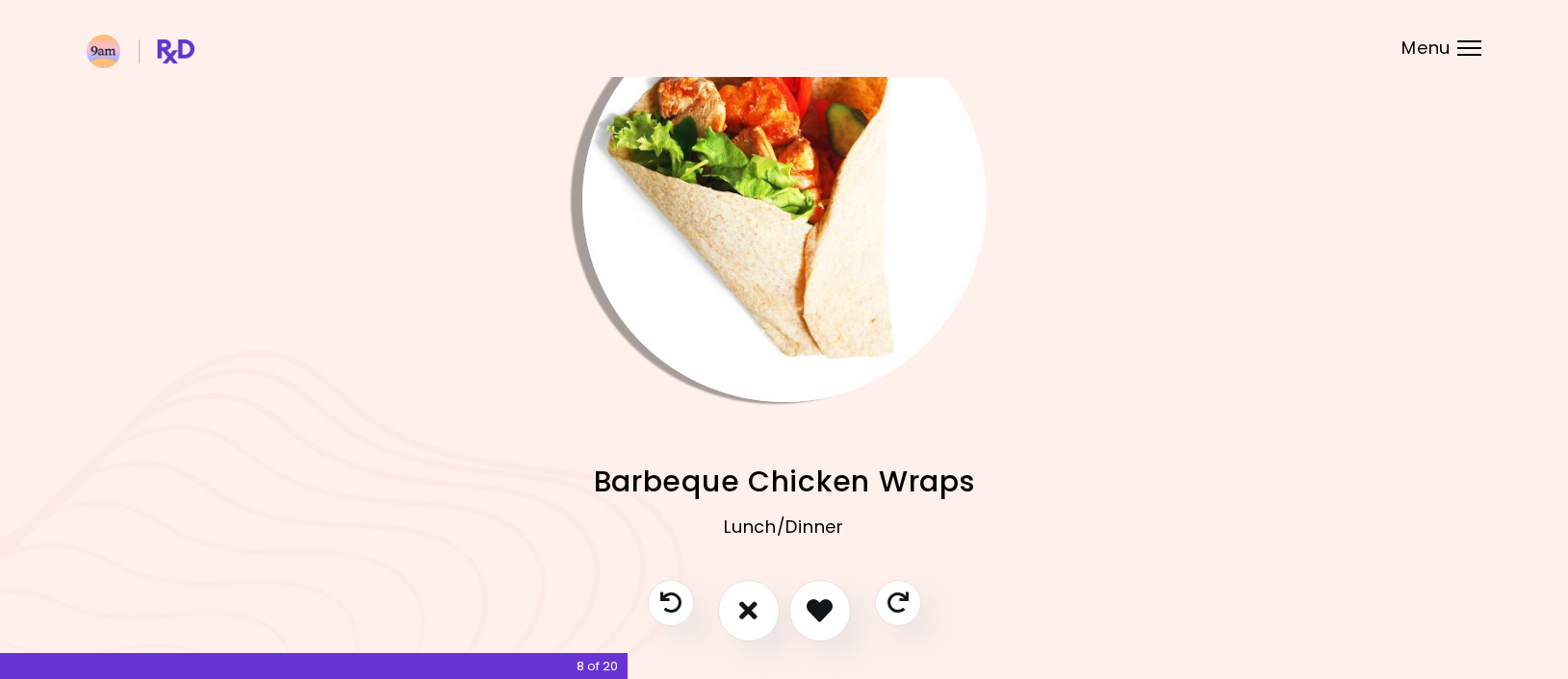
scroll to position [50, 0]
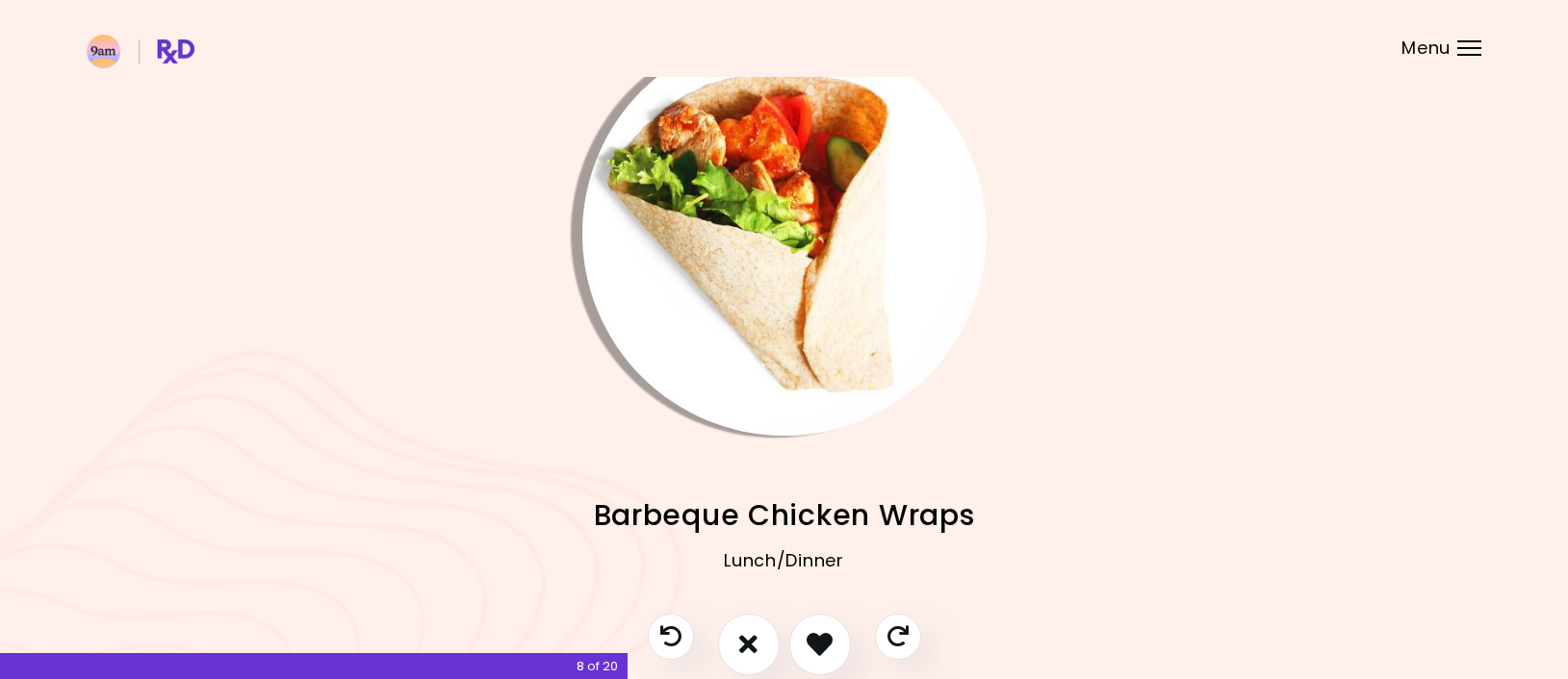
click at [850, 332] on img "Info - Barbeque Chicken Wraps" at bounding box center [784, 234] width 404 height 404
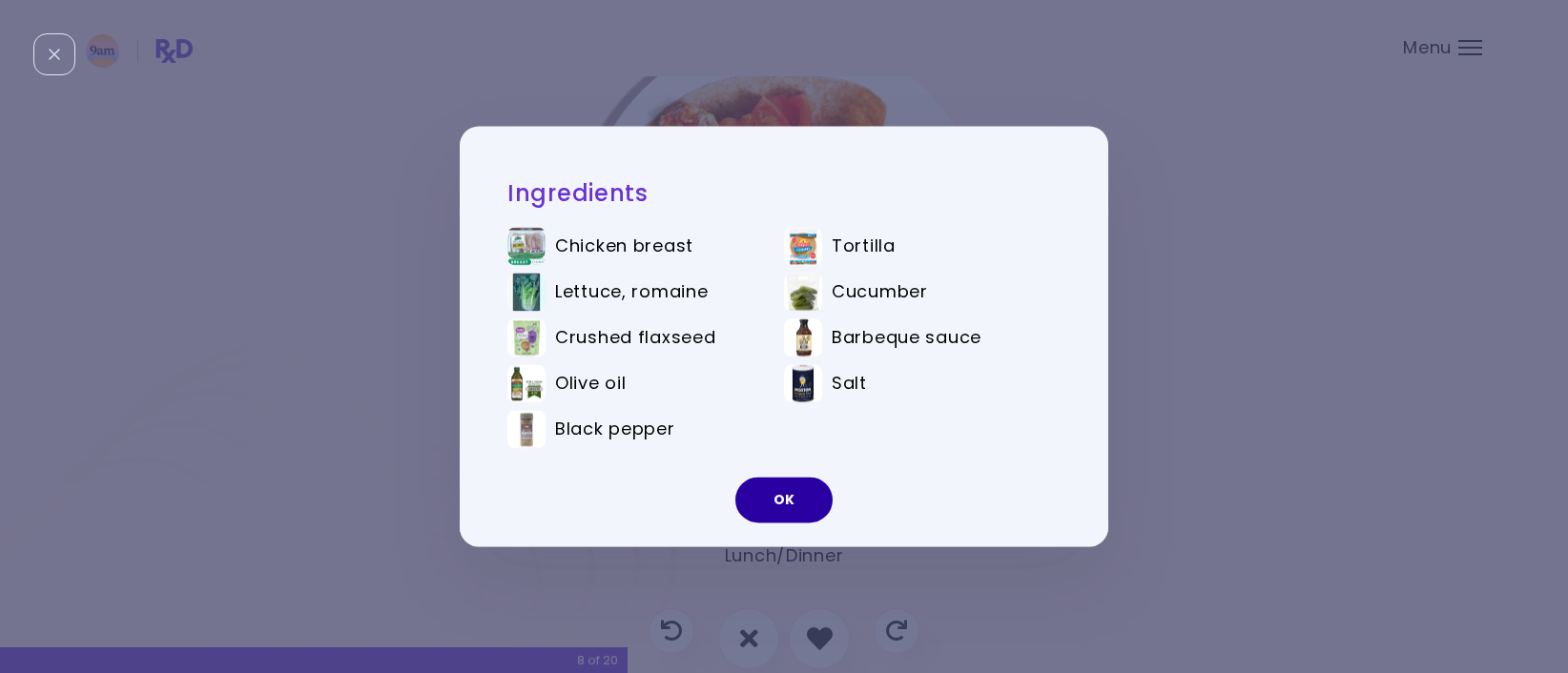
click at [795, 503] on button "OK" at bounding box center [784, 500] width 98 height 46
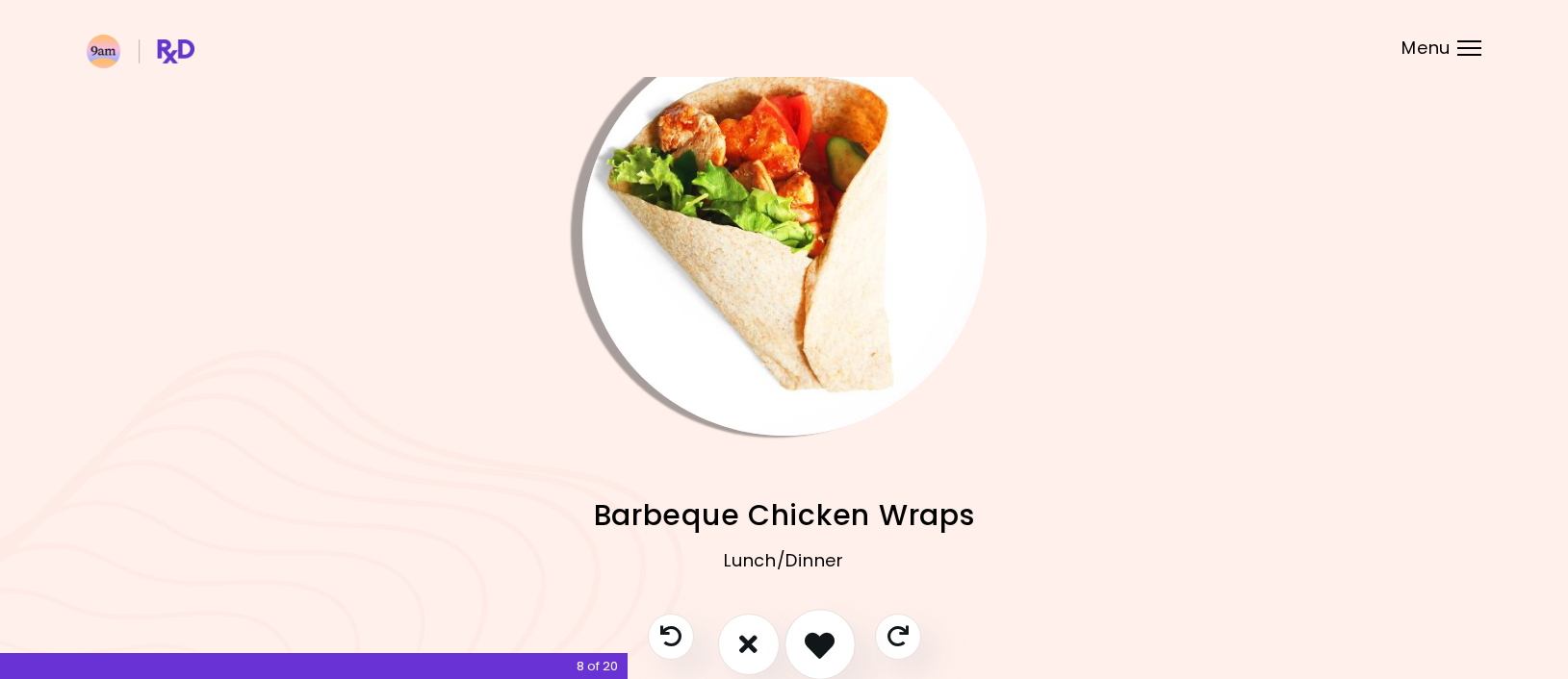
click at [817, 633] on icon "I like this recipe" at bounding box center [819, 645] width 30 height 30
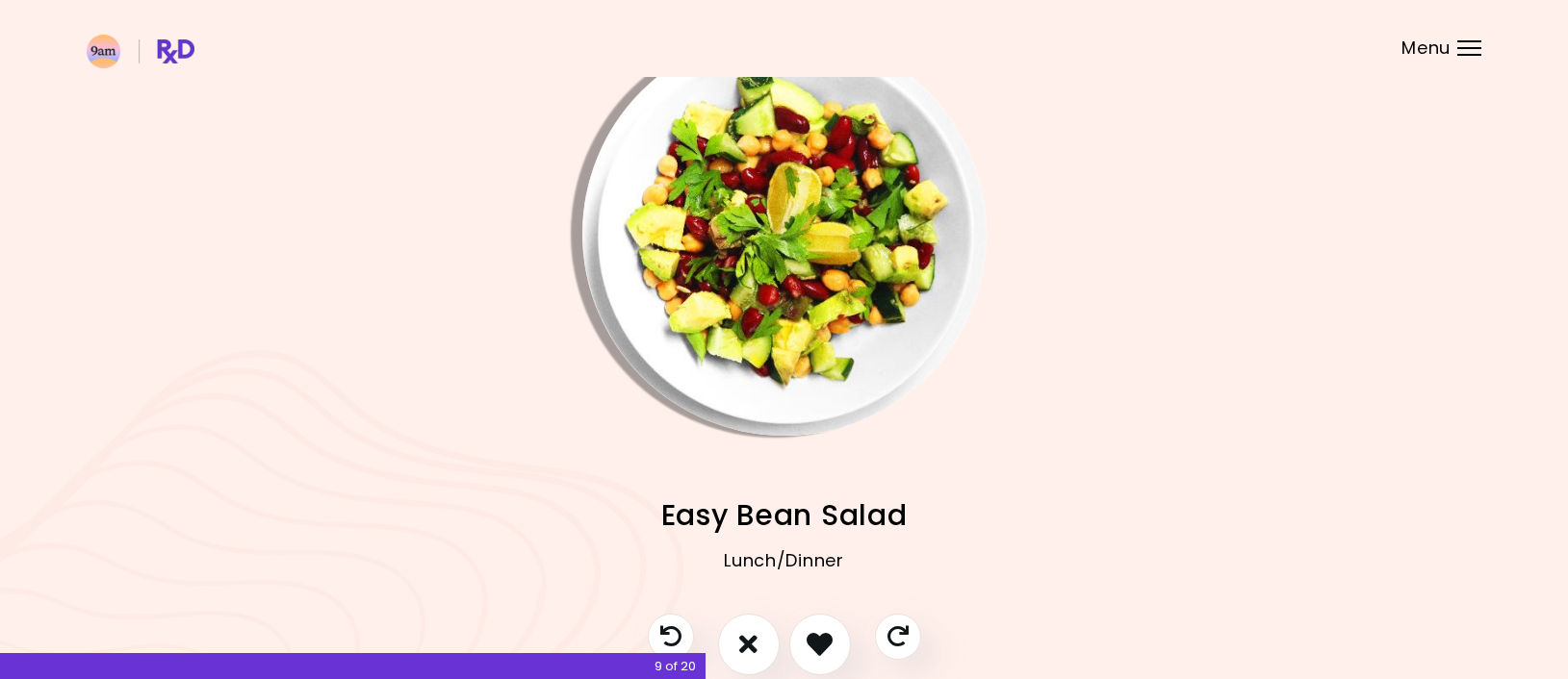
click at [860, 300] on img "Info - Easy Bean Salad" at bounding box center [784, 234] width 404 height 404
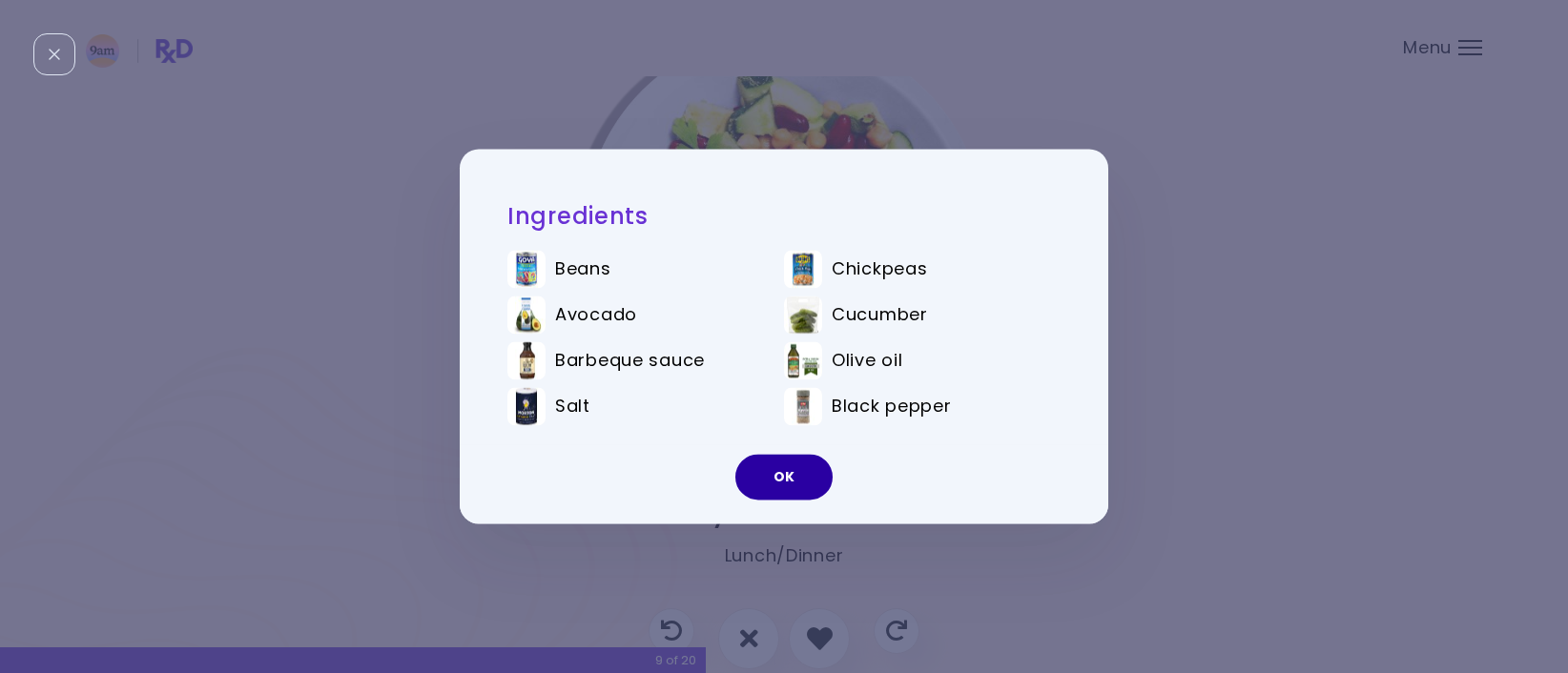
click at [793, 476] on button "OK" at bounding box center [784, 478] width 98 height 46
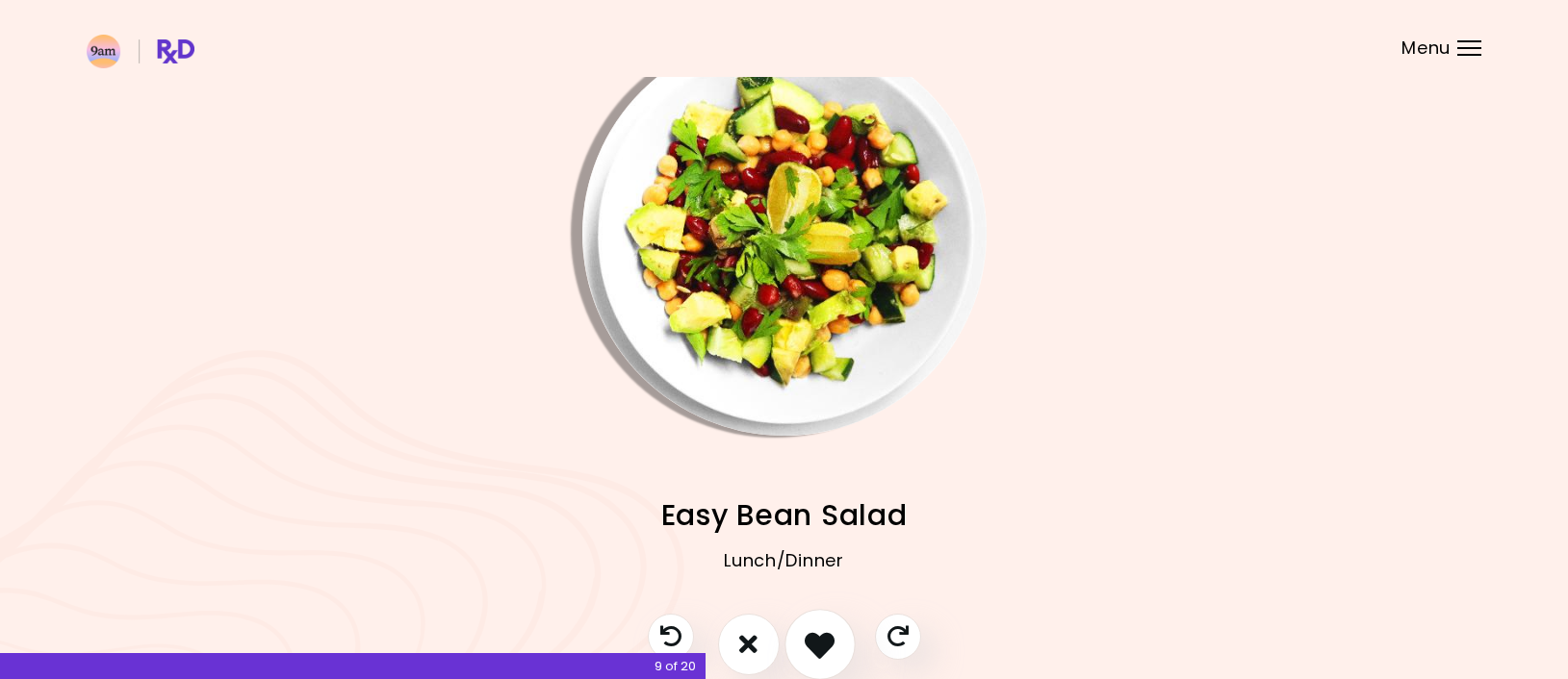
click at [814, 633] on icon "I like this recipe" at bounding box center [819, 645] width 30 height 30
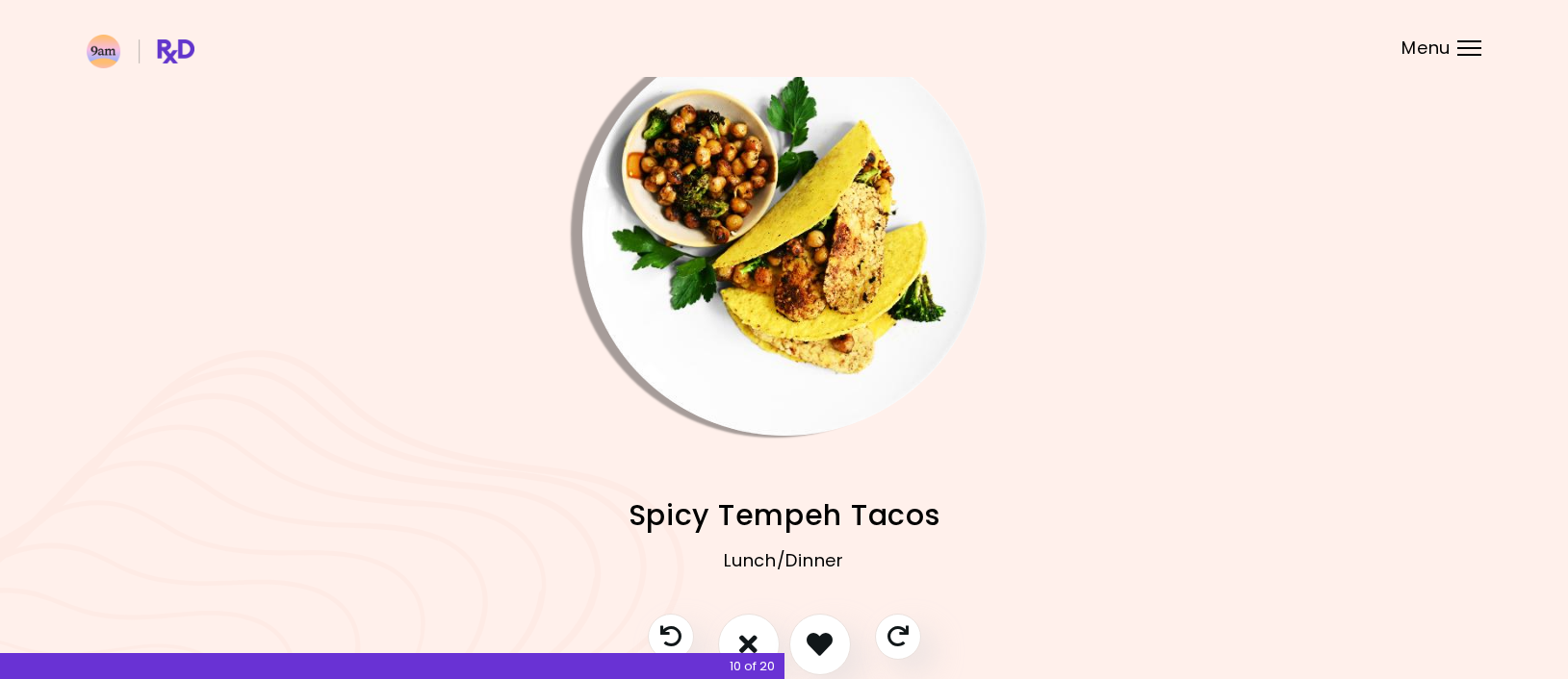
click at [854, 193] on img "Info - Spicy Tempeh Tacos" at bounding box center [784, 234] width 404 height 404
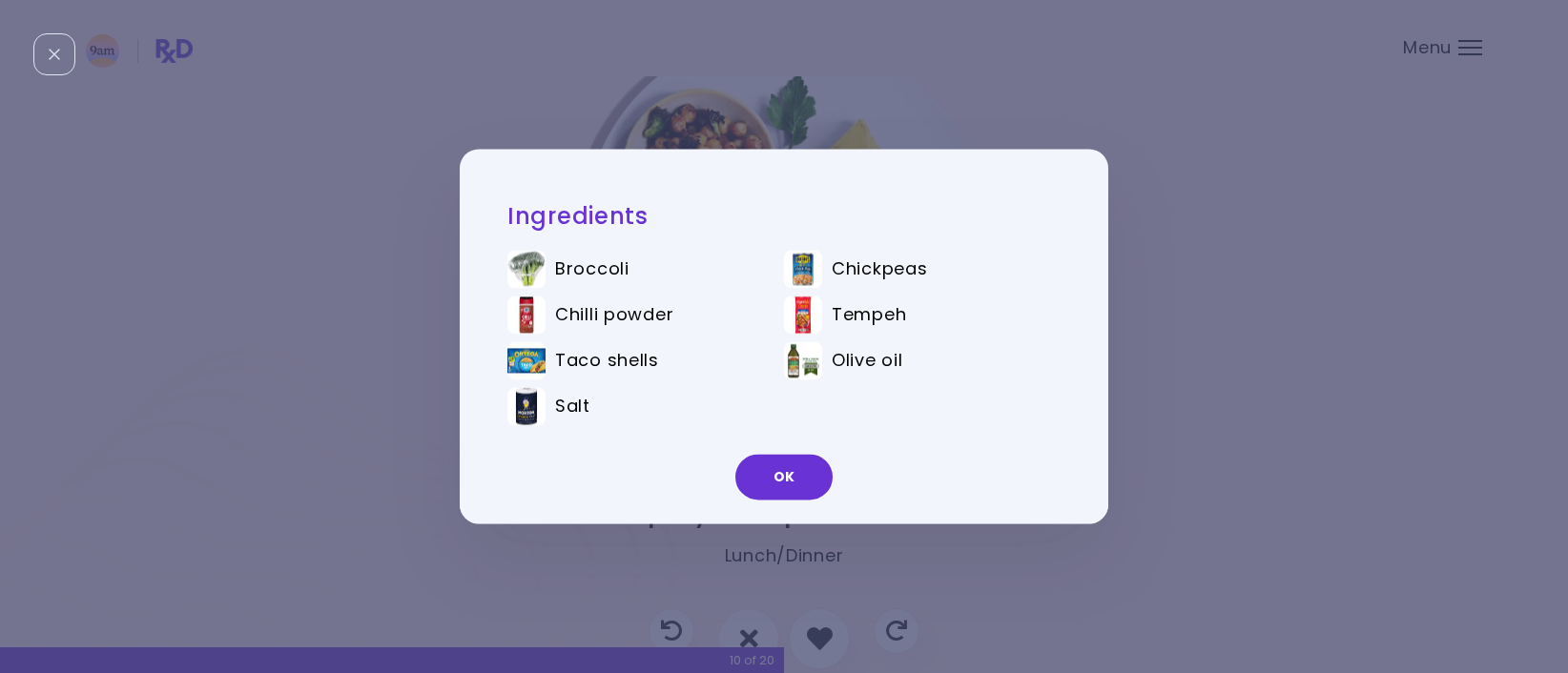
click at [769, 471] on button "OK" at bounding box center [784, 478] width 98 height 46
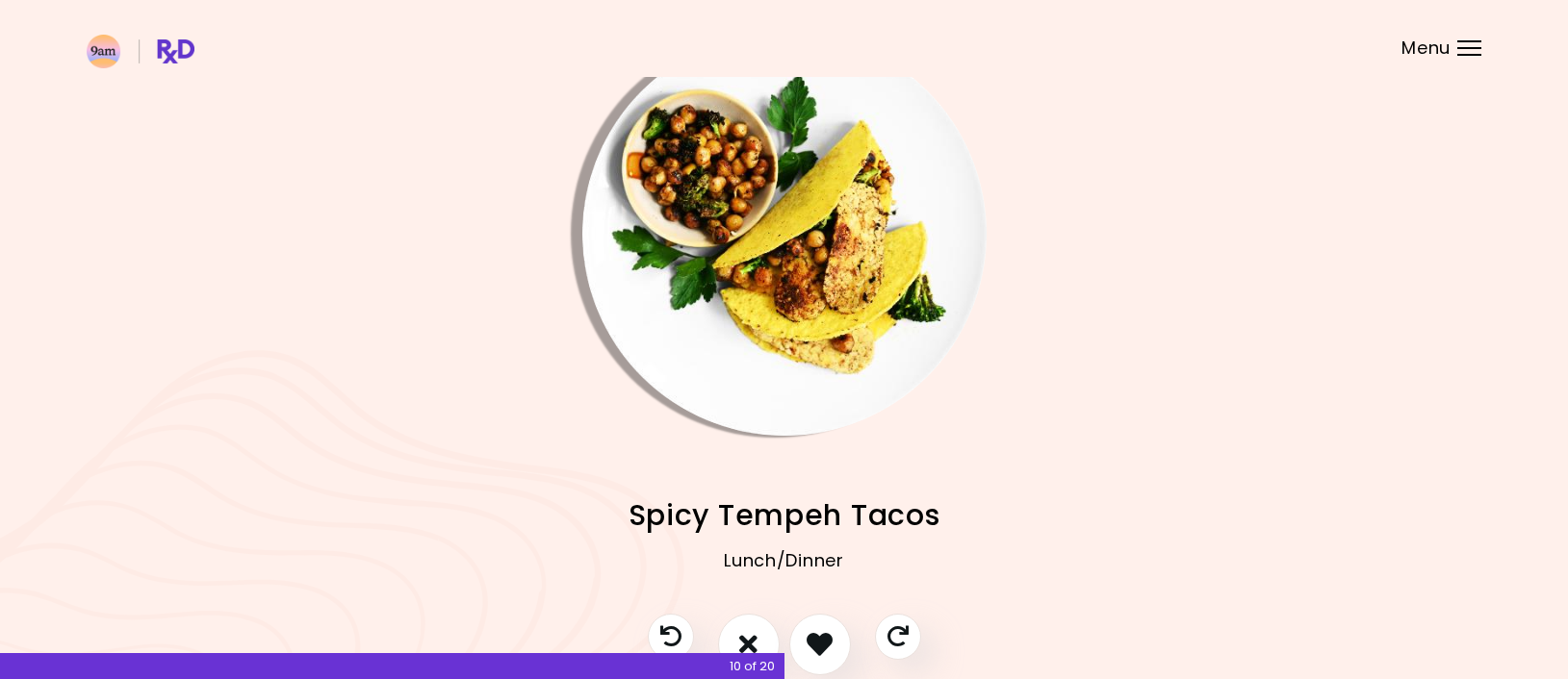
scroll to position [146, 0]
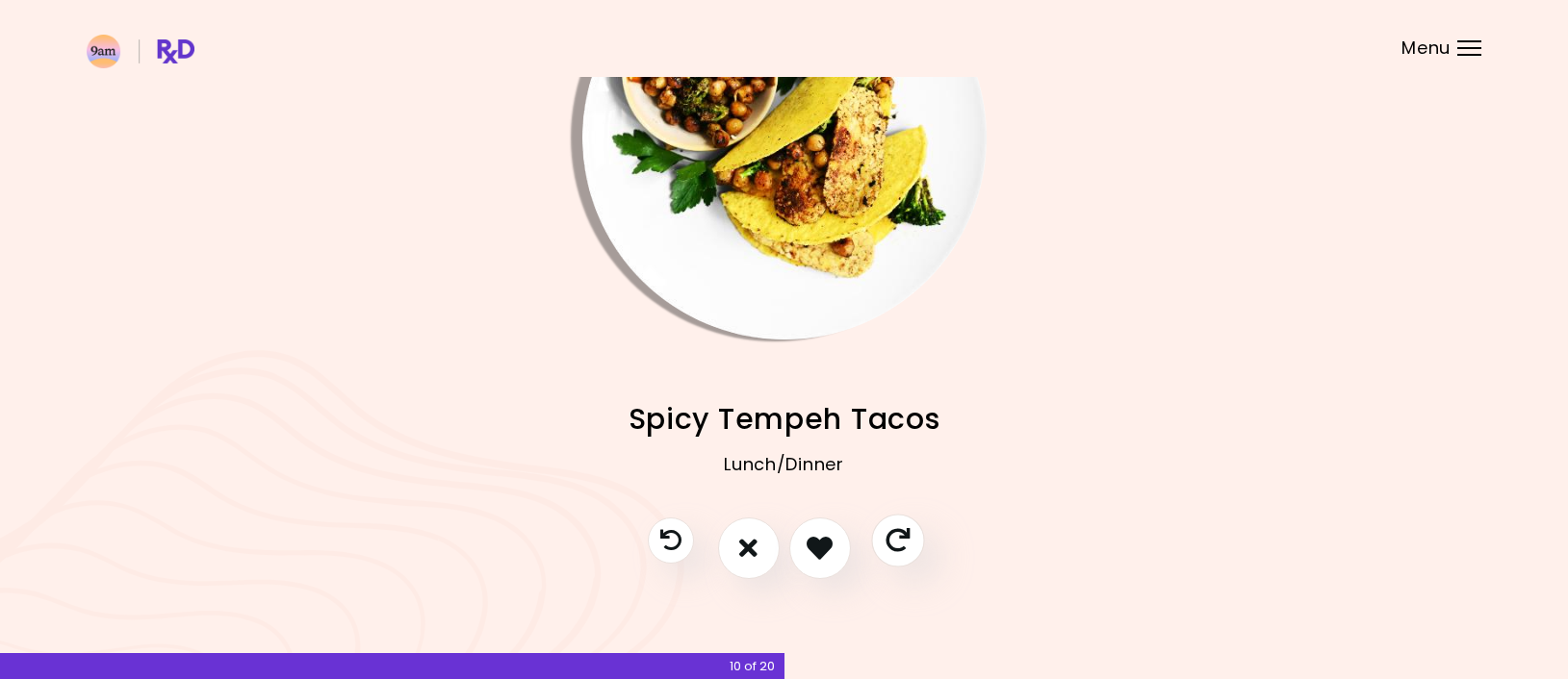
drag, startPoint x: 889, startPoint y: 553, endPoint x: 878, endPoint y: 539, distance: 17.8
click at [886, 551] on button "Skip" at bounding box center [898, 540] width 53 height 53
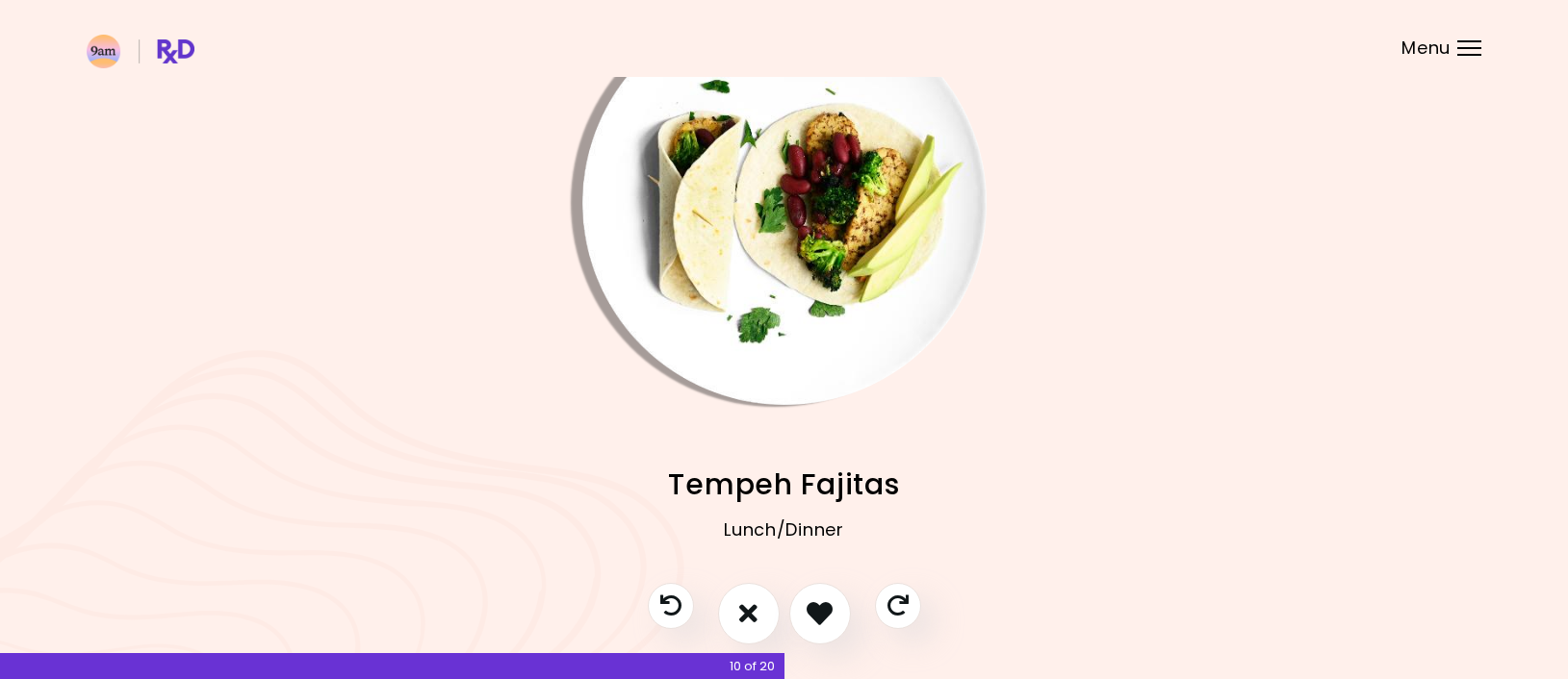
scroll to position [50, 0]
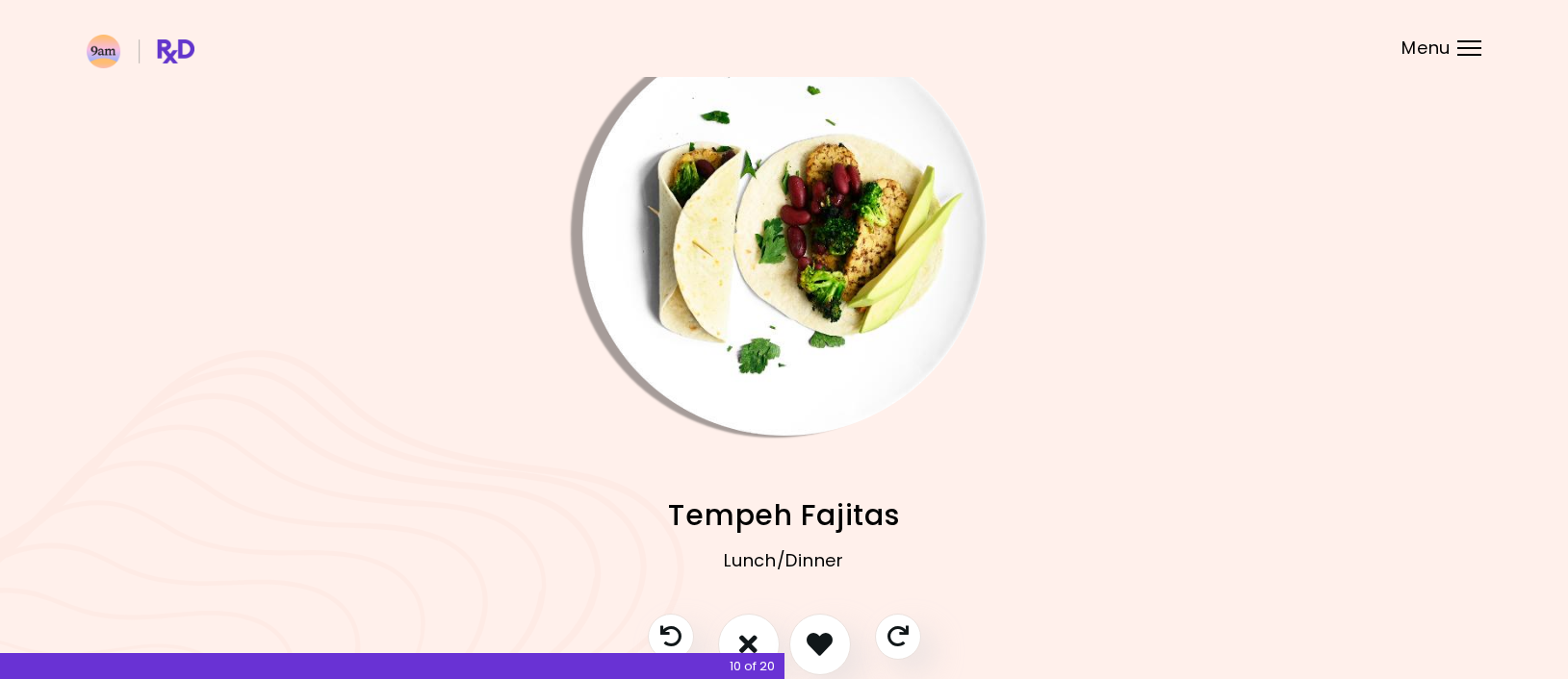
click at [710, 175] on img "Info - Tempeh Fajitas" at bounding box center [784, 234] width 404 height 404
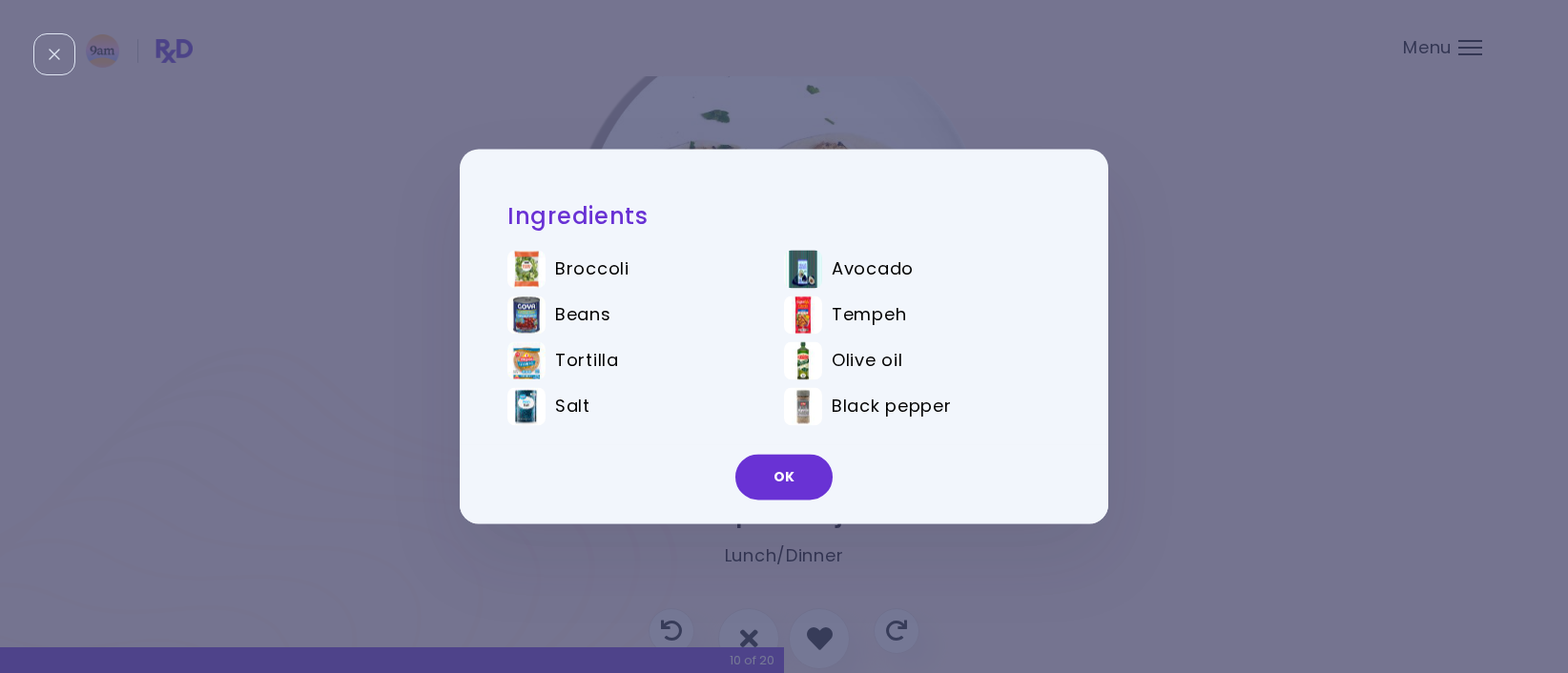
click at [780, 480] on button "OK" at bounding box center [784, 478] width 98 height 46
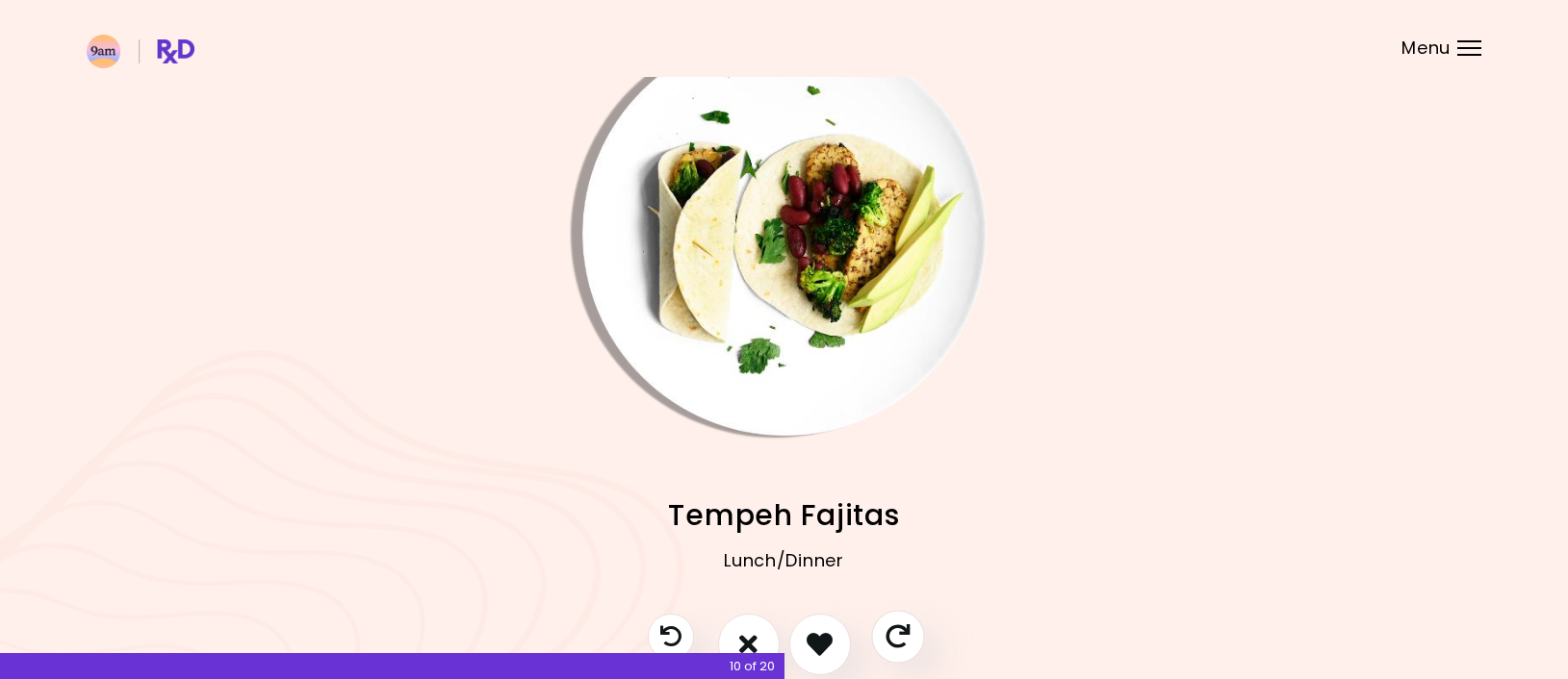
click at [891, 634] on icon "Skip" at bounding box center [897, 637] width 24 height 24
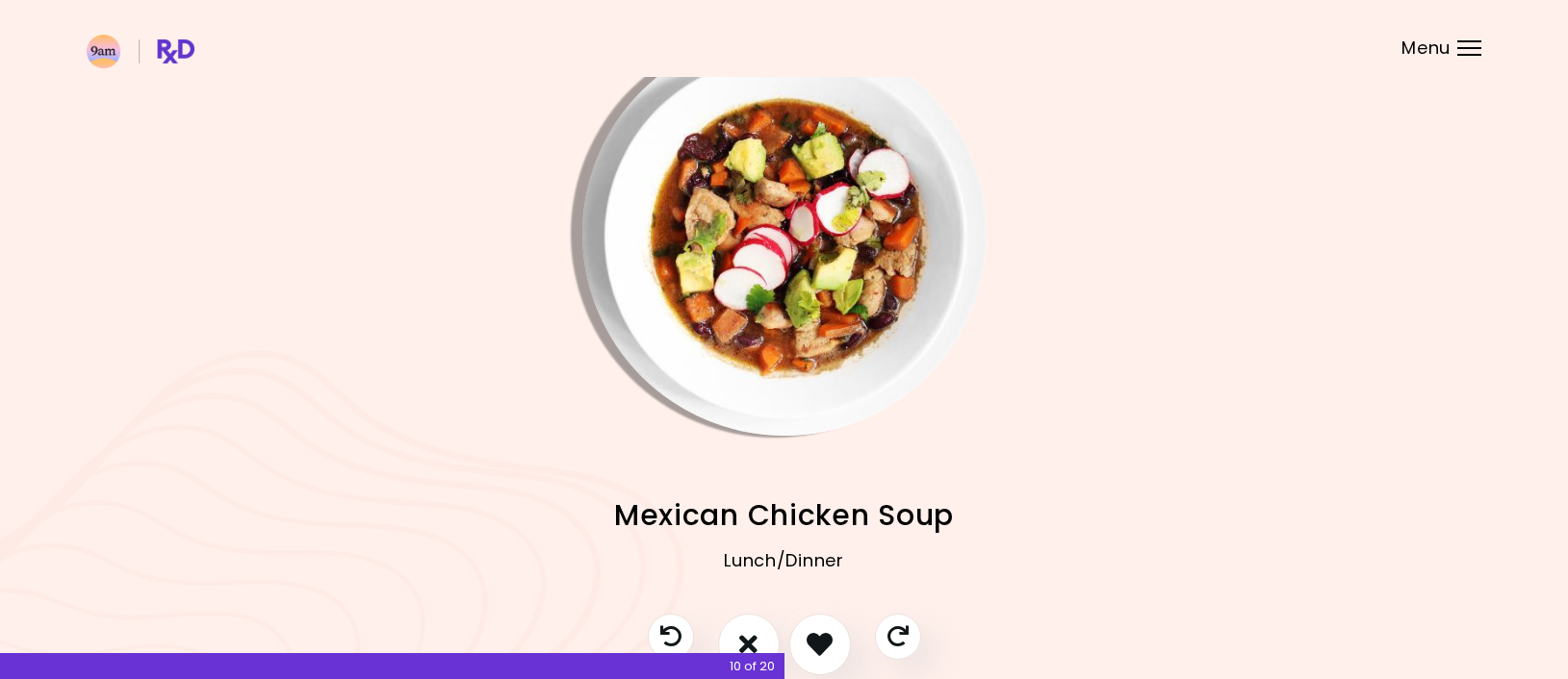
click at [808, 254] on img "Info - Mexican Chicken Soup" at bounding box center [784, 234] width 404 height 404
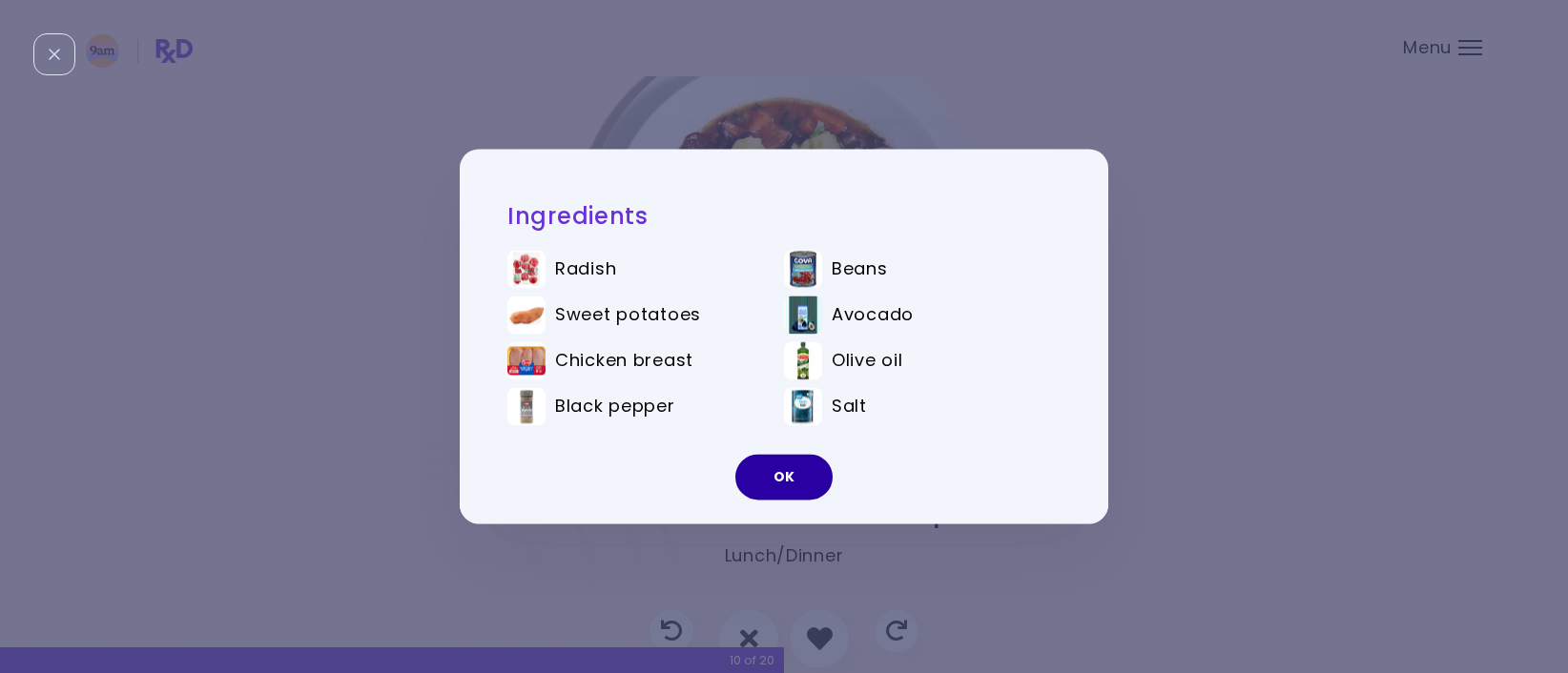
click at [802, 499] on button "OK" at bounding box center [784, 478] width 98 height 46
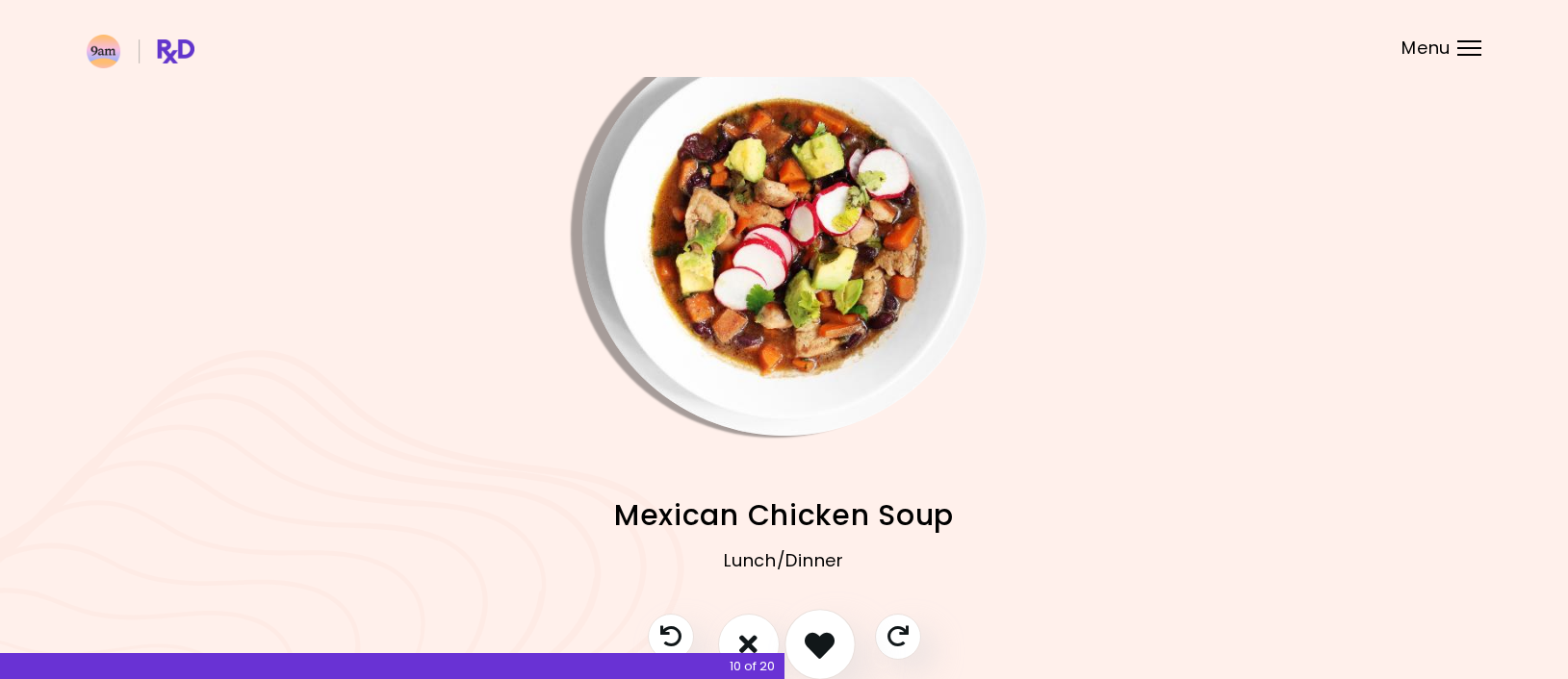
click at [818, 630] on icon "I like this recipe" at bounding box center [819, 645] width 30 height 30
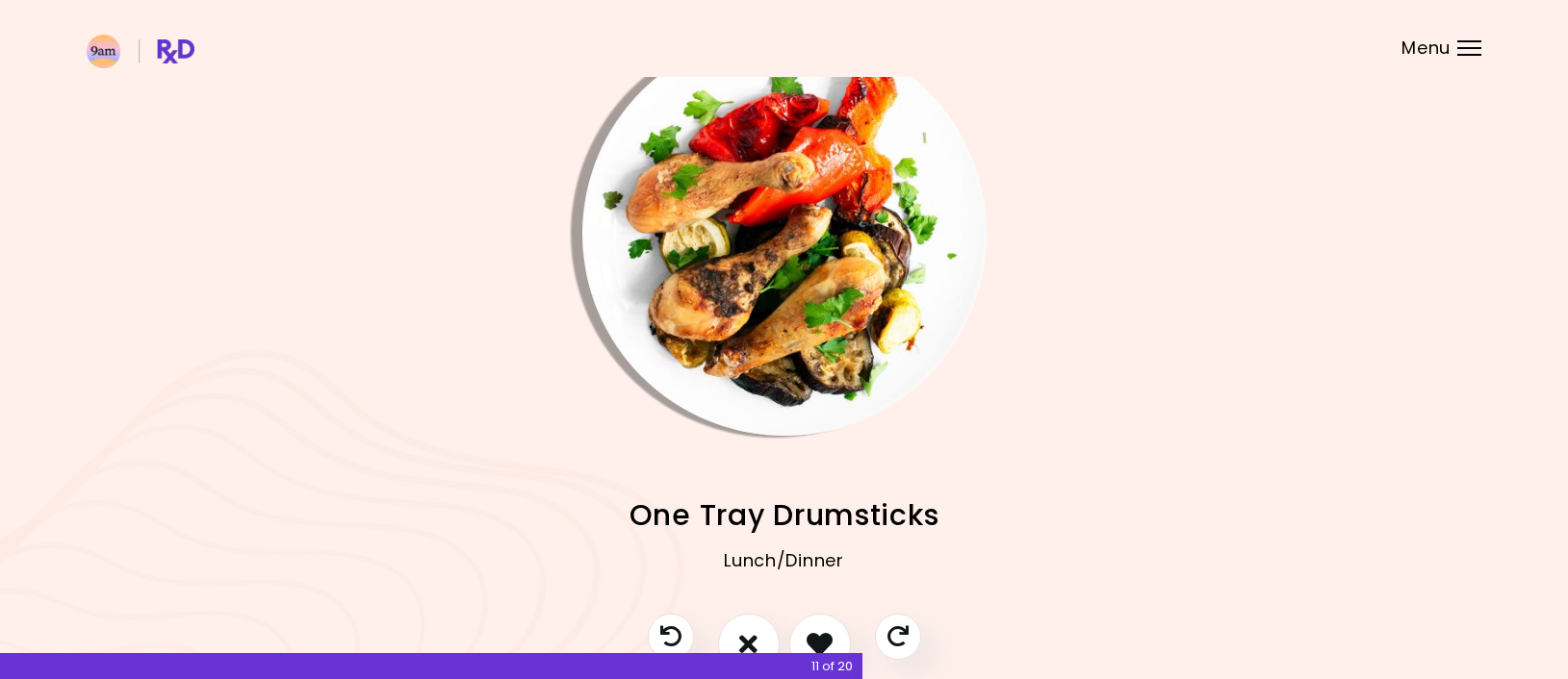
click at [757, 320] on img "Info - One Tray Drumsticks" at bounding box center [784, 234] width 404 height 404
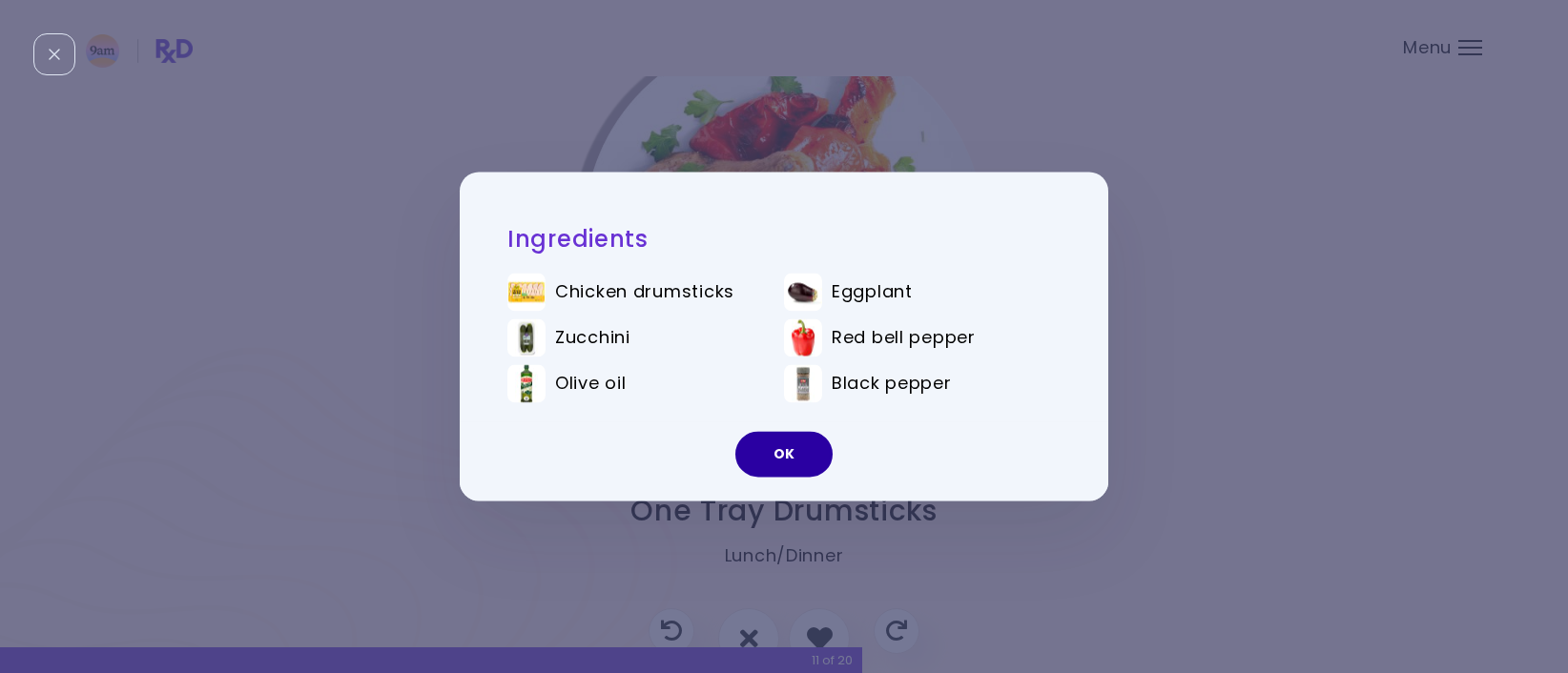
click at [774, 447] on button "OK" at bounding box center [784, 454] width 98 height 46
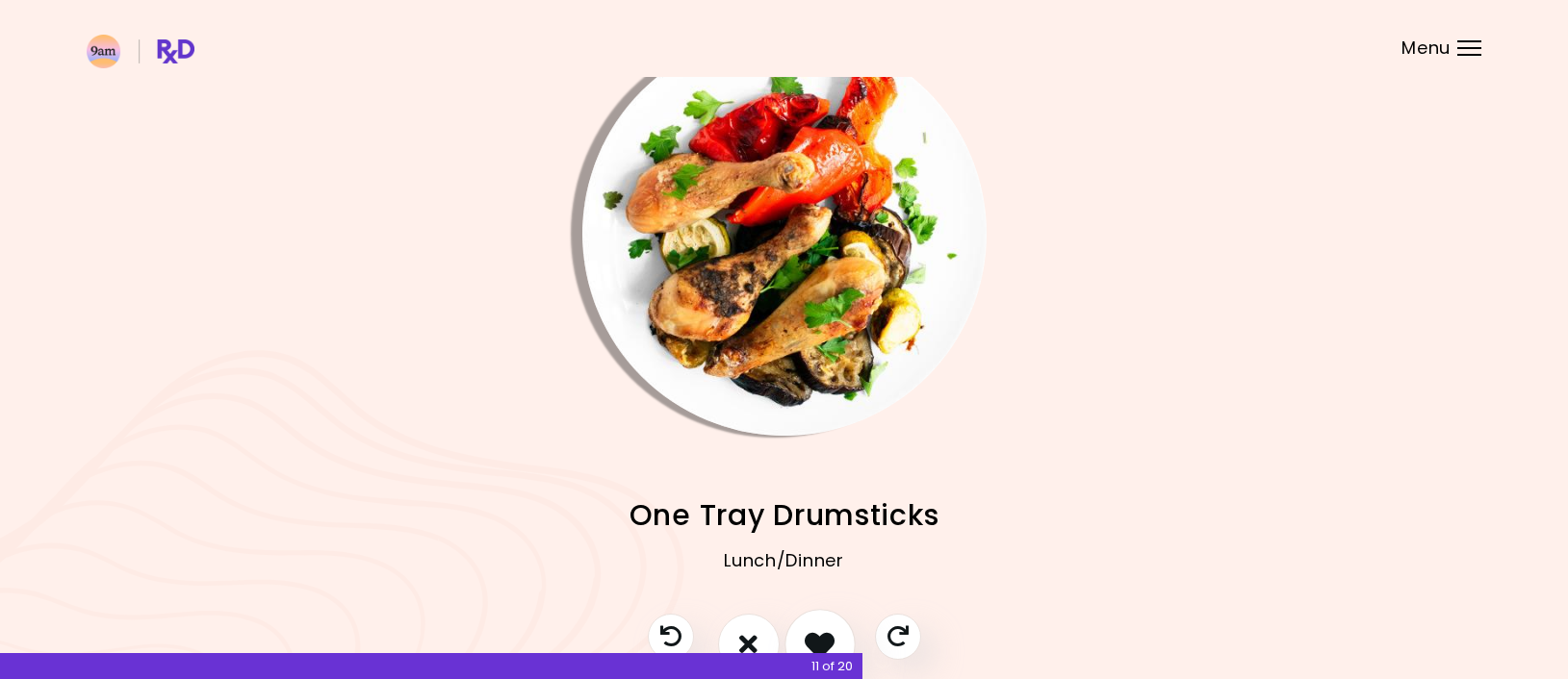
click at [823, 619] on button "I like this recipe" at bounding box center [820, 645] width 71 height 71
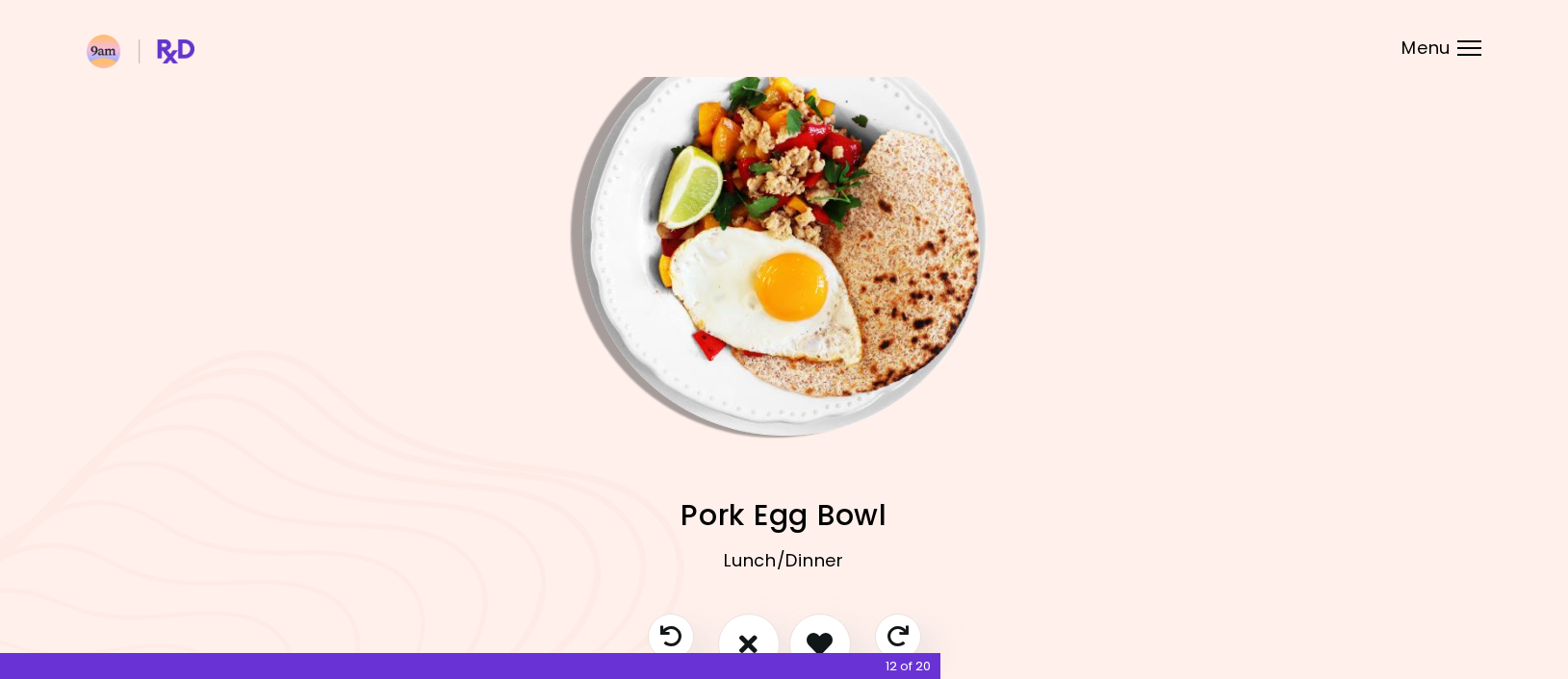
click at [755, 395] on img "Info - Pork Egg Bowl" at bounding box center [784, 234] width 404 height 404
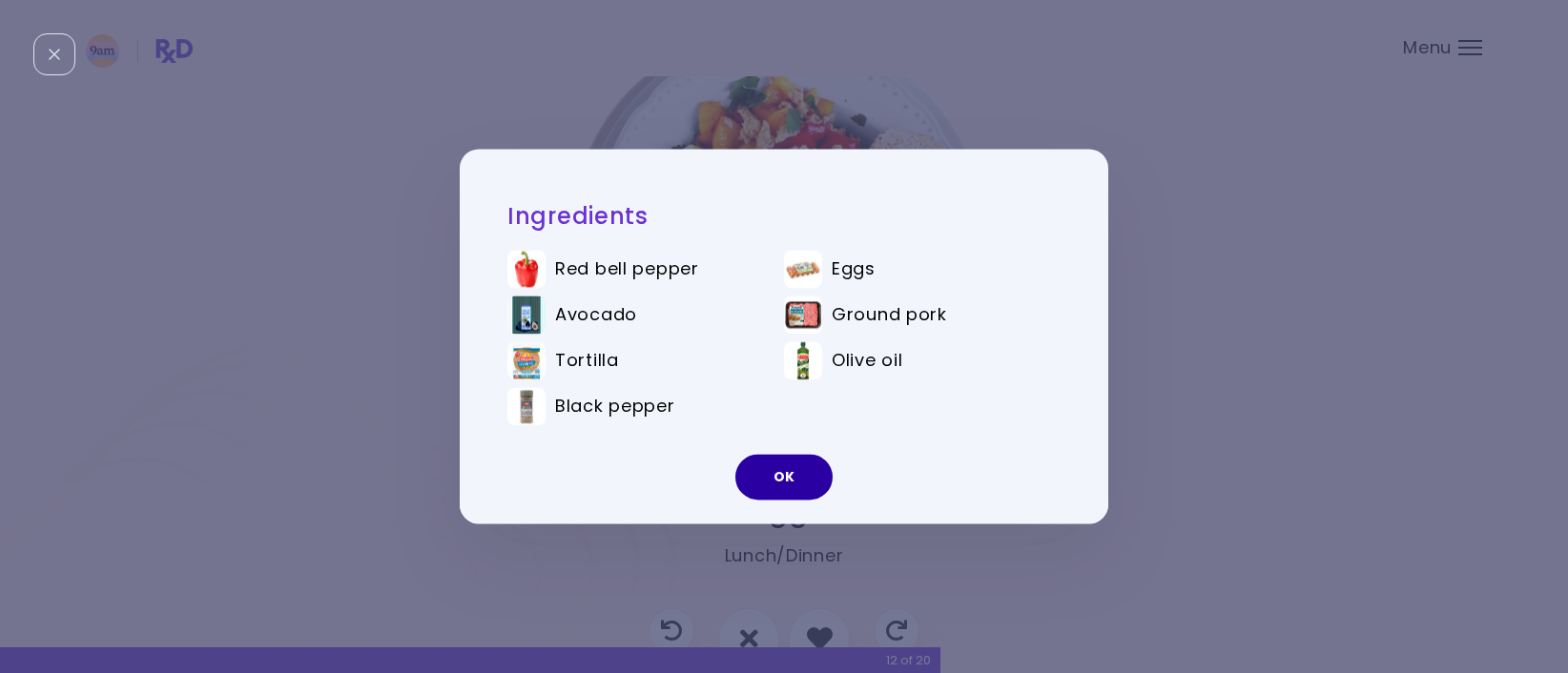
click at [790, 466] on button "OK" at bounding box center [784, 478] width 98 height 46
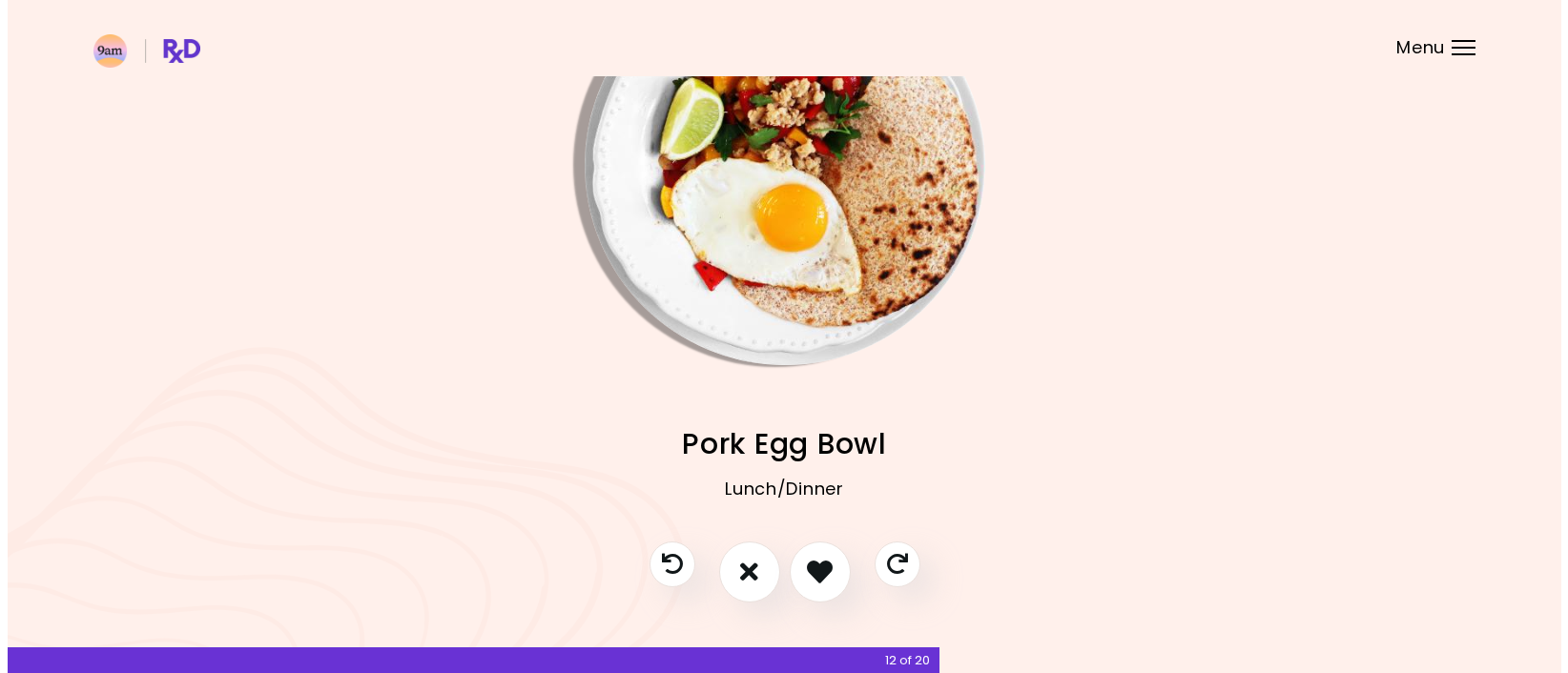
scroll to position [145, 0]
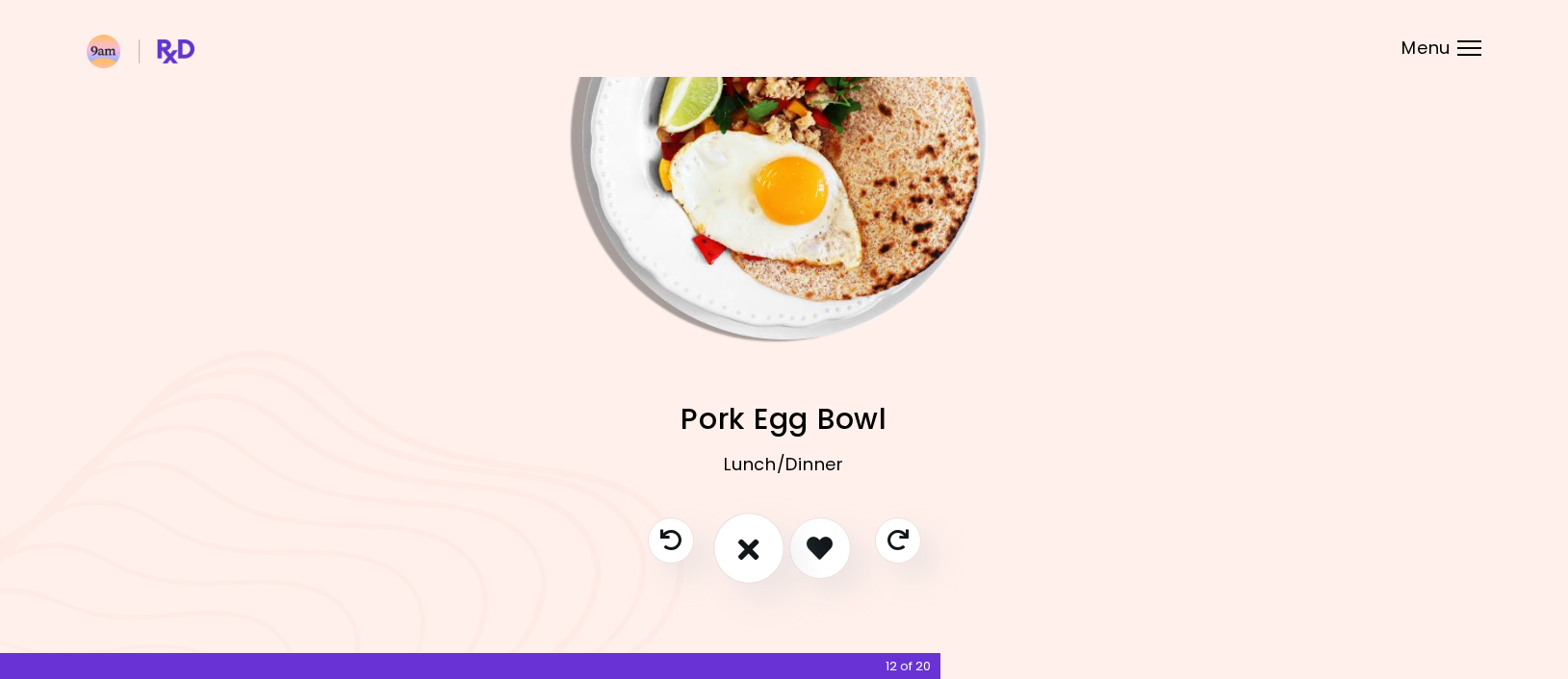
click at [740, 542] on icon "I don't like this recipe" at bounding box center [748, 548] width 21 height 30
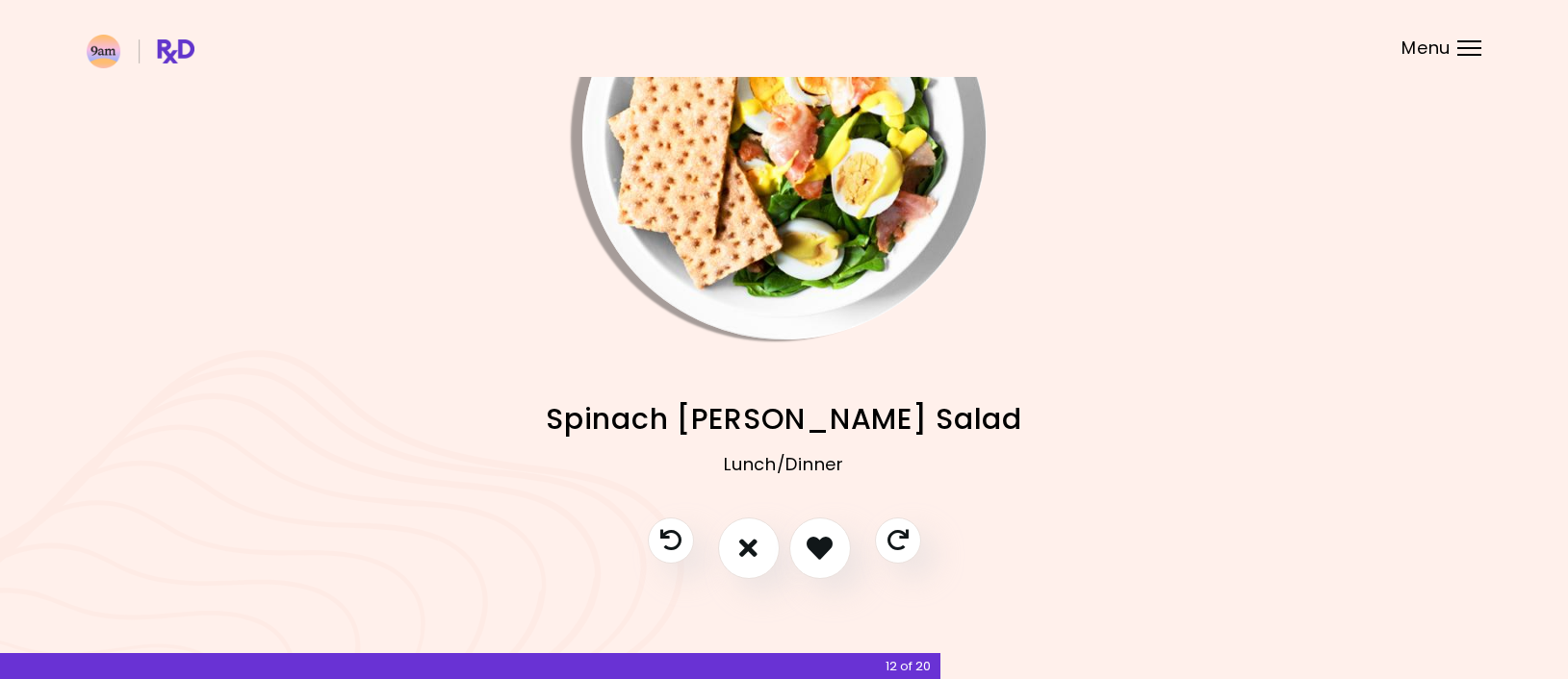
click at [816, 300] on img "Info - Spinach Cobb Salad" at bounding box center [784, 138] width 404 height 404
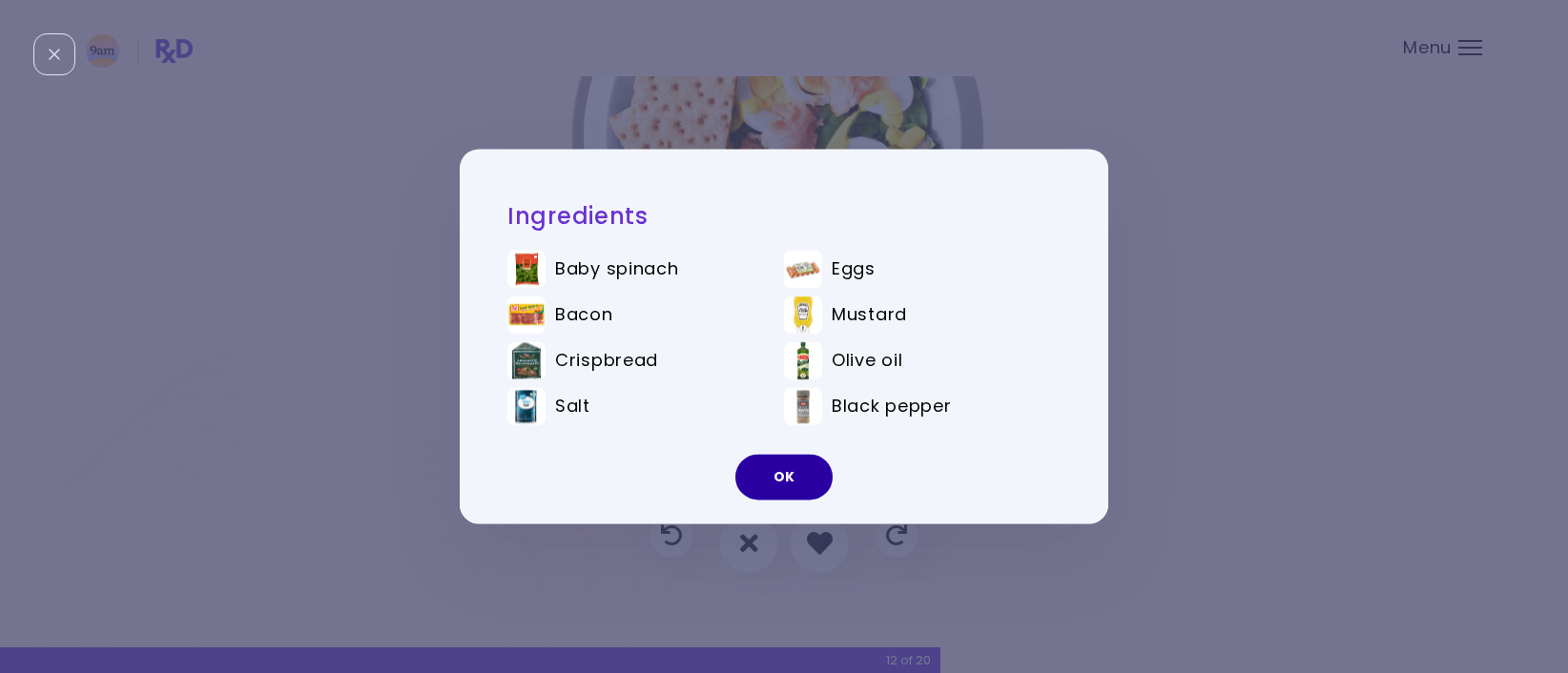
click at [787, 483] on button "OK" at bounding box center [784, 478] width 98 height 46
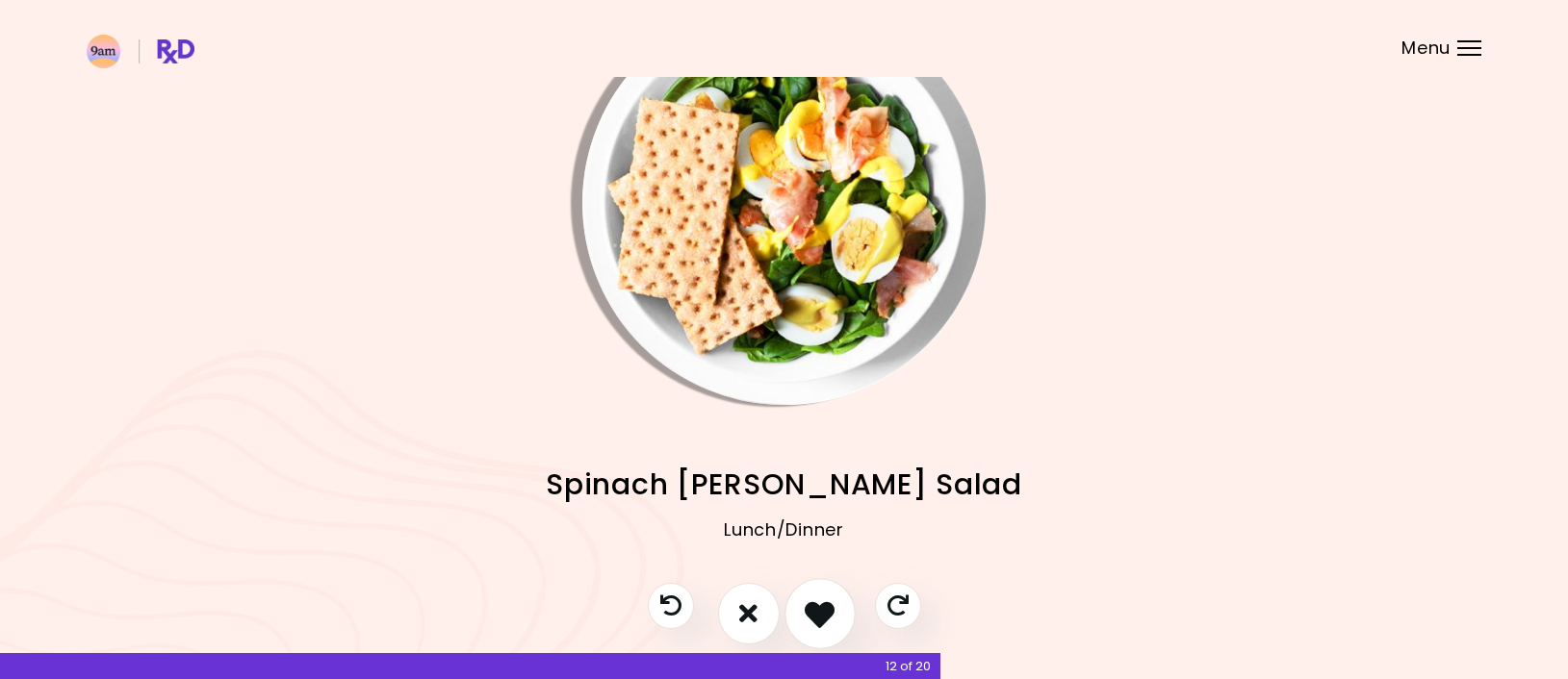
click at [804, 609] on icon "I like this recipe" at bounding box center [819, 613] width 30 height 30
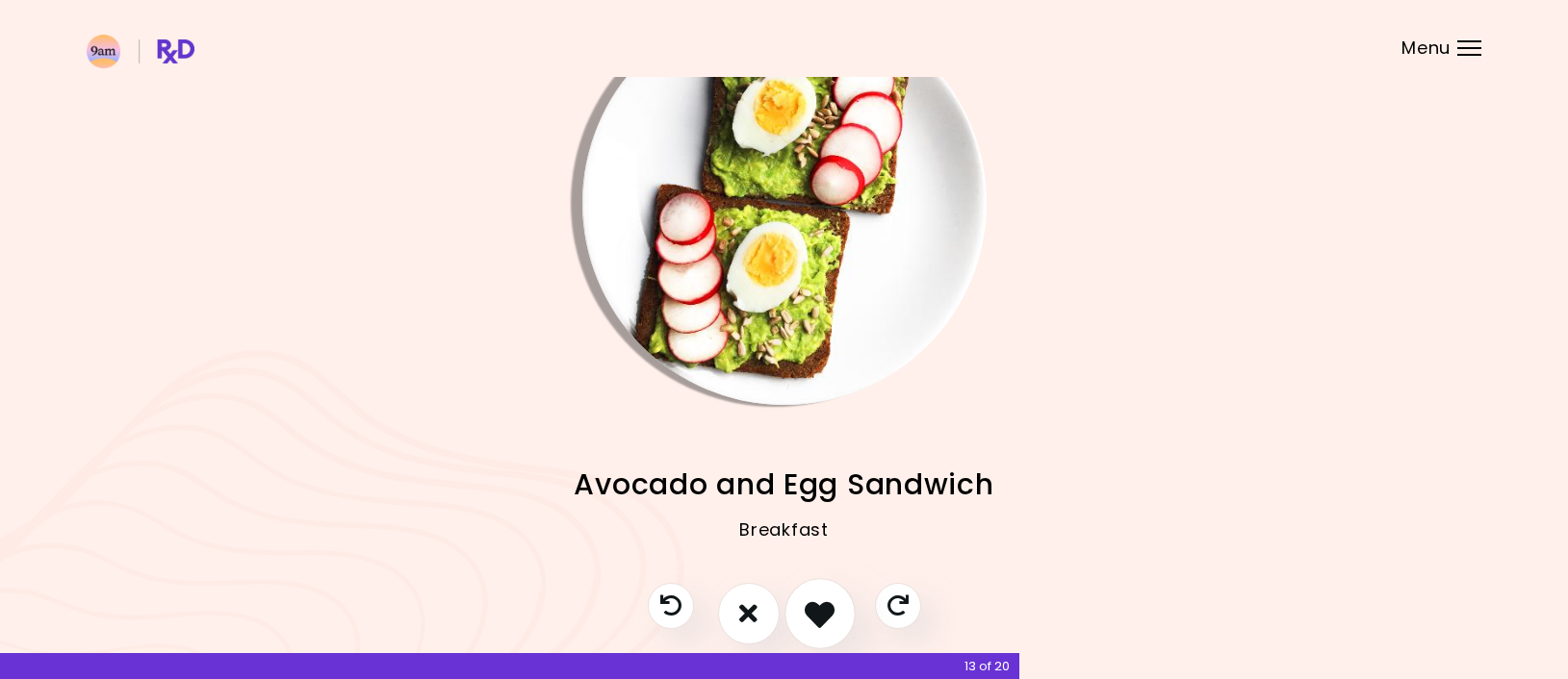
click at [805, 604] on icon "I like this recipe" at bounding box center [819, 613] width 30 height 30
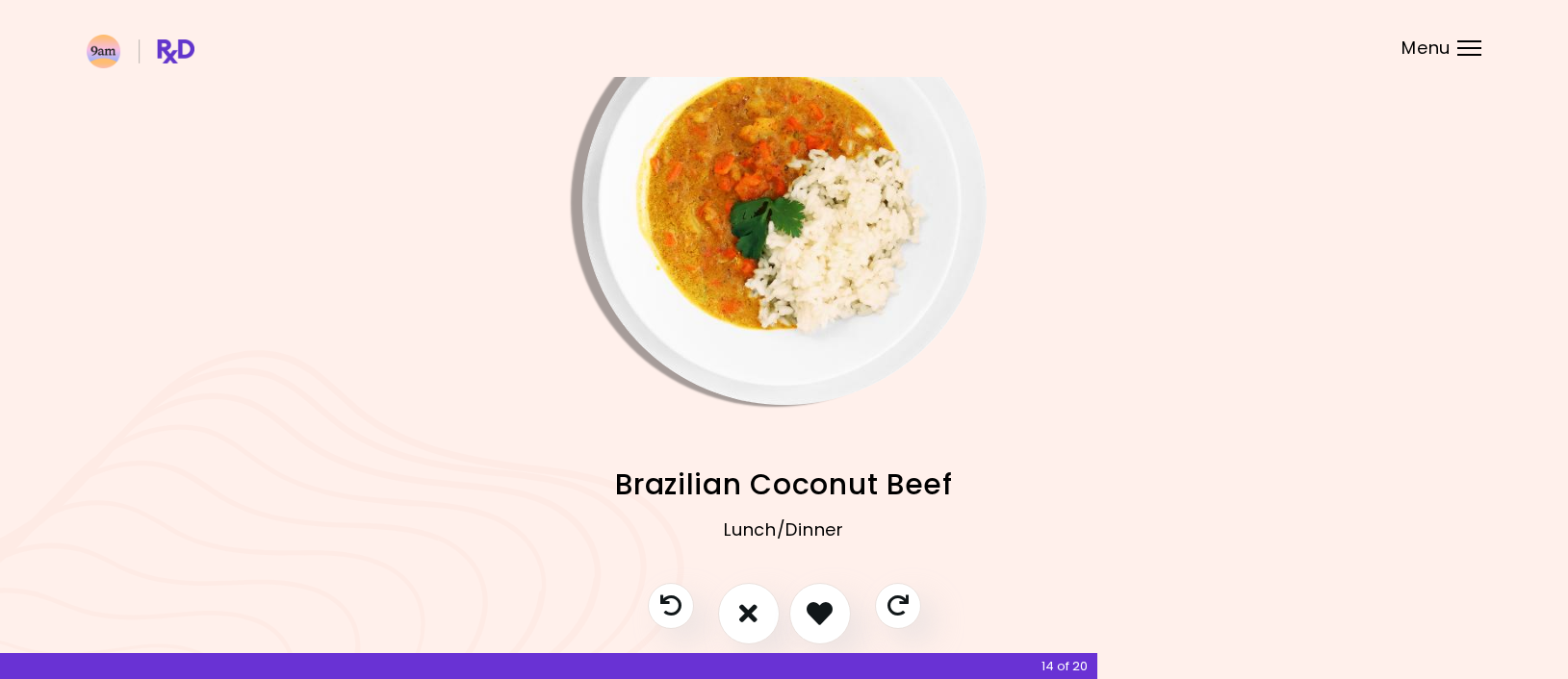
click at [783, 304] on img "Info - Brazilian Coconut Beef" at bounding box center [784, 203] width 404 height 404
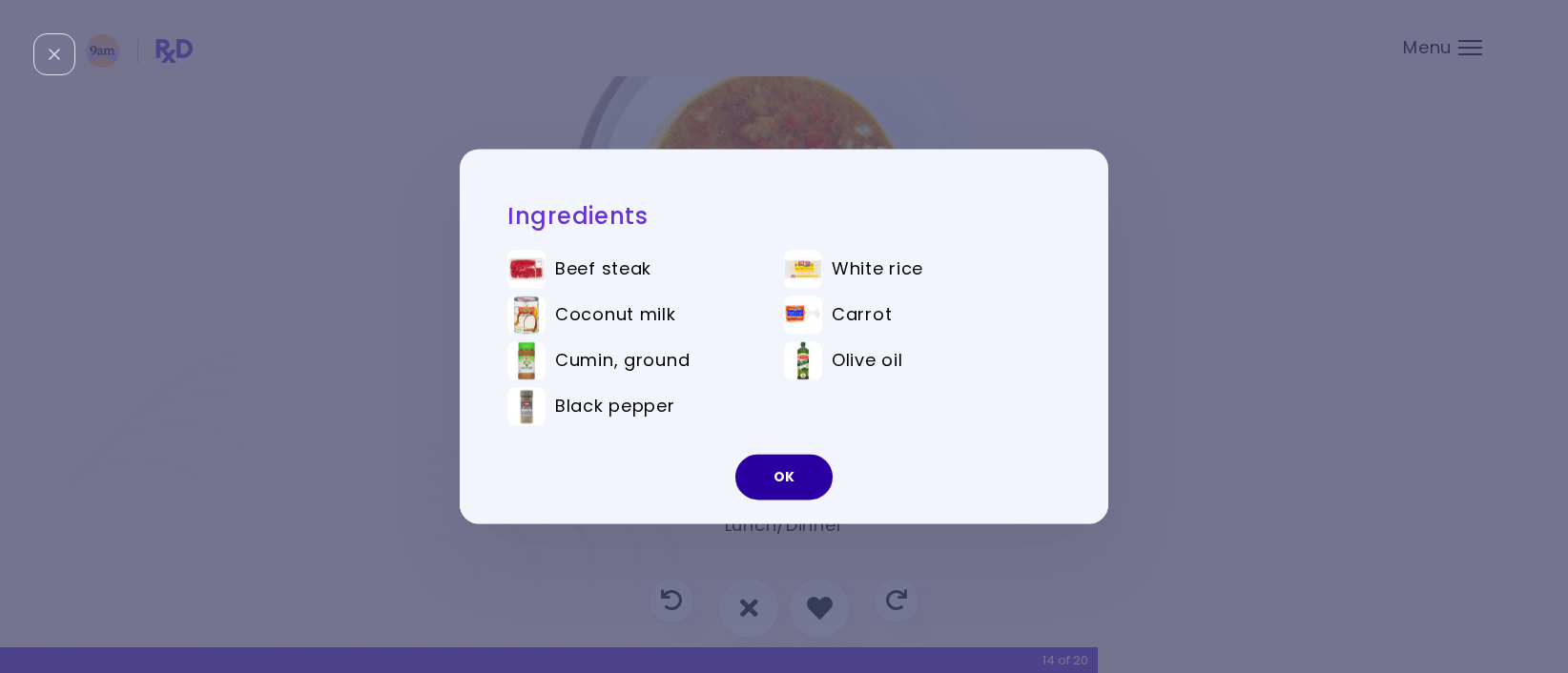
click at [814, 484] on button "OK" at bounding box center [784, 478] width 98 height 46
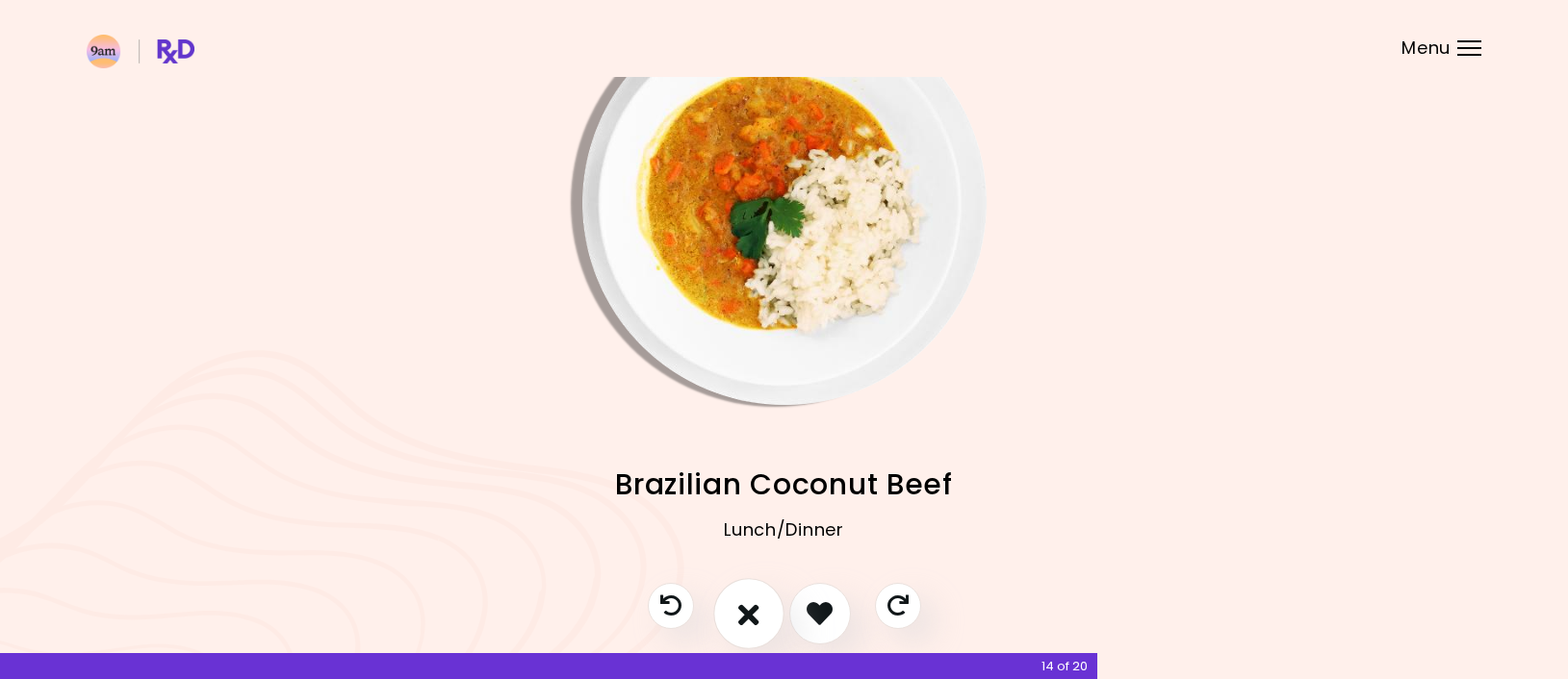
click at [741, 607] on icon "I don't like this recipe" at bounding box center [748, 613] width 21 height 30
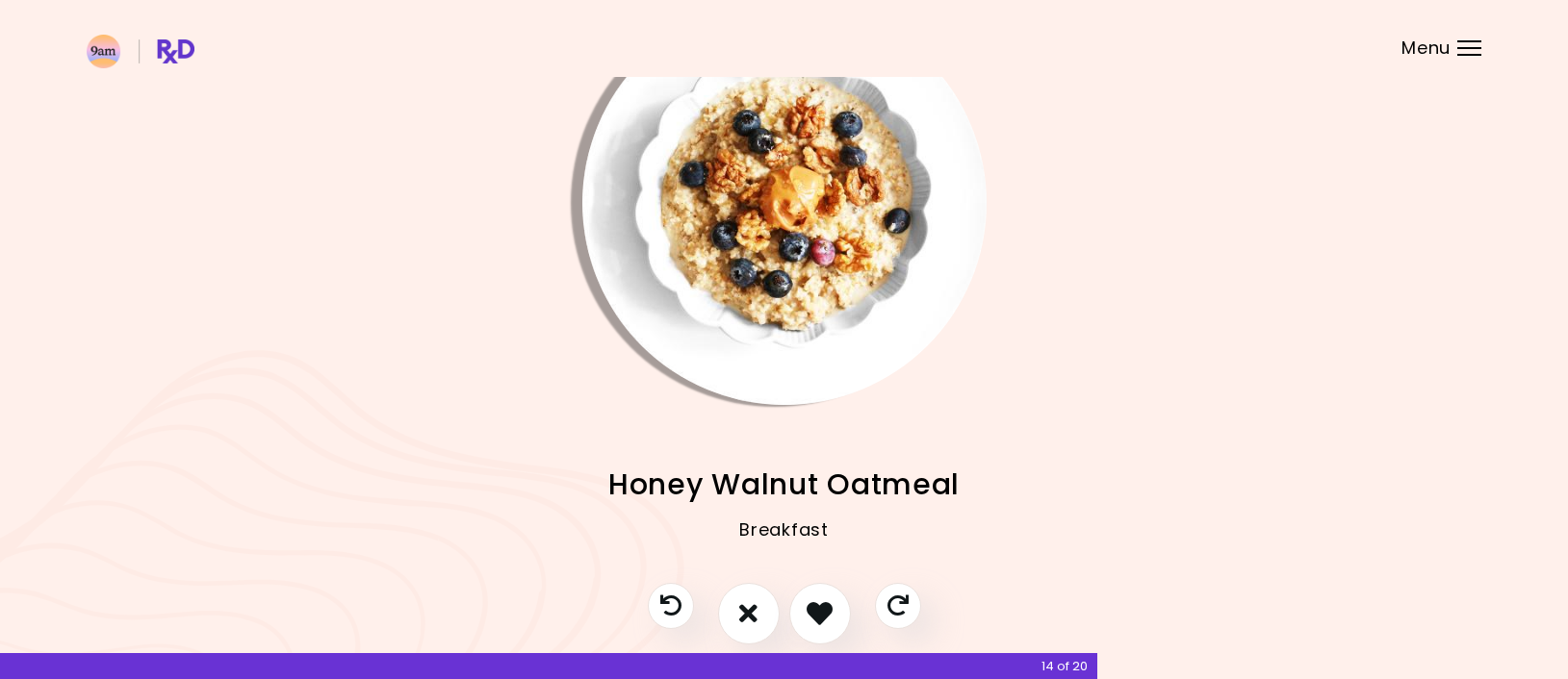
click at [788, 352] on img "Info - Honey Walnut Oatmeal" at bounding box center [784, 203] width 404 height 404
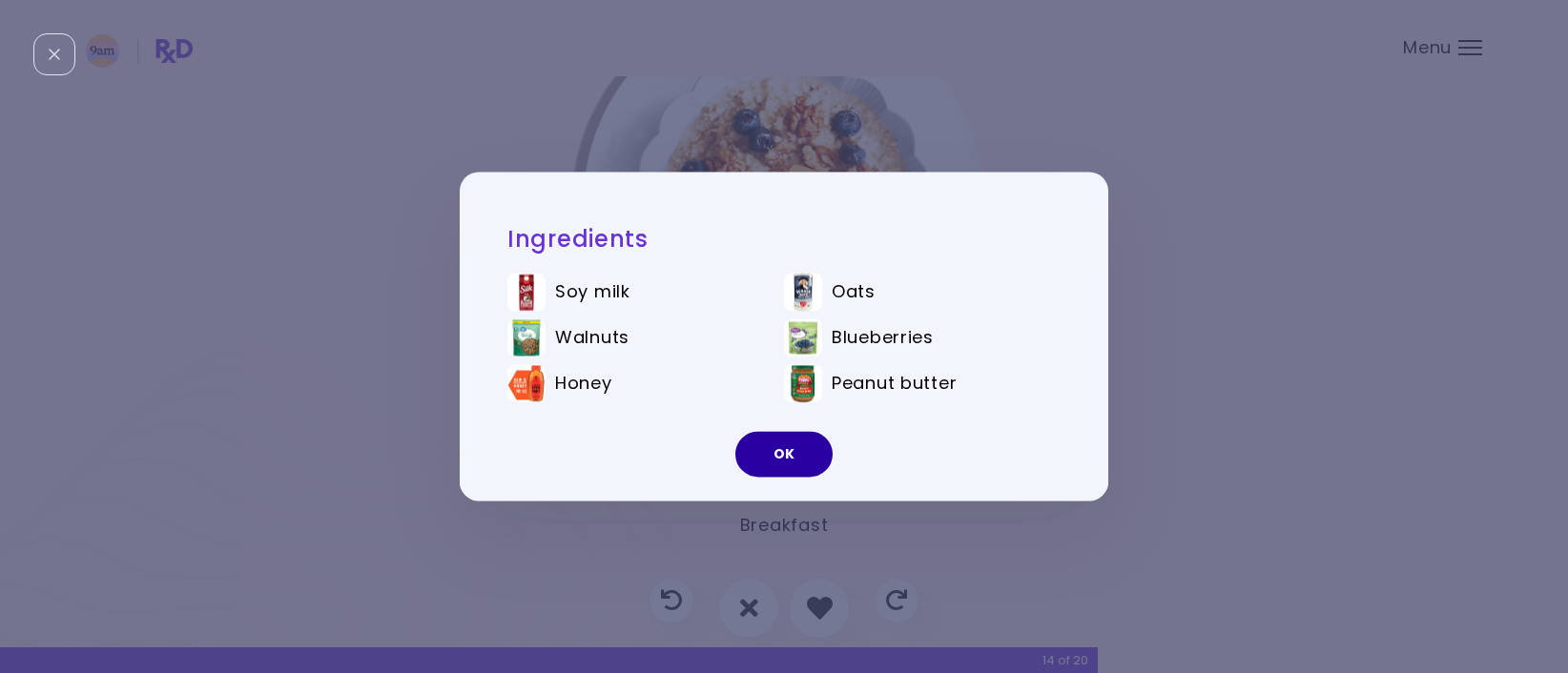
click at [788, 458] on button "OK" at bounding box center [784, 454] width 98 height 46
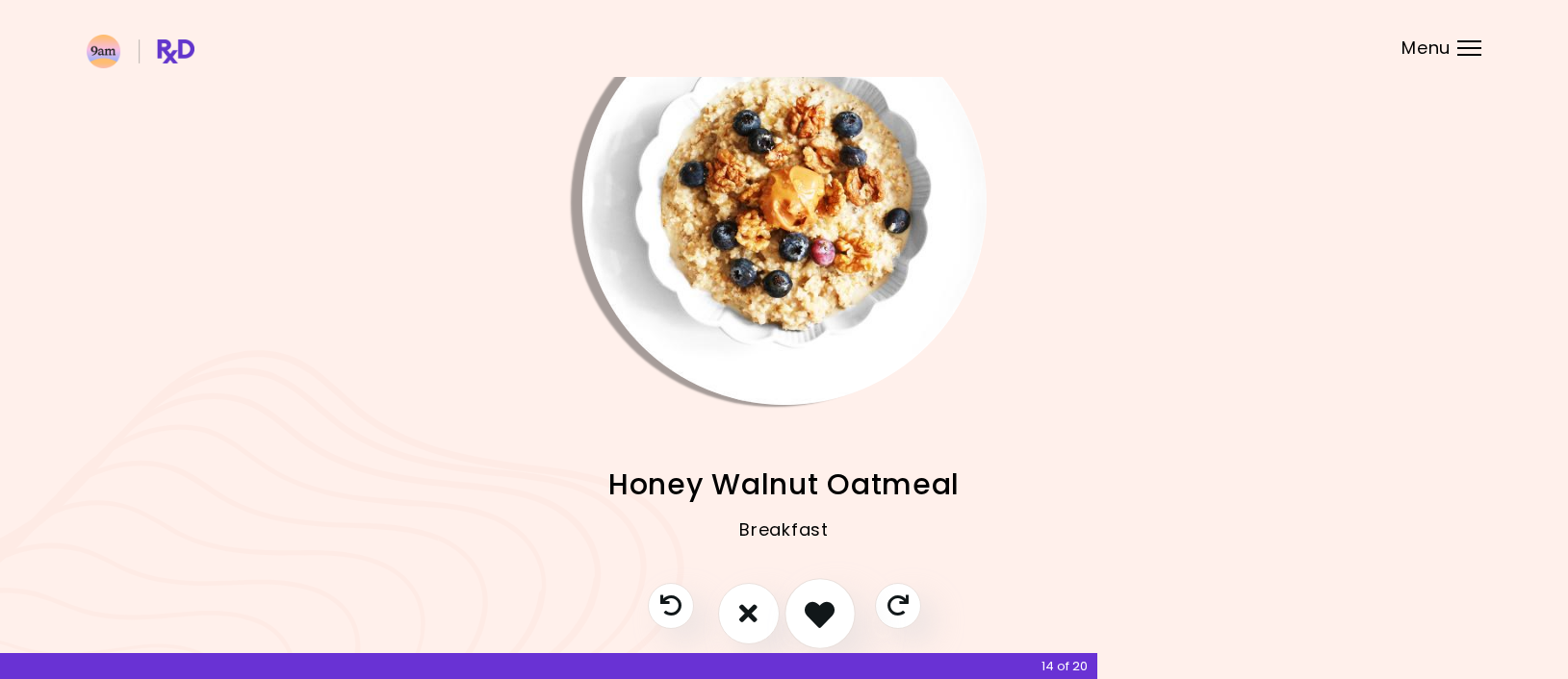
click at [806, 603] on icon "I like this recipe" at bounding box center [819, 613] width 30 height 30
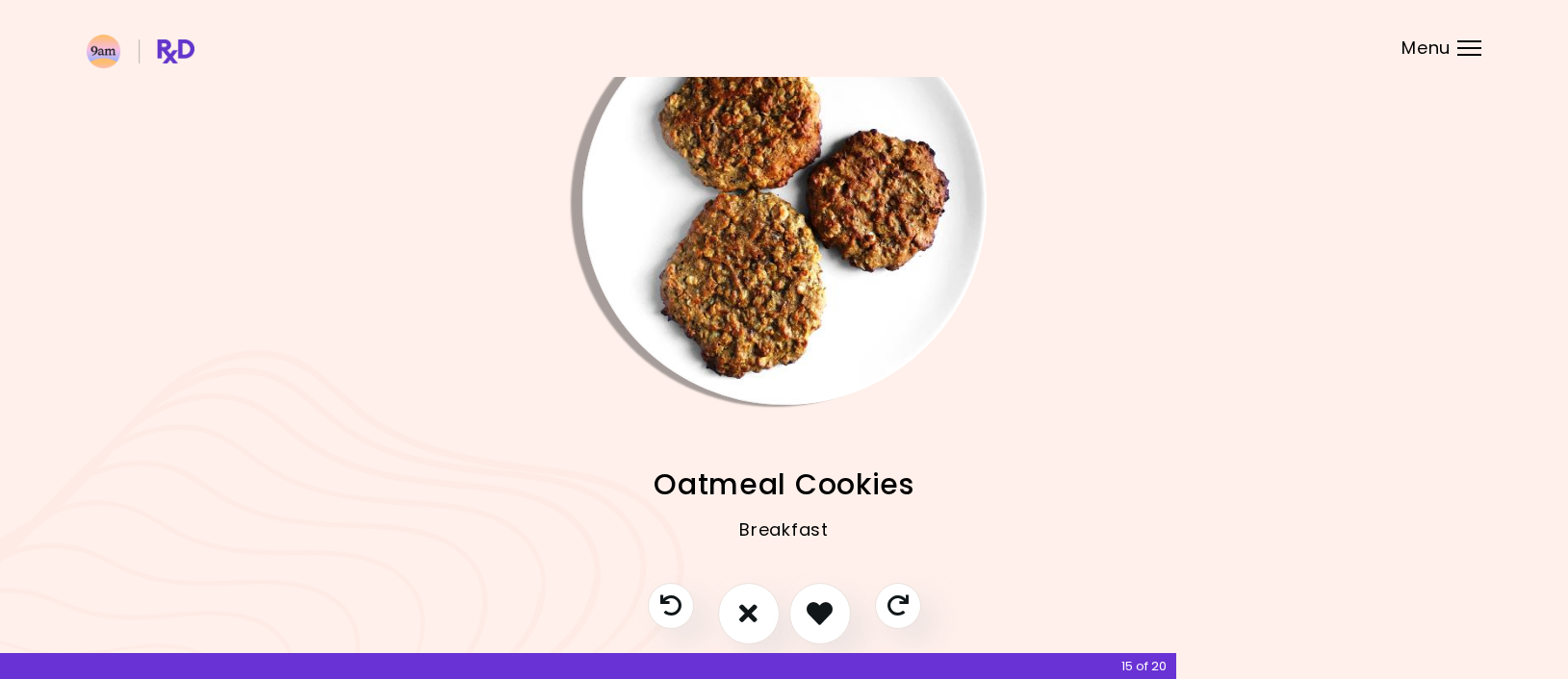
click at [741, 358] on img "Info - Oatmeal Cookies" at bounding box center [784, 203] width 404 height 404
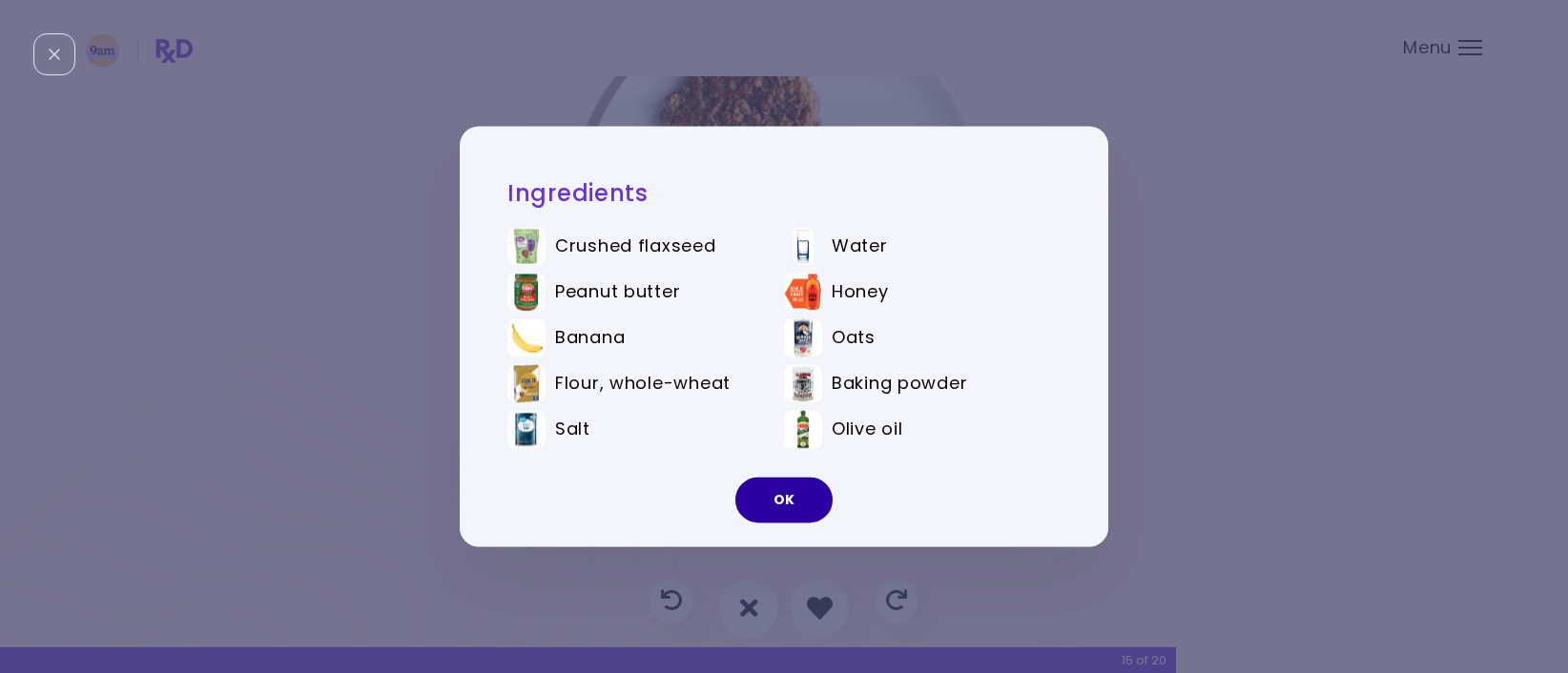
click at [786, 517] on button "OK" at bounding box center [784, 500] width 98 height 46
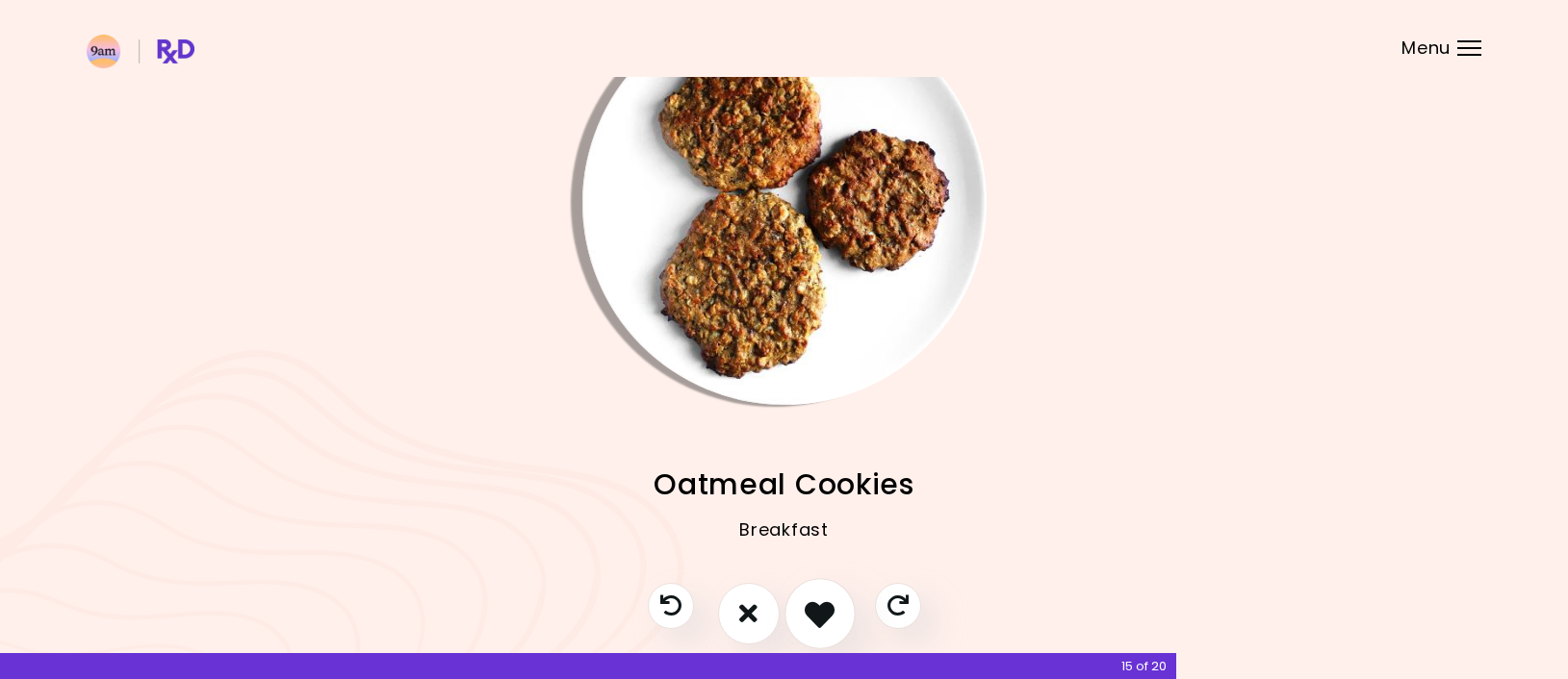
click at [816, 587] on button "I like this recipe" at bounding box center [820, 614] width 71 height 71
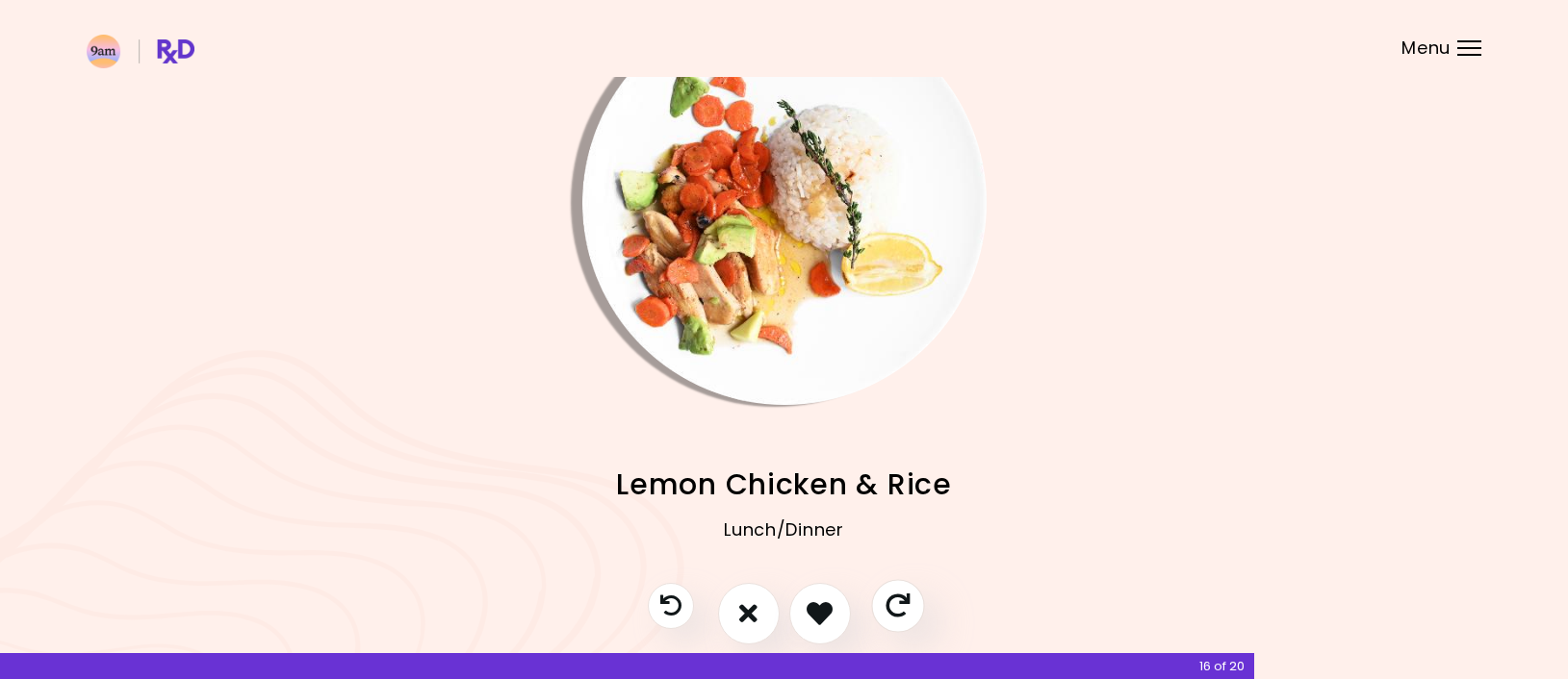
click at [885, 587] on button "Skip" at bounding box center [898, 606] width 53 height 53
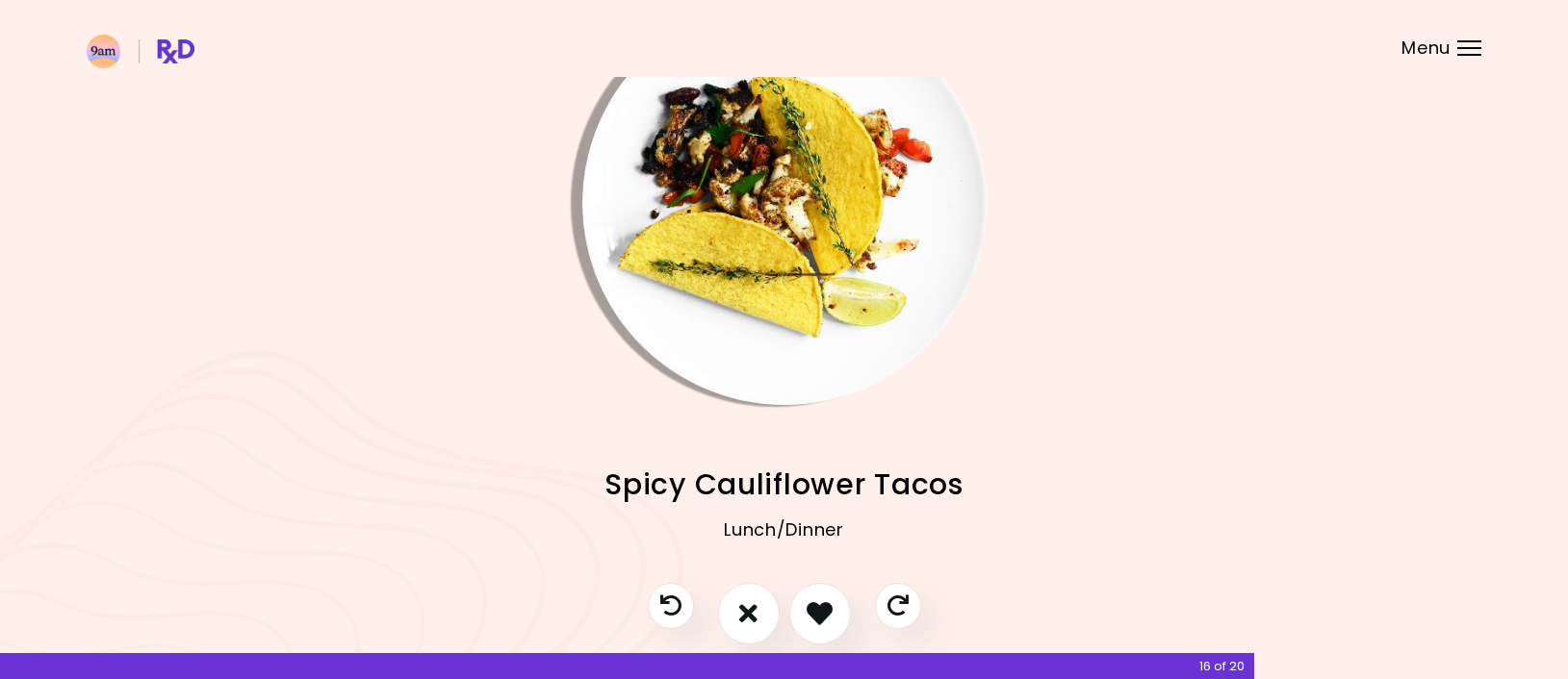
click at [774, 377] on img "Info - Spicy Cauliflower Tacos" at bounding box center [784, 203] width 404 height 404
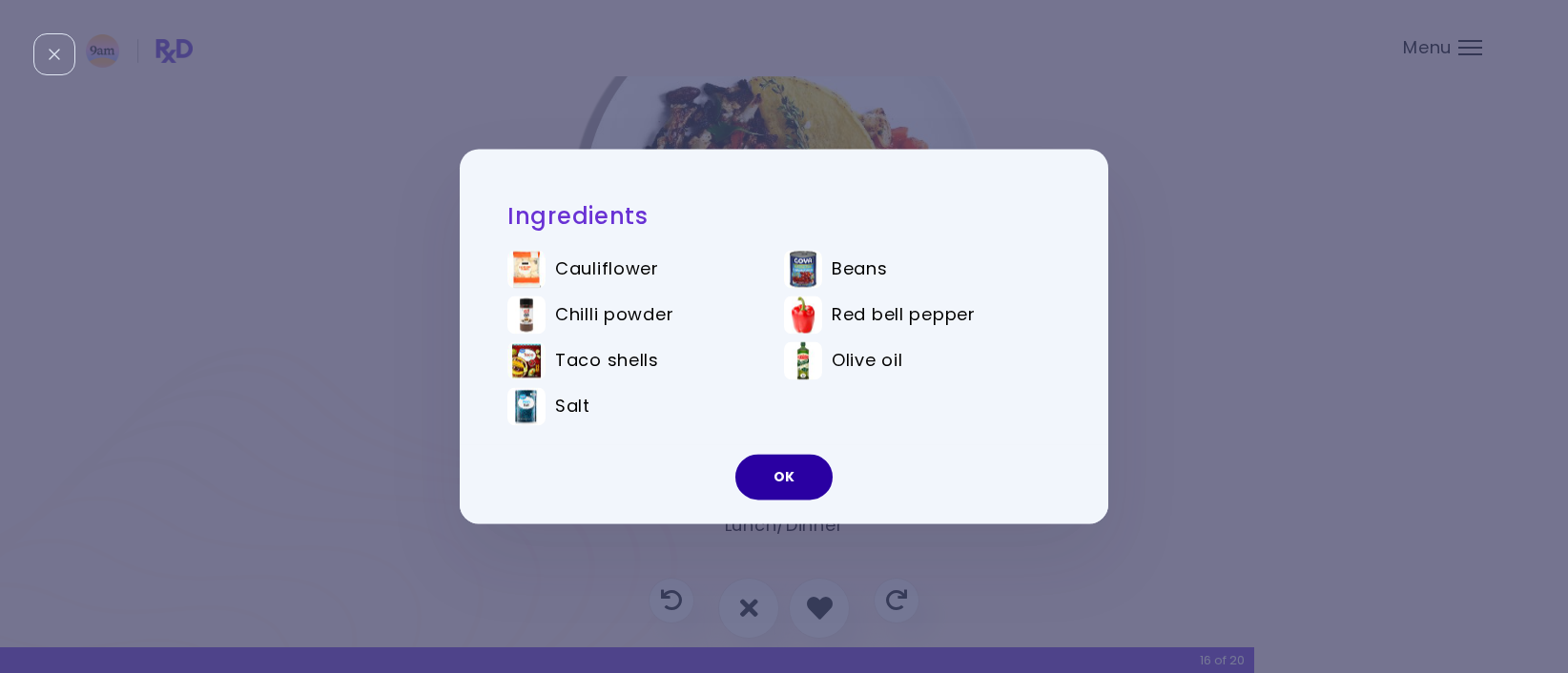
click at [783, 476] on button "OK" at bounding box center [784, 478] width 98 height 46
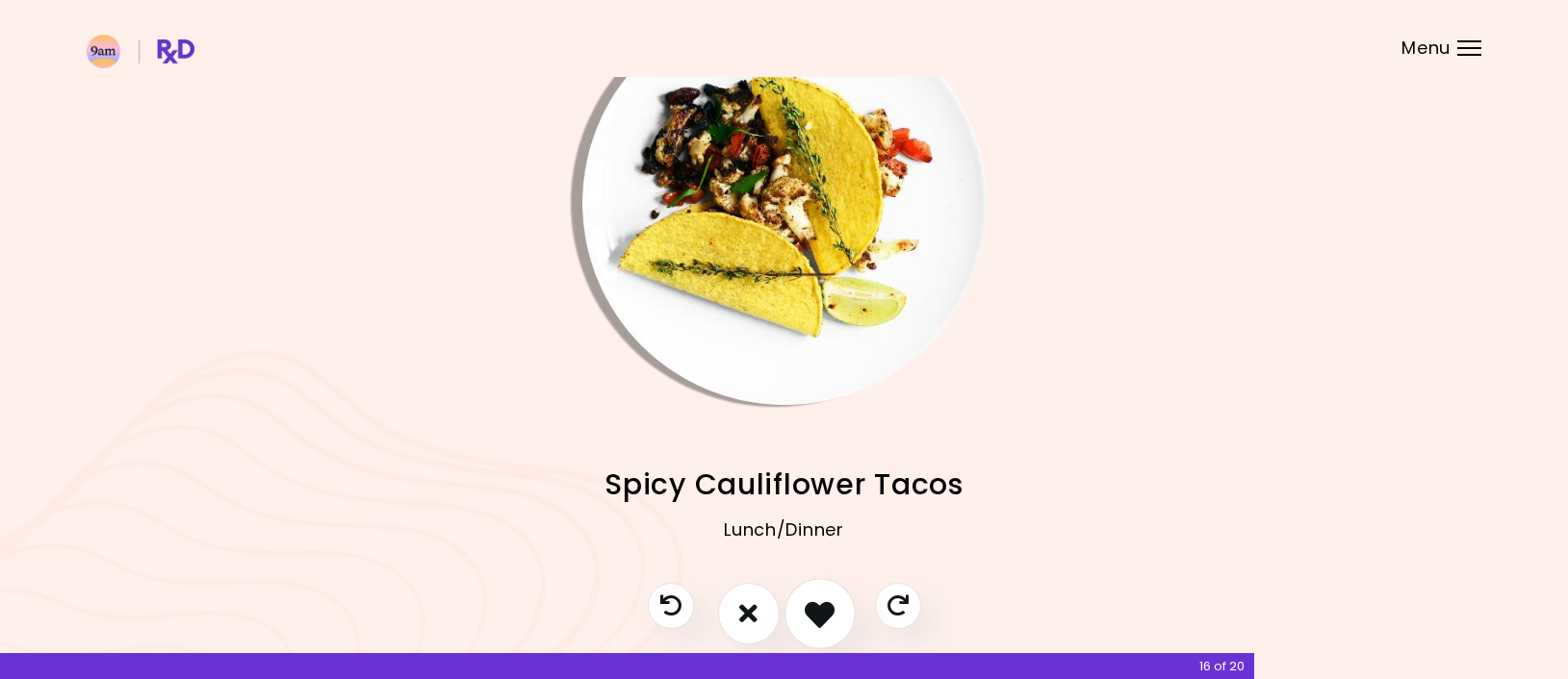
click at [815, 590] on button "I like this recipe" at bounding box center [820, 614] width 71 height 71
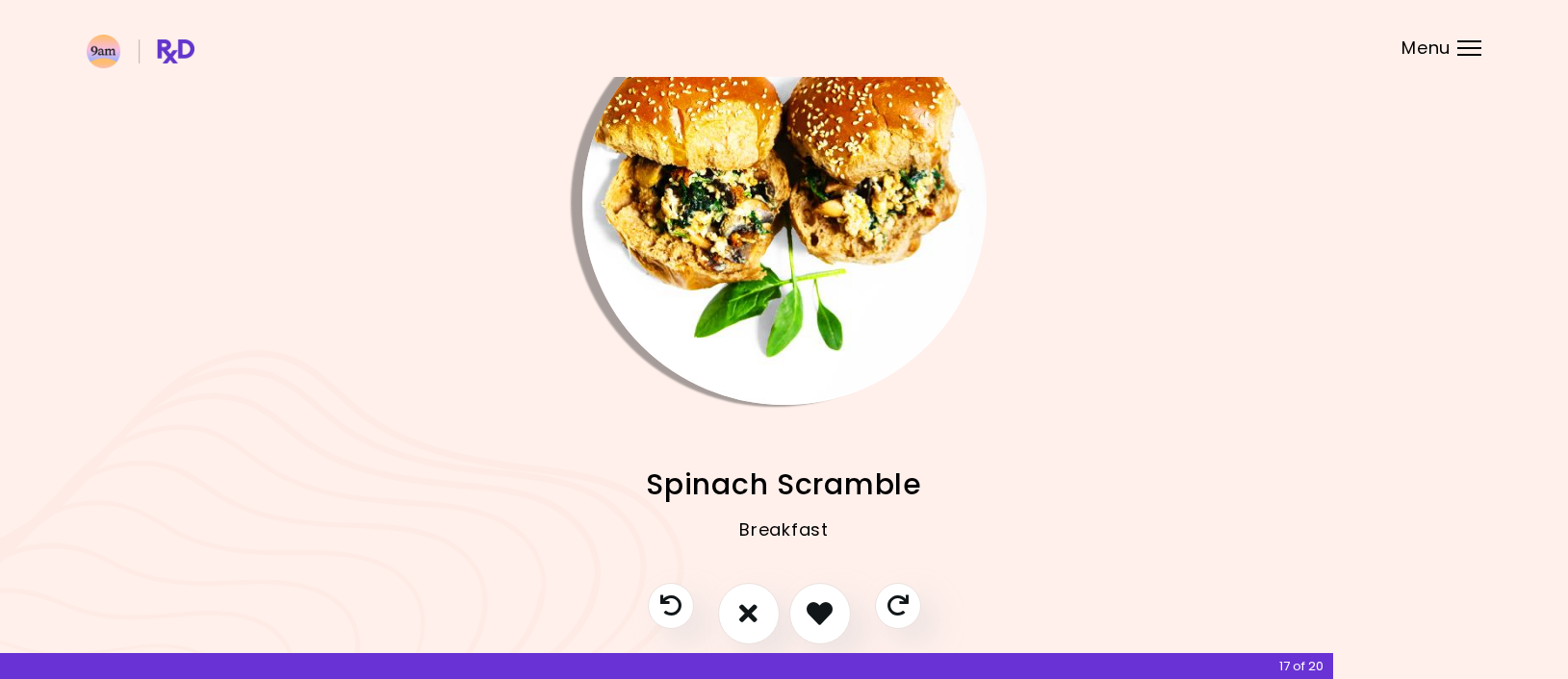
click at [786, 386] on img "Info - Spinach Scramble" at bounding box center [784, 203] width 404 height 404
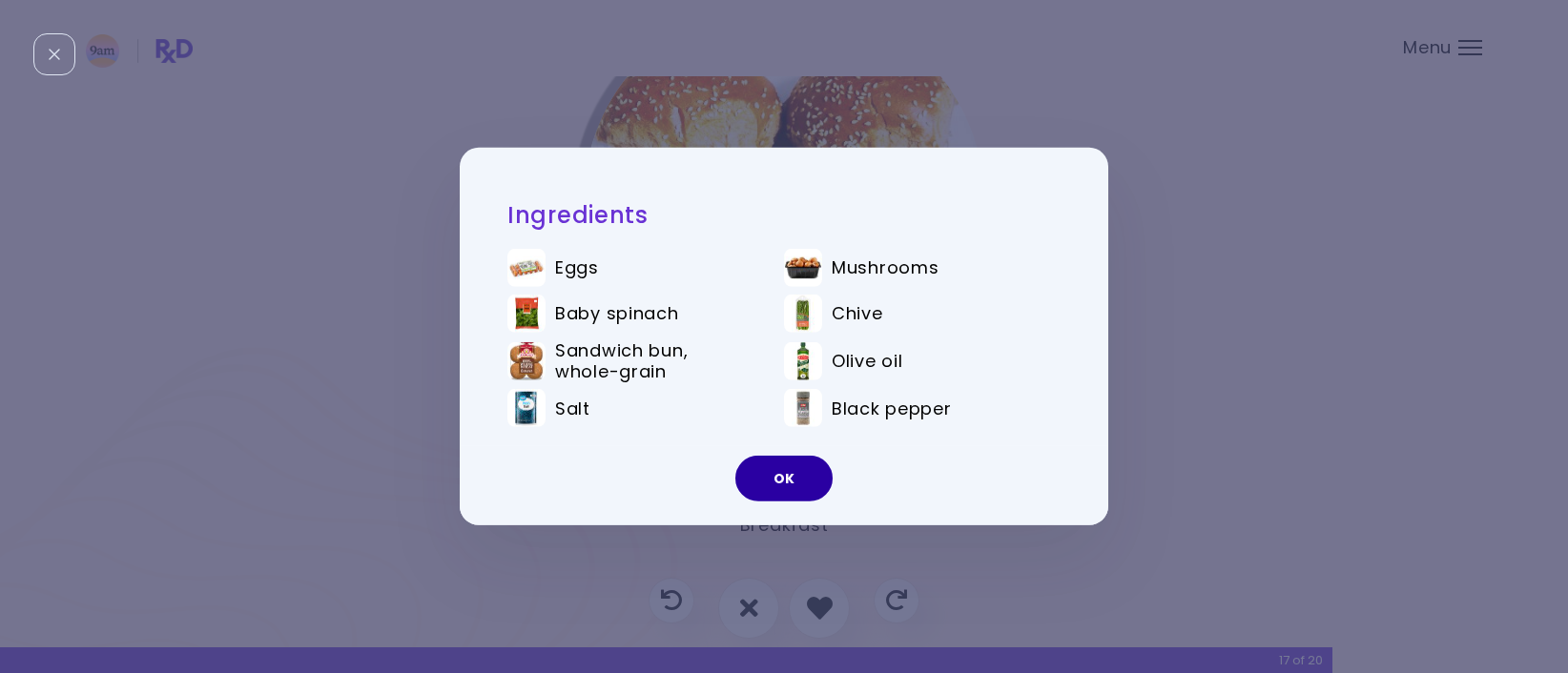
click at [780, 484] on button "OK" at bounding box center [784, 479] width 98 height 46
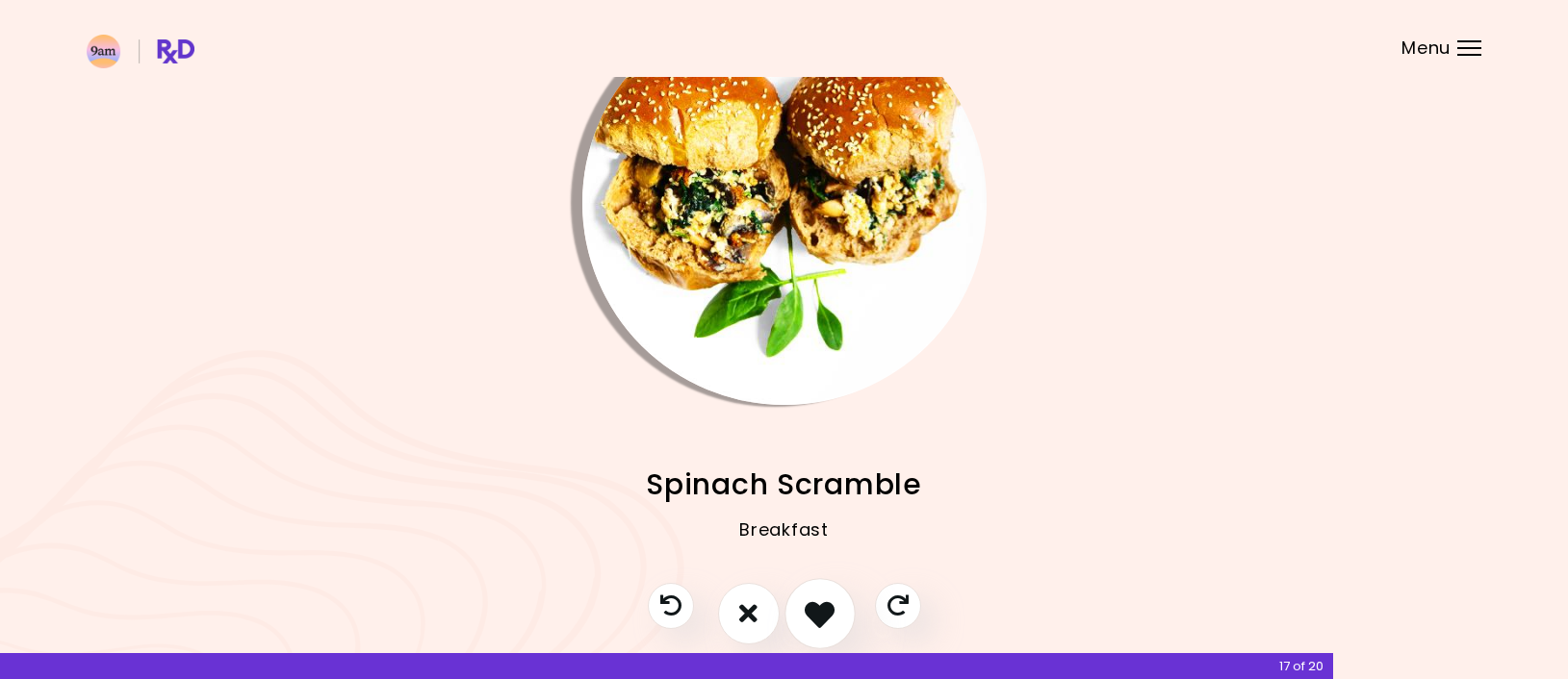
click at [807, 605] on icon "I like this recipe" at bounding box center [819, 613] width 30 height 30
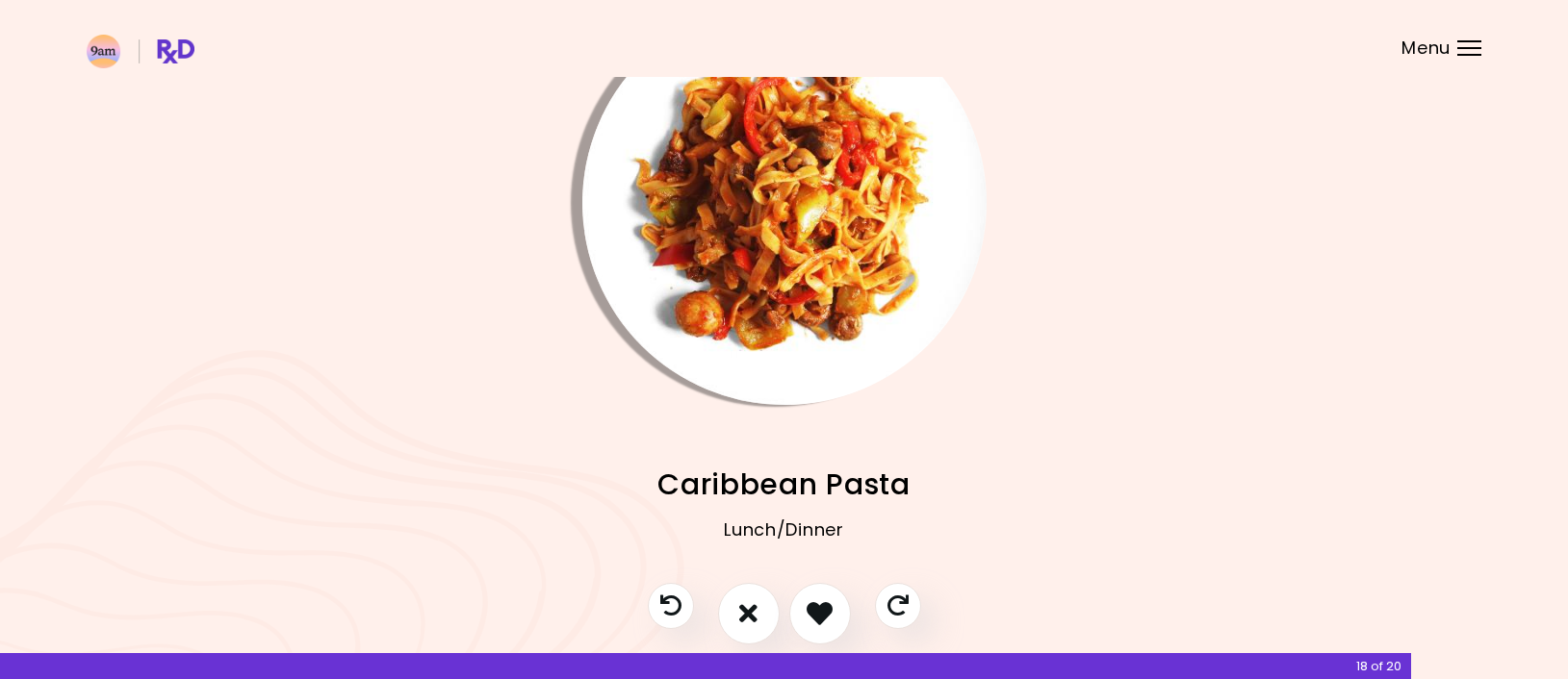
click at [784, 337] on img "Info - Caribbean Pasta" at bounding box center [784, 203] width 404 height 404
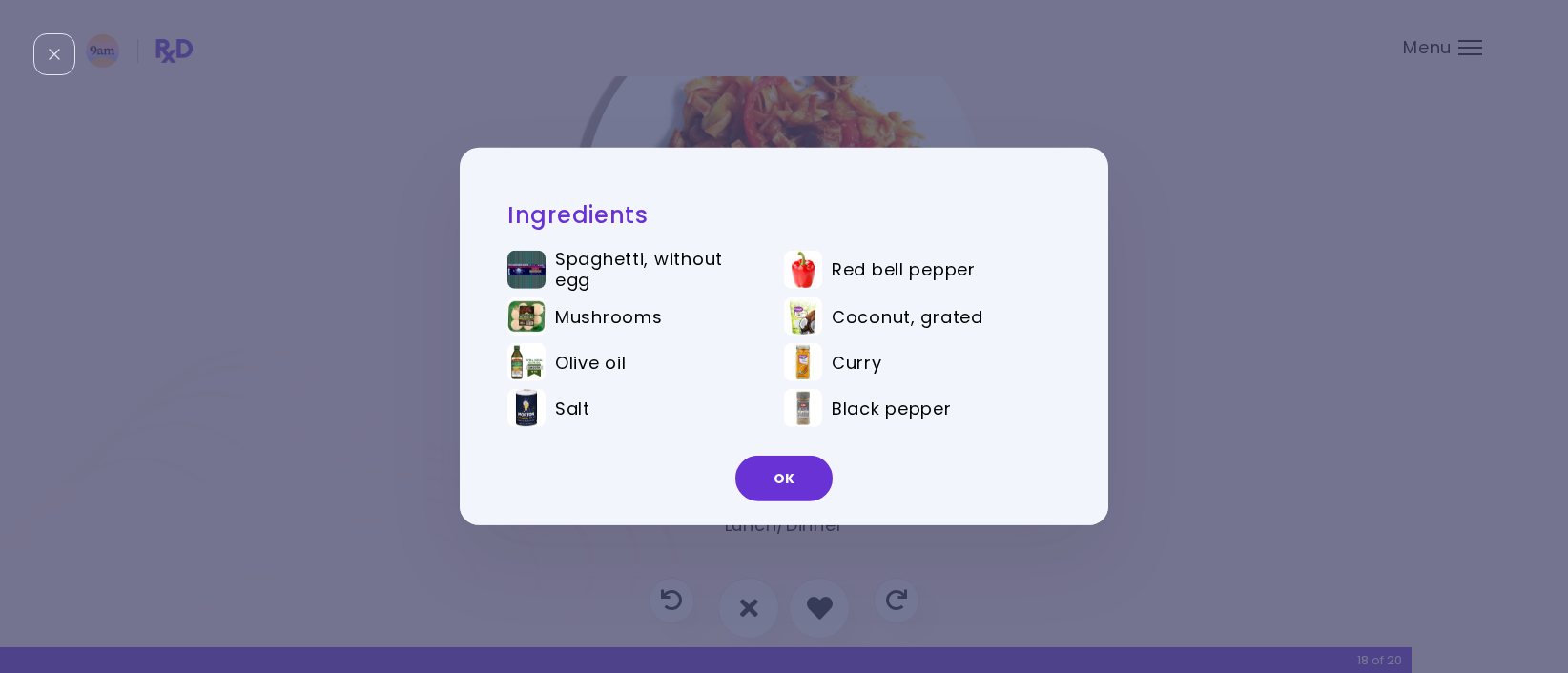
click at [769, 469] on button "OK" at bounding box center [784, 479] width 98 height 46
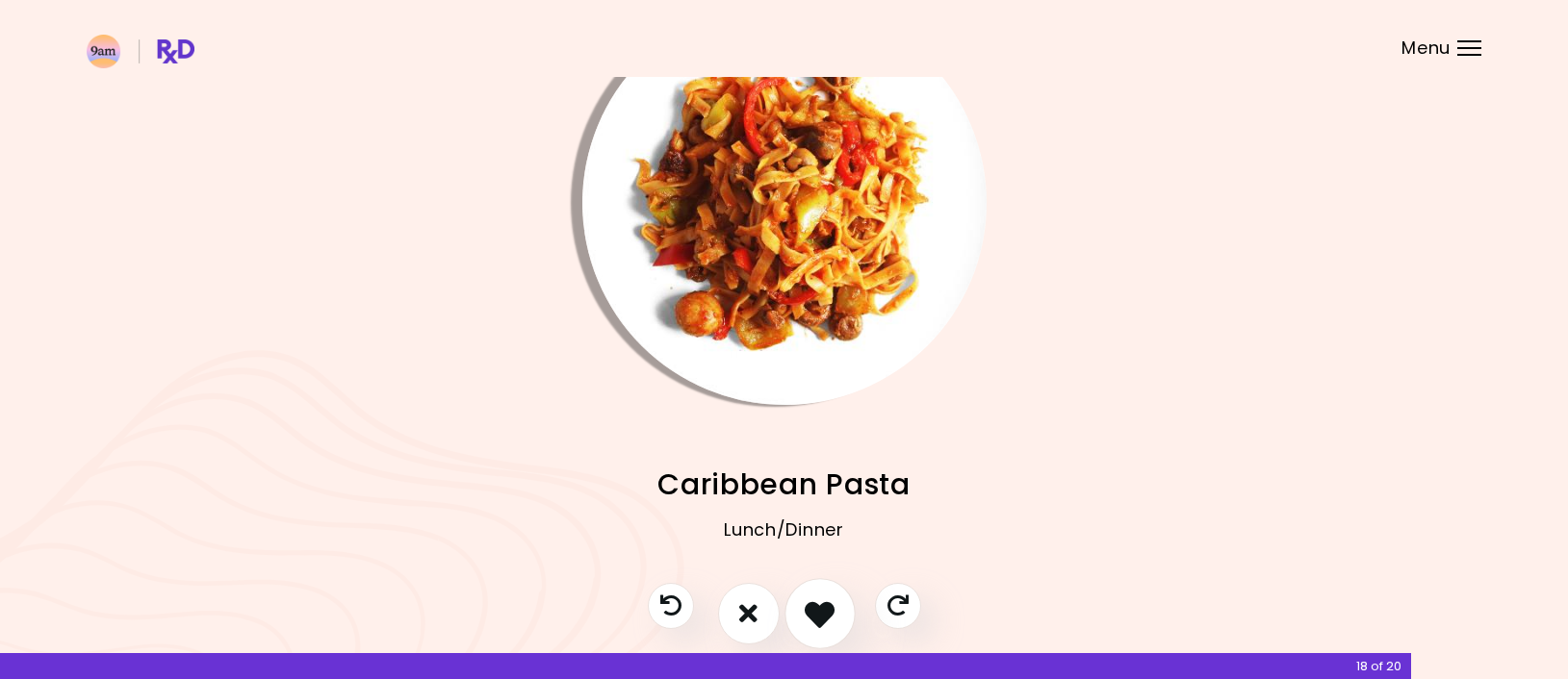
click at [835, 594] on button "I like this recipe" at bounding box center [820, 614] width 71 height 71
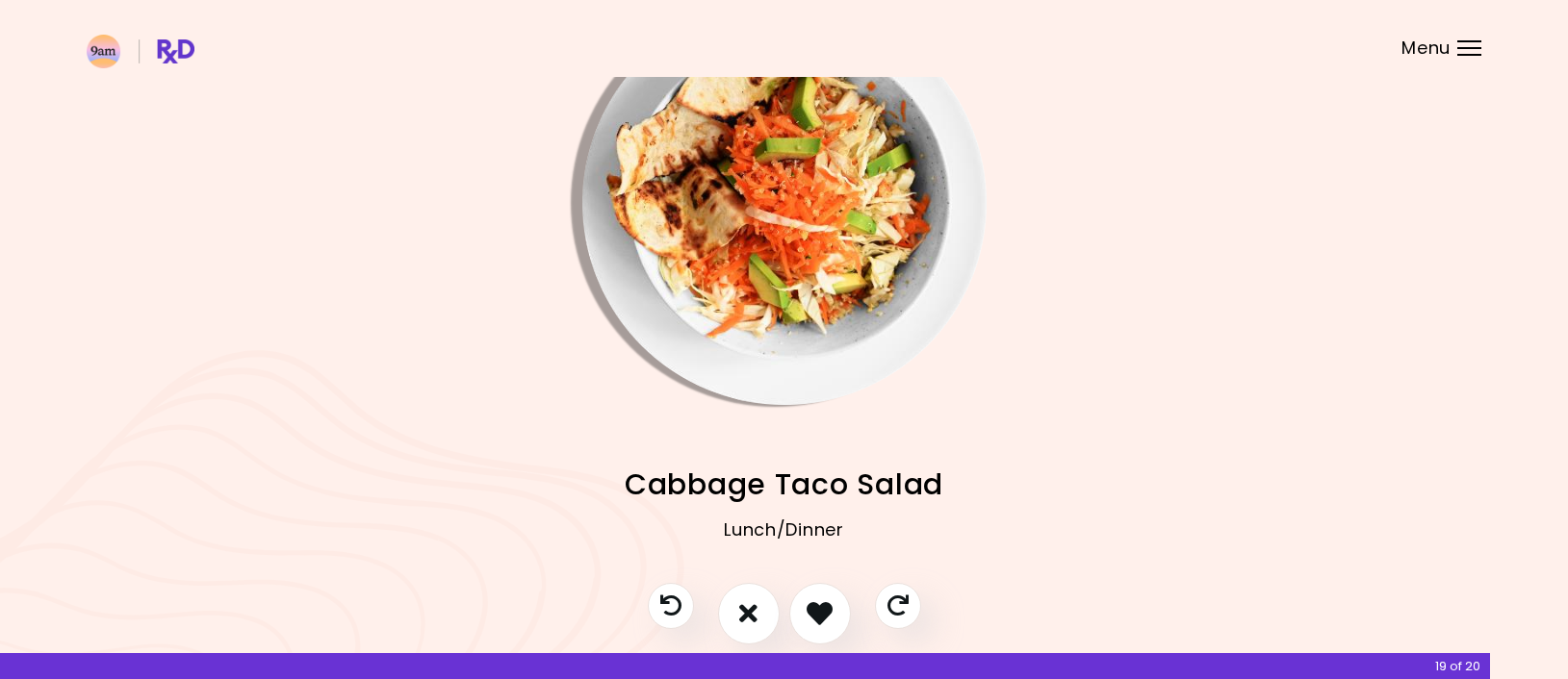
click at [757, 338] on img "Info - Cabbage Taco Salad" at bounding box center [784, 203] width 404 height 404
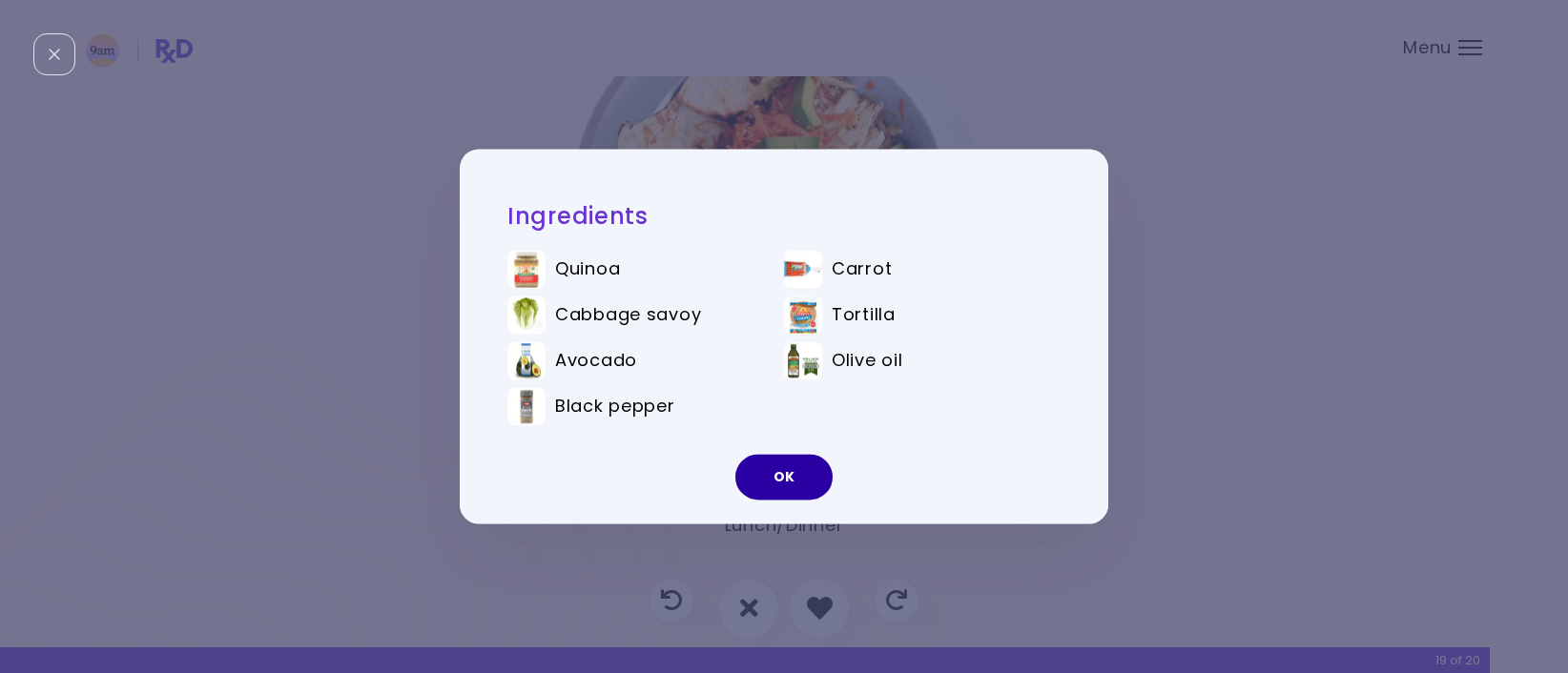
click at [770, 486] on button "OK" at bounding box center [784, 478] width 98 height 46
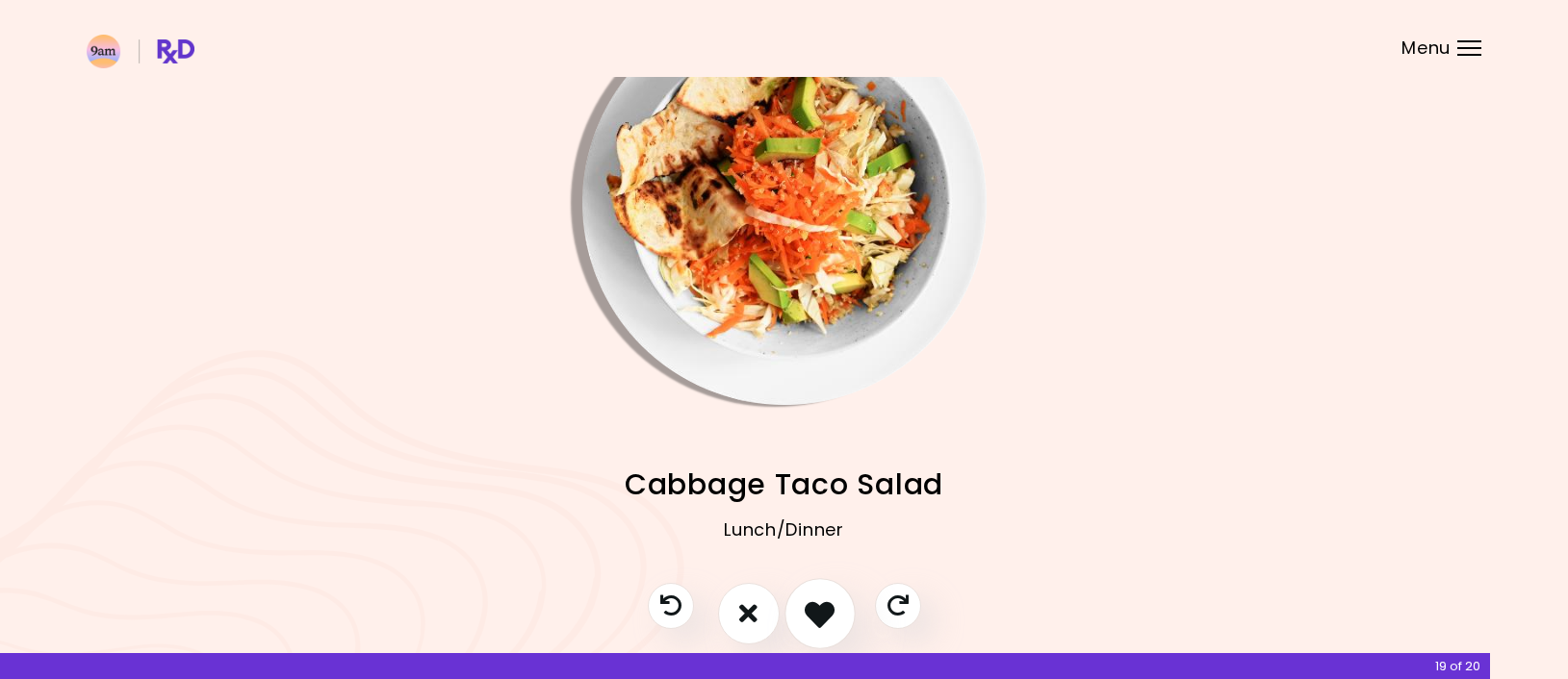
click at [816, 598] on icon "I like this recipe" at bounding box center [819, 613] width 30 height 30
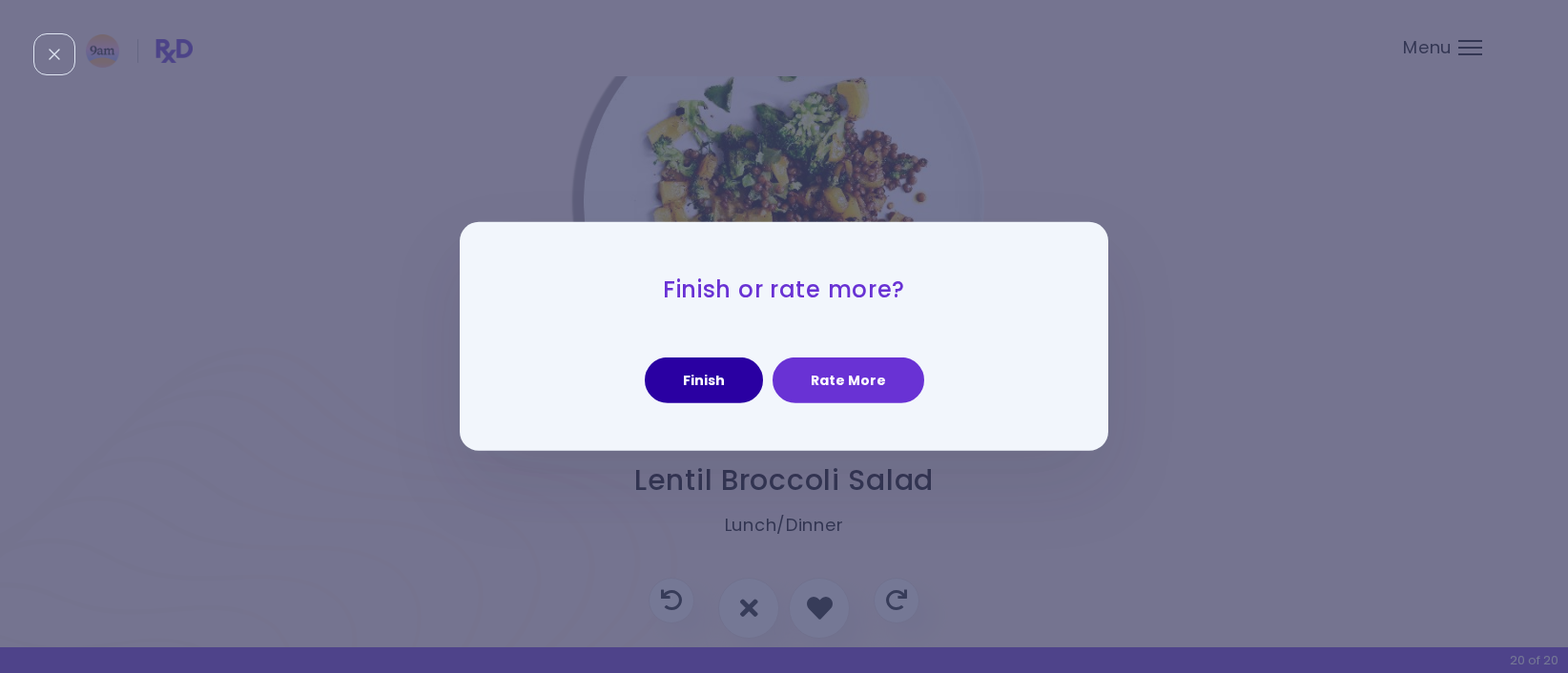
click at [723, 377] on button "Finish" at bounding box center [703, 380] width 118 height 46
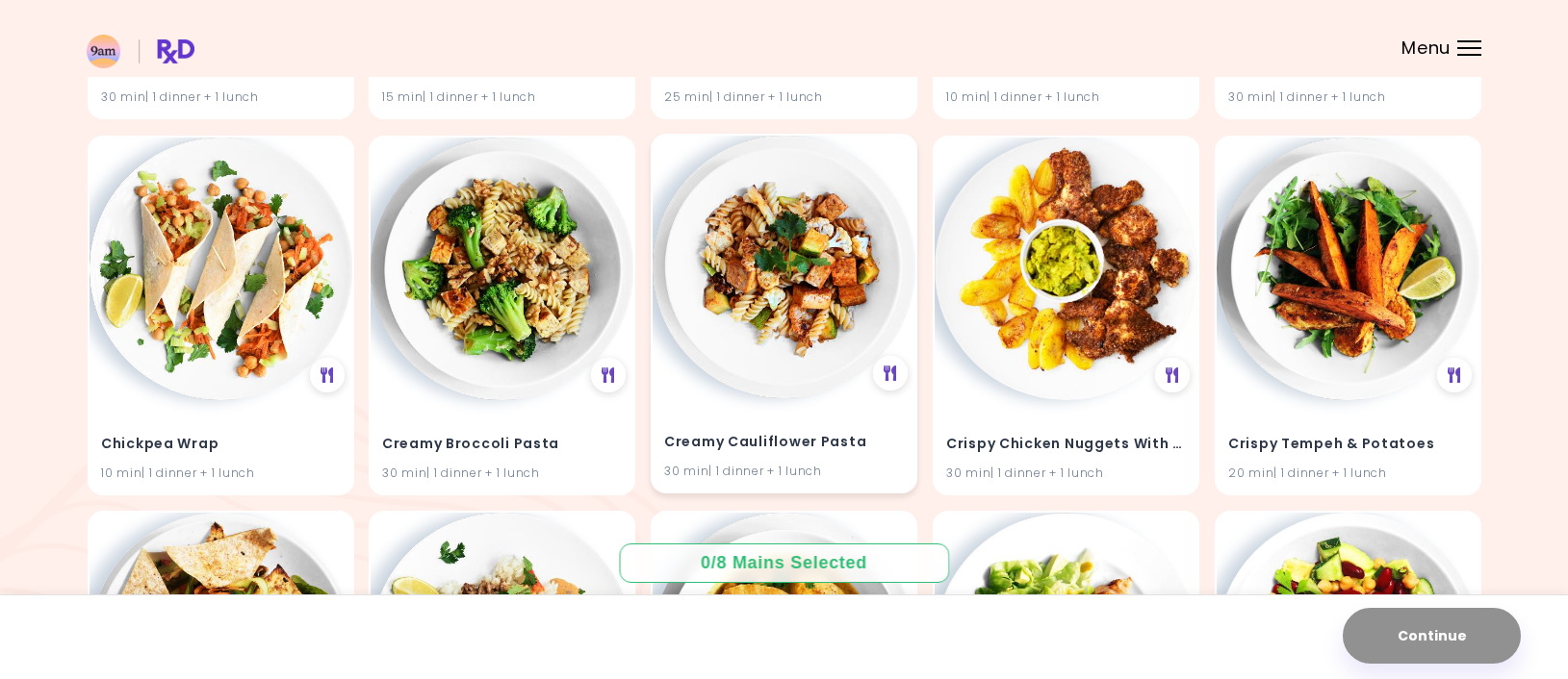
scroll to position [6473, 0]
